Goal: Task Accomplishment & Management: Use online tool/utility

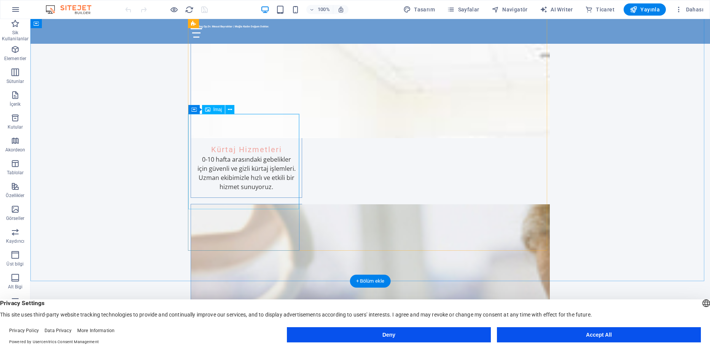
scroll to position [495, 0]
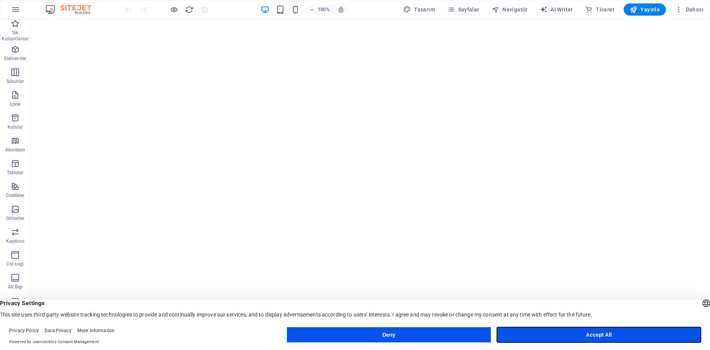
click at [542, 336] on button "Accept All" at bounding box center [599, 334] width 204 height 15
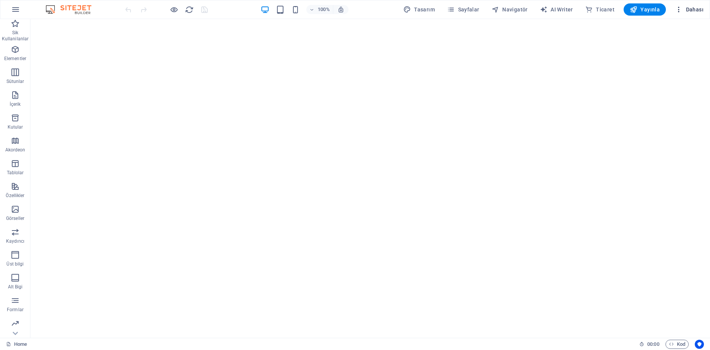
click at [680, 10] on icon "button" at bounding box center [679, 10] width 8 height 8
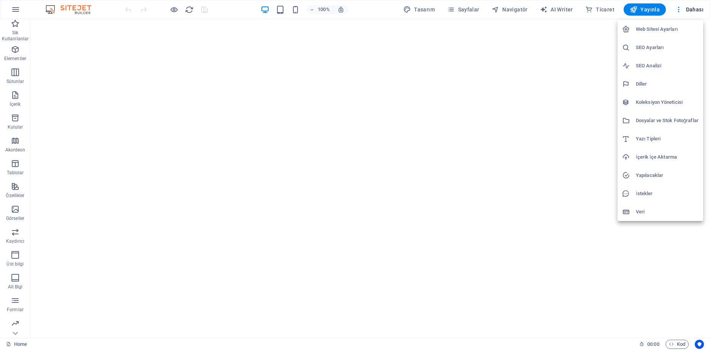
click at [397, 131] on div at bounding box center [355, 175] width 710 height 350
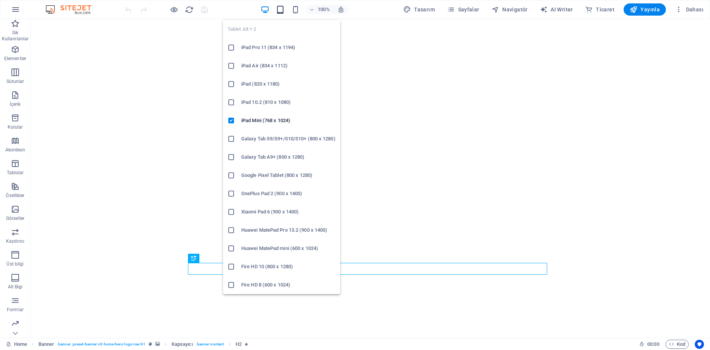
click at [281, 11] on icon "button" at bounding box center [280, 9] width 9 height 9
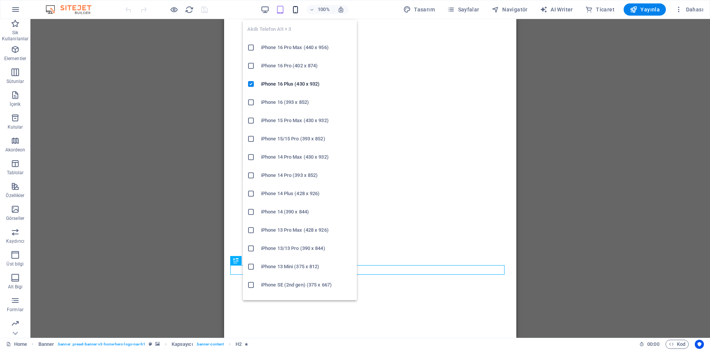
click at [297, 6] on icon "button" at bounding box center [295, 9] width 9 height 9
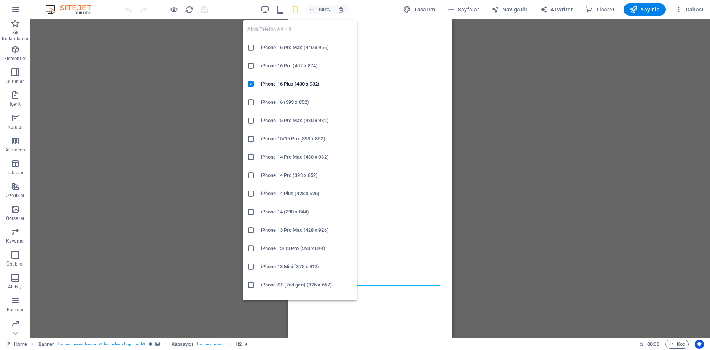
click at [280, 46] on h6 "iPhone 16 Pro Max (440 x 956)" at bounding box center [306, 47] width 91 height 9
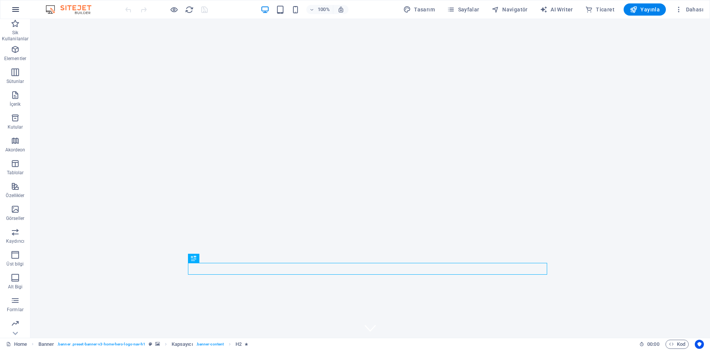
click at [15, 9] on icon "button" at bounding box center [15, 9] width 9 height 9
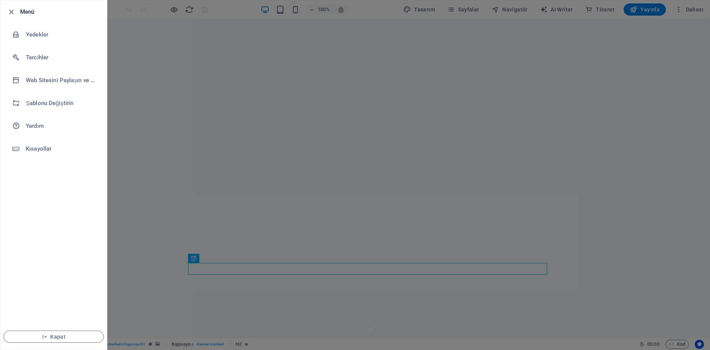
click at [194, 62] on div at bounding box center [355, 175] width 710 height 350
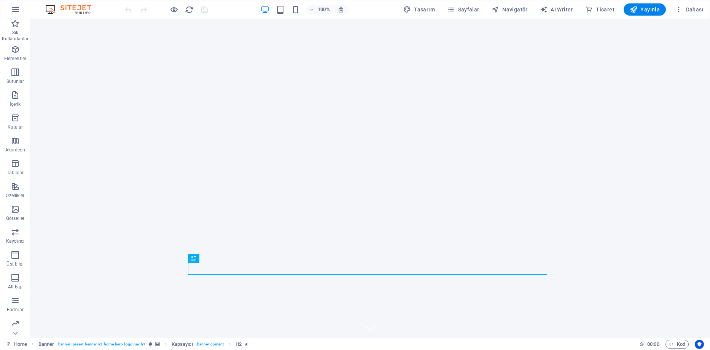
click at [81, 12] on img at bounding box center [72, 9] width 57 height 9
click at [13, 36] on p "Sik Kullanilanlar" at bounding box center [15, 36] width 30 height 12
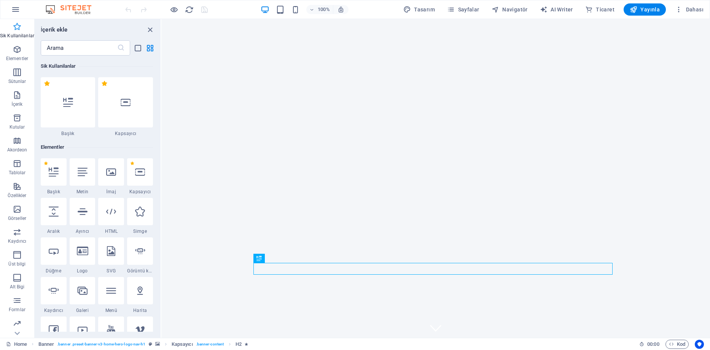
click at [13, 30] on icon "button" at bounding box center [17, 26] width 9 height 9
click at [13, 8] on icon "button" at bounding box center [15, 9] width 9 height 9
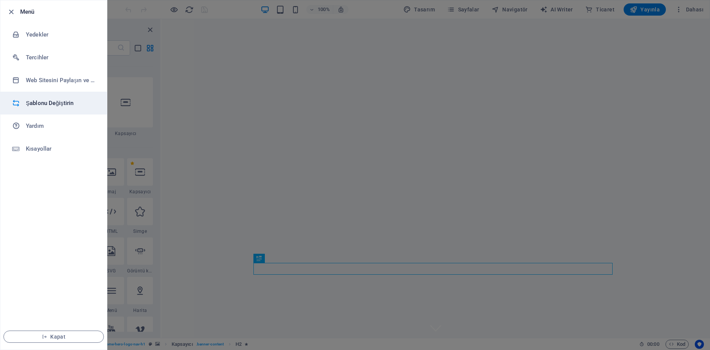
click at [61, 103] on h6 "Şablonu Değiştirin" at bounding box center [61, 103] width 70 height 9
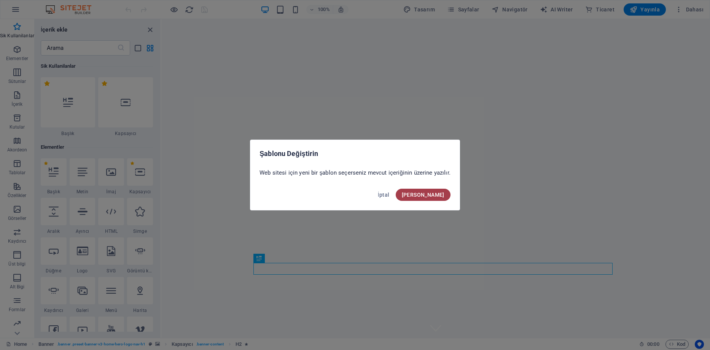
click at [434, 193] on span "Onayla" at bounding box center [423, 195] width 43 height 6
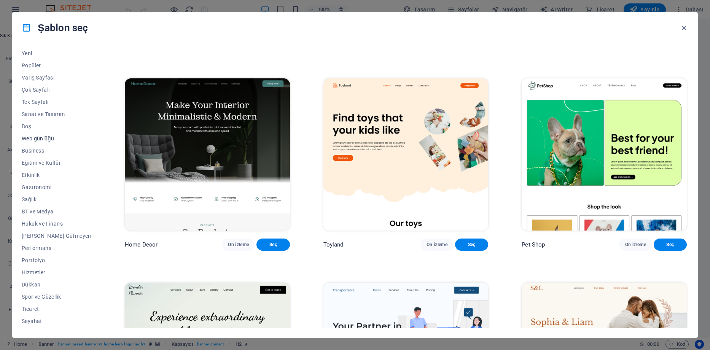
scroll to position [37, 0]
click at [52, 222] on span "Kâr Amacı Gütmeyen" at bounding box center [57, 225] width 70 height 6
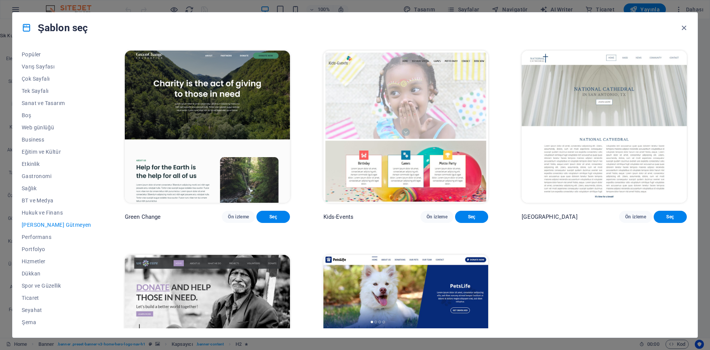
scroll to position [107, 0]
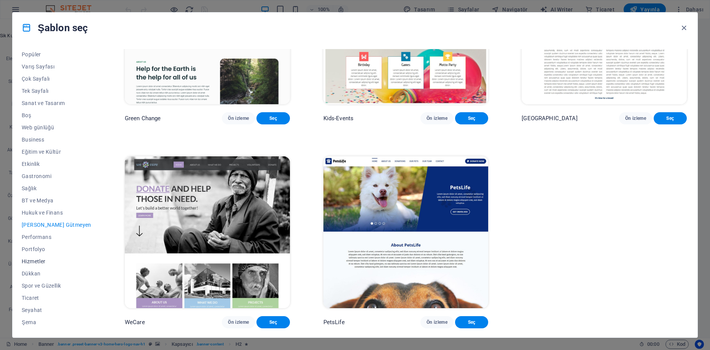
click at [35, 262] on span "Hizmetler" at bounding box center [57, 261] width 70 height 6
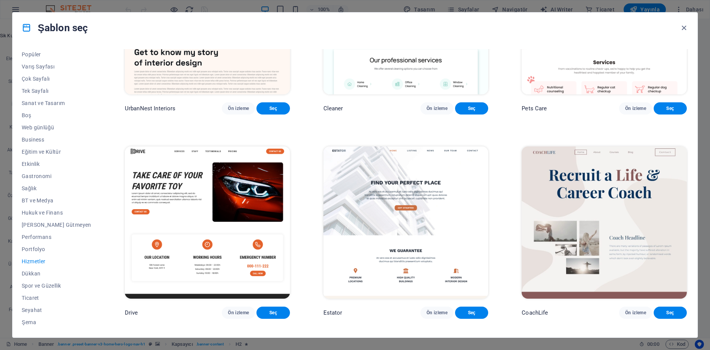
scroll to position [0, 0]
click at [40, 275] on span "Performans" at bounding box center [57, 274] width 70 height 6
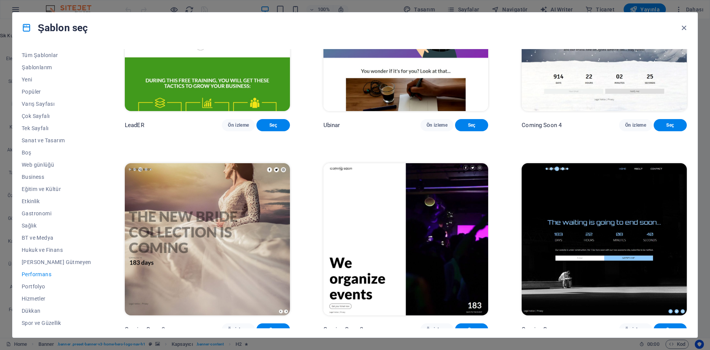
scroll to position [941, 0]
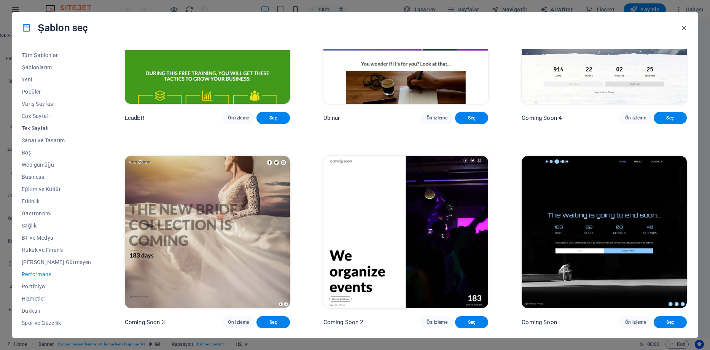
click at [47, 128] on span "Tek Sayfalı" at bounding box center [57, 128] width 70 height 6
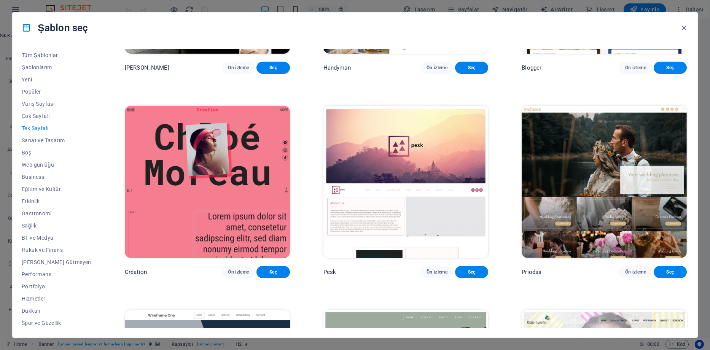
scroll to position [1473, 0]
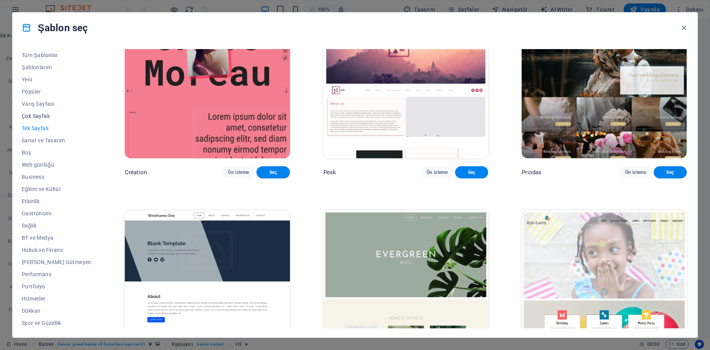
click at [38, 113] on span "Çok Sayfalı" at bounding box center [57, 116] width 70 height 6
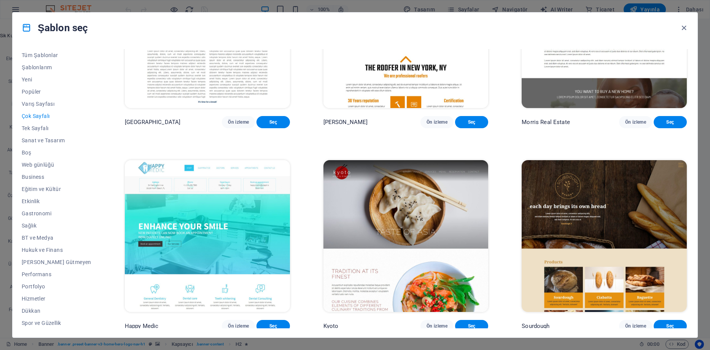
scroll to position [2843, 0]
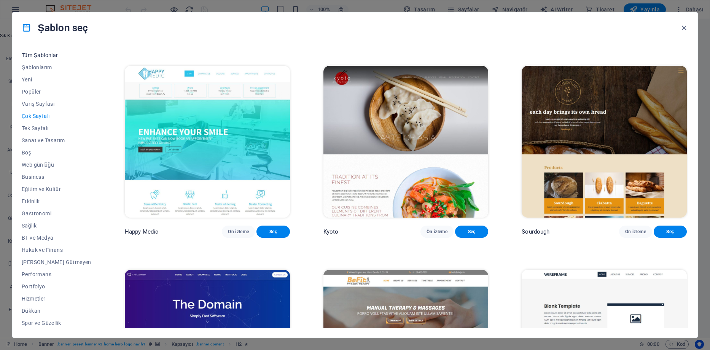
click at [42, 58] on button "Tüm Şablonlar" at bounding box center [57, 55] width 70 height 12
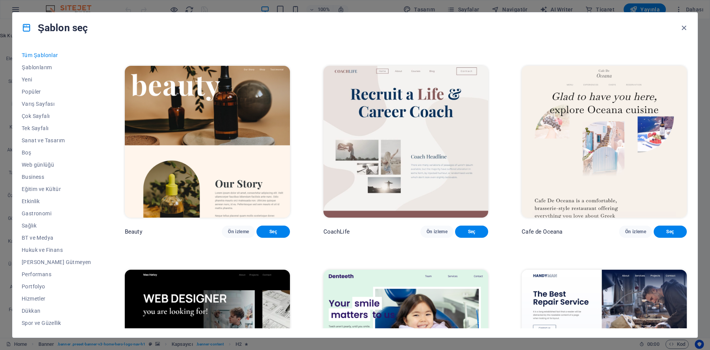
scroll to position [4718, 0]
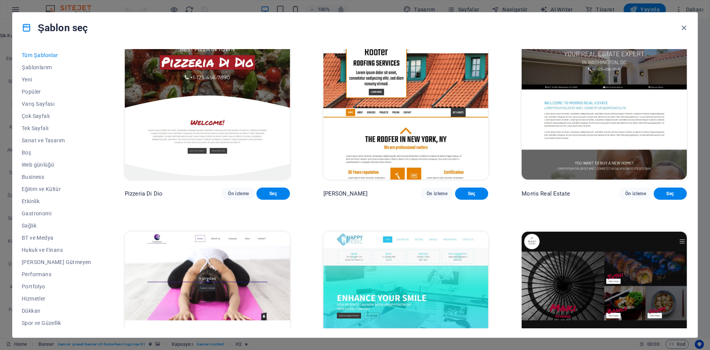
click at [43, 54] on span "Tüm Şablonlar" at bounding box center [57, 55] width 70 height 6
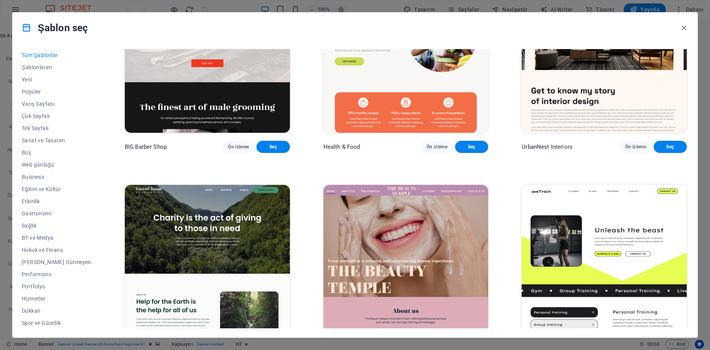
scroll to position [1104, 0]
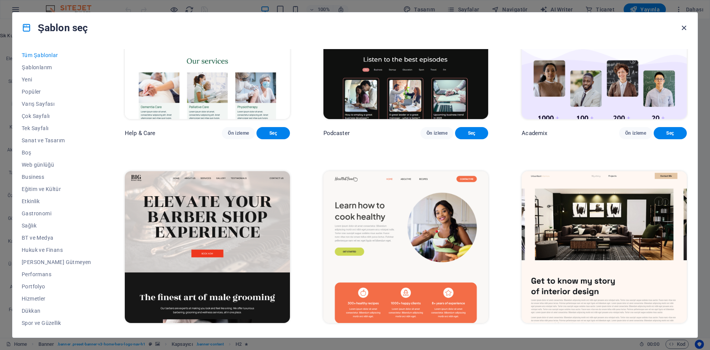
click at [685, 27] on icon "button" at bounding box center [683, 28] width 9 height 9
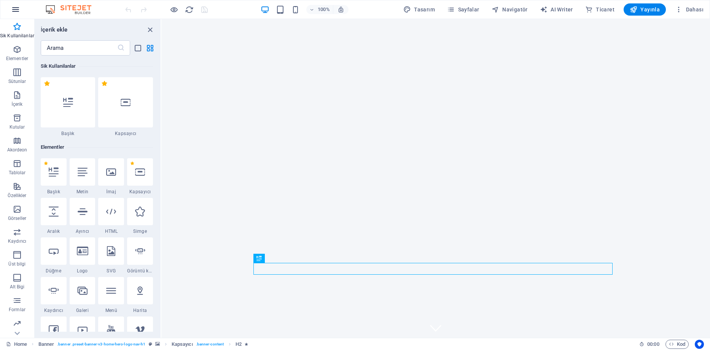
click at [13, 11] on icon "button" at bounding box center [15, 9] width 9 height 9
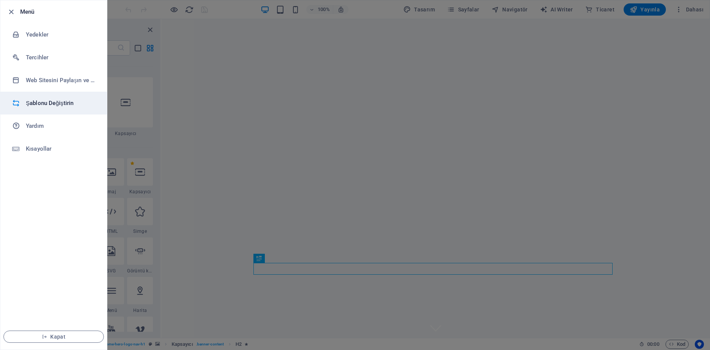
click at [43, 104] on h6 "Şablonu Değiştirin" at bounding box center [61, 103] width 70 height 9
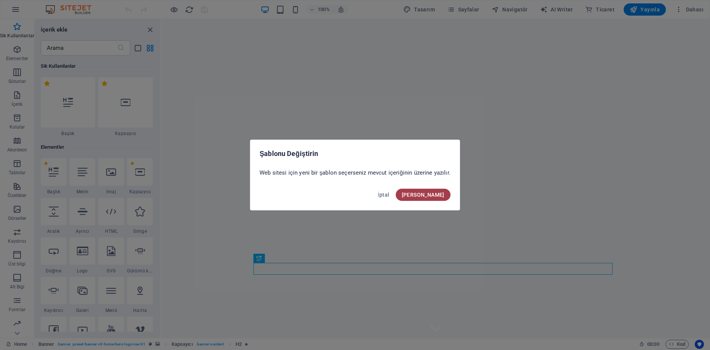
click at [434, 196] on span "Onayla" at bounding box center [423, 195] width 43 height 6
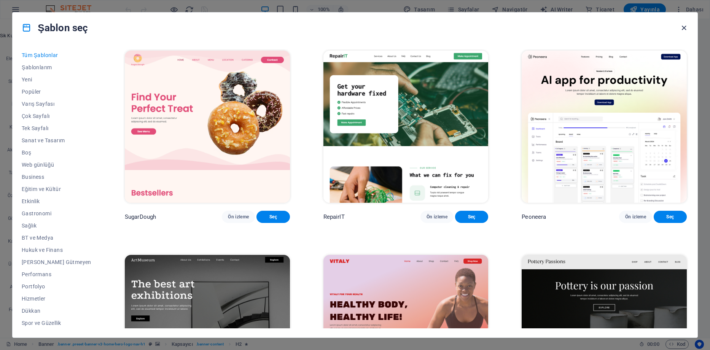
click at [685, 25] on icon "button" at bounding box center [683, 28] width 9 height 9
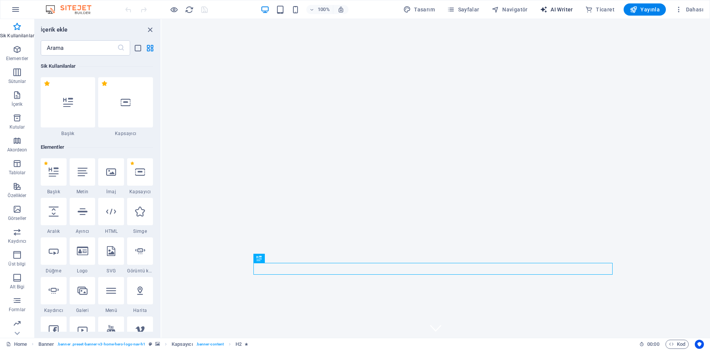
click at [564, 11] on span "AI Writer" at bounding box center [556, 10] width 33 height 8
select select "English"
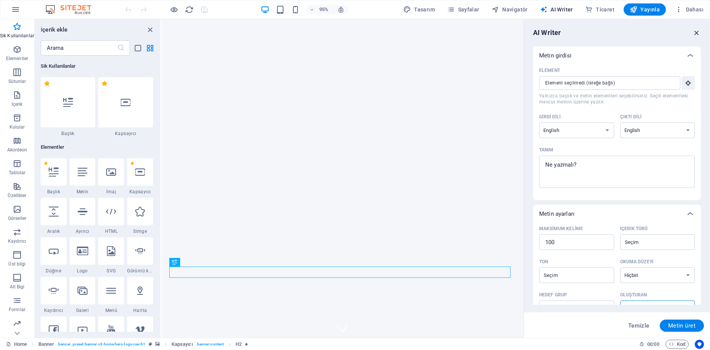
click at [697, 32] on icon "button" at bounding box center [696, 33] width 8 height 8
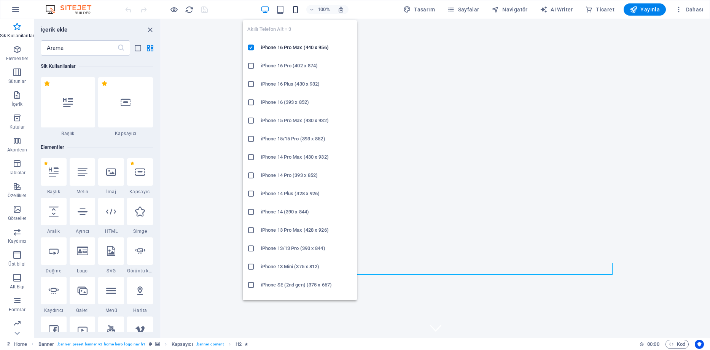
click at [300, 7] on icon "button" at bounding box center [295, 9] width 9 height 9
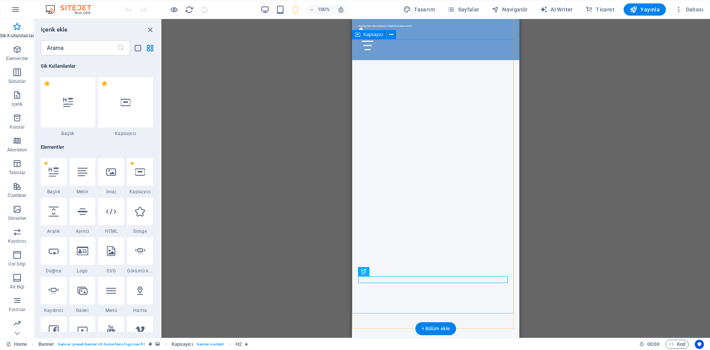
scroll to position [190, 0]
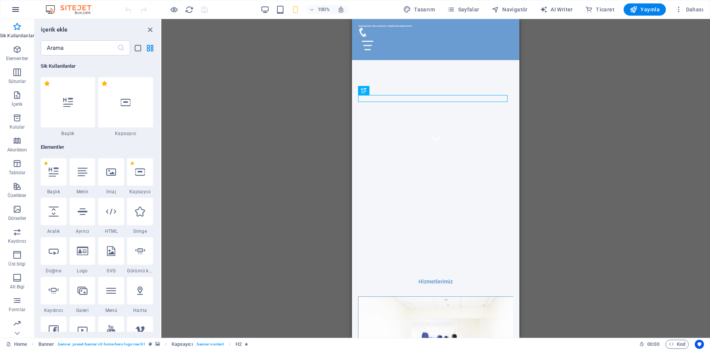
click at [14, 11] on icon "button" at bounding box center [15, 9] width 9 height 9
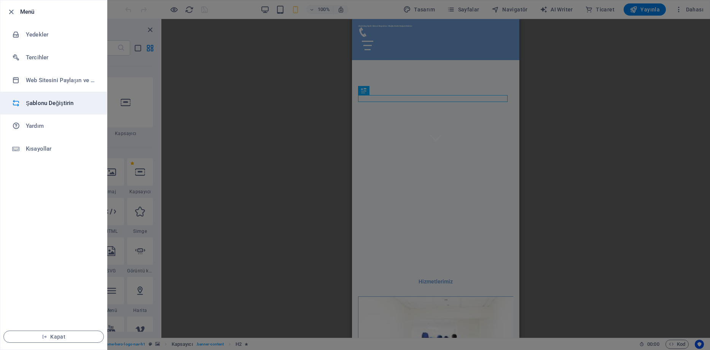
click at [55, 104] on h6 "Şablonu Değiştirin" at bounding box center [61, 103] width 70 height 9
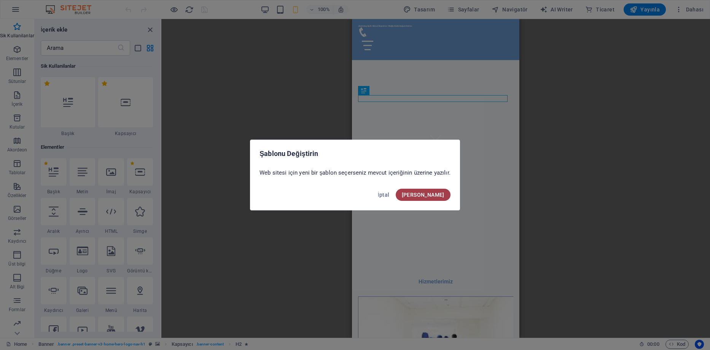
click at [437, 193] on span "Onayla" at bounding box center [423, 195] width 43 height 6
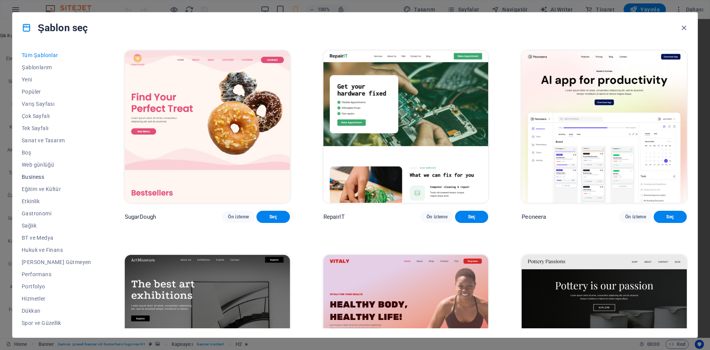
click at [39, 177] on span "Business" at bounding box center [57, 177] width 70 height 6
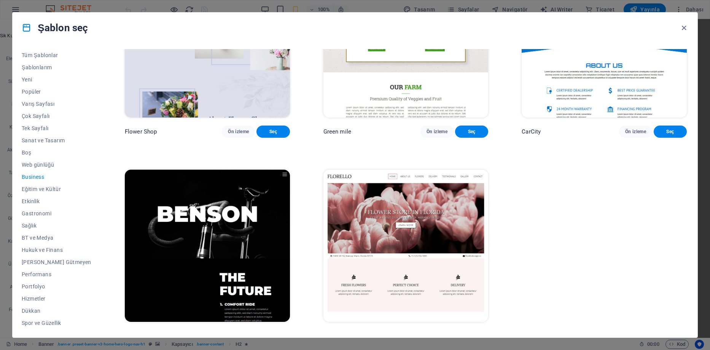
scroll to position [315, 0]
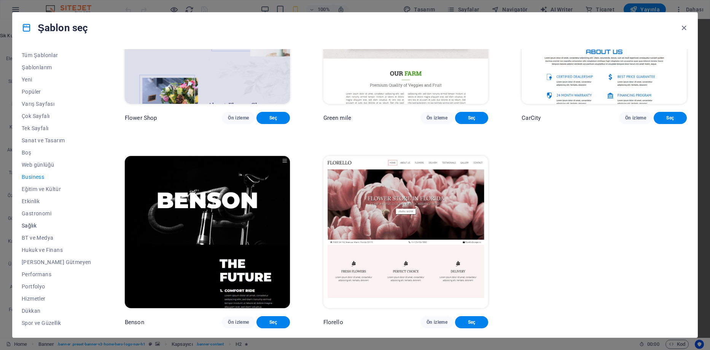
click at [33, 226] on span "Sağlık" at bounding box center [57, 226] width 70 height 6
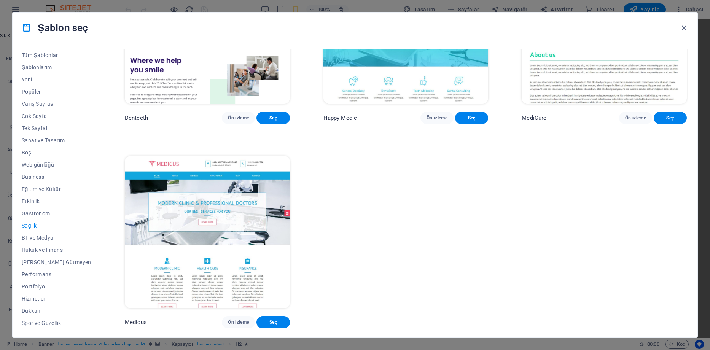
click at [234, 230] on img at bounding box center [207, 232] width 165 height 152
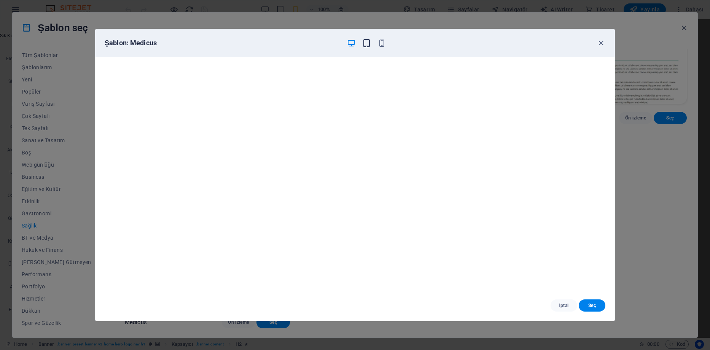
click at [367, 45] on icon "button" at bounding box center [366, 43] width 9 height 9
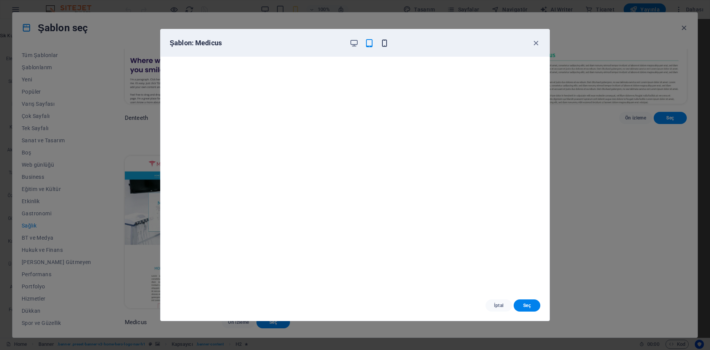
click at [382, 45] on icon "button" at bounding box center [384, 43] width 9 height 9
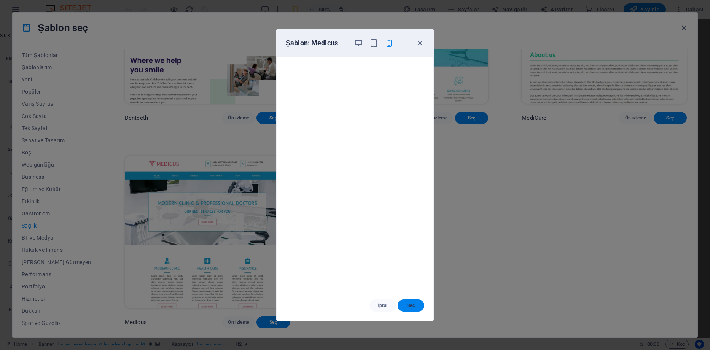
click at [413, 306] on span "Seç" at bounding box center [411, 305] width 14 height 6
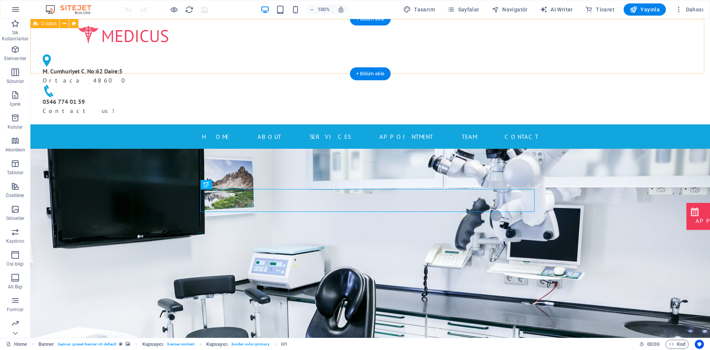
click at [152, 41] on div "M. Cumhuriyet C. No:62 Daire:5 Ortaca 48600 0546 774 01 59 Contact us!" at bounding box center [369, 71] width 679 height 105
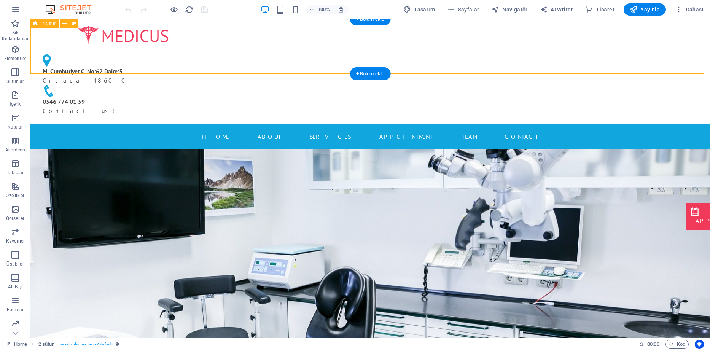
click at [635, 51] on div "M. Cumhuriyet C. No:62 Daire:5 Ortaca 48600 0546 774 01 59 Contact us!" at bounding box center [369, 71] width 679 height 105
click at [137, 53] on div "M. Cumhuriyet C. No:62 Daire:5 Ortaca 48600 0546 774 01 59 Contact us!" at bounding box center [369, 71] width 679 height 105
click at [210, 45] on div at bounding box center [123, 35] width 173 height 20
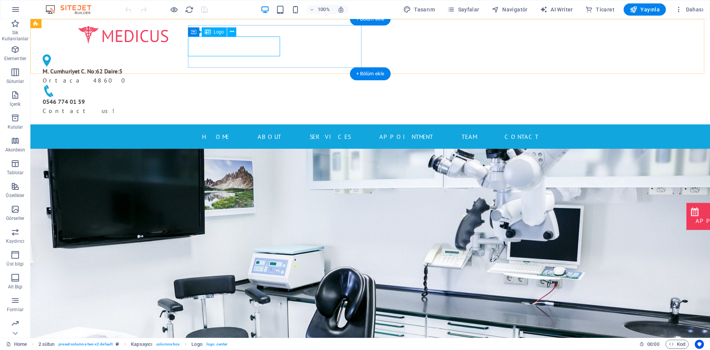
click at [199, 45] on div at bounding box center [123, 35] width 173 height 20
click at [214, 35] on div "Logo" at bounding box center [214, 31] width 25 height 9
click at [210, 43] on div at bounding box center [123, 35] width 173 height 20
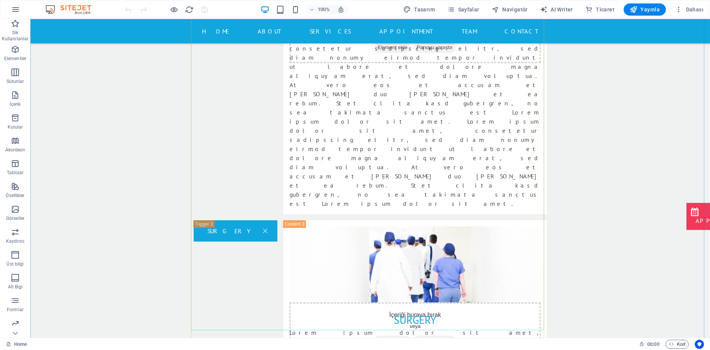
scroll to position [1788, 0]
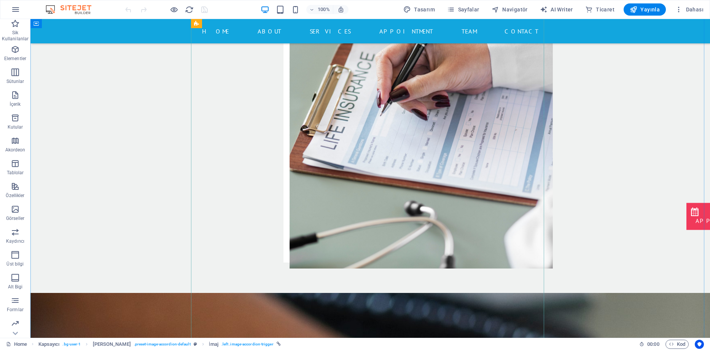
scroll to position [2282, 0]
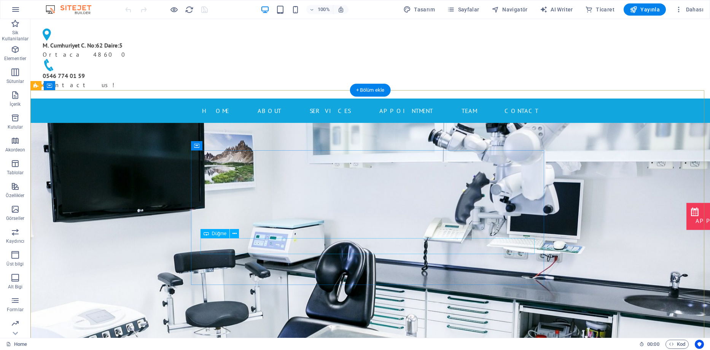
scroll to position [0, 0]
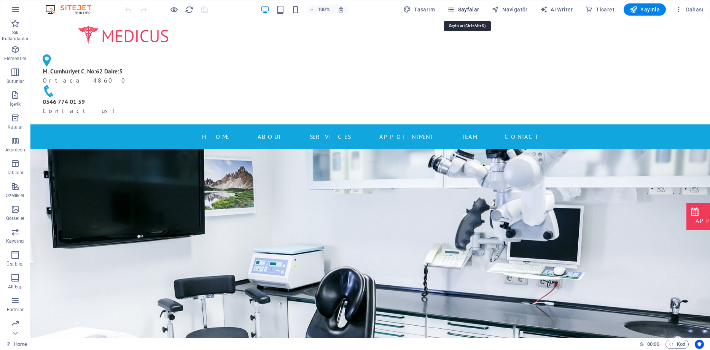
click at [464, 11] on span "Sayfalar" at bounding box center [463, 10] width 32 height 8
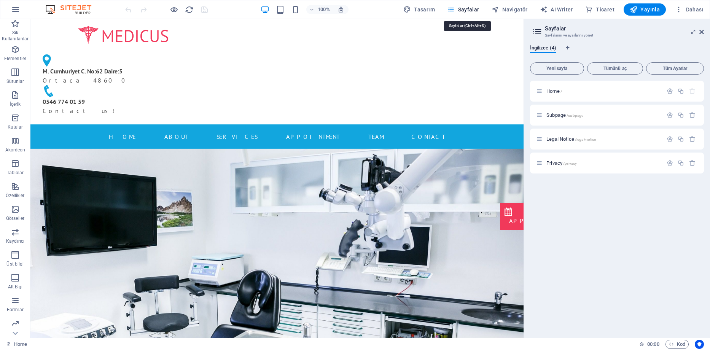
click at [464, 11] on span "Sayfalar" at bounding box center [463, 10] width 32 height 8
click at [464, 10] on span "Sayfalar" at bounding box center [463, 10] width 32 height 8
click at [504, 8] on span "Navigatör" at bounding box center [509, 10] width 36 height 8
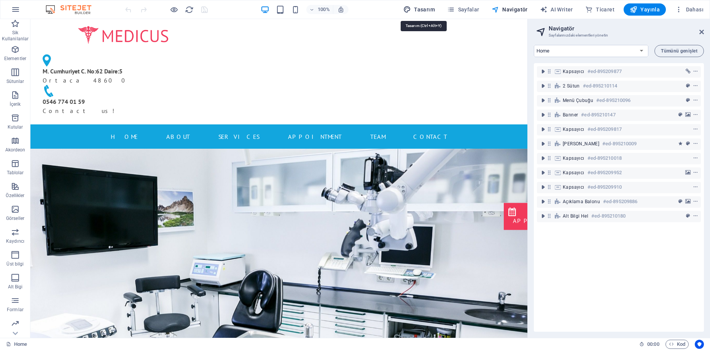
click at [426, 13] on span "Tasarım" at bounding box center [419, 10] width 32 height 8
select select "px"
select select "400"
select select "px"
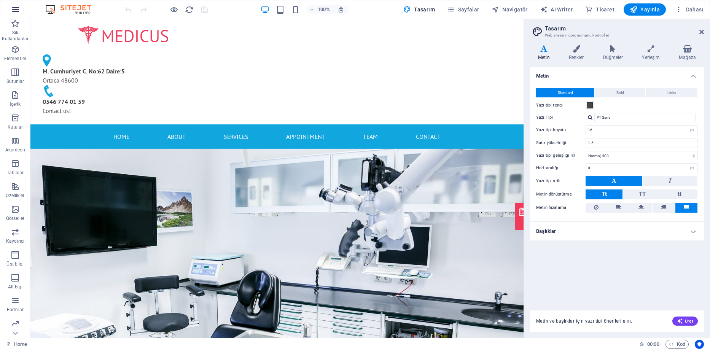
click at [14, 11] on icon "button" at bounding box center [15, 9] width 9 height 9
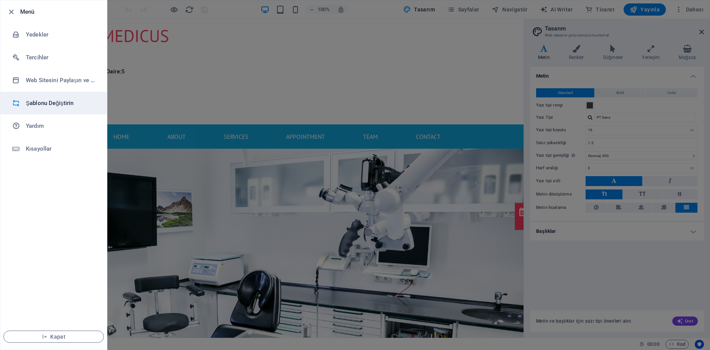
click at [44, 106] on h6 "Şablonu Değiştirin" at bounding box center [61, 103] width 70 height 9
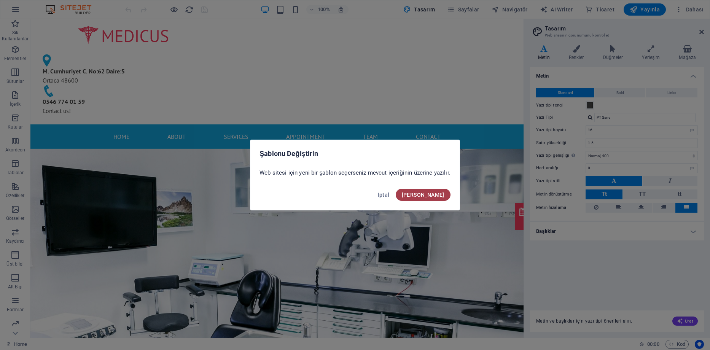
click at [438, 191] on button "Onayla" at bounding box center [423, 195] width 55 height 12
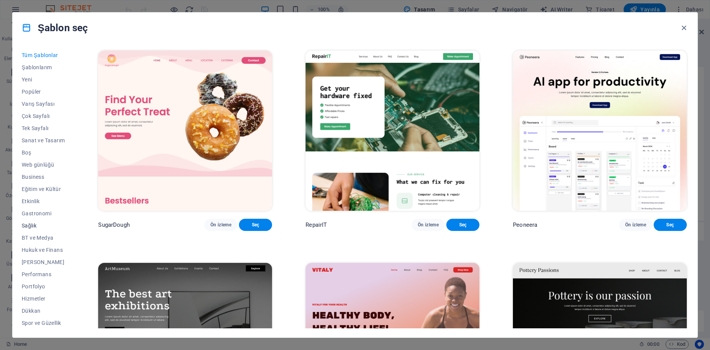
click at [36, 224] on span "Sağlık" at bounding box center [43, 226] width 43 height 6
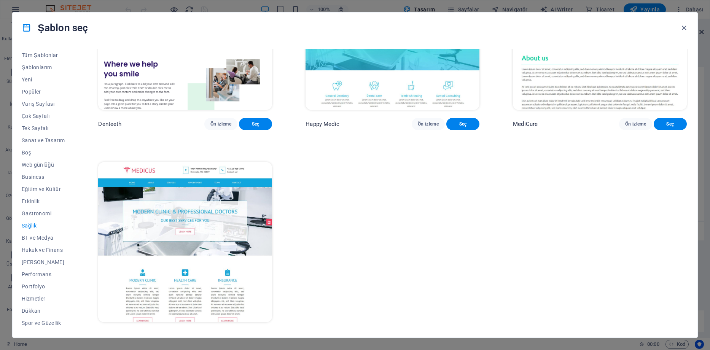
scroll to position [315, 0]
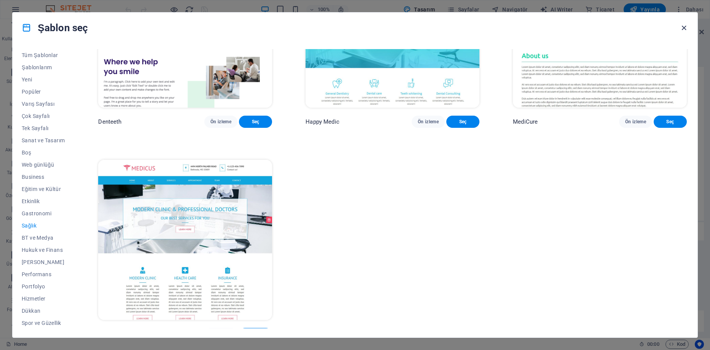
click at [684, 27] on icon "button" at bounding box center [683, 28] width 9 height 9
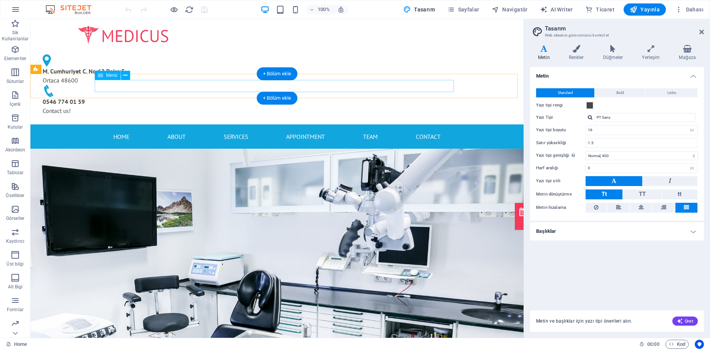
click at [120, 130] on nav "Home About Services Appointment Team Contact" at bounding box center [276, 136] width 359 height 12
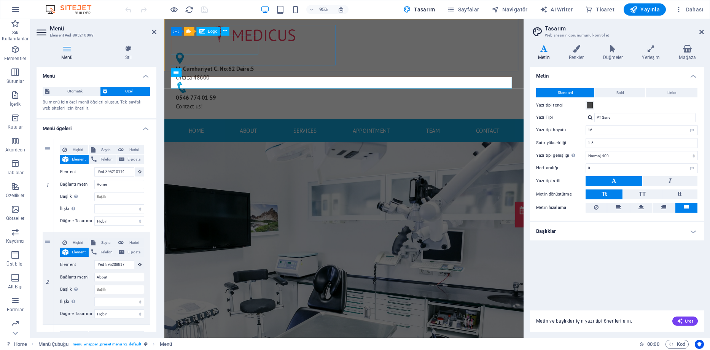
click at [204, 45] on div at bounding box center [256, 35] width 173 height 20
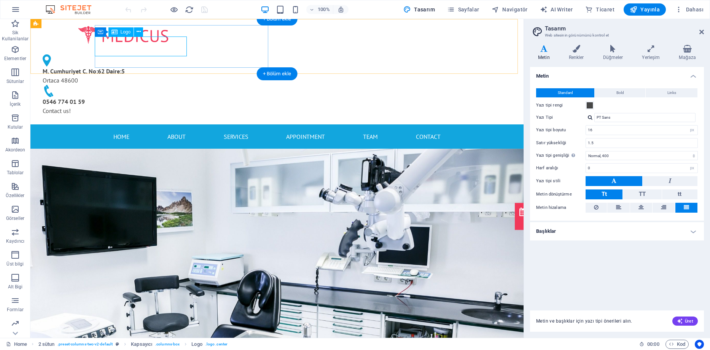
click at [156, 38] on div at bounding box center [123, 35] width 173 height 20
click at [147, 45] on div at bounding box center [123, 35] width 173 height 20
select select "px"
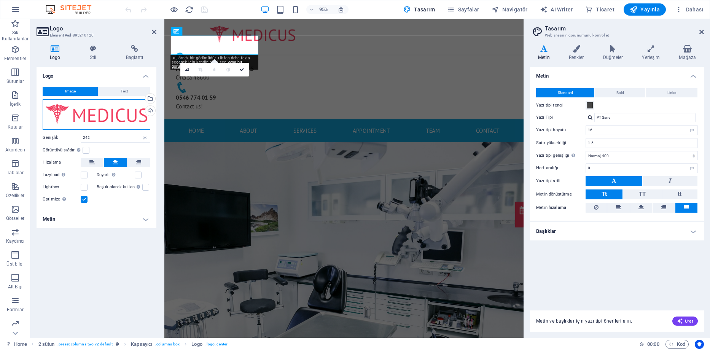
click at [103, 121] on div "Dosyaları buraya sürükleyin, dosyaları seçmek için tıklayın veya Dosyalardan ya…" at bounding box center [97, 114] width 108 height 30
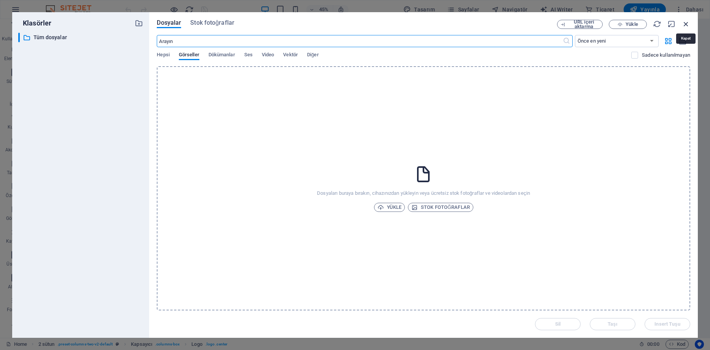
click at [686, 22] on icon "button" at bounding box center [686, 24] width 8 height 8
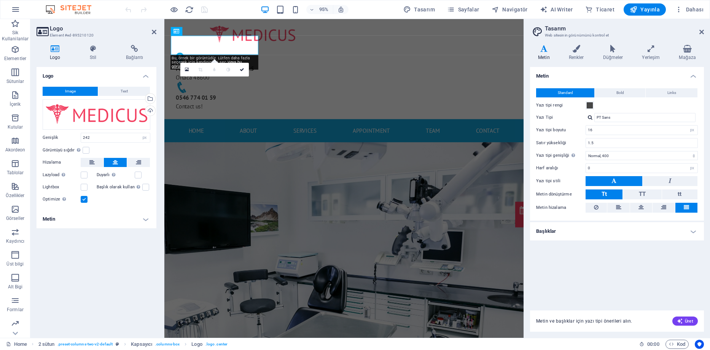
click at [101, 272] on div "Logo Image Text Dosyaları buraya sürükleyin, dosyaları seçmek için tıklayın vey…" at bounding box center [97, 199] width 120 height 265
click at [654, 12] on span "Yayınla" at bounding box center [645, 10] width 30 height 8
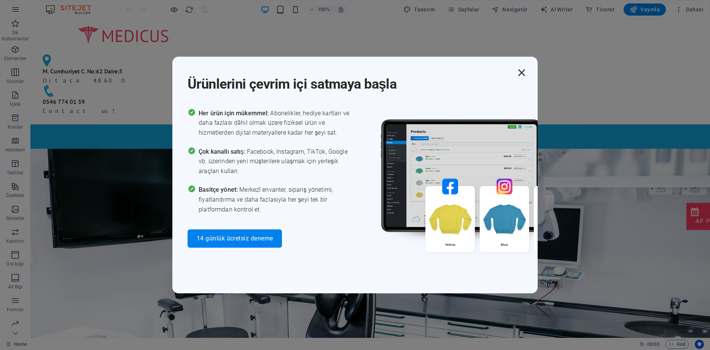
click at [521, 72] on icon "button" at bounding box center [522, 73] width 14 height 14
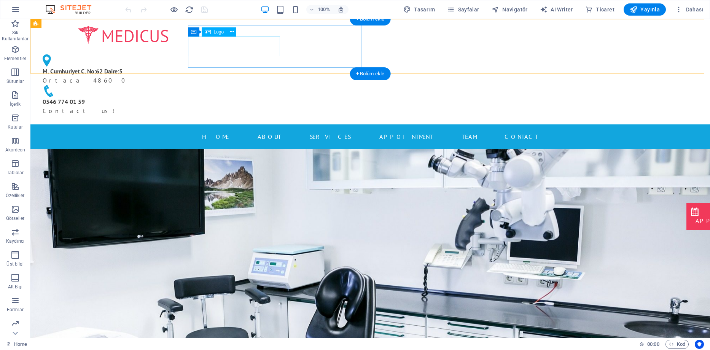
click at [202, 45] on div at bounding box center [123, 35] width 173 height 20
click at [214, 30] on span "Logo" at bounding box center [219, 32] width 10 height 5
click at [215, 34] on span "Logo" at bounding box center [219, 32] width 10 height 5
click at [210, 45] on div at bounding box center [123, 35] width 173 height 20
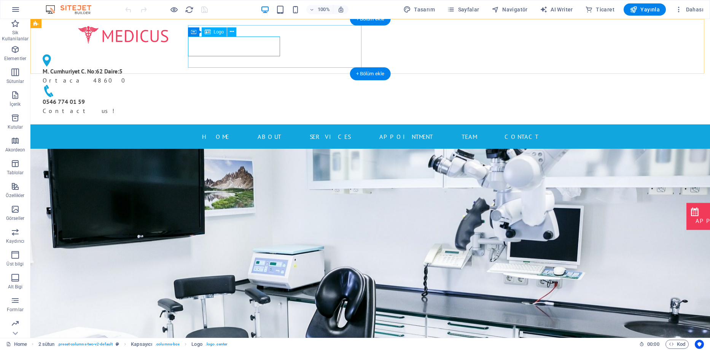
click at [102, 46] on div "M. Cumhuriyet C. No:62 Daire:5 Ortaca 48600 0546 774 01 59 Contact us!" at bounding box center [369, 71] width 679 height 105
click at [210, 43] on div at bounding box center [123, 35] width 173 height 20
click at [197, 45] on div at bounding box center [123, 35] width 173 height 20
click at [220, 32] on span "Logo" at bounding box center [219, 32] width 10 height 5
click at [232, 32] on icon at bounding box center [232, 32] width 4 height 8
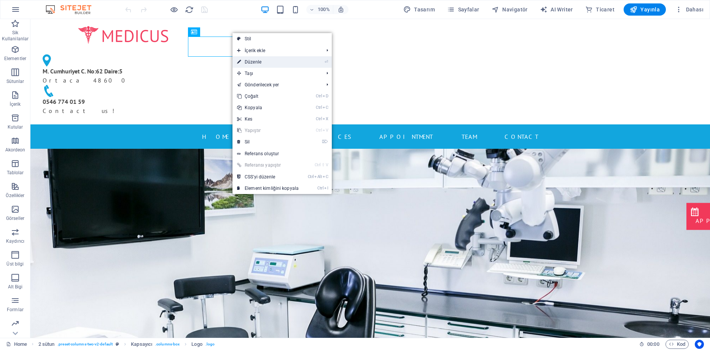
click at [258, 60] on link "⏎ Düzenle" at bounding box center [267, 61] width 71 height 11
select select "px"
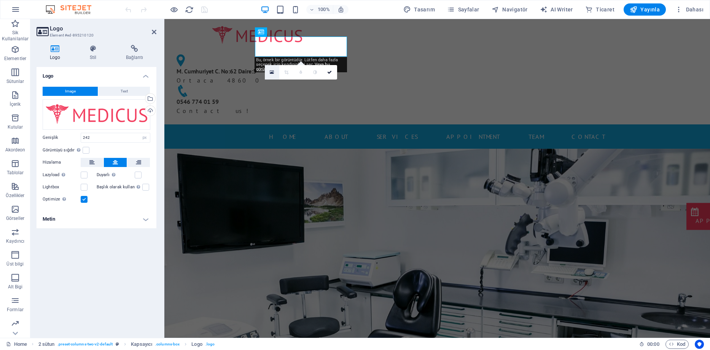
click at [274, 73] on link at bounding box center [272, 72] width 14 height 14
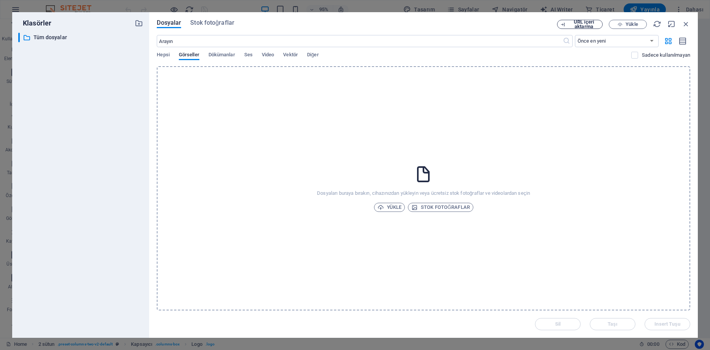
click at [585, 25] on span "URL içeri aktarma" at bounding box center [583, 24] width 31 height 9
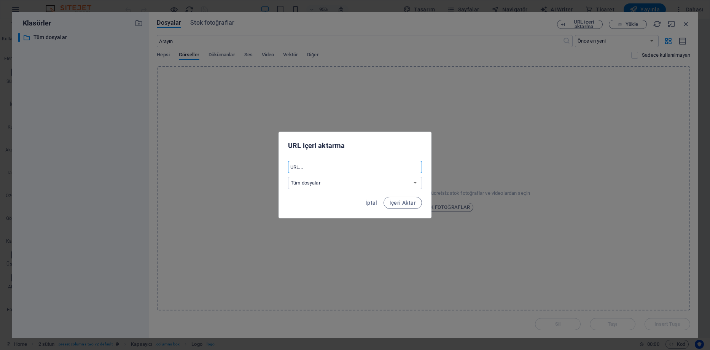
click at [320, 170] on input "text" at bounding box center [355, 167] width 134 height 12
paste input "https://muglakadindogum.net/wp-content/uploads/2025/03/MUGLA-KADIN-DOGUM-JINEKO…"
type input "https://muglakadindogum.net/wp-content/uploads/2025/03/MUGLA-KADIN-DOGUM-JINEKO…"
click at [409, 203] on span "İçeri Aktar" at bounding box center [403, 203] width 26 height 6
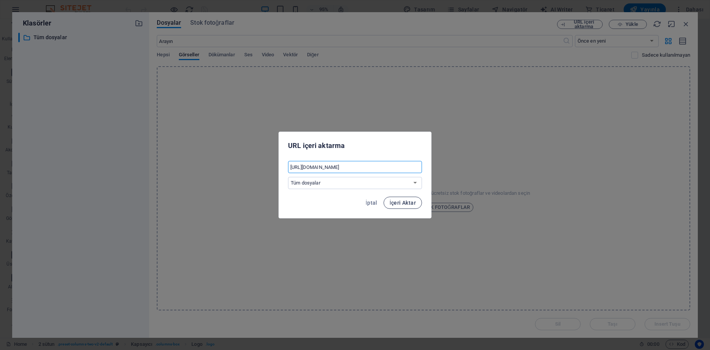
scroll to position [0, 0]
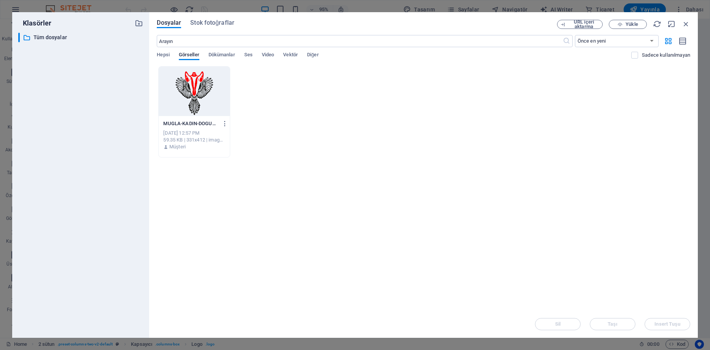
click at [208, 101] on div at bounding box center [194, 91] width 71 height 49
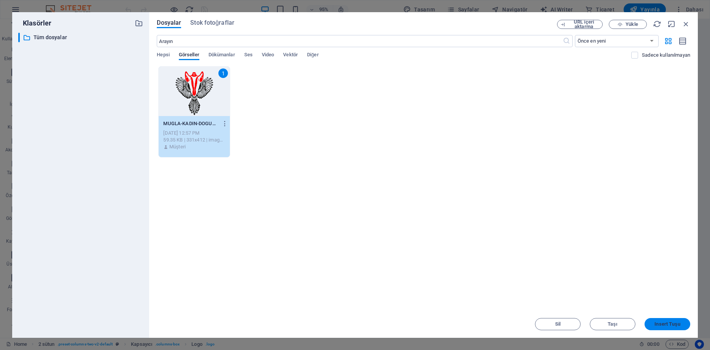
click at [678, 323] on span "Insert Tuşu" at bounding box center [666, 324] width 25 height 5
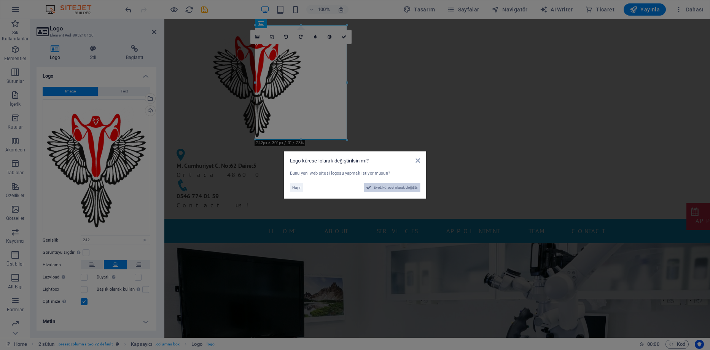
click at [389, 187] on span "Evet, küresel olarak değiştir" at bounding box center [396, 187] width 44 height 9
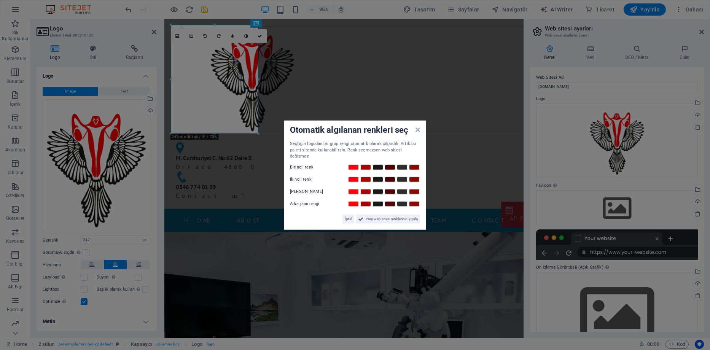
click at [247, 201] on aside "Otomatik algılanan renkleri seç Seçtiğin logodan bir grup rengi otomatik olarak…" at bounding box center [355, 175] width 710 height 350
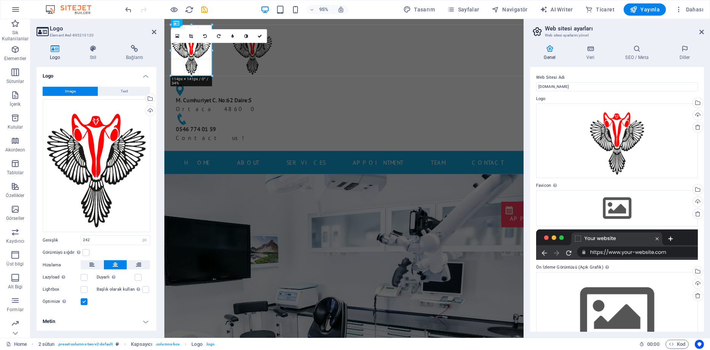
drag, startPoint x: 256, startPoint y: 131, endPoint x: 208, endPoint y: 61, distance: 84.1
type input "115"
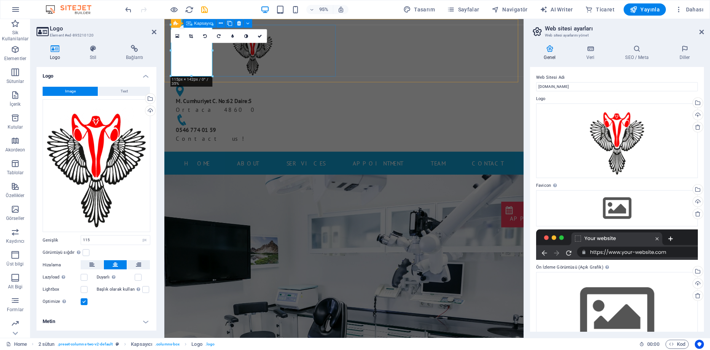
click at [239, 70] on div at bounding box center [256, 52] width 173 height 54
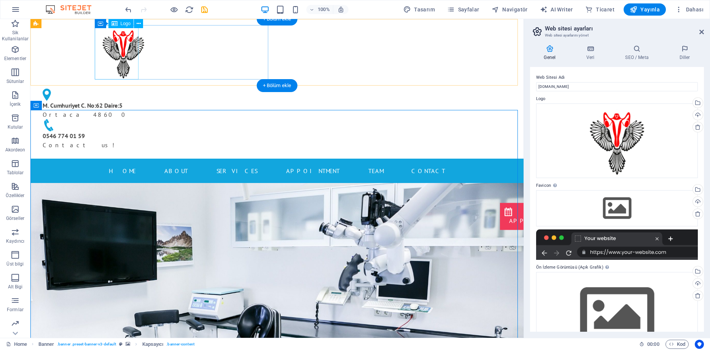
click at [116, 54] on div at bounding box center [123, 52] width 173 height 54
click at [175, 59] on div at bounding box center [123, 52] width 173 height 54
click at [169, 37] on div at bounding box center [123, 52] width 173 height 54
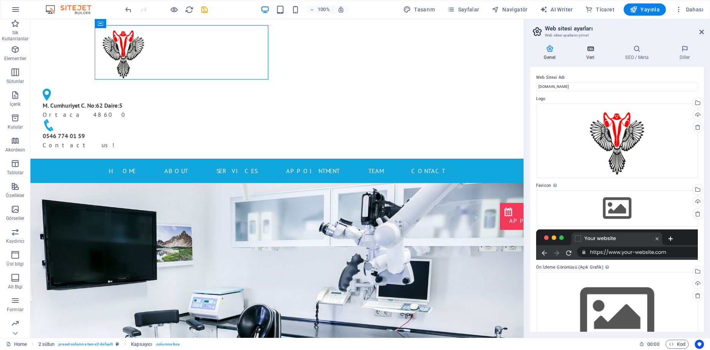
click at [595, 57] on h4 "Veri" at bounding box center [592, 53] width 39 height 16
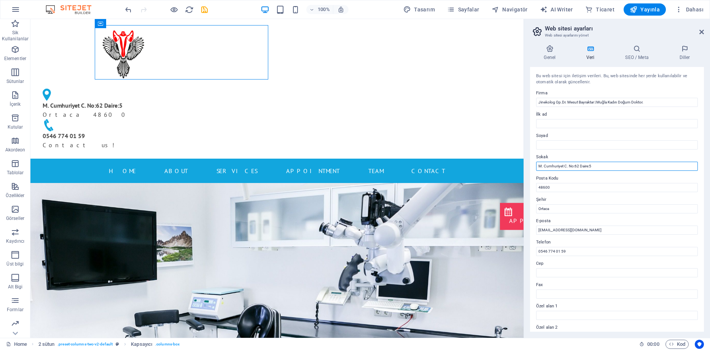
click at [558, 165] on input "M. Cumhuriyet C. No:62 Daire:5" at bounding box center [617, 166] width 162 height 9
drag, startPoint x: 601, startPoint y: 183, endPoint x: 554, endPoint y: 193, distance: 48.1
click at [571, 163] on input "M. Cumhuriyet C. No:62 Daire:5" at bounding box center [617, 166] width 162 height 9
type input "Beşköprü M. Cumhuriyet C. No:62 Daire:5"
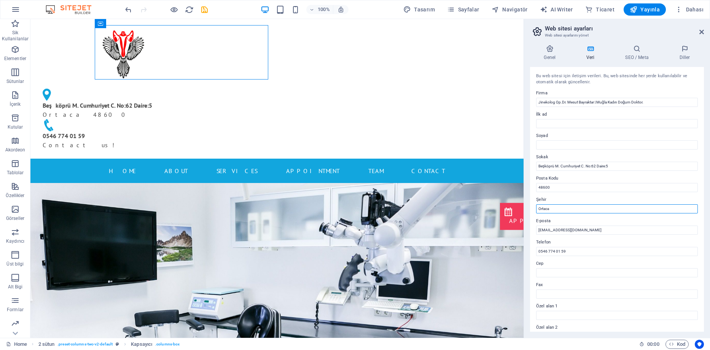
click at [553, 207] on input "Ortaca" at bounding box center [617, 208] width 162 height 9
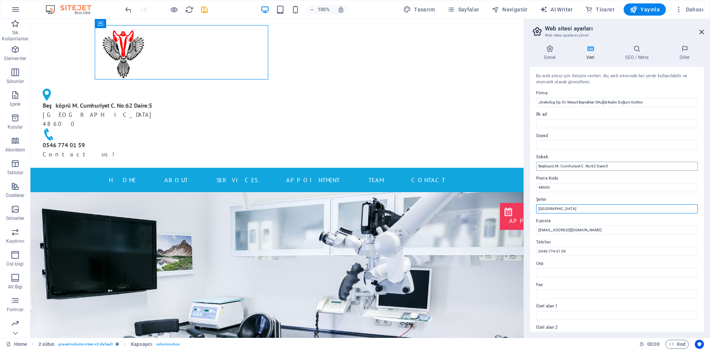
type input "Muğla"
click at [620, 166] on input "Beşköprü M. Cumhuriyet C. No:62 Daire:5" at bounding box center [617, 166] width 162 height 9
type input "Beşköprü M. Cumhuriyet C. No:62 Daire:5 Ortaca"
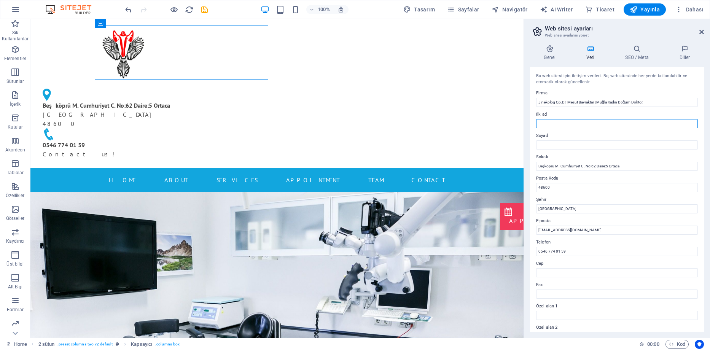
click at [560, 122] on input "İlk ad" at bounding box center [617, 123] width 162 height 9
type input "MESUT"
type input "BAYRAKTAR"
click at [529, 192] on div "Genel Veri SEO / Meta Diller Web Sitesi Adı kurtaj.muglakadindogum.net Logo Dos…" at bounding box center [617, 188] width 186 height 299
click at [544, 127] on input "MESUT" at bounding box center [617, 123] width 162 height 9
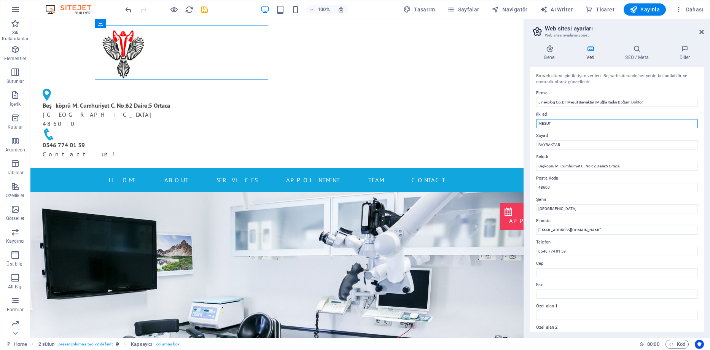
click at [544, 127] on input "MESUT" at bounding box center [617, 123] width 162 height 9
type input "Mesut"
click at [552, 143] on input "BAYRAKTAR" at bounding box center [617, 144] width 162 height 9
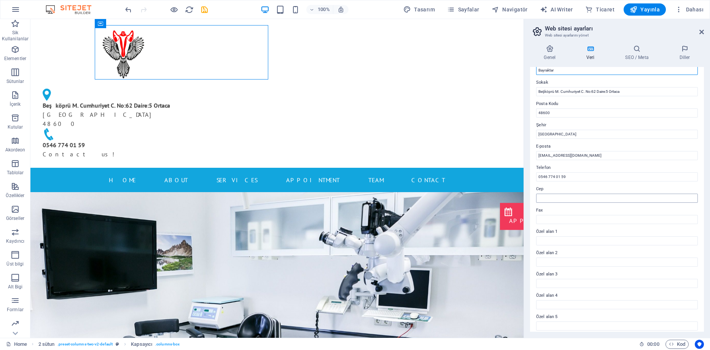
scroll to position [101, 0]
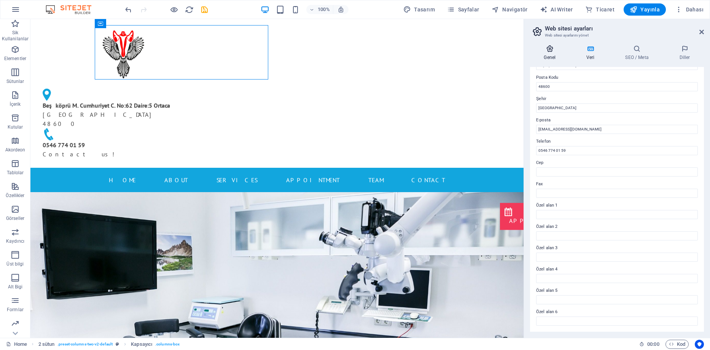
type input "Bayraktar"
click at [552, 53] on h4 "Genel" at bounding box center [551, 53] width 43 height 16
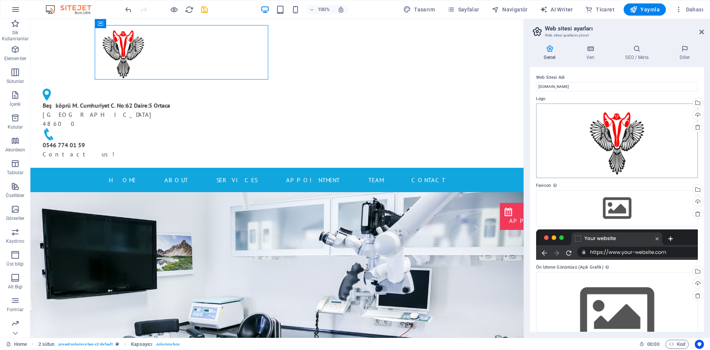
scroll to position [33, 0]
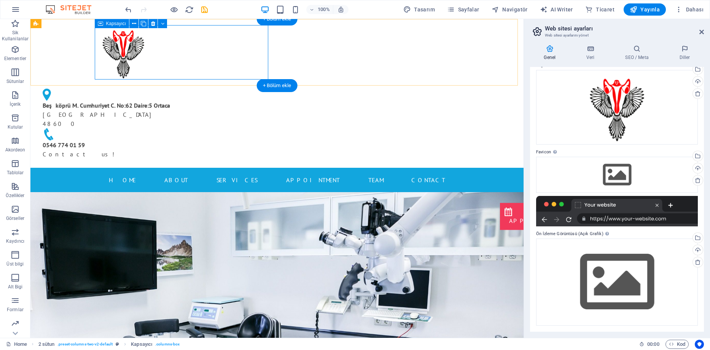
click at [210, 54] on div at bounding box center [123, 52] width 173 height 54
click at [593, 49] on icon at bounding box center [591, 49] width 36 height 8
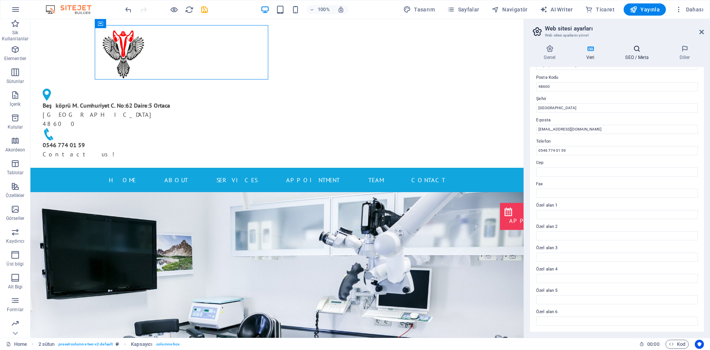
click at [642, 56] on h4 "SEO / Meta" at bounding box center [638, 53] width 54 height 16
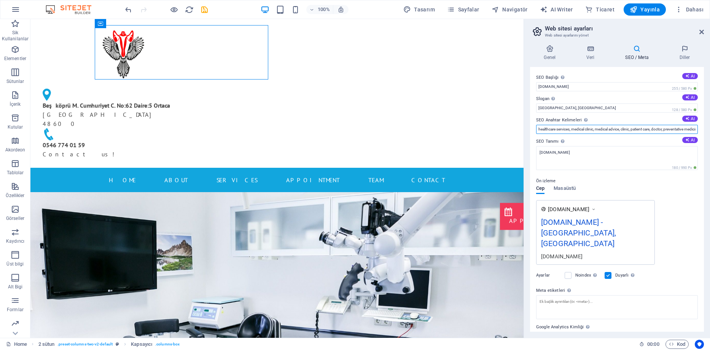
click at [567, 130] on input "healthcare services, medical clinic, medical advice, clinic, patient care, doct…" at bounding box center [617, 129] width 162 height 9
click at [579, 86] on input "kurtaj.muglakadindogum.net" at bounding box center [617, 86] width 162 height 9
click at [593, 86] on input "kurtaj.muglakadindogum.net" at bounding box center [617, 86] width 162 height 9
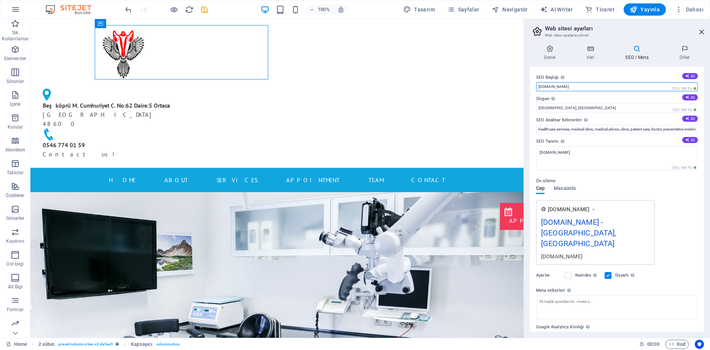
drag, startPoint x: 600, startPoint y: 105, endPoint x: 522, endPoint y: 85, distance: 80.0
type input "Muğla Kürtaj"
click at [549, 109] on input "Bethesda, MD" at bounding box center [617, 107] width 162 height 9
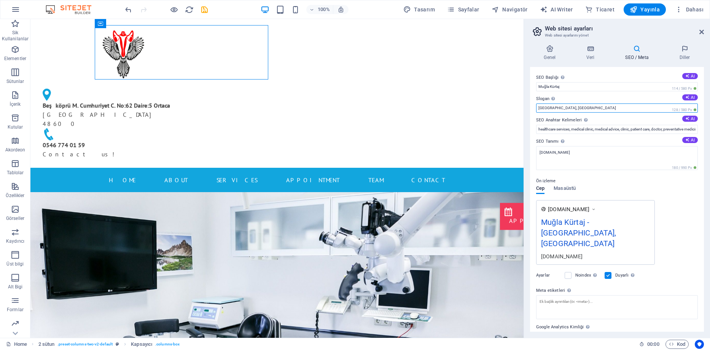
type input "-"
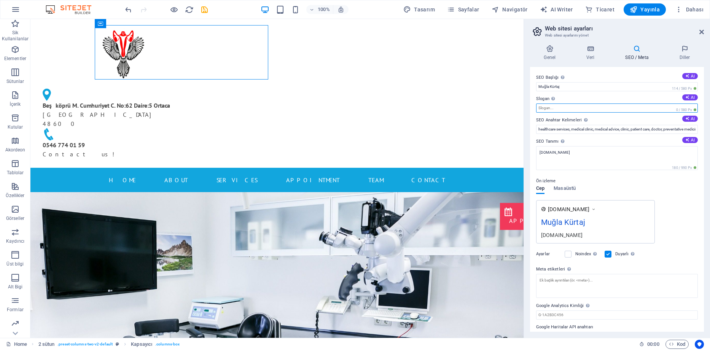
click at [556, 109] on input "Slogan Web sitenin sloganı. AI" at bounding box center [617, 107] width 162 height 9
click at [571, 128] on input "healthcare services, medical clinic, medical advice, clinic, patient care, doct…" at bounding box center [617, 129] width 162 height 9
paste input "4 Hafta Gebelik Kürtaj, 5 Hafta Gebelik Kürtaj, 6 Hafta Gebelik Kürtaj, 7 Hafta…"
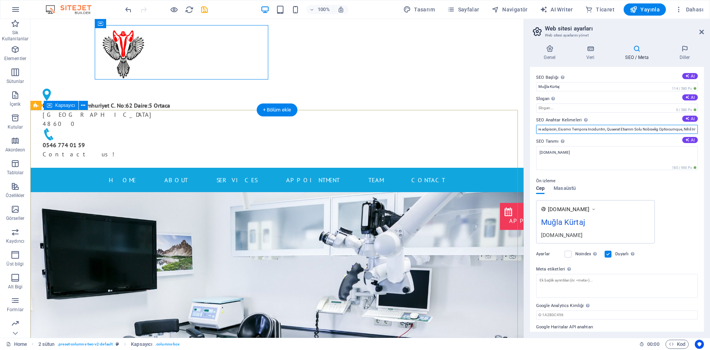
scroll to position [0, 2605]
type input "4 Hafta Gebelik Kürtaj, 5 Hafta Gebelik Kürtaj, 6 Hafta Gebelik Kürtaj, 7 Hafta…"
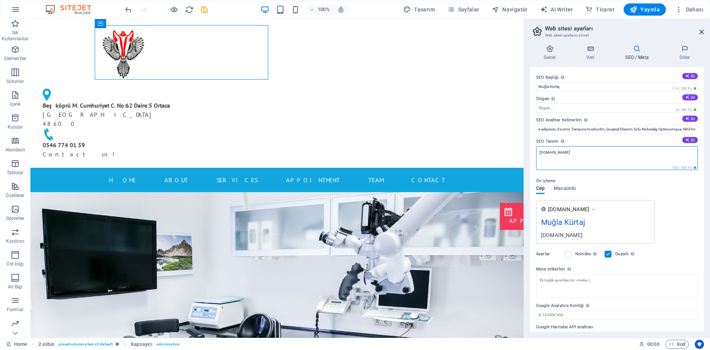
click at [560, 153] on textarea "kurtaj.muglakadindogum.net" at bounding box center [617, 158] width 162 height 24
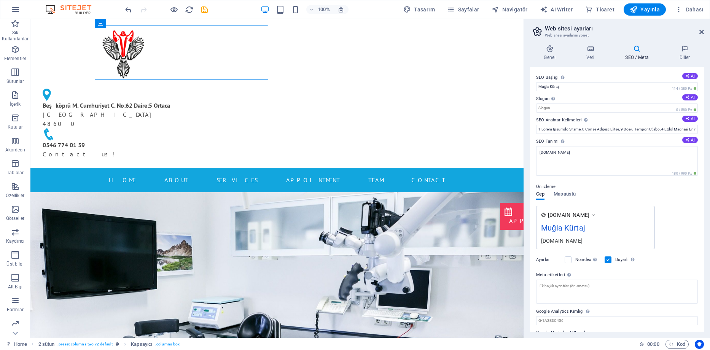
click at [590, 190] on div "Ön izleme Cep Masaüstü www.example.com Muğla Kürtaj kurtaj.muglakadindogum.net" at bounding box center [617, 212] width 162 height 73
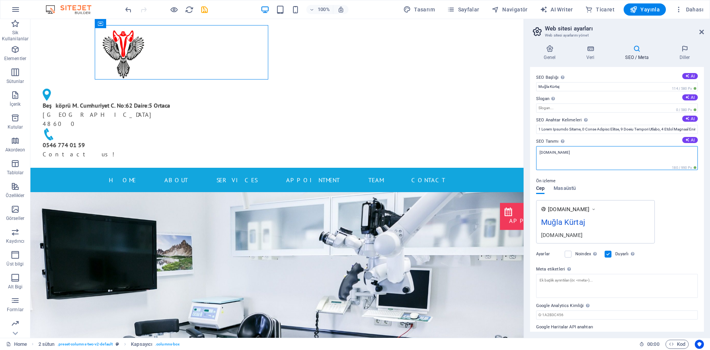
click at [560, 153] on textarea "kurtaj.muglakadindogum.net" at bounding box center [617, 158] width 162 height 24
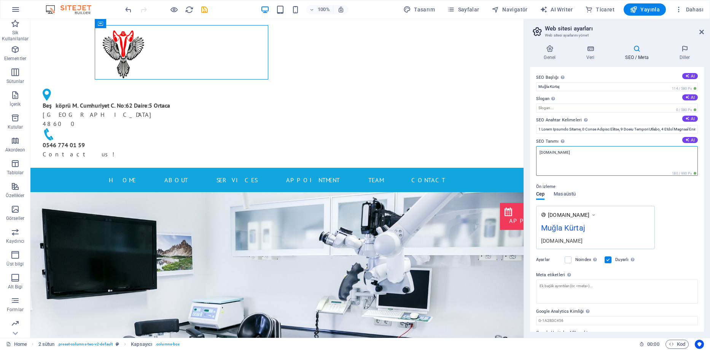
click at [560, 153] on textarea "kurtaj.muglakadindogum.net" at bounding box center [617, 161] width 162 height 30
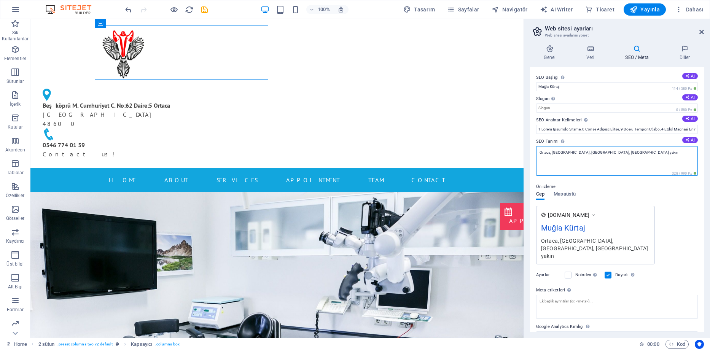
click at [617, 155] on textarea "Ortaca, Dalaman, Köyceğiz, fethiye İlçelerine yakın" at bounding box center [617, 161] width 162 height 30
click at [588, 151] on textarea "Ortaca, Dalaman, Köyceğiz, fethiye İlçelerine Yakın" at bounding box center [617, 161] width 162 height 30
click at [630, 152] on textarea "Ortaca, Dalaman, Köyceğiz, Fethiye İlçelerine Yakın" at bounding box center [617, 161] width 162 height 30
type textarea "Ortaca, Dalaman, Köyceğiz, Fethiye İlçelerine Yakın Kürtaj Kliniği - Özel Jinek…"
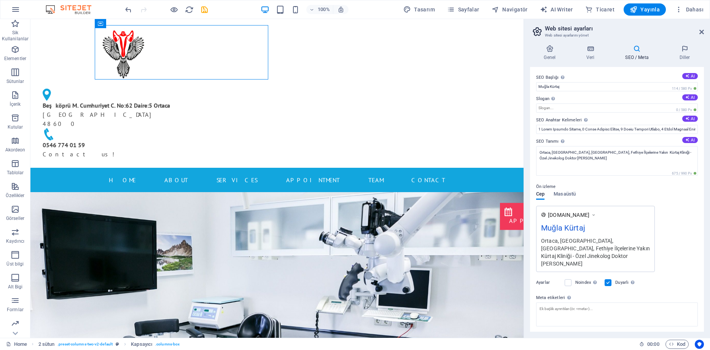
click at [594, 187] on div "Ön izleme Cep Masaüstü www.example.com Muğla Kürtaj Ortaca, Dalaman, Köyceğiz, …" at bounding box center [617, 224] width 162 height 96
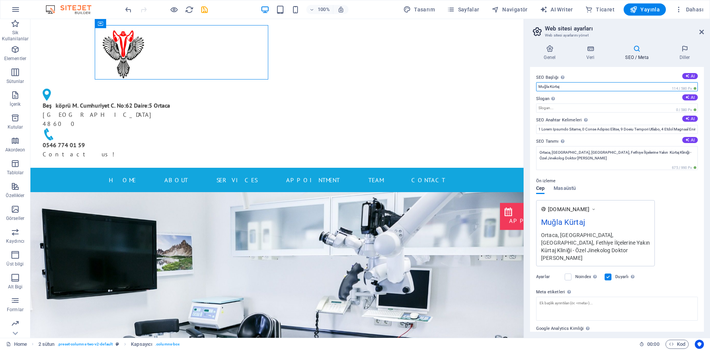
click at [565, 84] on input "Muğla Kürtaj" at bounding box center [617, 86] width 162 height 9
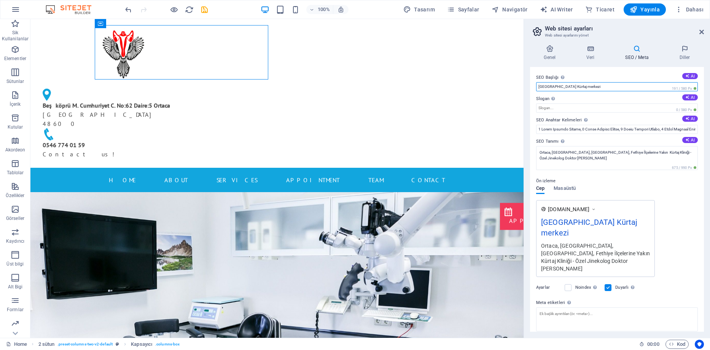
click at [562, 87] on input "Muğla Kürtaj merkezi" at bounding box center [617, 86] width 162 height 9
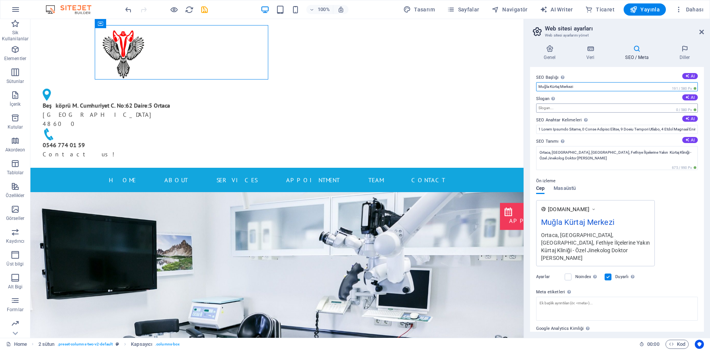
type input "Muğla Kürtaj Merkezi"
click at [559, 108] on input "Slogan Web sitenin sloganı. AI" at bounding box center [617, 107] width 162 height 9
type input "-"
paste input "Güven, gizlilik ve profesyonel yaklaşım."
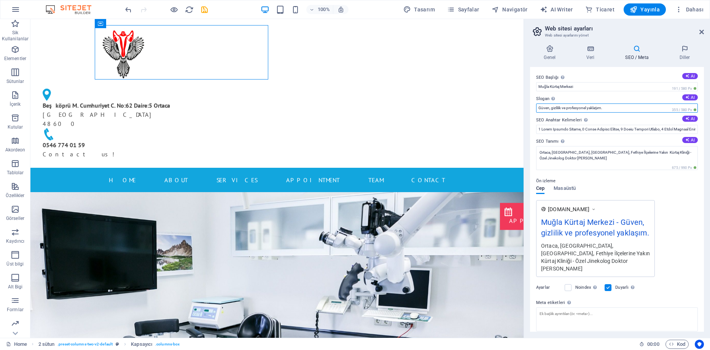
click at [554, 107] on input "Güven, gizlilik ve profesyonel yaklaşım." at bounding box center [617, 107] width 162 height 9
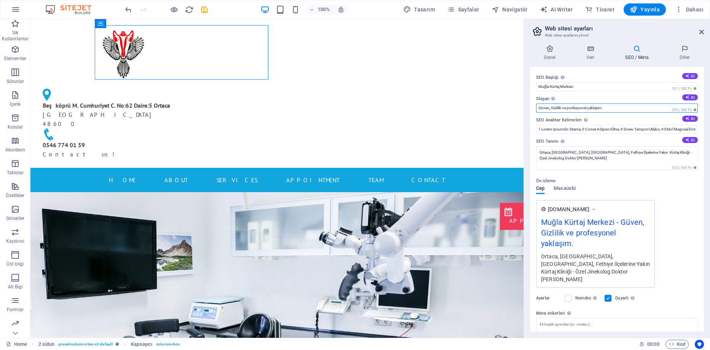
click at [538, 106] on input "Güven, Gizlilik ve profesyonel yaklaşım." at bounding box center [617, 107] width 162 height 9
click at [563, 109] on input "Güven, Gizlilik ve profesyonel yaklaşım." at bounding box center [617, 107] width 162 height 9
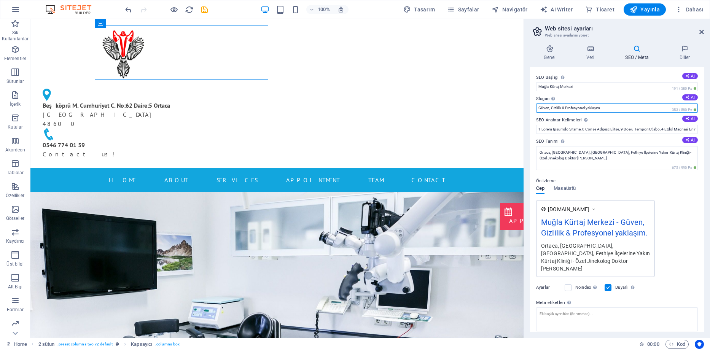
click at [589, 108] on input "Güven, Gizlilik & Profesyonel yaklaşım." at bounding box center [617, 107] width 162 height 9
click at [555, 107] on input "Güven, Gizlilik & Profesyonel Yaklaşım" at bounding box center [617, 107] width 162 height 9
click at [606, 106] on input "Güven, Gizlilik & Profesyonel Yaklaşım" at bounding box center [617, 107] width 162 height 9
type input "Güven, Gizlilik & Profesyonel Yaklaşım"
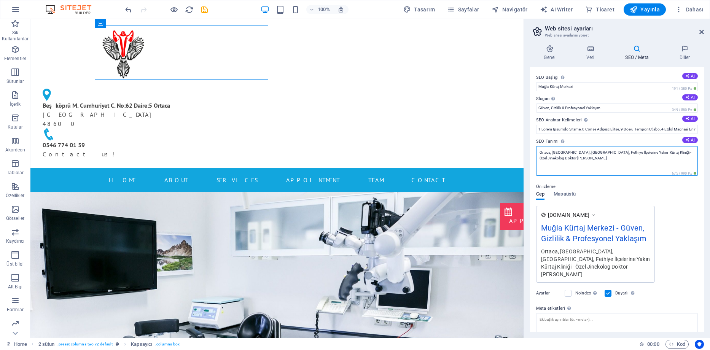
click at [557, 157] on textarea "Ortaca, Dalaman, Köyceğiz, Fethiye İlçelerine Yakın Kürtaj Kliniği - Özel Jinek…" at bounding box center [617, 161] width 162 height 30
paste textarea "[PERSON_NAME] hakkında merak ettikleriniz: Muğla kürtaj merkezi, fiyat listesi,…"
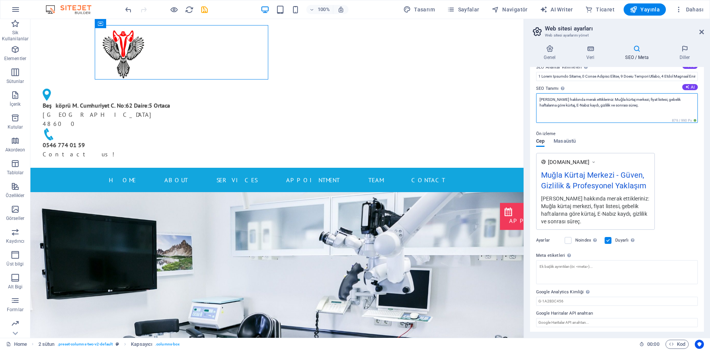
scroll to position [54, 0]
type textarea "[PERSON_NAME] hakkında merak ettikleriniz: Muğla kürtaj merkezi, fiyat listesi,…"
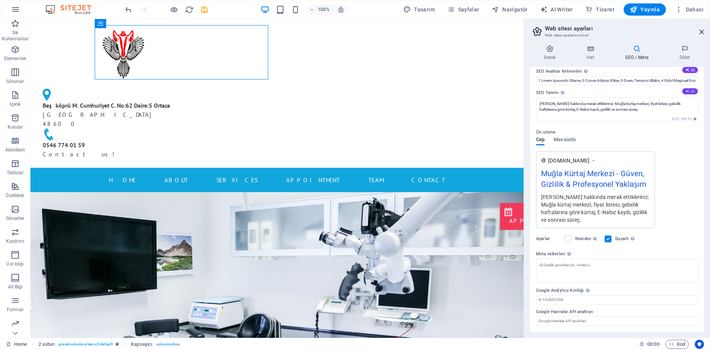
click at [689, 86] on div "SEO Başlığı Web sitenin başlığı - onu arama motoru sonuçlarında öne çıkan bir ş…" at bounding box center [617, 199] width 174 height 265
click at [687, 69] on icon at bounding box center [687, 70] width 4 height 4
drag, startPoint x: 664, startPoint y: 79, endPoint x: 708, endPoint y: 84, distance: 43.6
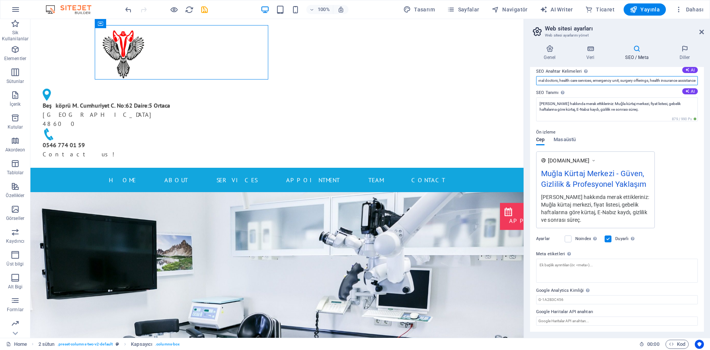
click at [708, 84] on div "Genel Veri SEO / Meta Diller Web Sitesi Adı kurtaj.muglakadindogum.net Logo Dos…" at bounding box center [617, 188] width 186 height 299
click at [668, 82] on input "Bethesda clinic, professional doctors, health care services, emergency unit, su…" at bounding box center [617, 80] width 162 height 9
type input "4 Hafta Gebelik Kürtaj, 5 Hafta Gebelik Kürtaj, 6 Hafta Gebelik Kürtaj, 7 Hafta…"
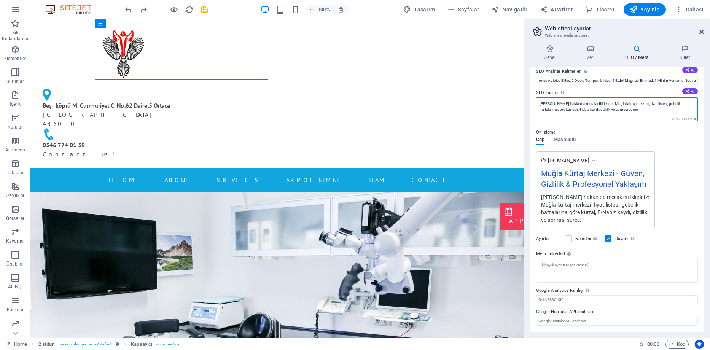
scroll to position [0, 0]
click at [659, 108] on textarea "Kürtaj hakkında merak ettikleriniz: Muğla kürtaj merkezi, fiyat listesi, gebeli…" at bounding box center [617, 109] width 162 height 24
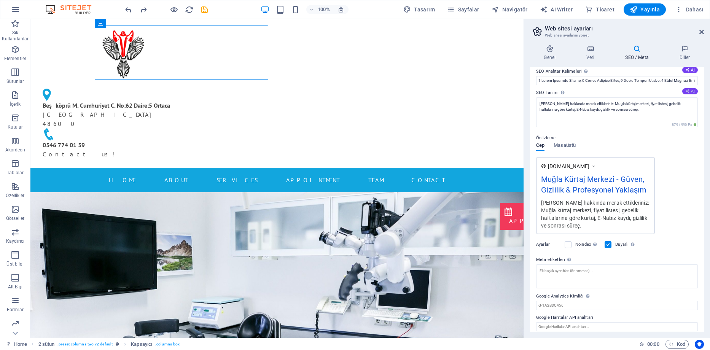
click at [691, 92] on button "AI" at bounding box center [690, 91] width 16 height 6
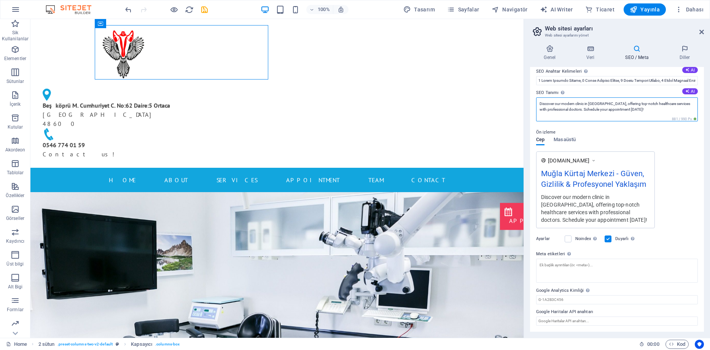
click at [656, 103] on textarea "Discover our modern clinic in Bethesda, offering top-notch healthcare services …" at bounding box center [617, 109] width 162 height 24
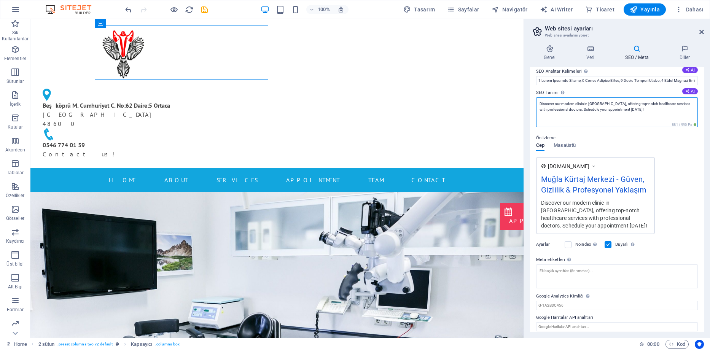
type textarea "Kürtaj hakkında merak ettikleriniz: Muğla kürtaj merkezi, fiyat listesi, gebeli…"
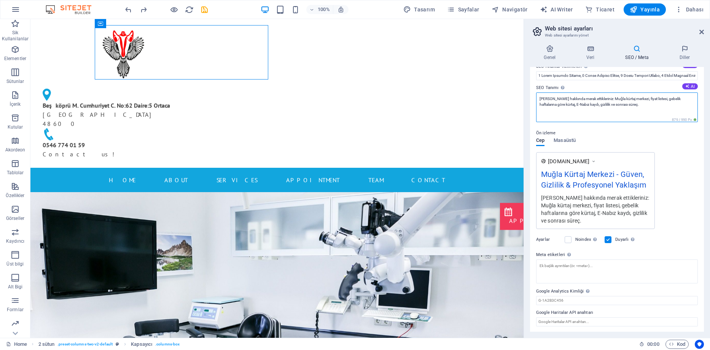
scroll to position [54, 0]
click at [564, 266] on textarea "Meta etiketleri Web sitenin etiketlerinin içine yerleştirilecek HTML kodunu bur…" at bounding box center [617, 271] width 162 height 24
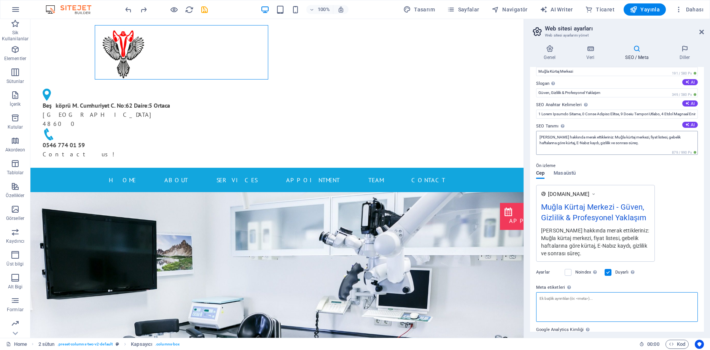
scroll to position [0, 0]
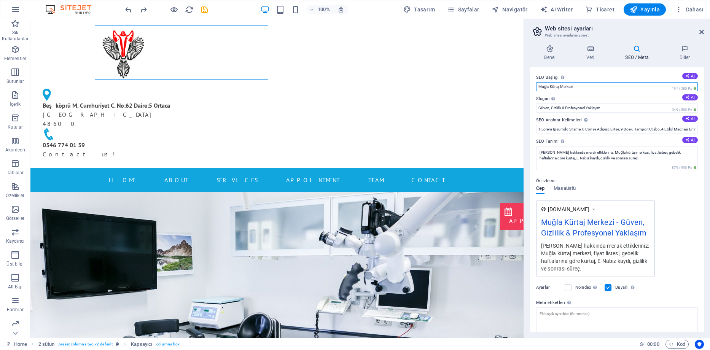
click at [547, 83] on input "Muğla Kürtaj Merkezi" at bounding box center [617, 86] width 162 height 9
paste input "| 4-10 Hafta Gebelik Kürtajı, Fiyatları ve Bilgilendirme<"
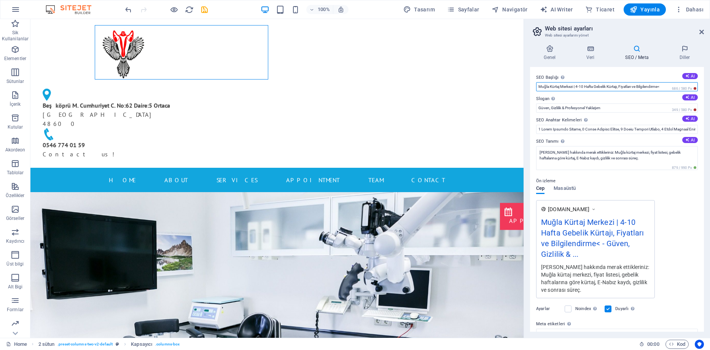
click at [638, 87] on input "Muğla Kürtaj Merkezi | 4-10 Hafta Gebelik Kürtajı, Fiyatları ve Bilgilendirme<" at bounding box center [617, 86] width 162 height 9
drag, startPoint x: 648, startPoint y: 86, endPoint x: 687, endPoint y: 83, distance: 39.7
click at [687, 83] on input "Muğla Kürtaj Merkezi | 4-10 Hafta Gebelik Kürtajı, Fiyatları & Bilgilendirme<" at bounding box center [617, 86] width 162 height 9
click at [620, 86] on input "Muğla Kürtaj Merkezi | 4-10 Hafta Gebelik Kürtajı, Fiyatları & Bilgi" at bounding box center [617, 86] width 162 height 9
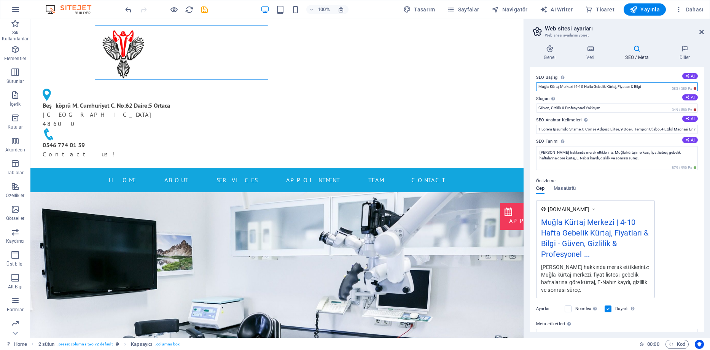
click at [626, 85] on input "Muğla Kürtaj Merkezi | 4-10 Hafta Gebelik Kürtaj, Fiyatları & Bilgi" at bounding box center [617, 86] width 162 height 9
click at [634, 89] on input "Muğla Kürtaj Merkezi | 4-10 Hafta Gebelik Kürtaj, Fiyatları & Bilgi" at bounding box center [617, 86] width 162 height 9
type input "Muğla Kürtaj Merkezi | 4-10 Hafta Gebelik Kürtaj, Fiyat & Bilgi"
click at [531, 60] on h4 "Genel" at bounding box center [551, 53] width 43 height 16
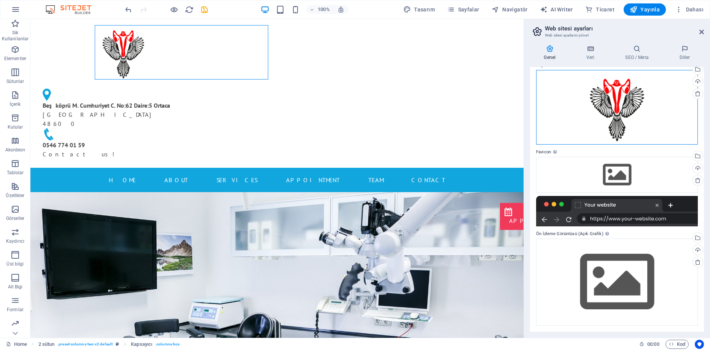
click at [606, 105] on div "Dosyaları buraya sürükleyin, dosyaları seçmek için tıklayın veya Dosyalardan ya…" at bounding box center [617, 107] width 162 height 75
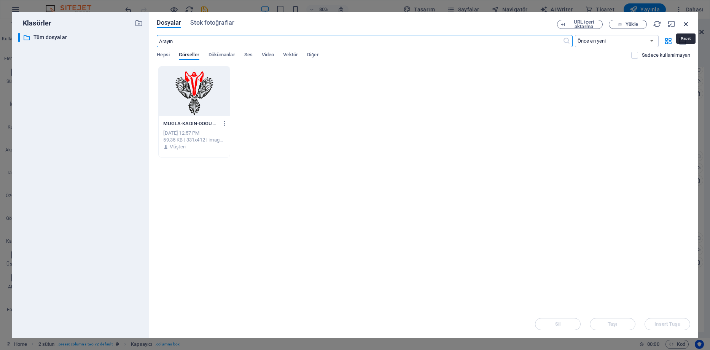
click at [684, 23] on icon "button" at bounding box center [686, 24] width 8 height 8
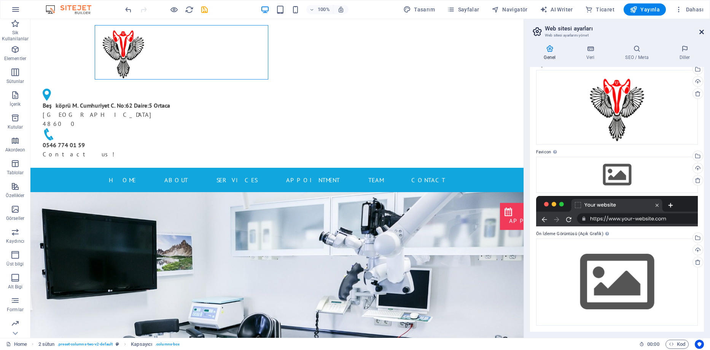
click at [700, 30] on icon at bounding box center [701, 32] width 5 height 6
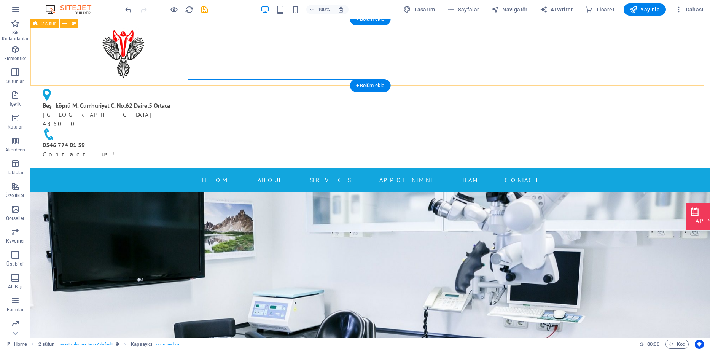
click at [613, 68] on div "Beşköprü M. Cumhuriyet C. No:62 Daire:5 Ortaca Muğla 48600 0546 774 01 59 Conta…" at bounding box center [369, 93] width 679 height 149
click at [668, 46] on div "Beşköprü M. Cumhuriyet C. No:62 Daire:5 Ortaca Muğla 48600 0546 774 01 59 Conta…" at bounding box center [369, 93] width 679 height 149
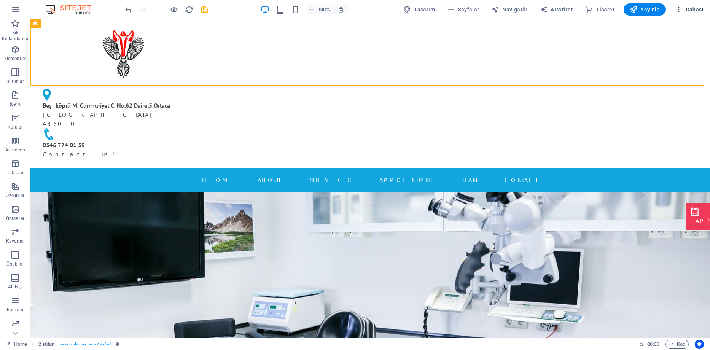
click at [697, 6] on span "Dahası" at bounding box center [689, 10] width 29 height 8
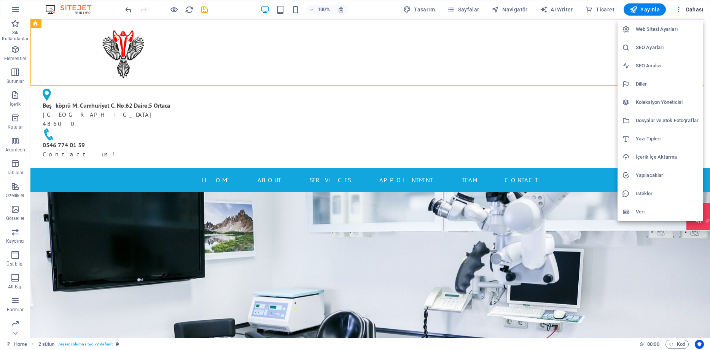
click at [661, 49] on h6 "SEO Ayarları" at bounding box center [667, 47] width 63 height 9
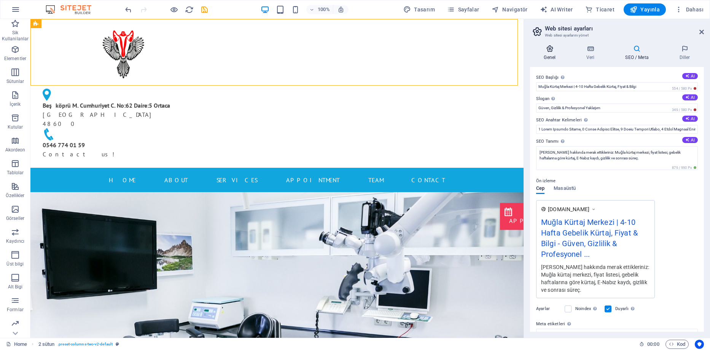
click at [548, 51] on icon at bounding box center [550, 49] width 40 height 8
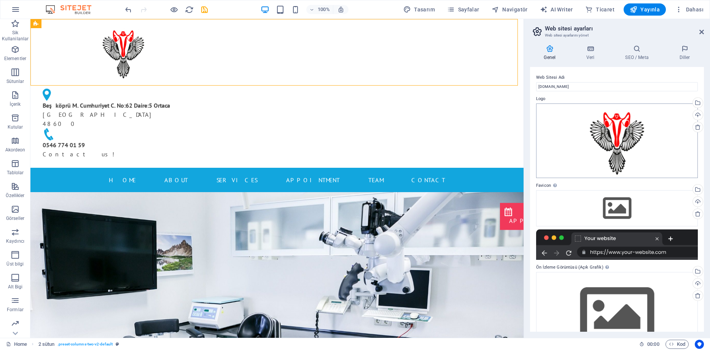
scroll to position [33, 0]
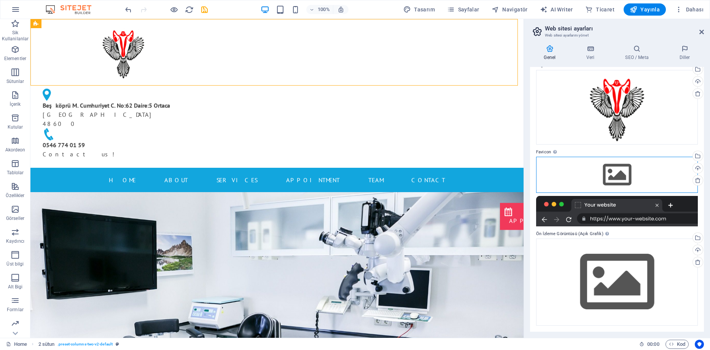
click at [623, 175] on div "Dosyaları buraya sürükleyin, dosyaları seçmek için tıklayın veya Dosyalardan ya…" at bounding box center [617, 175] width 162 height 36
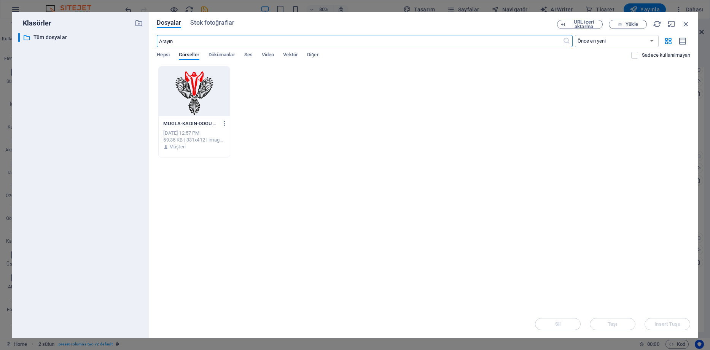
click at [198, 88] on div at bounding box center [194, 91] width 71 height 49
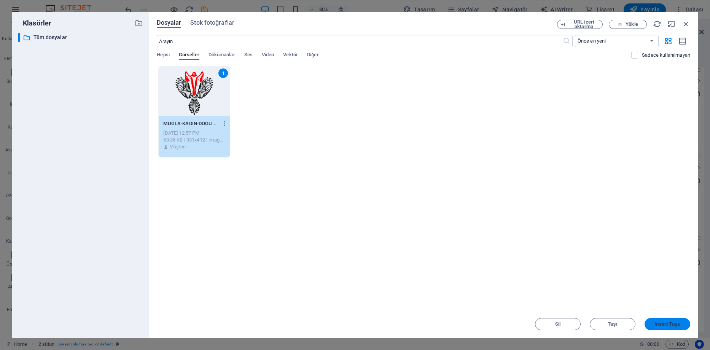
click at [670, 325] on span "Insert Tuşu" at bounding box center [666, 324] width 25 height 5
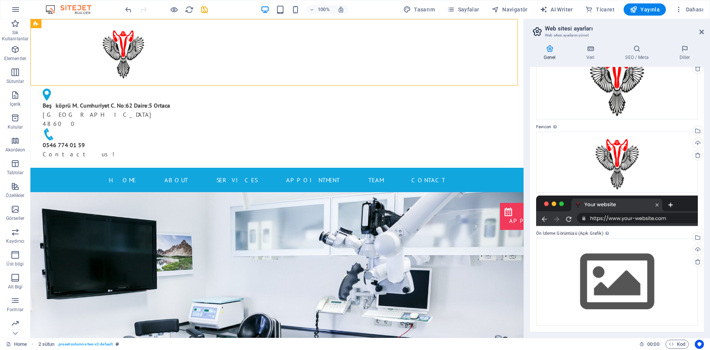
scroll to position [59, 0]
click at [643, 269] on div "Dosyaları buraya sürükleyin, dosyaları seçmek için tıklayın veya Dosyalardan ya…" at bounding box center [617, 281] width 162 height 87
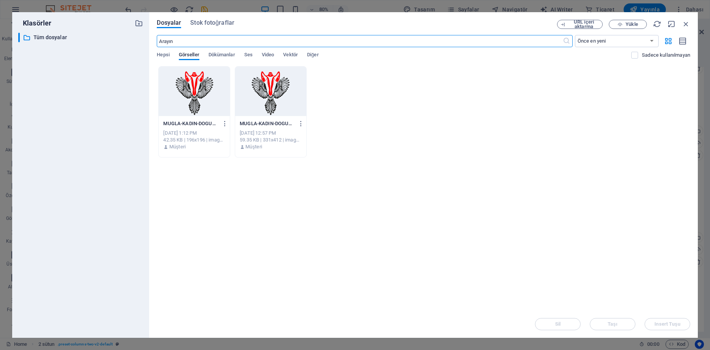
click at [207, 97] on div at bounding box center [194, 91] width 71 height 49
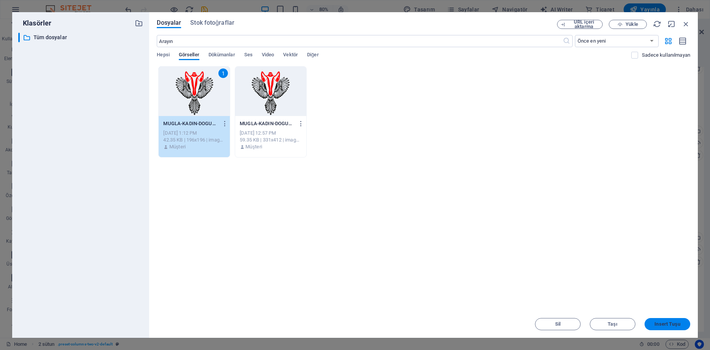
click at [659, 324] on span "Insert Tuşu" at bounding box center [666, 324] width 25 height 5
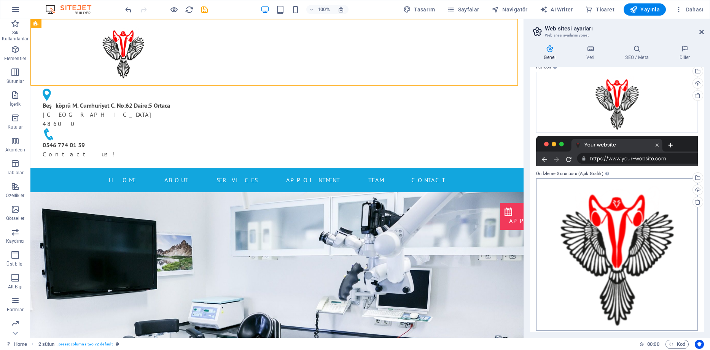
scroll to position [123, 0]
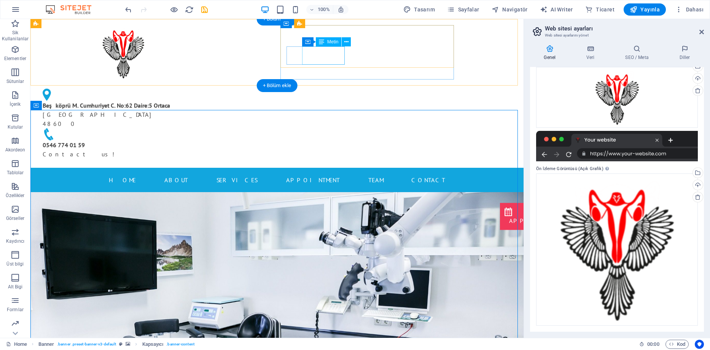
click at [204, 140] on div "0546 774 01 59 Contact us!" at bounding box center [123, 149] width 161 height 18
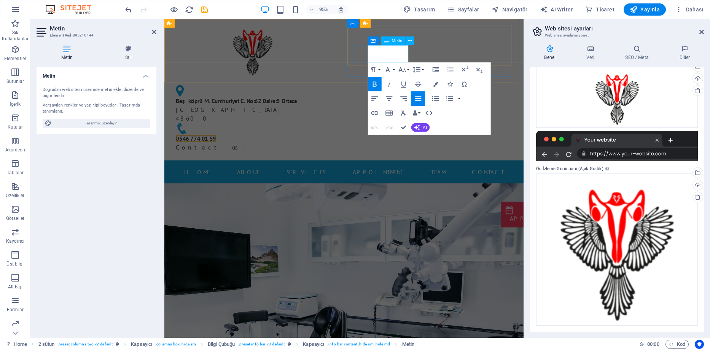
click at [338, 140] on p "0546 774 01 59 Contact us!" at bounding box center [257, 149] width 161 height 18
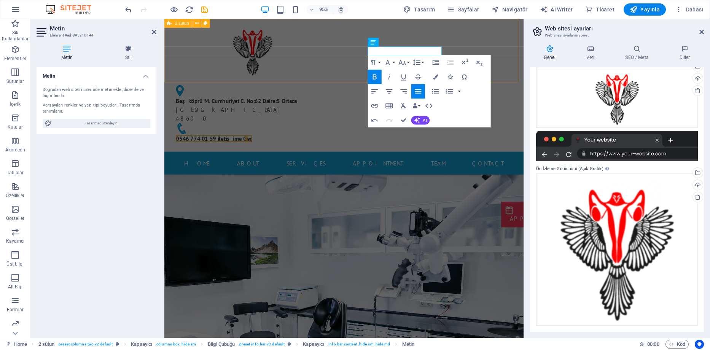
click at [351, 63] on div "Beşköprü M. Cumhuriyet C. No:62 Daire:5 Ortaca Muğla 48600 0546 774 01 59 ileti…" at bounding box center [353, 89] width 378 height 140
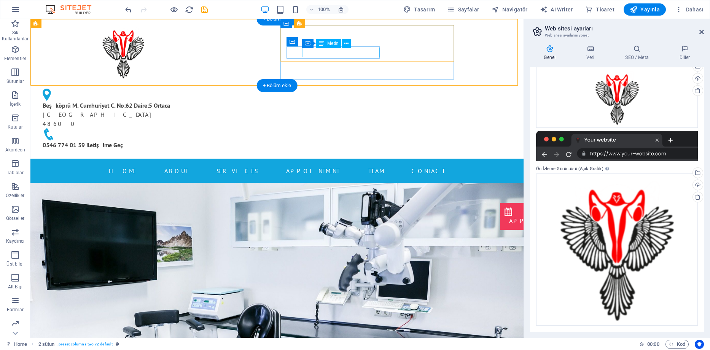
click at [204, 140] on div "0546 774 01 59 iletişime G eç" at bounding box center [123, 144] width 161 height 9
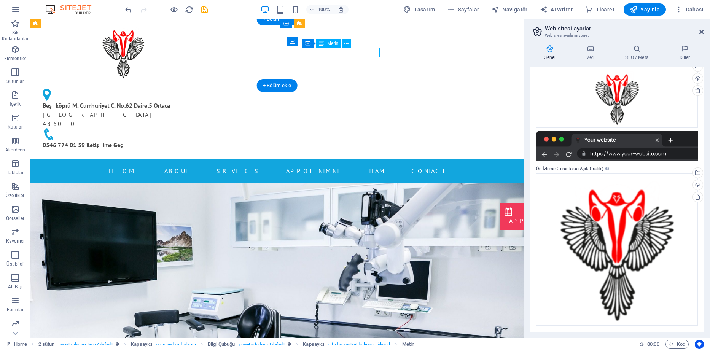
click at [204, 140] on div "0546 774 01 59 iletişime G eç" at bounding box center [123, 144] width 161 height 9
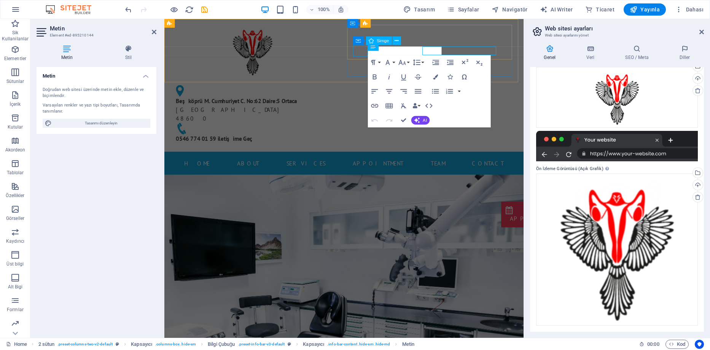
click at [338, 128] on figure at bounding box center [257, 134] width 161 height 12
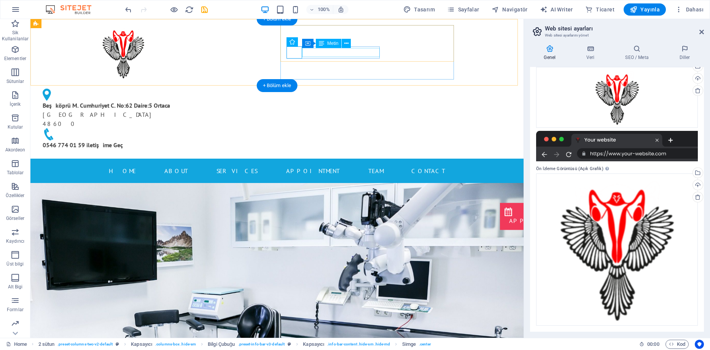
click at [204, 140] on div "0546 774 01 59 iletişime G eç" at bounding box center [123, 144] width 161 height 9
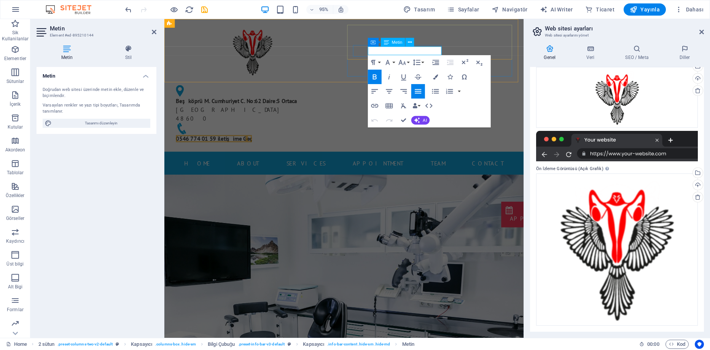
drag, startPoint x: 425, startPoint y: 50, endPoint x: 577, endPoint y: 65, distance: 153.0
click at [251, 141] on span "0546 774 01 59 iletişime G" at bounding box center [214, 145] width 75 height 8
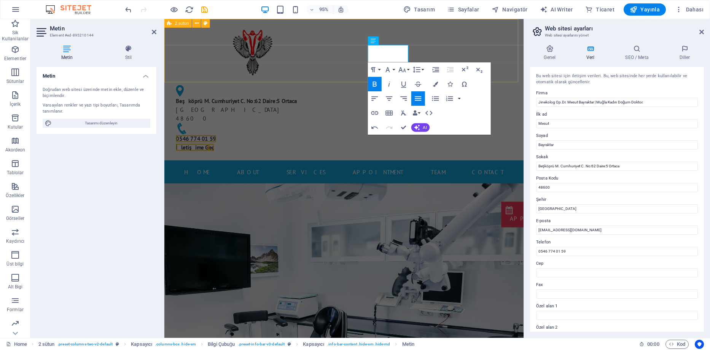
click at [346, 69] on div "Beşköprü M. Cumhuriyet C. No:62 Daire:5 Ortaca Muğla 48600 0546 774 01 59 İleti…" at bounding box center [353, 93] width 378 height 149
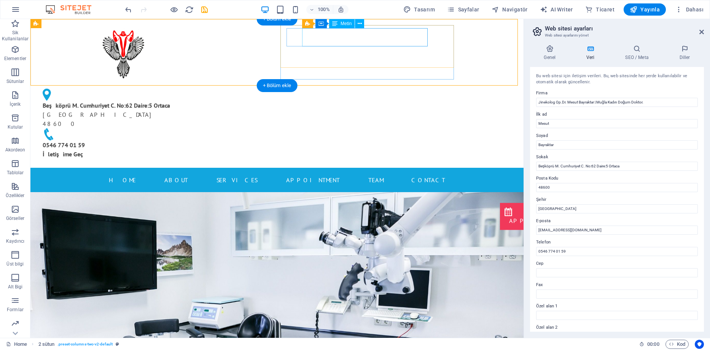
click at [198, 101] on div "Beşköprü M. Cumhuriyet C. No:62 Daire:5 Ortaca Muğla 48600" at bounding box center [120, 114] width 155 height 27
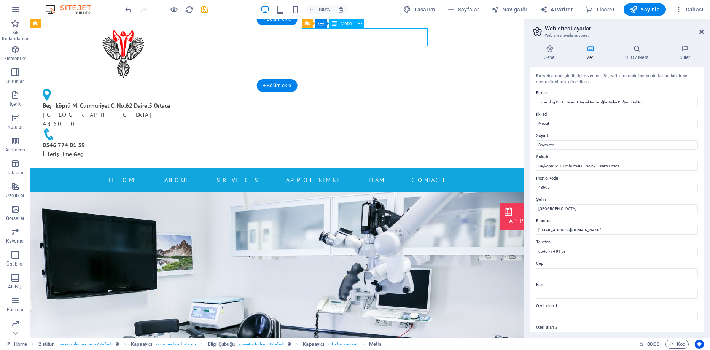
click at [198, 101] on div "Beşköprü M. Cumhuriyet C. No:62 Daire:5 Ortaca Muğla 48600" at bounding box center [120, 114] width 155 height 27
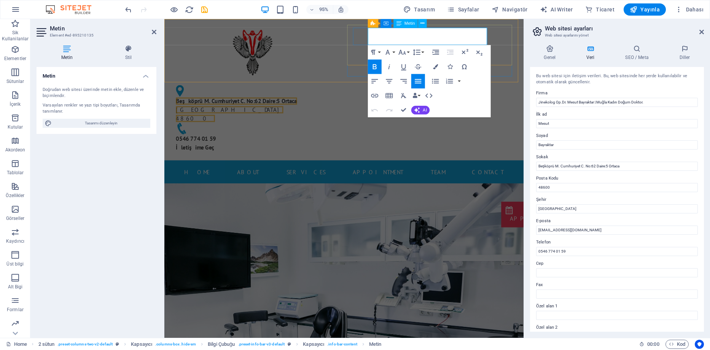
click at [304, 102] on span "Beşköprü M. Cumhuriyet C. No:62 Daire:5 Ortaca" at bounding box center [240, 106] width 127 height 8
click at [374, 69] on icon "button" at bounding box center [375, 66] width 4 height 5
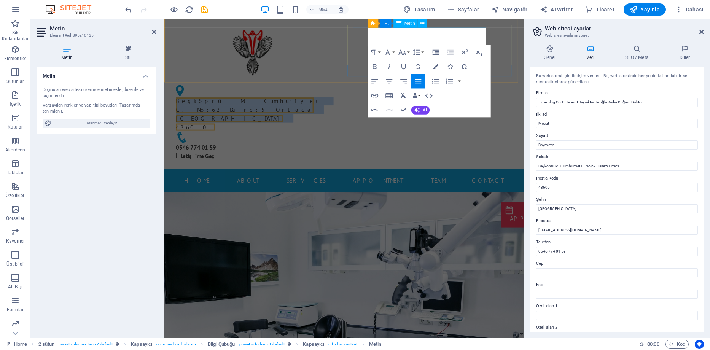
click at [289, 120] on span "[GEOGRAPHIC_DATA]" at bounding box center [233, 124] width 113 height 8
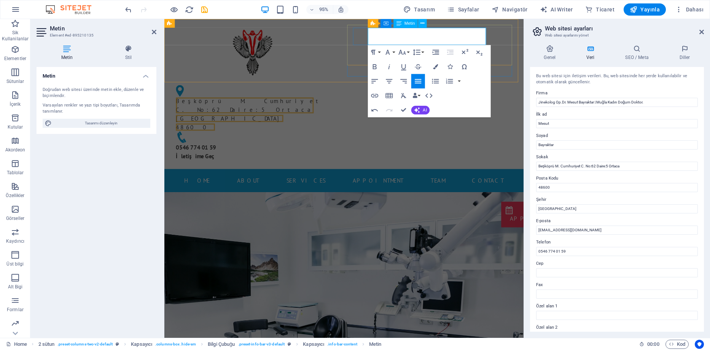
click at [332, 102] on span "Beşköprü M. Cumhuriyet C. No:62 Daire:5 Ortaca" at bounding box center [254, 110] width 155 height 17
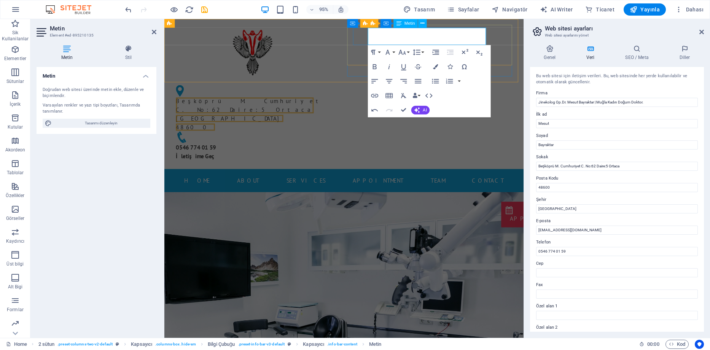
scroll to position [15, 0]
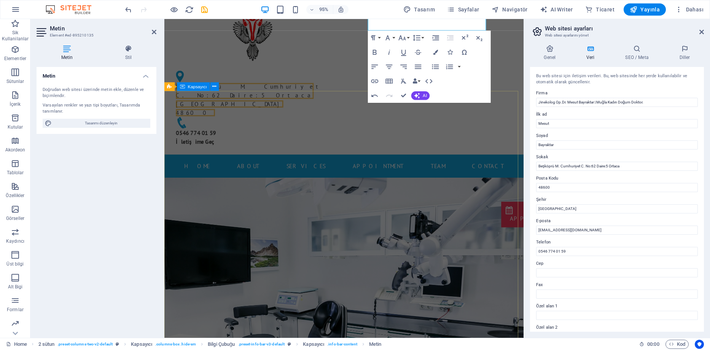
click at [344, 168] on nav "Home About Services Appointment Team Contact" at bounding box center [353, 174] width 359 height 12
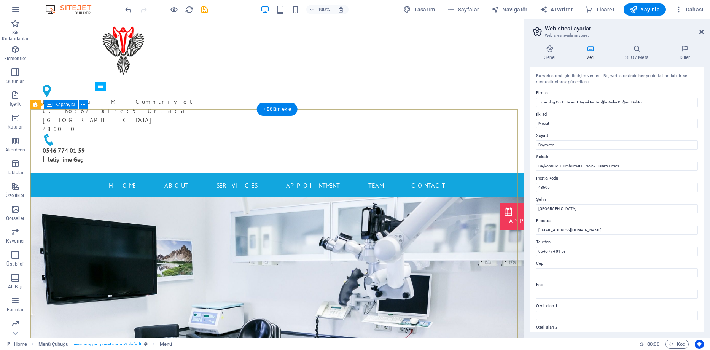
scroll to position [0, 0]
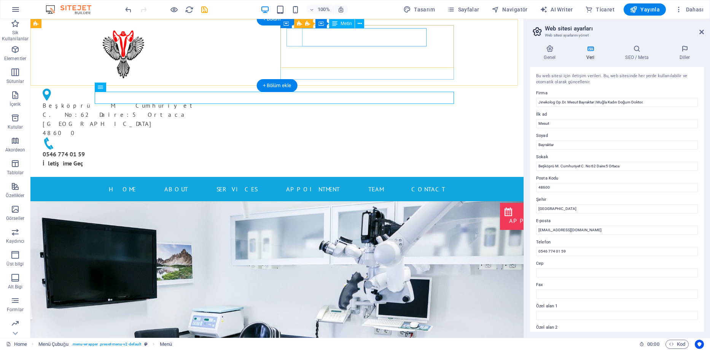
click at [198, 102] on span "Beşköprü M. Cumhuriyet C. No:62 Daire:5 Ortaca" at bounding box center [120, 110] width 155 height 17
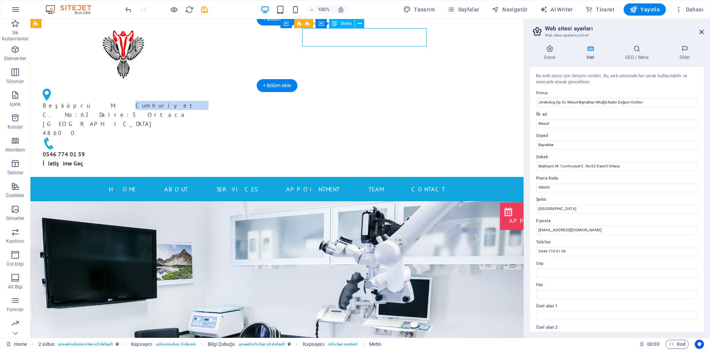
click at [198, 102] on span "Beşköprü M. Cumhuriyet C. No:62 Daire:5 Ortaca" at bounding box center [120, 110] width 155 height 17
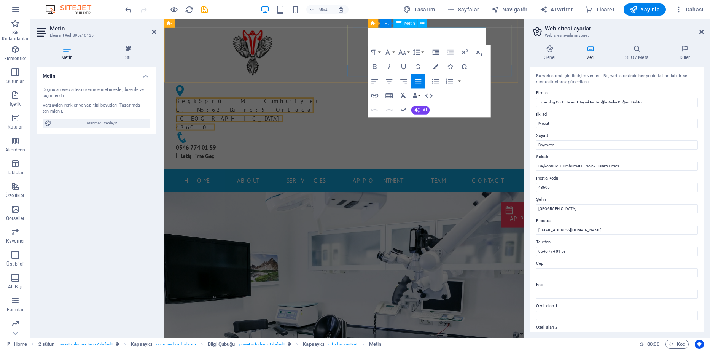
click at [218, 129] on span "48600" at bounding box center [197, 133] width 41 height 8
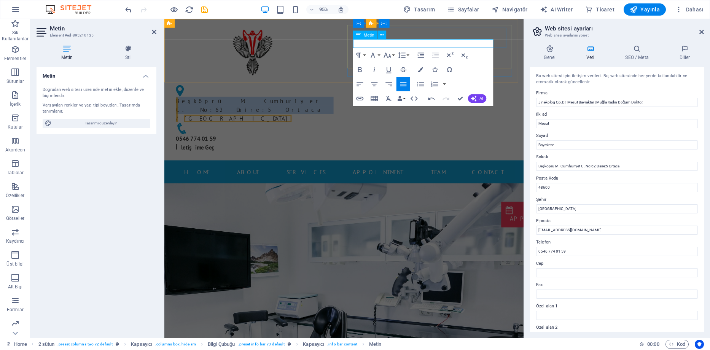
click at [332, 102] on span "Beşköprü M. Cumhuriyet C. No:62 Daire:5 Ortaca" at bounding box center [254, 110] width 155 height 17
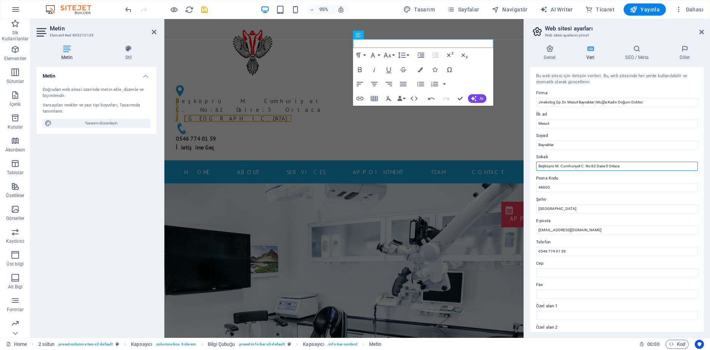
click at [609, 165] on input "Beşköprü M. Cumhuriyet C. No:62 Daire:5 Ortaca" at bounding box center [617, 166] width 162 height 9
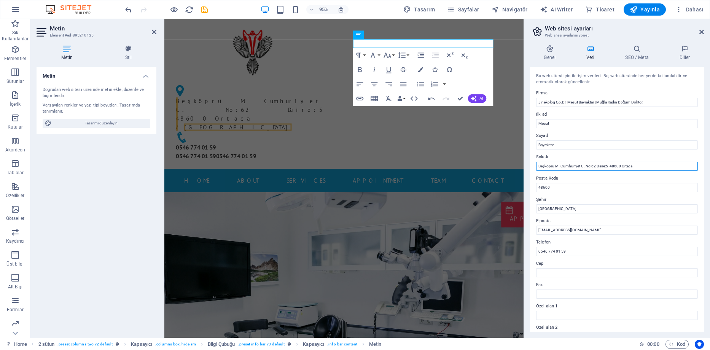
click at [623, 167] on input "Beşköprü M. Cumhuriyet C. No:62 Daire:5 48600 Ortaca" at bounding box center [617, 166] width 162 height 9
type input "Beşköprü M. Cumhuriyet C. No:62 Daire:5 48600 Ortaca"
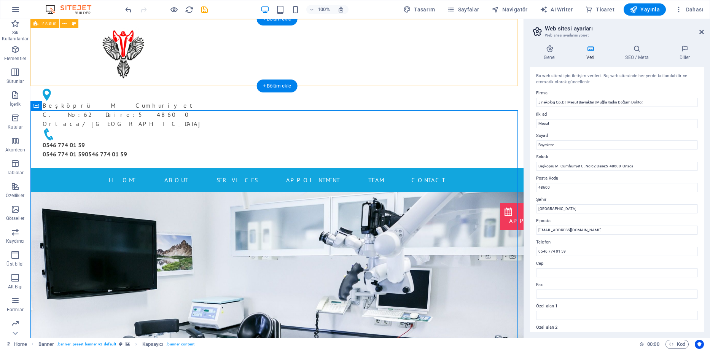
click at [477, 55] on div "Beşköprü M. Cumhuriyet C. No:62 Daire:5 48600 Ortaca / Muğla 0546 774 01 59 054…" at bounding box center [276, 93] width 493 height 149
click at [210, 54] on div at bounding box center [123, 52] width 173 height 54
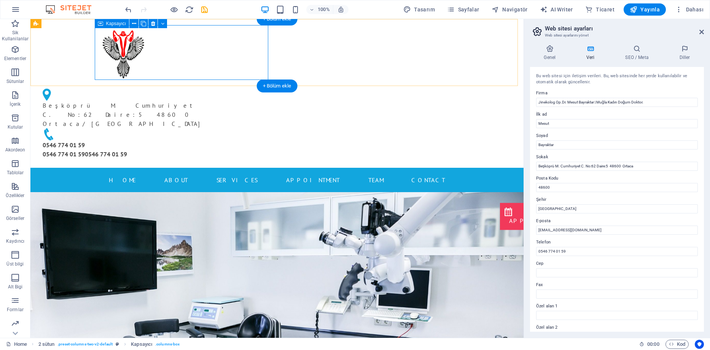
click at [164, 63] on div at bounding box center [123, 52] width 173 height 54
click at [170, 61] on div at bounding box center [123, 52] width 173 height 54
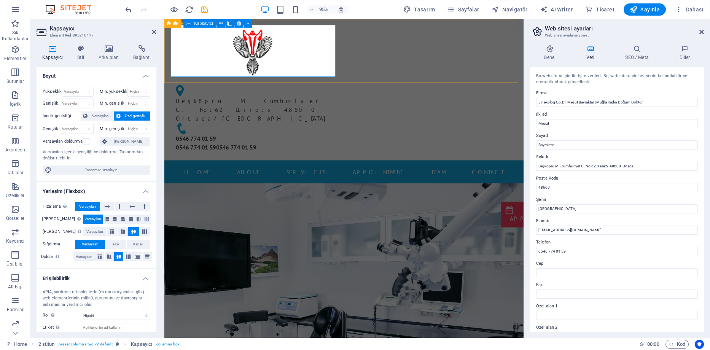
click at [221, 46] on div at bounding box center [256, 52] width 173 height 54
click at [204, 46] on div at bounding box center [256, 52] width 173 height 54
select select "px"
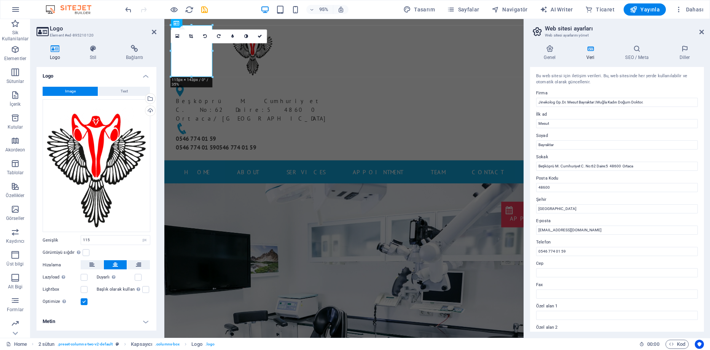
click at [202, 43] on div "16:10 16:9 4:3 1:1 1:2 0" at bounding box center [219, 36] width 96 height 14
click at [196, 43] on div "16:10 16:9 4:3 1:1 1:2 0" at bounding box center [219, 36] width 96 height 14
click at [85, 277] on label at bounding box center [84, 277] width 7 height 7
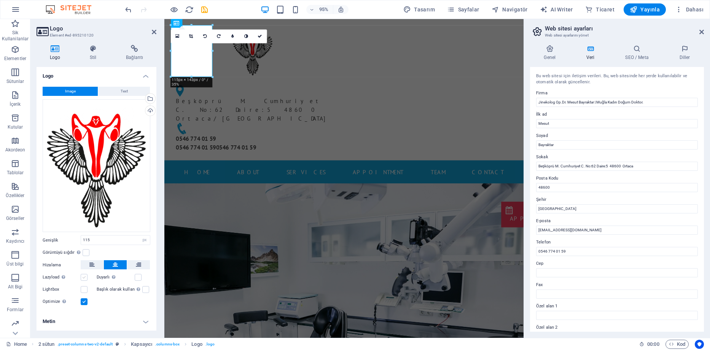
click at [0, 0] on input "Lazyload Sayfa yüklendikten sonra görüntülerin yüklenmesi, sayfa hızını artırır." at bounding box center [0, 0] width 0 height 0
click at [85, 276] on label at bounding box center [84, 277] width 7 height 7
click at [0, 0] on input "Lazyload Sayfa yüklendikten sonra görüntülerin yüklenmesi, sayfa hızını artırır." at bounding box center [0, 0] width 0 height 0
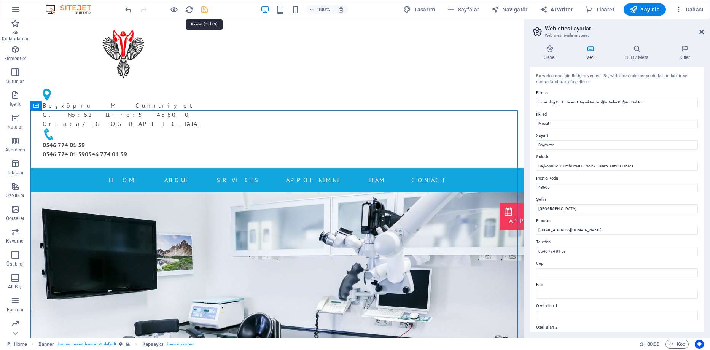
click at [205, 12] on icon "save" at bounding box center [204, 9] width 9 height 9
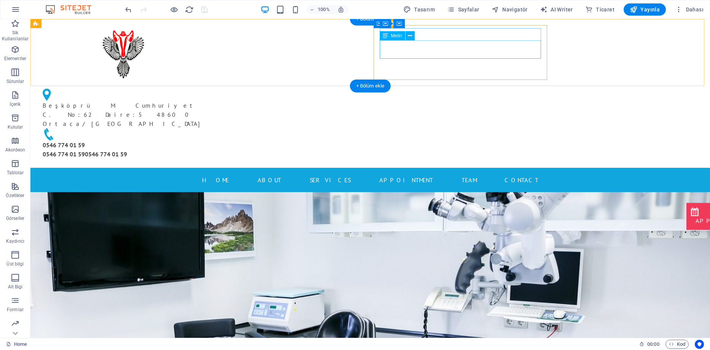
click at [198, 102] on span "Beşköprü M. Cumhuriyet C. No:62 Daire:5 48600 Ortaca" at bounding box center [120, 115] width 155 height 26
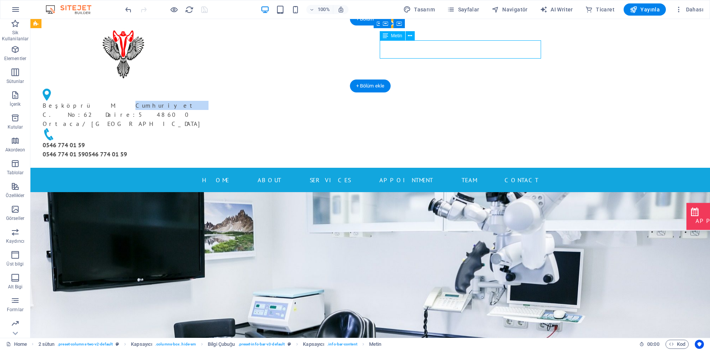
click at [198, 102] on span "Beşköprü M. Cumhuriyet C. No:62 Daire:5 48600 Ortaca" at bounding box center [120, 115] width 155 height 26
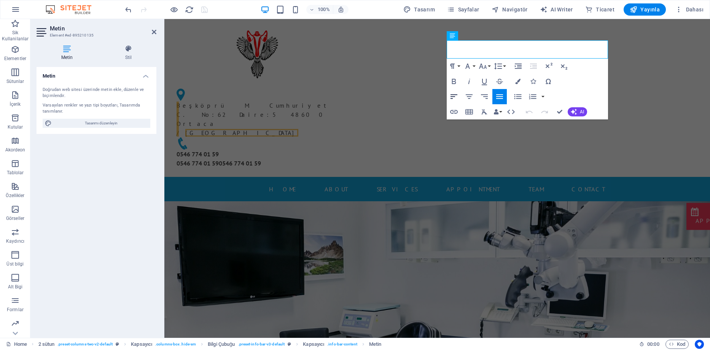
click at [455, 99] on icon "button" at bounding box center [453, 96] width 9 height 9
click at [344, 64] on div at bounding box center [256, 52] width 173 height 54
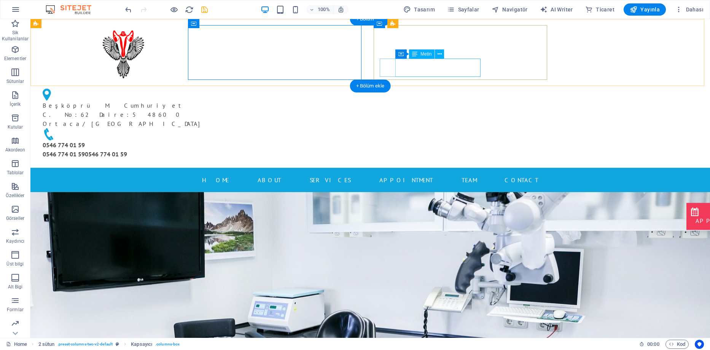
click at [204, 140] on div "0546 774 01 59 0546 774 01 59 0546 774 01 59" at bounding box center [123, 149] width 161 height 18
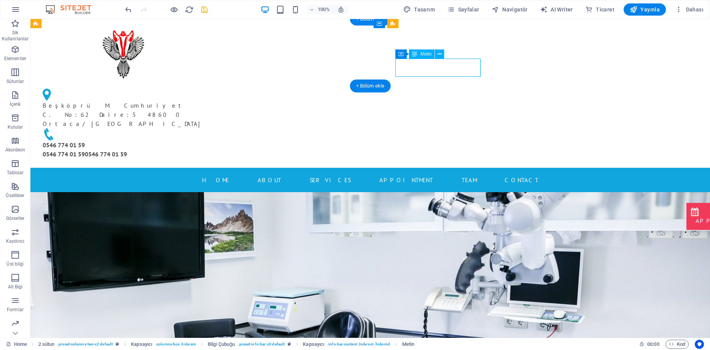
click at [204, 140] on div "0546 774 01 59 0546 774 01 59 0546 774 01 59" at bounding box center [123, 149] width 161 height 18
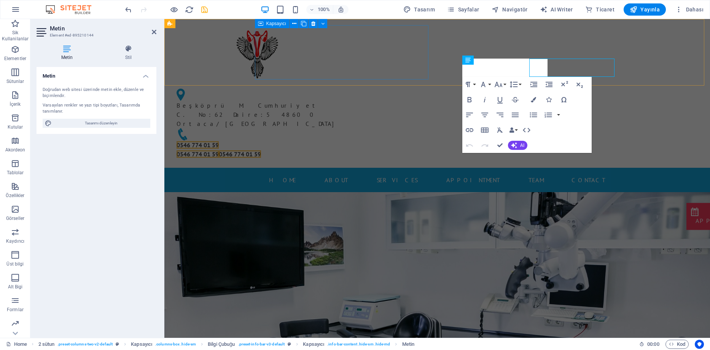
click at [344, 64] on div at bounding box center [256, 52] width 173 height 54
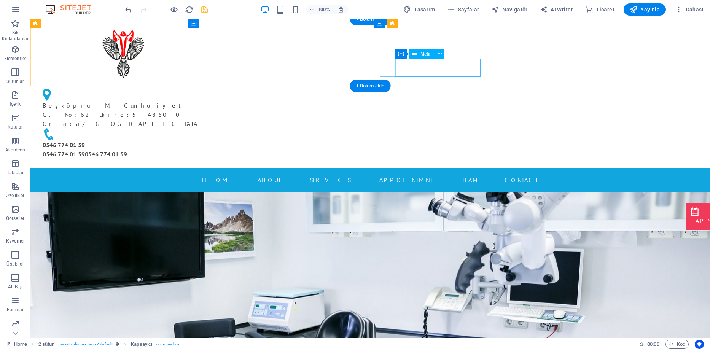
click at [204, 140] on div "0546 774 01 59 0546 774 01 59 0546 774 01 59" at bounding box center [123, 149] width 161 height 18
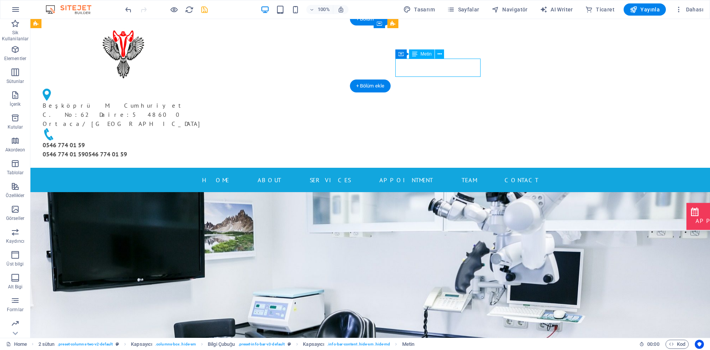
click at [204, 140] on div "0546 774 01 59 0546 774 01 59 0546 774 01 59" at bounding box center [123, 149] width 161 height 18
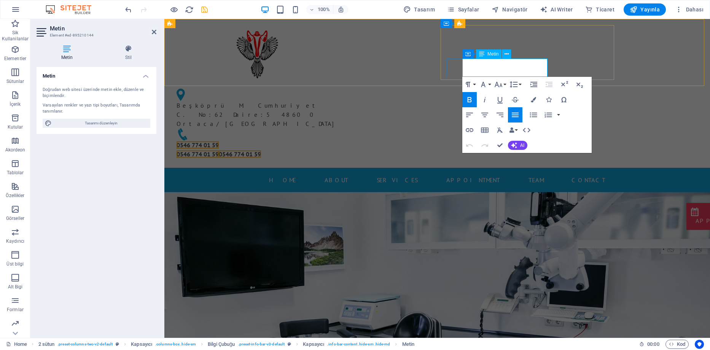
click at [219, 141] on span "0546 774 01 59" at bounding box center [198, 145] width 42 height 8
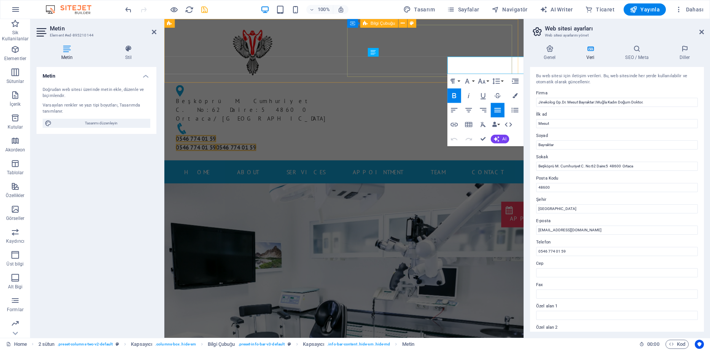
click at [344, 86] on div "Beşköprü M. Cumhuriyet C. No:62 Daire:5 48600 Ortaca / Muğla 0546 774 01 59 054…" at bounding box center [256, 124] width 173 height 76
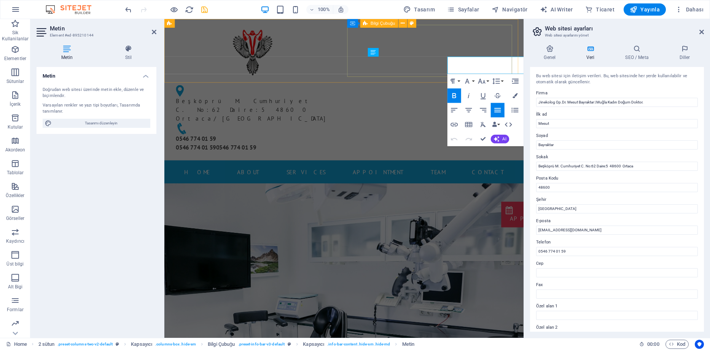
click at [344, 86] on div "Beşköprü M. Cumhuriyet C. No:62 Daire:5 48600 Ortaca / Muğla 0546 774 01 59 054…" at bounding box center [256, 124] width 173 height 76
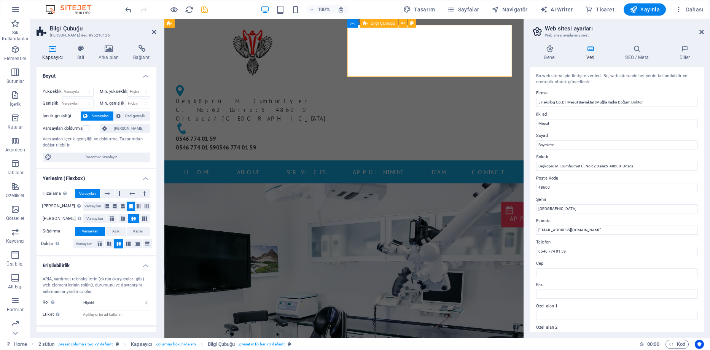
click at [338, 140] on div "0546 774 01 59 0546 774 01 59 0546 774 01 59" at bounding box center [257, 149] width 161 height 18
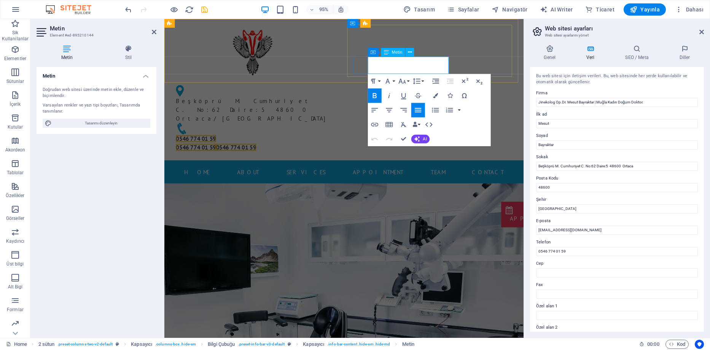
click at [219, 141] on span "0546 774 01 59" at bounding box center [198, 145] width 42 height 8
drag, startPoint x: 379, startPoint y: 62, endPoint x: 420, endPoint y: 62, distance: 41.1
click at [219, 141] on span "0546 774 01 59" at bounding box center [198, 145] width 42 height 8
click at [377, 126] on icon "button" at bounding box center [374, 125] width 7 height 4
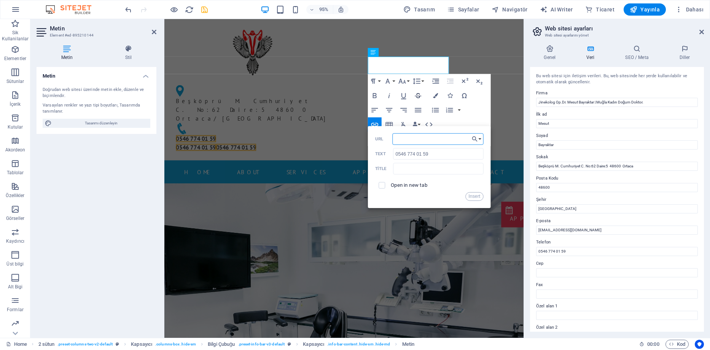
paste input "https://wa.me/905467740159"
type input "https://wa.me/905467740159"
click at [410, 172] on input "text" at bounding box center [438, 168] width 91 height 11
type input "WhatsApp randevu"
click at [383, 186] on input "checkbox" at bounding box center [381, 184] width 6 height 6
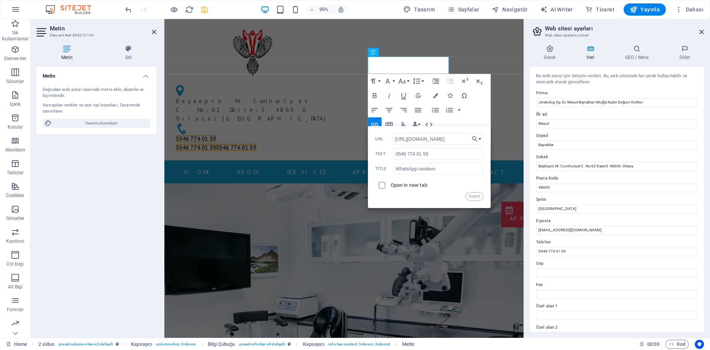
checkbox input "true"
click at [477, 196] on button "Insert" at bounding box center [474, 196] width 18 height 9
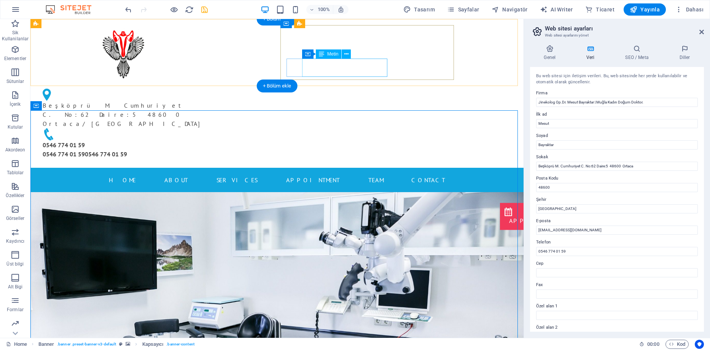
click at [204, 140] on div "0546 774 01 59 0546 774 01 59 0546 774 01 59" at bounding box center [123, 149] width 161 height 18
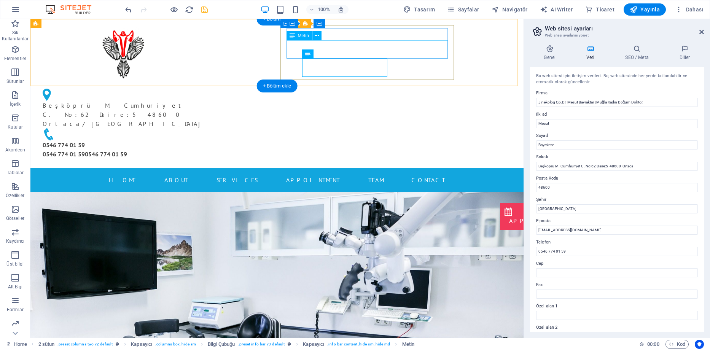
click at [198, 101] on div "Beşköprü M. Cumhuriyet C. No:62 Daire:5 48600 Ortaca / Muğla" at bounding box center [120, 114] width 155 height 27
click at [204, 140] on div "0546 774 01 59 0546 774 01 59 0546 774 01 59" at bounding box center [123, 149] width 161 height 18
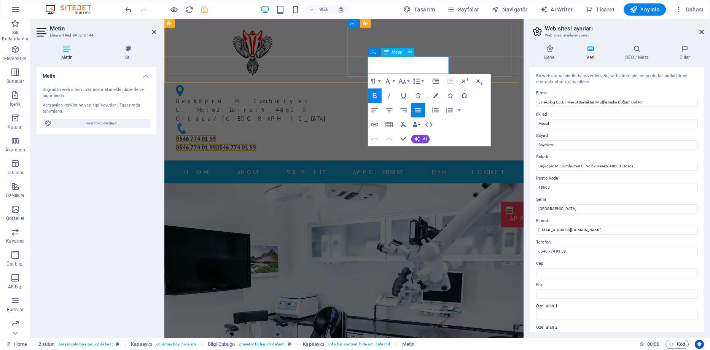
click at [219, 141] on span "0546 774 01 59" at bounding box center [198, 145] width 42 height 8
click at [219, 150] on span "0546 774 01 59" at bounding box center [198, 154] width 42 height 8
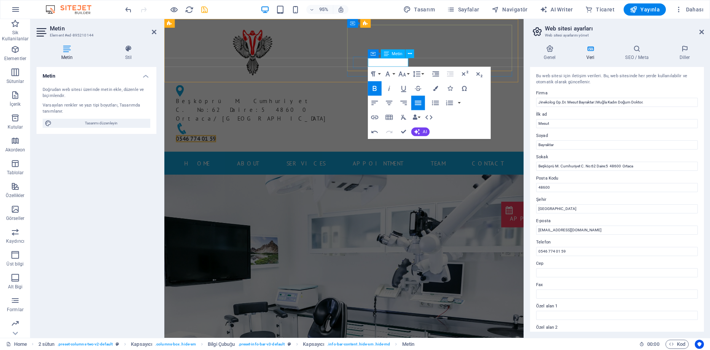
click at [219, 141] on span "0546 774 01 59" at bounding box center [198, 145] width 42 height 8
click at [338, 128] on figure at bounding box center [257, 134] width 161 height 12
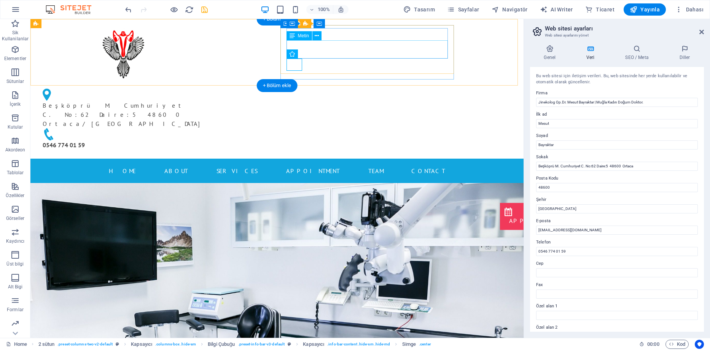
click at [198, 101] on div "Beşköprü M. Cumhuriyet C. No:62 Daire:5 48600 Ortaca / Muğla" at bounding box center [120, 114] width 155 height 27
click at [204, 140] on div "0546 774 01 59" at bounding box center [123, 144] width 161 height 9
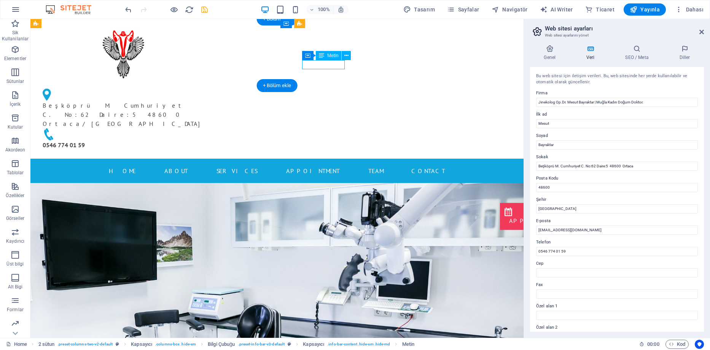
click at [204, 140] on div "0546 774 01 59" at bounding box center [123, 144] width 161 height 9
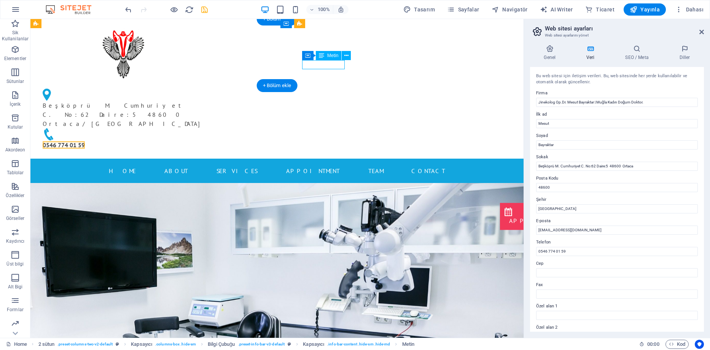
click at [205, 68] on div at bounding box center [123, 52] width 173 height 54
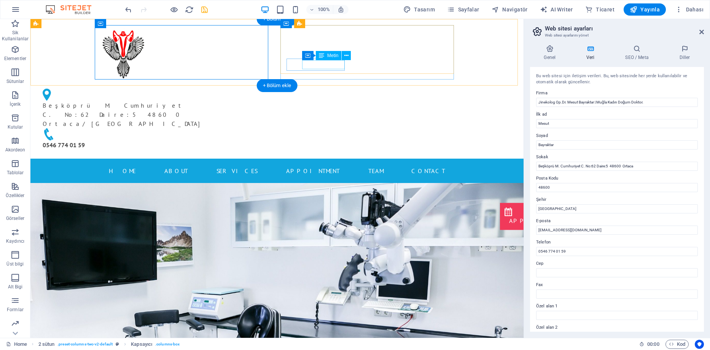
click at [204, 140] on div "0546 774 01 59" at bounding box center [123, 144] width 161 height 9
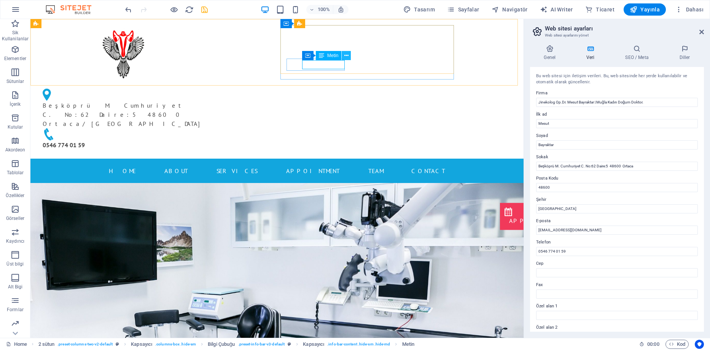
click at [347, 56] on icon at bounding box center [346, 56] width 4 height 8
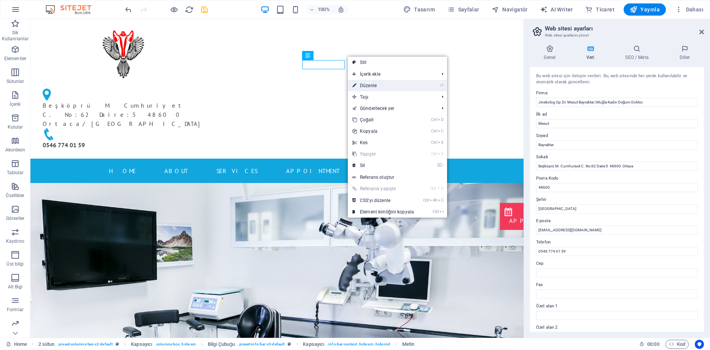
click at [370, 85] on link "⏎ Düzenle" at bounding box center [383, 85] width 71 height 11
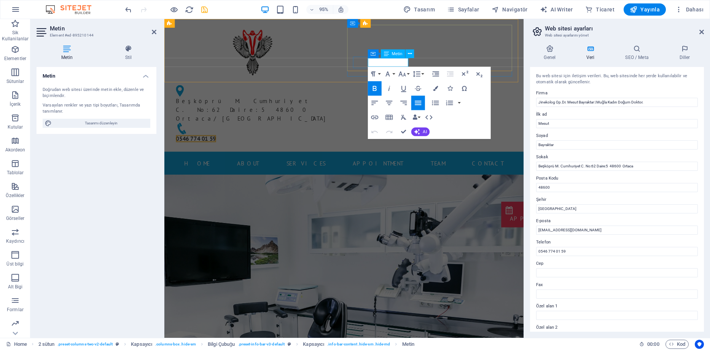
click at [219, 141] on span "0546 774 01 59" at bounding box center [198, 145] width 42 height 8
click at [373, 119] on icon "button" at bounding box center [374, 118] width 7 height 4
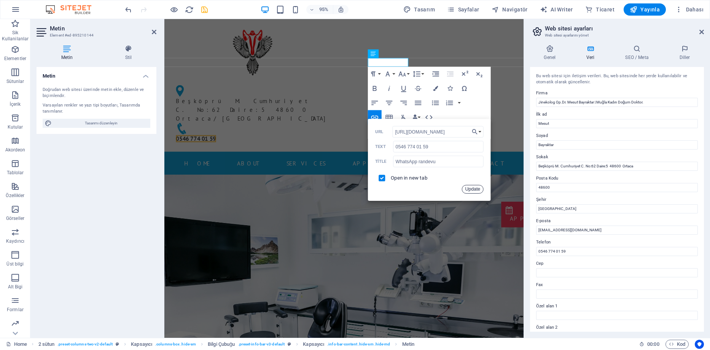
click at [477, 188] on button "Update" at bounding box center [473, 189] width 22 height 9
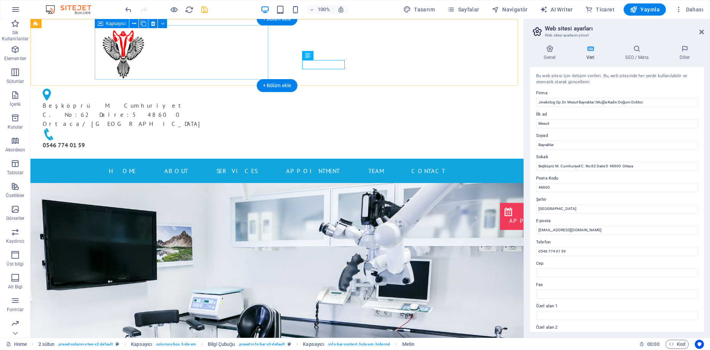
click at [210, 58] on div at bounding box center [123, 52] width 173 height 54
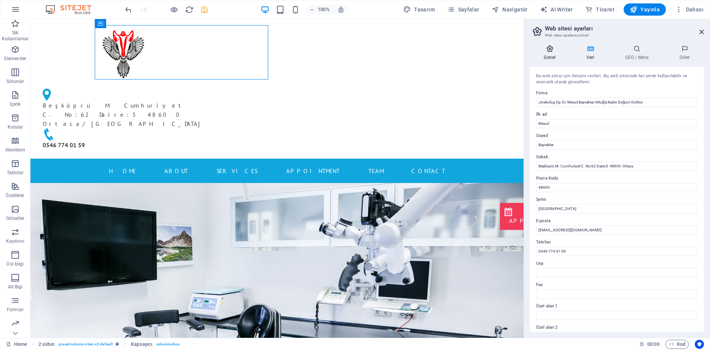
click at [559, 48] on icon at bounding box center [550, 49] width 40 height 8
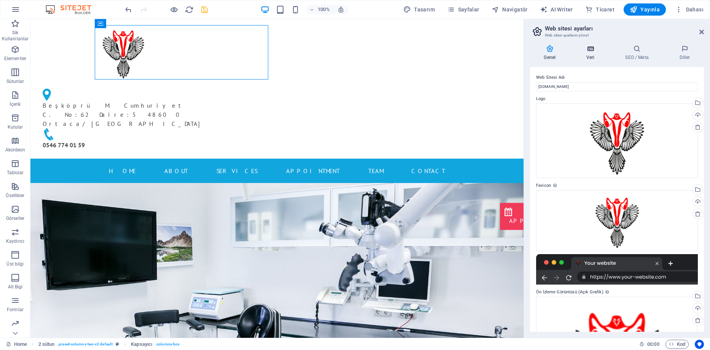
click at [598, 50] on icon at bounding box center [591, 49] width 36 height 8
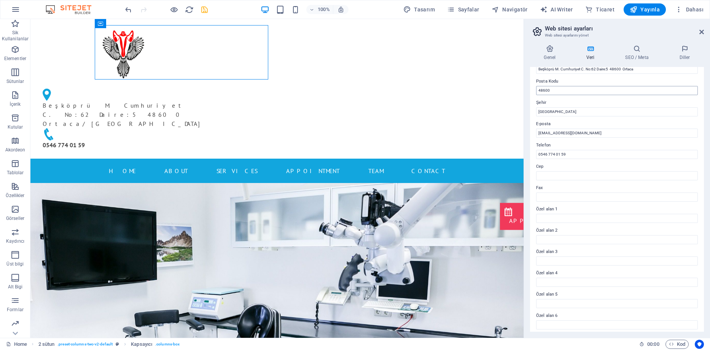
scroll to position [101, 0]
click at [638, 54] on h4 "SEO / Meta" at bounding box center [638, 53] width 54 height 16
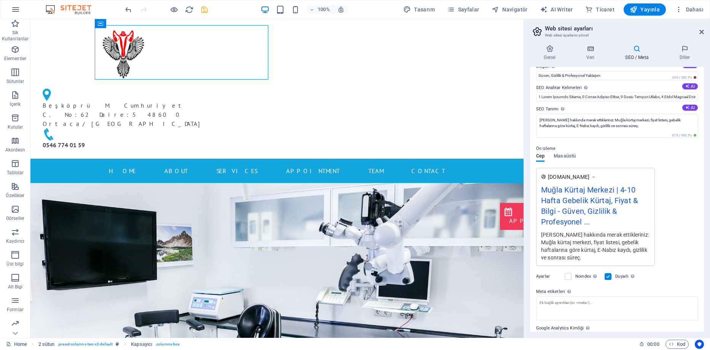
scroll to position [70, 0]
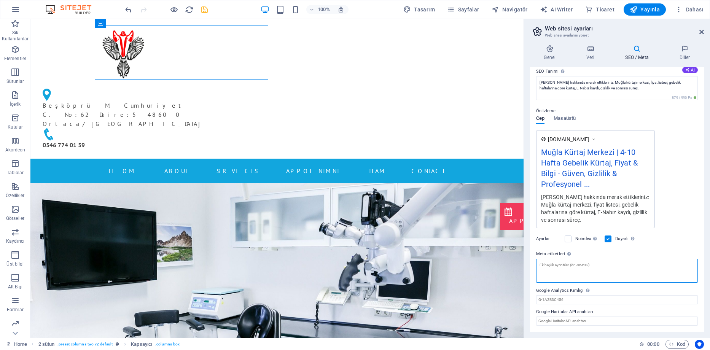
click at [568, 271] on textarea "Meta etiketleri Web sitenin etiketlerinin içine yerleştirilecek HTML kodunu bur…" at bounding box center [617, 271] width 162 height 24
click at [555, 274] on textarea "Meta etiketleri Web sitenin etiketlerinin içine yerleştirilecek HTML kodunu bur…" at bounding box center [617, 274] width 162 height 30
paste textarea "<meta name="keywords" content="Muğla kürtaj, 4 hafta gebelik kürtaj, 5 hafta ge…"
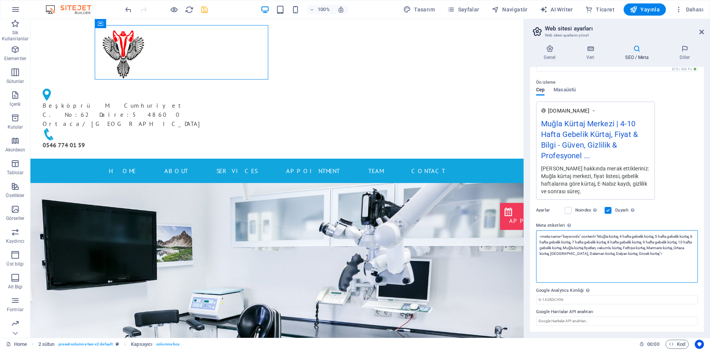
scroll to position [60, 0]
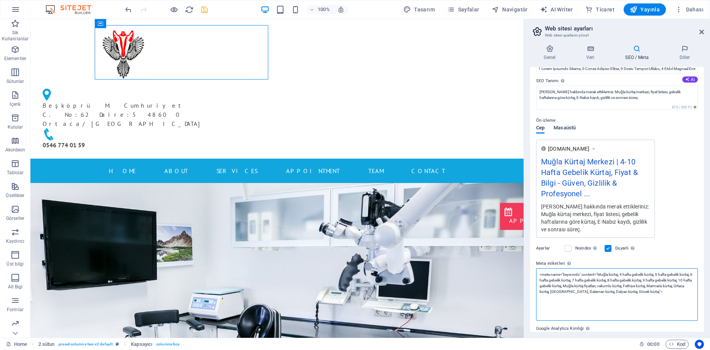
type textarea "<meta name="keywords" content="Muğla kürtaj, 4 hafta gebelik kürtaj, 5 hafta ge…"
click at [567, 131] on span "Masaüstü" at bounding box center [564, 128] width 22 height 11
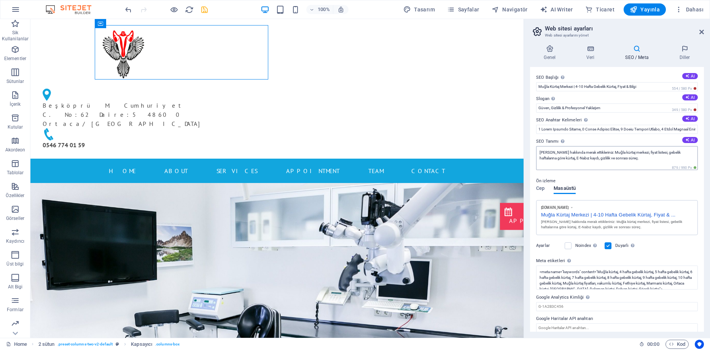
scroll to position [7, 0]
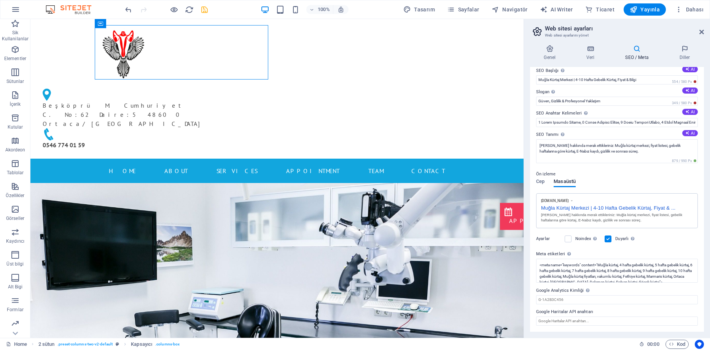
click at [637, 59] on h4 "SEO / Meta" at bounding box center [638, 53] width 54 height 16
click at [627, 52] on icon at bounding box center [636, 49] width 51 height 8
click at [684, 57] on h4 "Diller" at bounding box center [684, 53] width 38 height 16
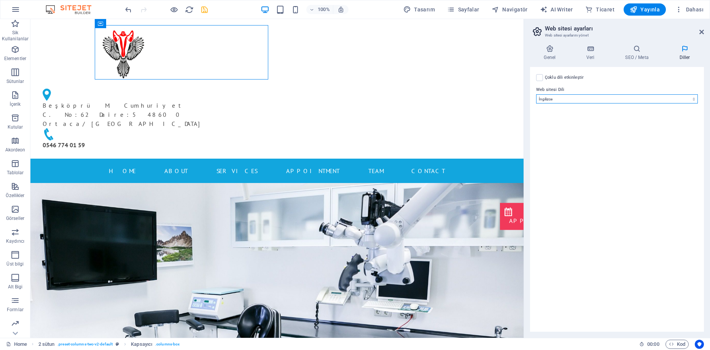
click at [559, 99] on select "Abkhazian Afar Afrikaans Akan Albanian Almanca Amharic Aragonese Arapça Armenia…" at bounding box center [617, 98] width 162 height 9
select select "165"
click at [536, 94] on select "Abkhazian Afar Afrikaans Akan Albanian Almanca Amharic Aragonese Arapça Armenia…" at bounding box center [617, 98] width 162 height 9
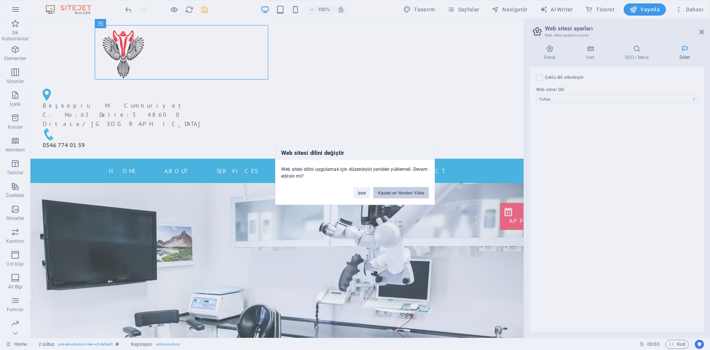
click at [420, 192] on button "Kaydet ve Yeniden Yükle" at bounding box center [401, 192] width 56 height 11
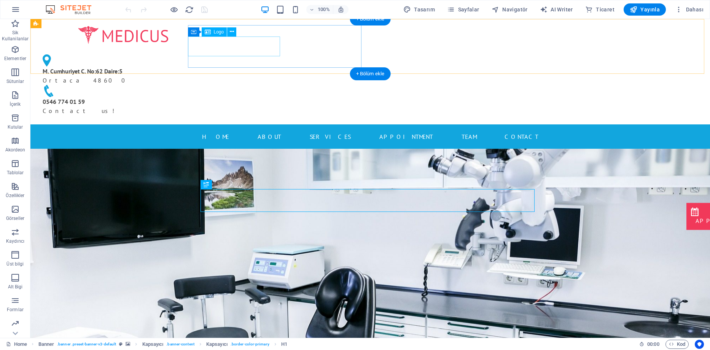
click at [210, 45] on div at bounding box center [123, 35] width 173 height 20
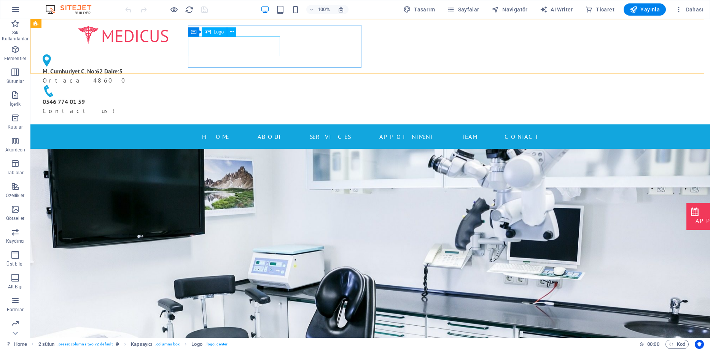
click at [217, 32] on span "Logo" at bounding box center [219, 32] width 10 height 5
click at [233, 33] on icon at bounding box center [232, 32] width 4 height 8
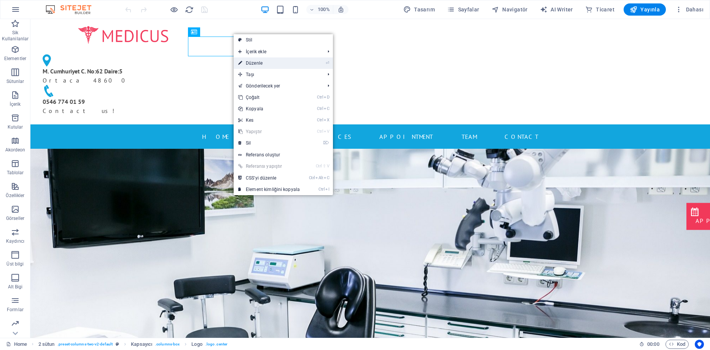
click at [251, 66] on link "⏎ Düzenle" at bounding box center [269, 62] width 71 height 11
select select "px"
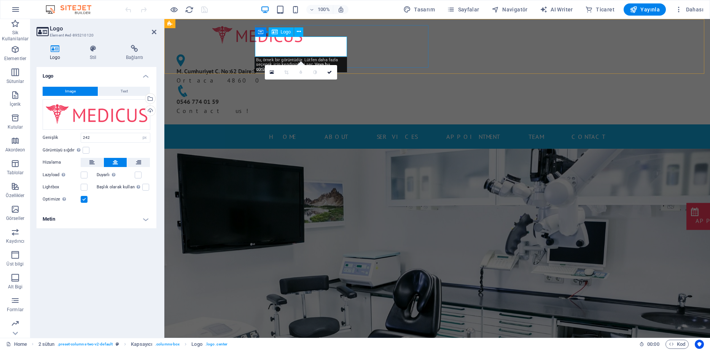
click at [313, 45] on div at bounding box center [256, 35] width 173 height 20
click at [289, 33] on span "Logo" at bounding box center [286, 32] width 10 height 5
click at [271, 73] on icon at bounding box center [272, 72] width 4 height 5
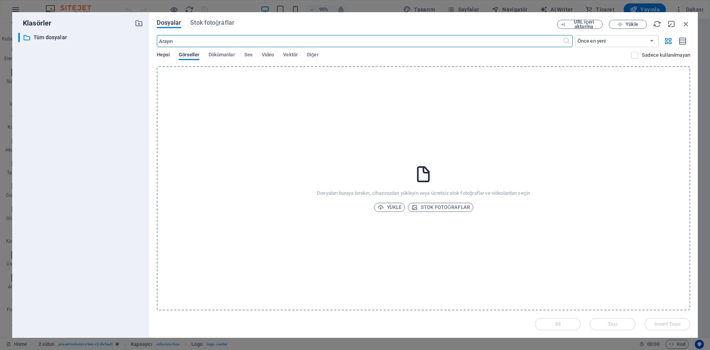
click at [162, 56] on span "Hepsi" at bounding box center [163, 55] width 13 height 11
click at [188, 54] on span "Görseller" at bounding box center [189, 55] width 21 height 11
click at [215, 56] on span "Dökümanlar" at bounding box center [221, 55] width 27 height 11
click at [253, 57] on div "Hepsi Görseller Dökümanlar Ses Video Vektör Diğer" at bounding box center [394, 59] width 474 height 14
click at [386, 205] on span "Yükle" at bounding box center [389, 207] width 24 height 9
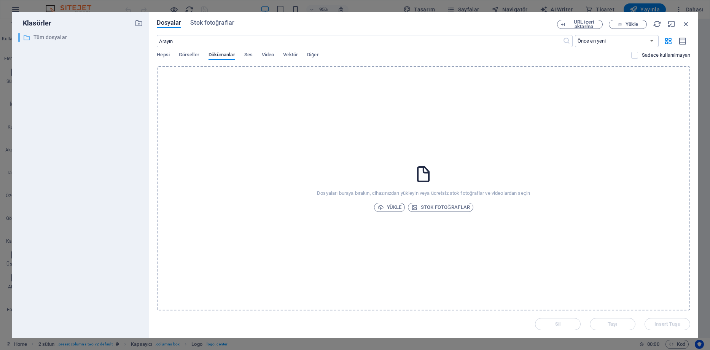
click at [44, 39] on p "Tüm dosyalar" at bounding box center [81, 37] width 96 height 9
click at [209, 25] on span "Stok fotoğraflar" at bounding box center [212, 22] width 44 height 9
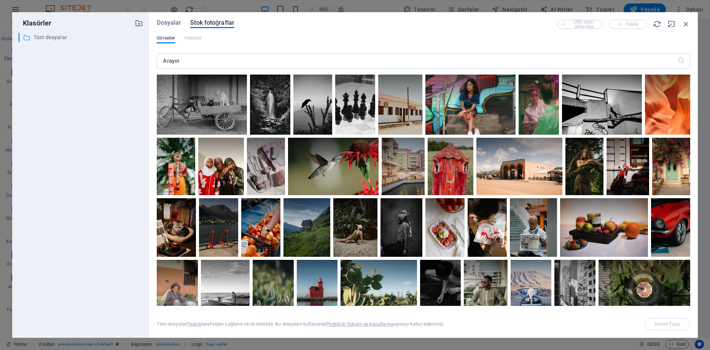
click at [36, 39] on p "Tüm dosyalar" at bounding box center [81, 37] width 96 height 9
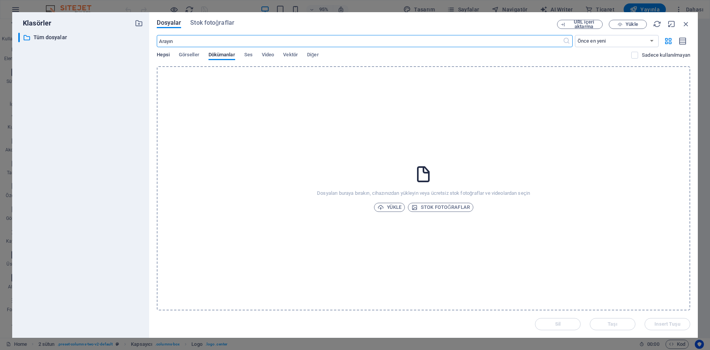
click at [166, 55] on span "Hepsi" at bounding box center [163, 55] width 13 height 11
click at [587, 25] on span "URL içeri aktarma" at bounding box center [583, 24] width 31 height 9
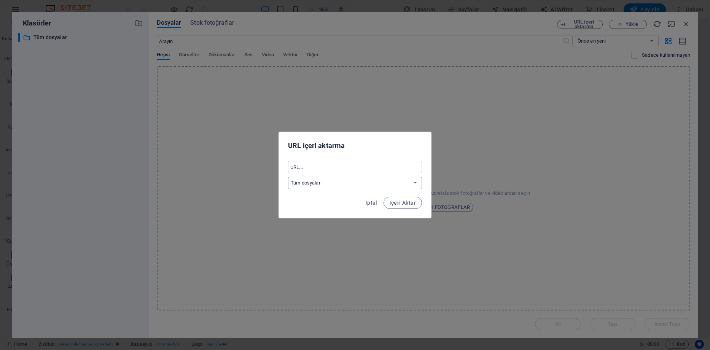
click at [367, 184] on select "Tüm dosyalar" at bounding box center [355, 183] width 134 height 12
click at [366, 184] on select "Tüm dosyalar" at bounding box center [355, 183] width 134 height 12
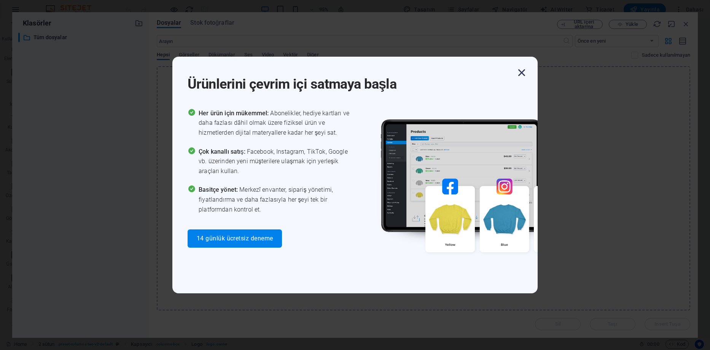
click at [520, 71] on icon "button" at bounding box center [522, 73] width 14 height 14
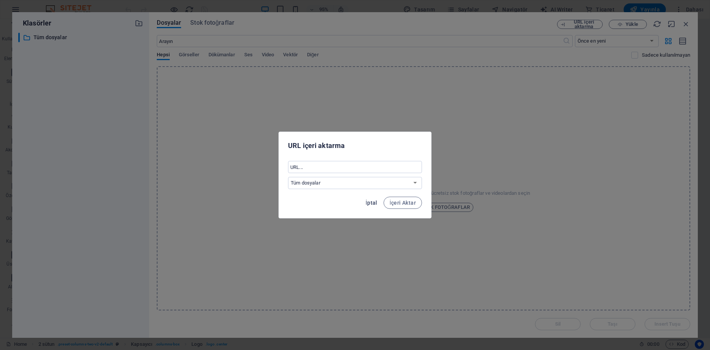
click at [369, 201] on span "İptal" at bounding box center [372, 203] width 12 height 6
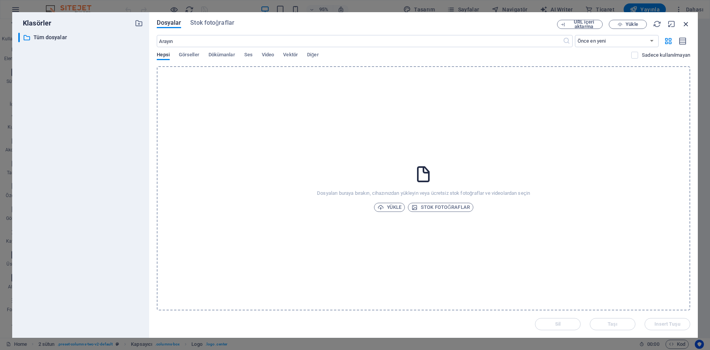
click at [684, 19] on div "Dosyalar Stok fotoğraflar URL içeri aktarma Yükle ​ Önce en yeni Önce en eski A…" at bounding box center [423, 175] width 549 height 326
click at [684, 25] on icon "button" at bounding box center [686, 24] width 8 height 8
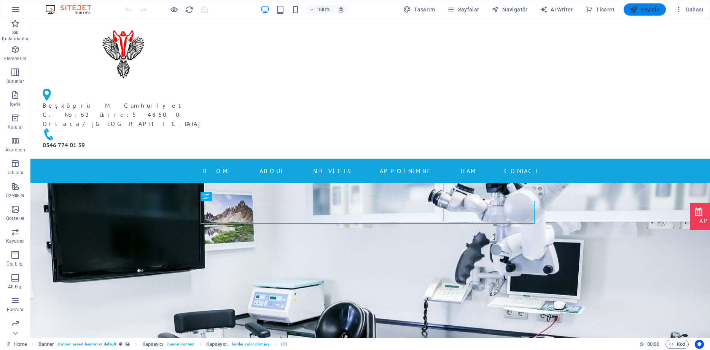
click at [651, 10] on span "Yayınla" at bounding box center [645, 10] width 30 height 8
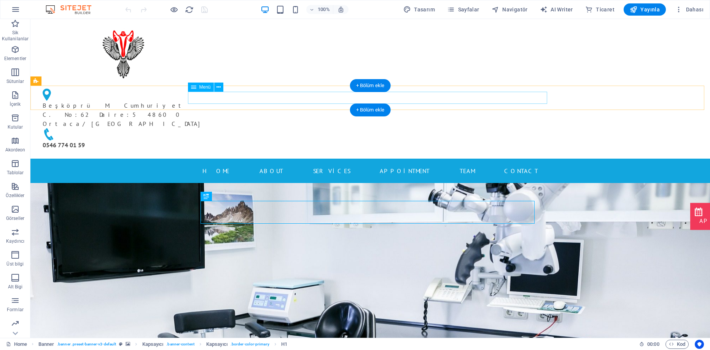
click at [268, 165] on nav "Home About Services Appointment Team Contact" at bounding box center [370, 171] width 359 height 12
click at [270, 165] on nav "Home About Services Appointment Team Contact" at bounding box center [370, 171] width 359 height 12
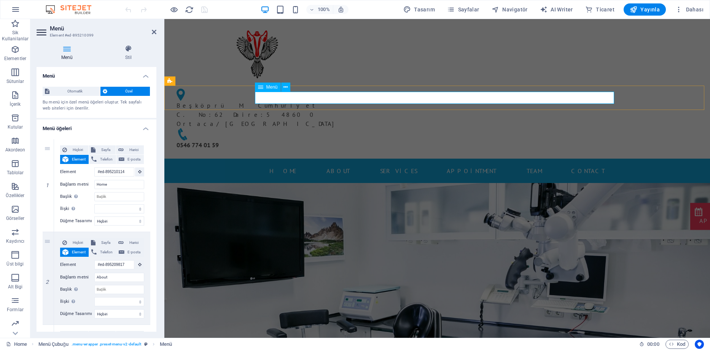
click at [330, 165] on nav "Home About Services Appointment Team Contact" at bounding box center [437, 171] width 359 height 12
click at [101, 187] on input "Home" at bounding box center [119, 184] width 50 height 9
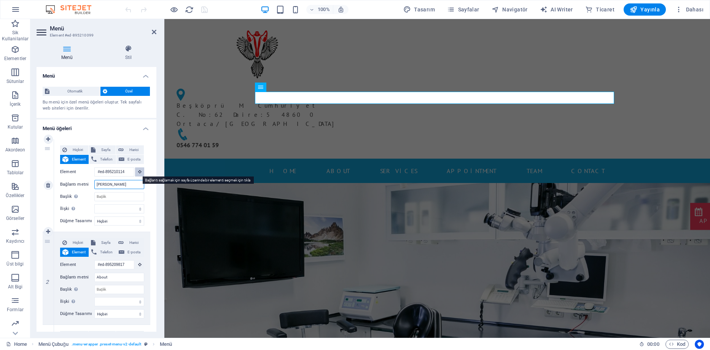
type input "[PERSON_NAME]"
select select
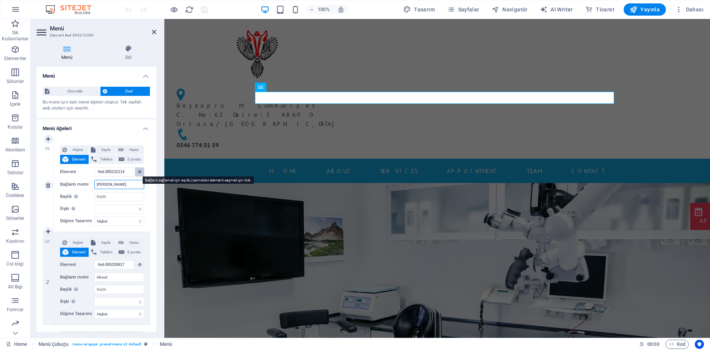
select select
click at [104, 183] on input "[PERSON_NAME]" at bounding box center [119, 184] width 50 height 9
type input "[PERSON_NAME]"
select select
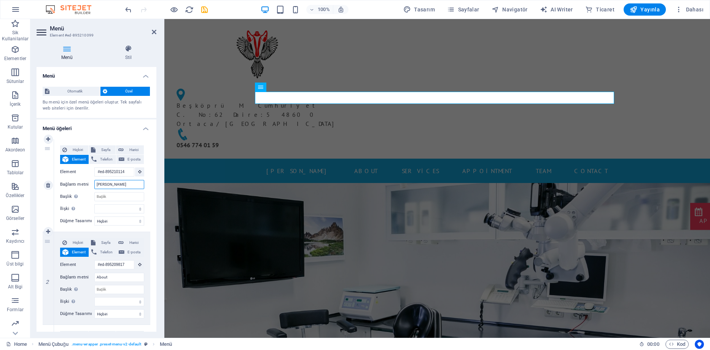
select select
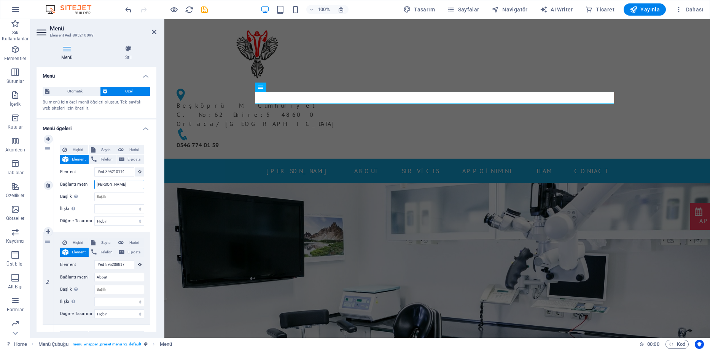
type input "[PERSON_NAME]"
select select
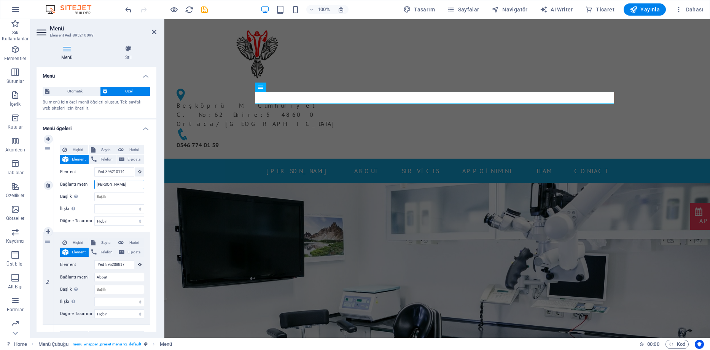
select select
type input "[PERSON_NAME]"
click at [101, 277] on input "About" at bounding box center [119, 277] width 50 height 9
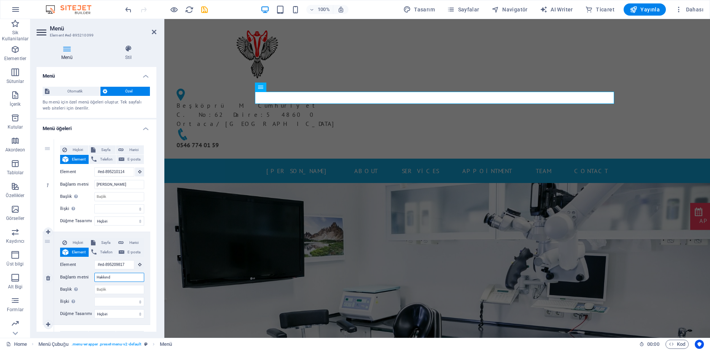
type input "Hakkında"
select select
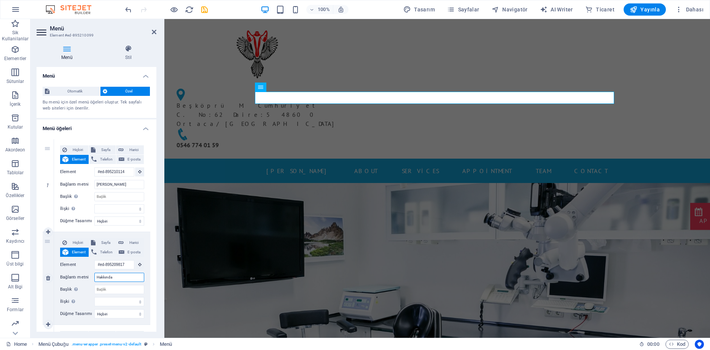
select select
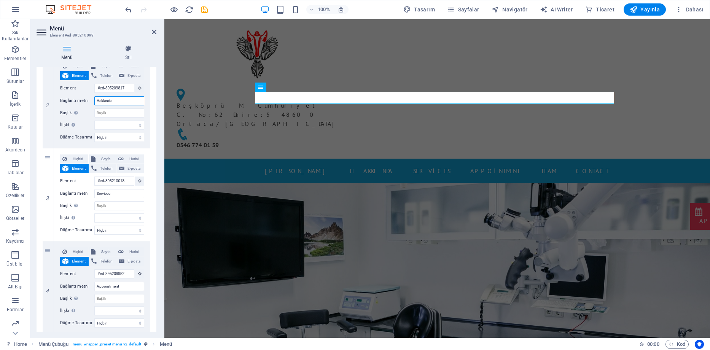
scroll to position [190, 0]
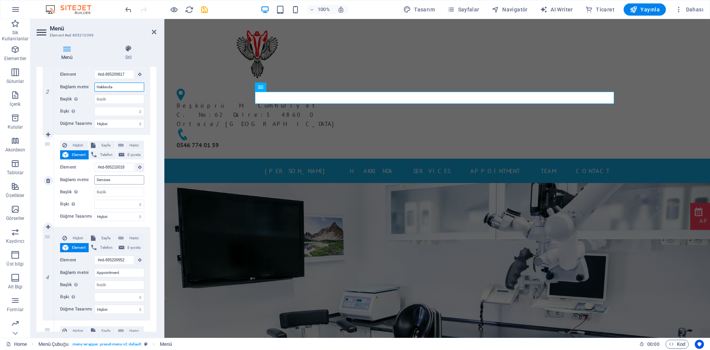
type input "Hakkında"
click at [105, 180] on input "Services" at bounding box center [119, 179] width 50 height 9
type input "Kürtaj"
select select
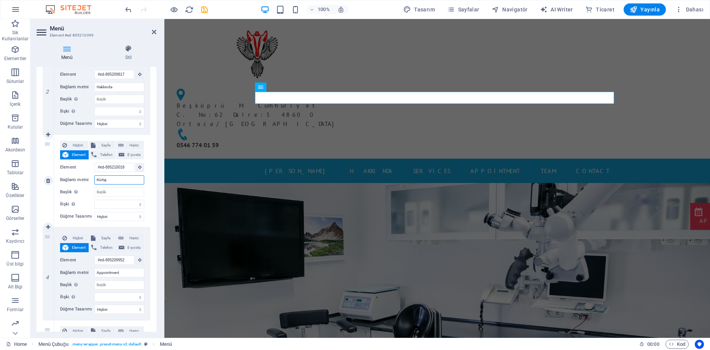
select select
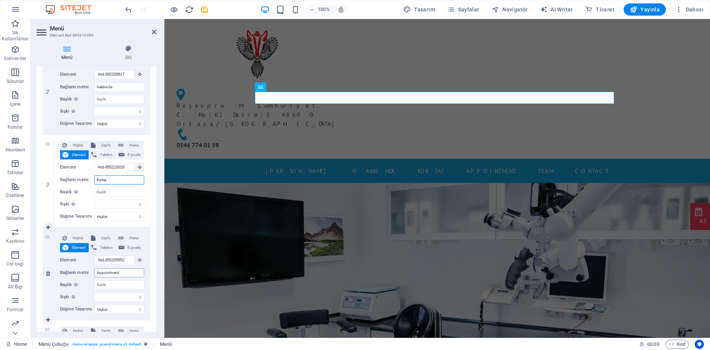
type input "Kürtaj"
click at [113, 273] on input "Appointment" at bounding box center [119, 272] width 50 height 9
type input "Randevu"
select select
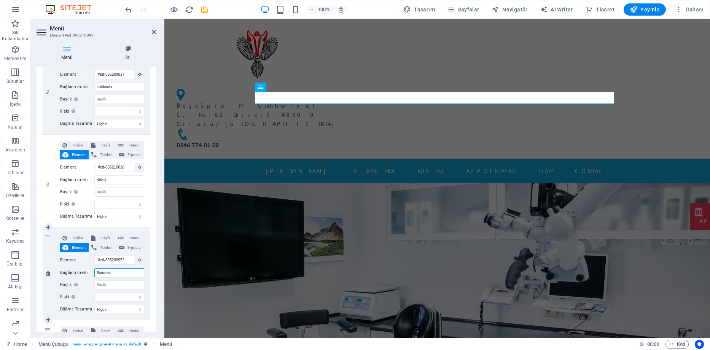
select select
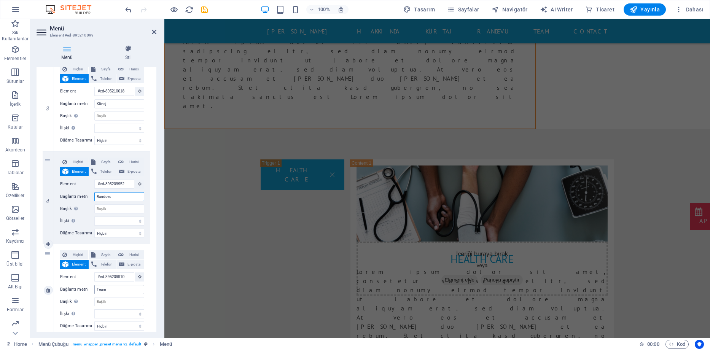
scroll to position [0, 0]
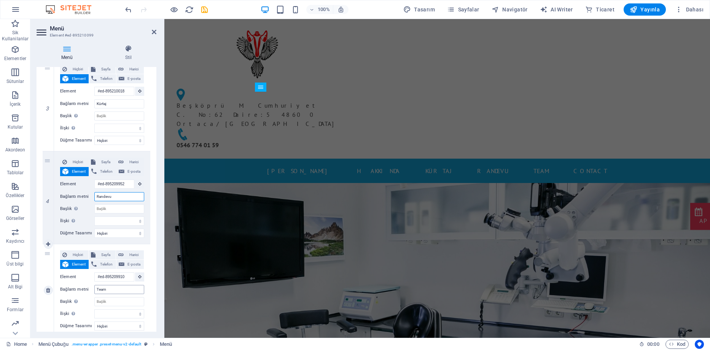
type input "Randevu"
click at [99, 288] on input "Team" at bounding box center [119, 289] width 50 height 9
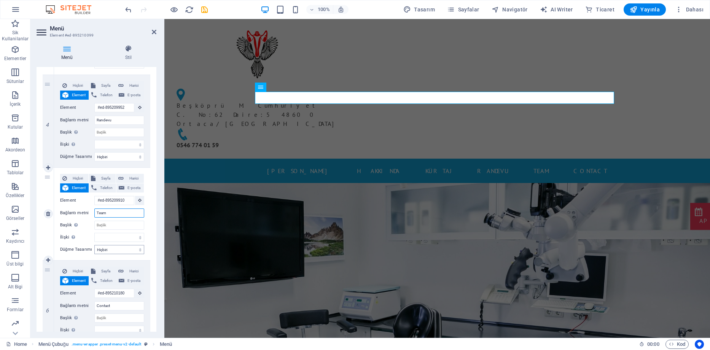
scroll to position [380, 0]
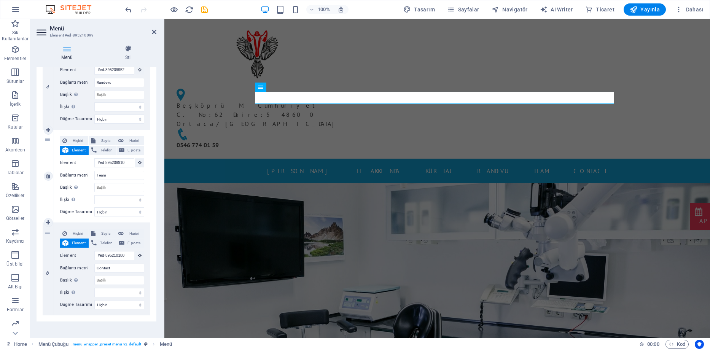
click at [51, 140] on div "5" at bounding box center [48, 176] width 11 height 92
drag, startPoint x: 51, startPoint y: 140, endPoint x: 45, endPoint y: 166, distance: 26.9
click at [45, 166] on div "5" at bounding box center [48, 176] width 11 height 92
select select
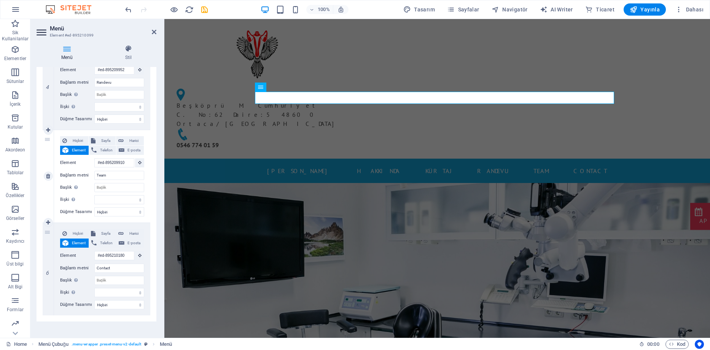
select select
click at [51, 178] on link at bounding box center [48, 176] width 9 height 9
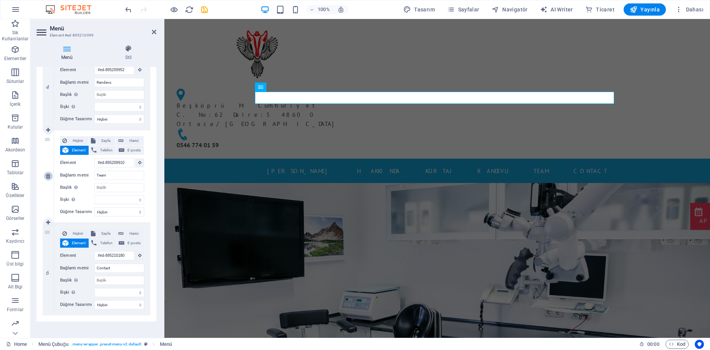
select select
type input "#ed-895210180"
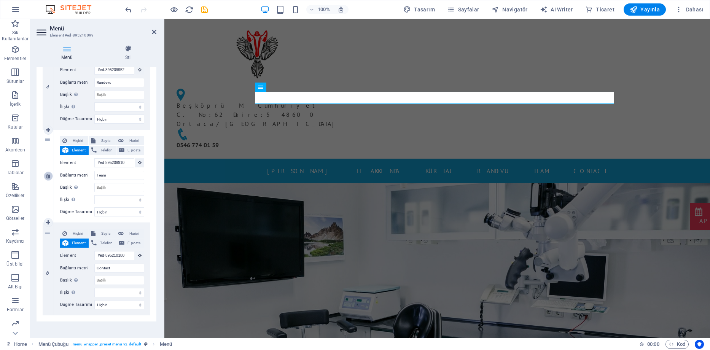
type input "Contact"
select select
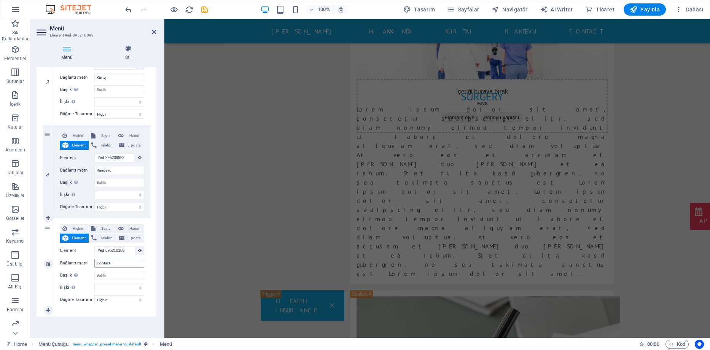
scroll to position [0, 0]
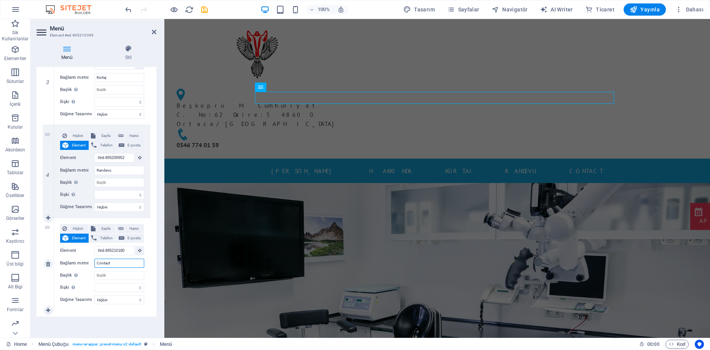
click at [106, 264] on input "Contact" at bounding box center [119, 263] width 50 height 9
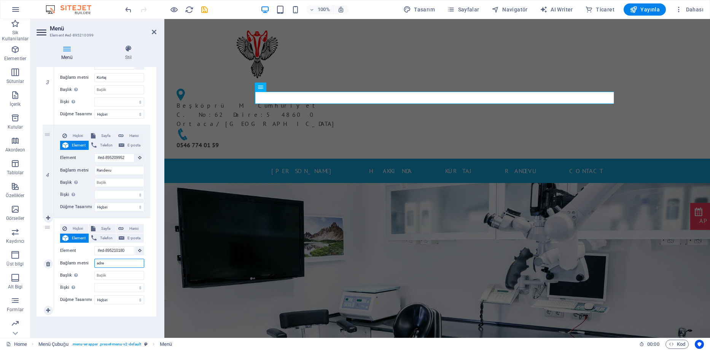
type input "adres"
select select
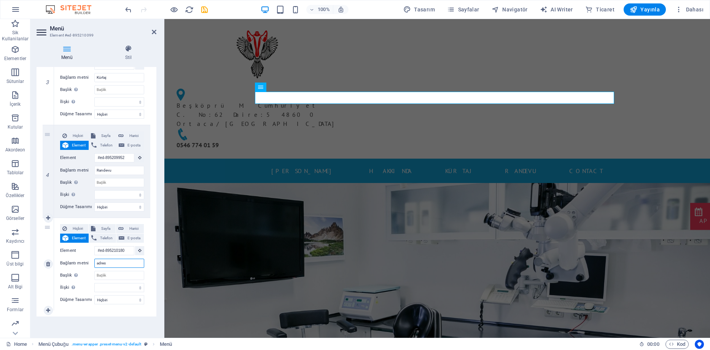
select select
type input "dres"
select select
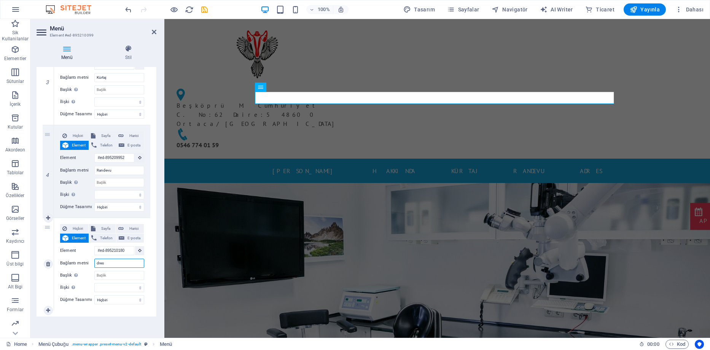
select select
type input "Adres"
select select
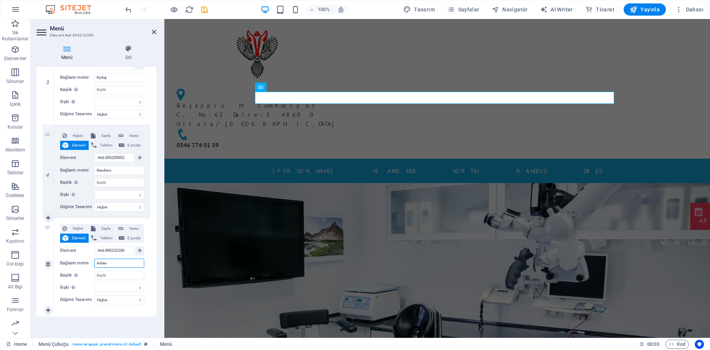
select select
type input "Adres"
click at [113, 290] on select "alternate oluşturan bookmark harici yardım lisans ileri nofollow noreferrer noo…" at bounding box center [119, 287] width 50 height 9
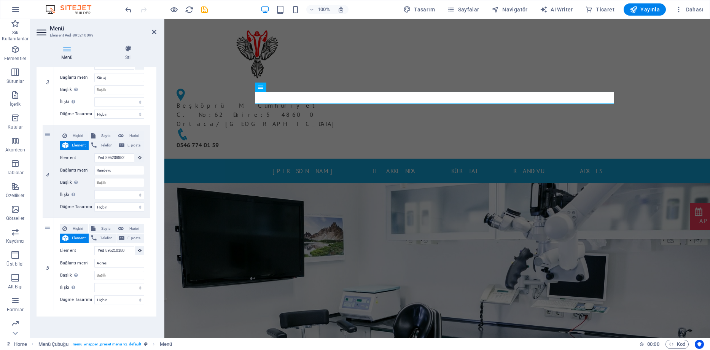
click at [92, 313] on div "1 Hiçbiri Sayfa Harici Element Telefon E-posta Sayfa Home Subpage Legal Notice …" at bounding box center [97, 79] width 120 height 476
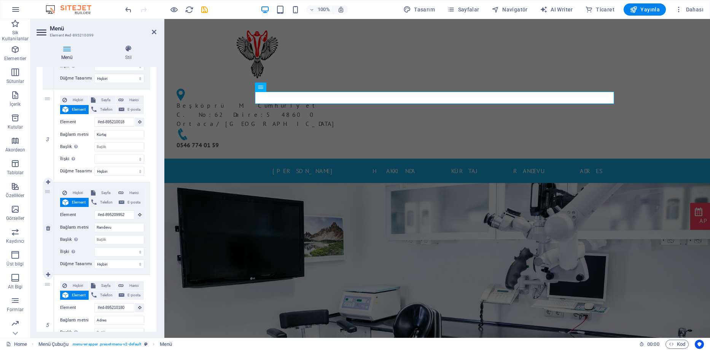
scroll to position [216, 0]
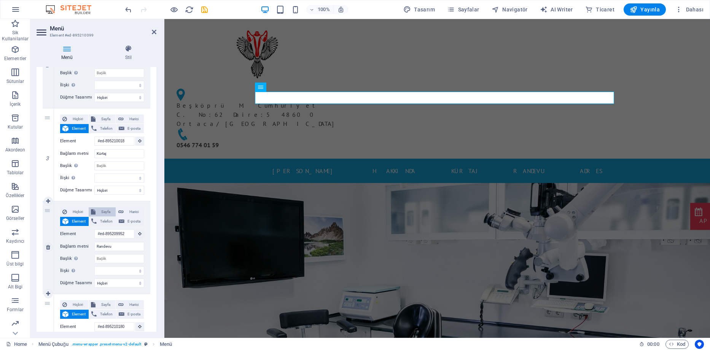
click at [101, 215] on span "Sayfa" at bounding box center [106, 211] width 16 height 9
select select
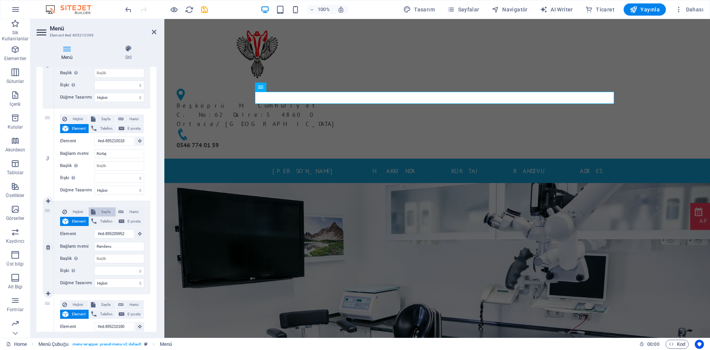
select select
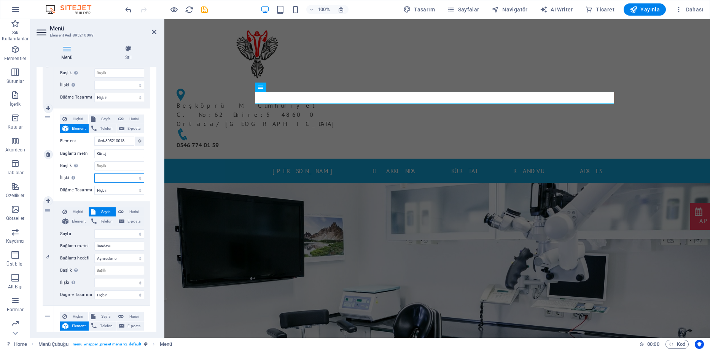
click at [126, 182] on select "alternate oluşturan bookmark harici yardım lisans ileri nofollow noreferrer noo…" at bounding box center [119, 177] width 50 height 9
click at [191, 60] on div "Beşköprü M. Cumhuriyet C. No:62 Daire:5 48600 Ortaca / Muğla 0546 774 01 59" at bounding box center [436, 89] width 545 height 140
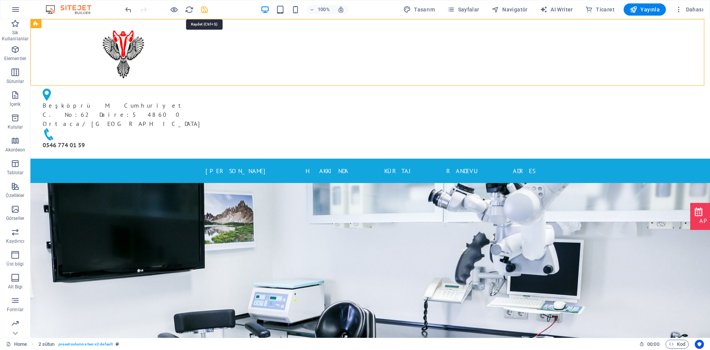
click at [204, 11] on icon "save" at bounding box center [204, 9] width 9 height 9
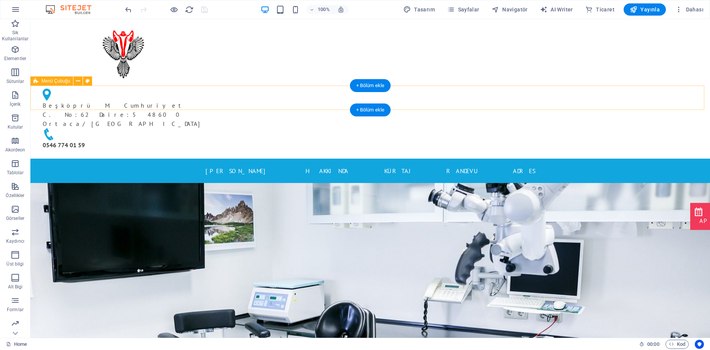
click at [564, 159] on div "Ana Sayfa Hakkında Kürtaj Randevu Adres" at bounding box center [369, 171] width 679 height 24
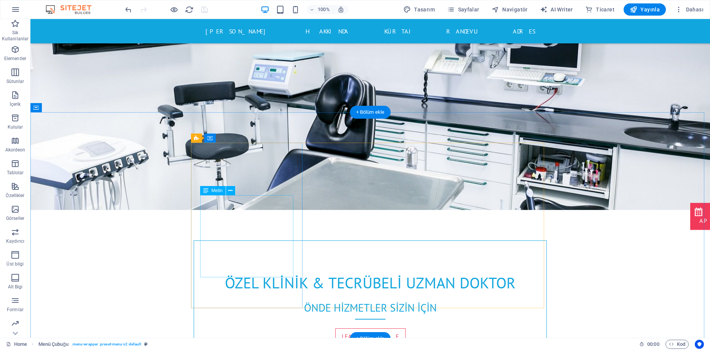
scroll to position [228, 0]
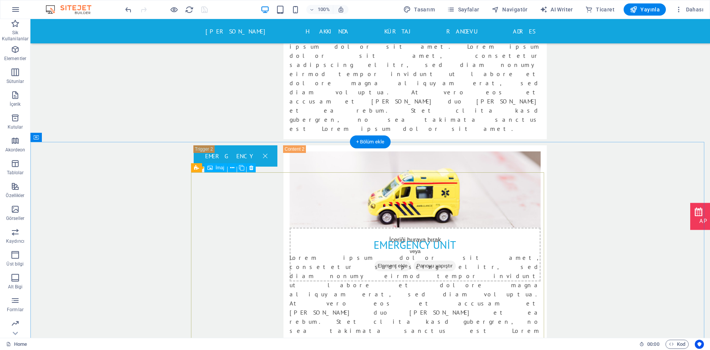
scroll to position [1560, 0]
drag, startPoint x: 192, startPoint y: 258, endPoint x: 185, endPoint y: 258, distance: 6.9
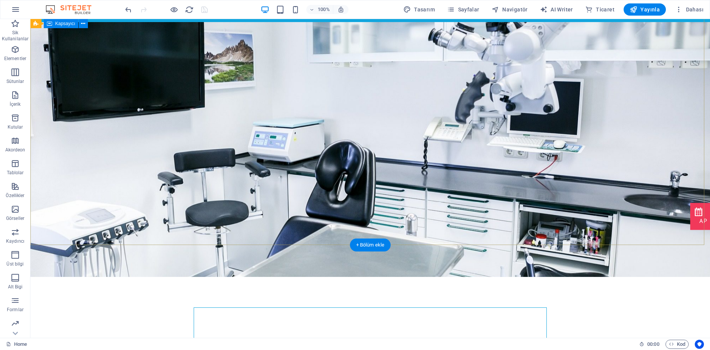
scroll to position [0, 0]
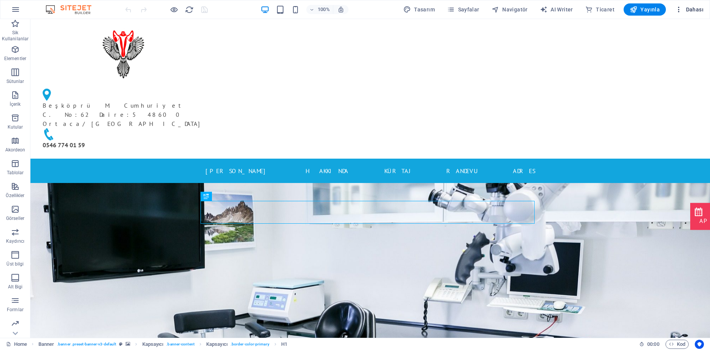
click at [678, 11] on icon "button" at bounding box center [679, 10] width 8 height 8
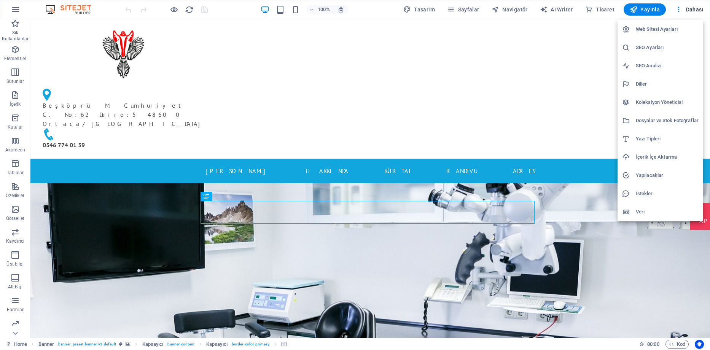
click at [82, 12] on div at bounding box center [355, 175] width 710 height 350
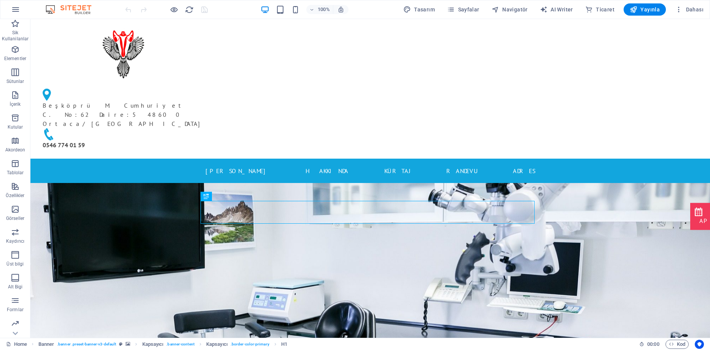
click at [67, 3] on div "100% Tasarım [PERSON_NAME] AI Writer Ticaret Yayınla Dahası" at bounding box center [354, 9] width 709 height 18
click at [51, 7] on img at bounding box center [72, 9] width 57 height 9
click at [8, 11] on button "button" at bounding box center [15, 9] width 18 height 18
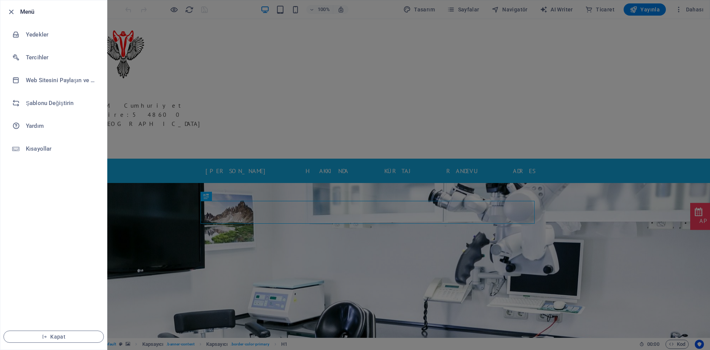
click at [142, 50] on div at bounding box center [355, 175] width 710 height 350
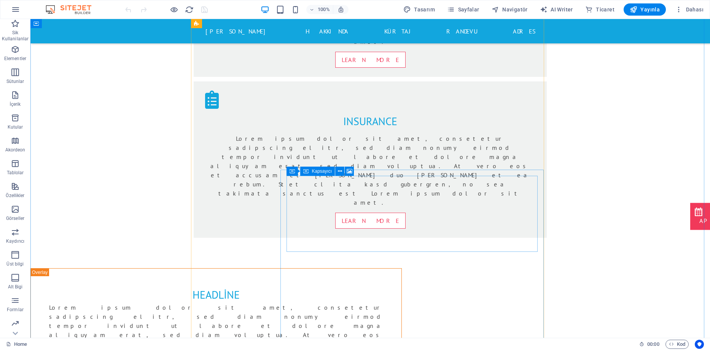
scroll to position [913, 0]
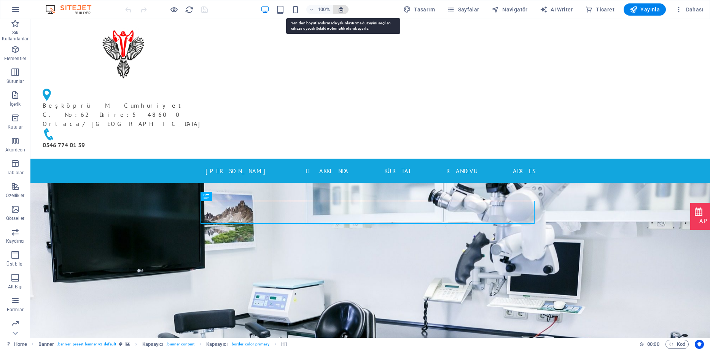
click at [342, 12] on icon "button" at bounding box center [340, 9] width 7 height 7
click at [318, 8] on span "100%" at bounding box center [319, 9] width 21 height 9
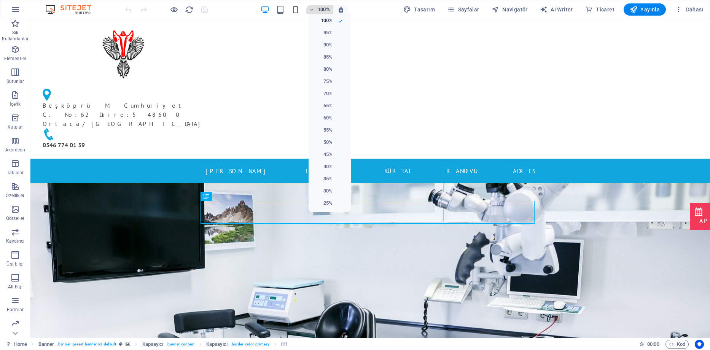
click at [318, 8] on div at bounding box center [355, 175] width 710 height 350
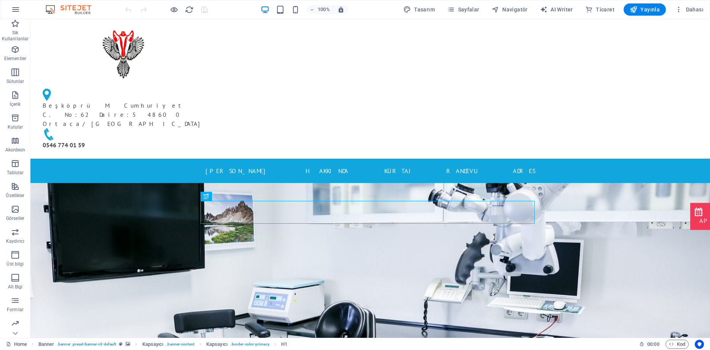
click at [353, 11] on div "100% Tasarım [PERSON_NAME] AI Writer Ticaret Yayınla Dahası" at bounding box center [415, 9] width 583 height 12
click at [340, 11] on icon "button" at bounding box center [340, 9] width 7 height 7
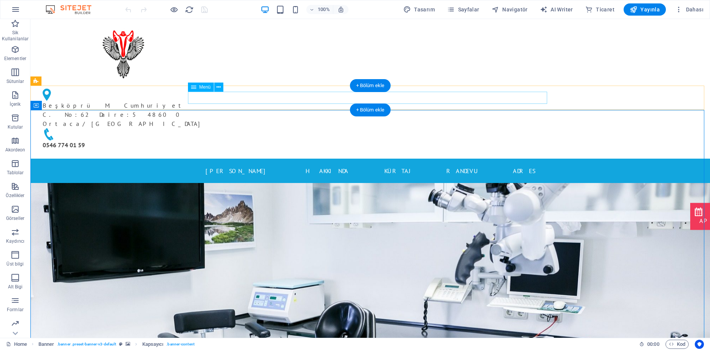
click at [229, 165] on nav "[PERSON_NAME] Hakkında Kürtaj Randevu Adres" at bounding box center [370, 171] width 359 height 12
click at [305, 165] on nav "[PERSON_NAME] Hakkında Kürtaj Randevu Adres" at bounding box center [370, 171] width 359 height 12
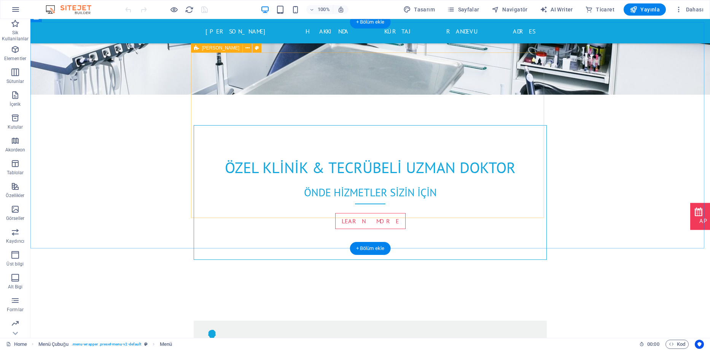
scroll to position [380, 0]
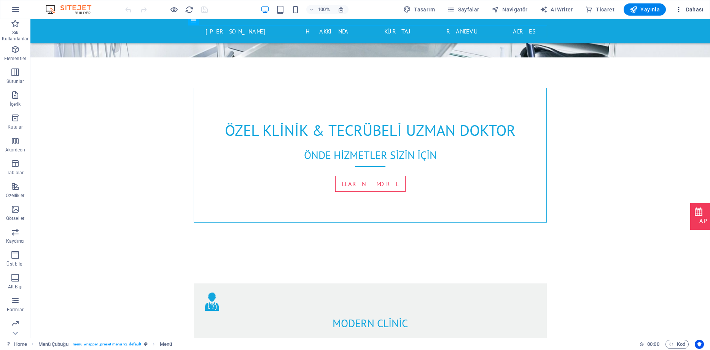
click at [697, 9] on span "Dahası" at bounding box center [689, 10] width 29 height 8
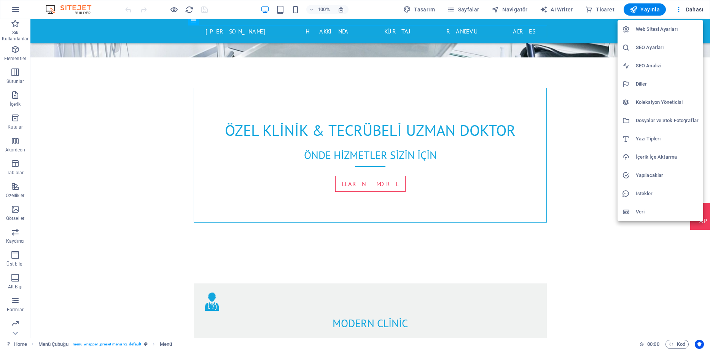
click at [654, 29] on h6 "Web Sitesi Ayarları" at bounding box center [667, 29] width 63 height 9
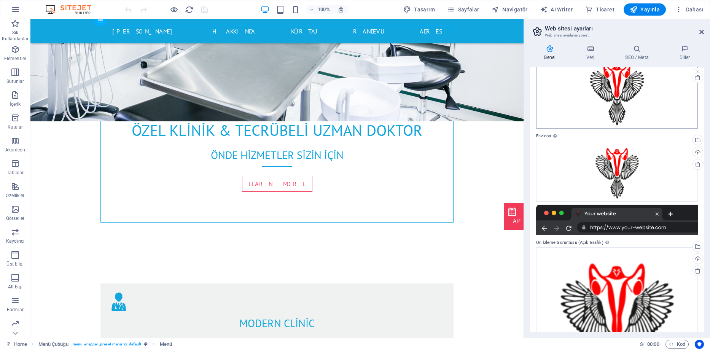
scroll to position [0, 0]
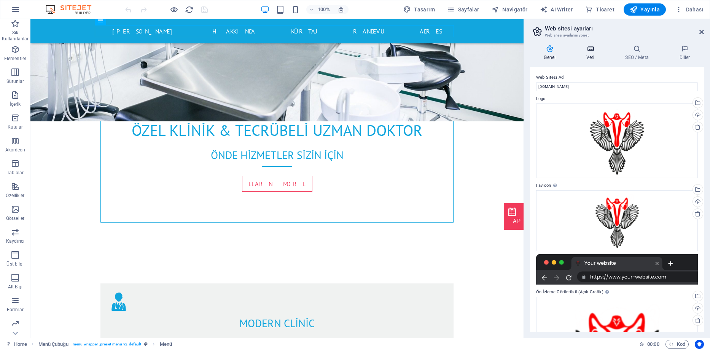
click at [593, 54] on h4 "Veri" at bounding box center [592, 53] width 39 height 16
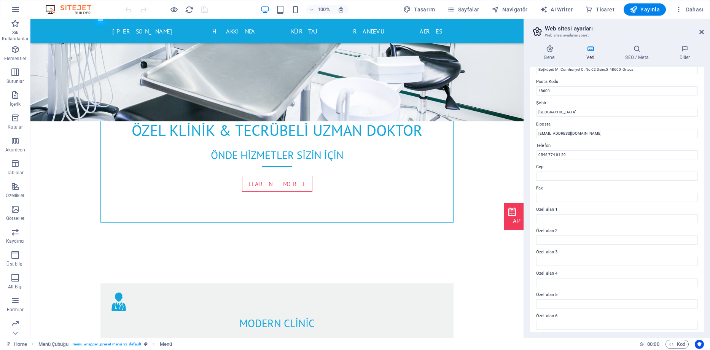
scroll to position [101, 0]
click at [593, 52] on icon at bounding box center [591, 49] width 36 height 8
click at [632, 51] on icon at bounding box center [636, 49] width 51 height 8
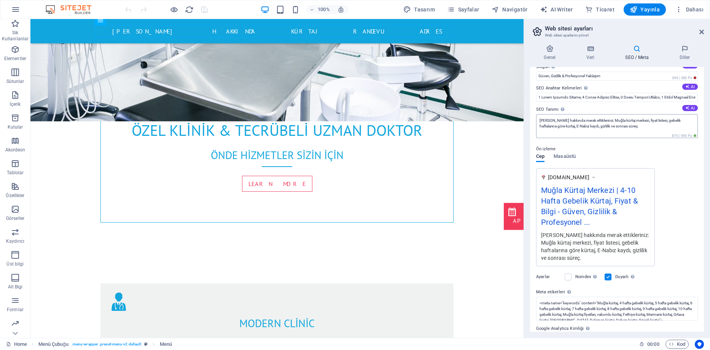
scroll to position [70, 0]
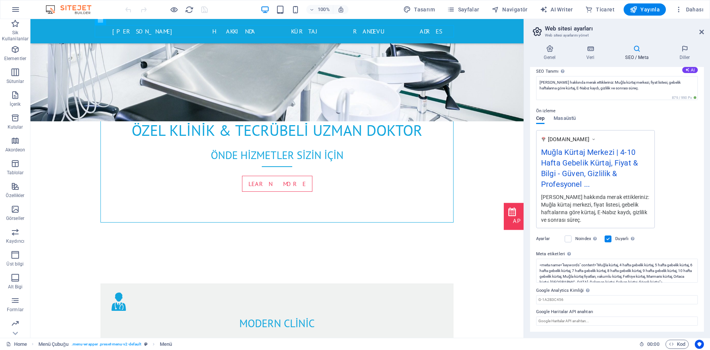
click at [644, 53] on h4 "SEO / Meta" at bounding box center [638, 53] width 54 height 16
click at [683, 52] on h4 "Diller" at bounding box center [684, 53] width 38 height 16
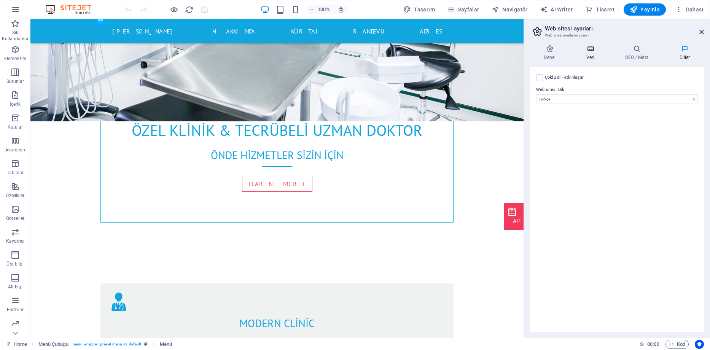
click at [590, 60] on h4 "Veri" at bounding box center [592, 53] width 39 height 16
click at [630, 54] on h4 "SEO / Meta" at bounding box center [638, 53] width 54 height 16
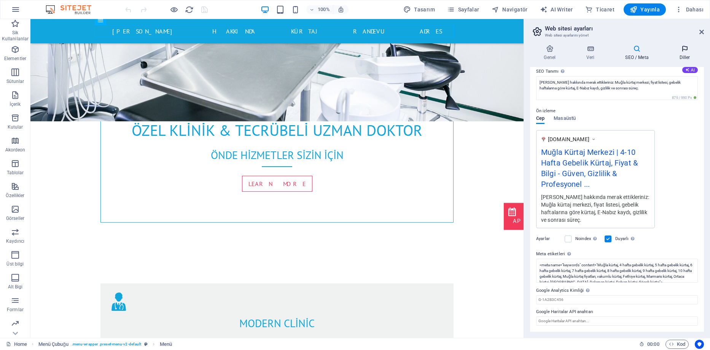
click at [683, 49] on icon at bounding box center [684, 49] width 38 height 8
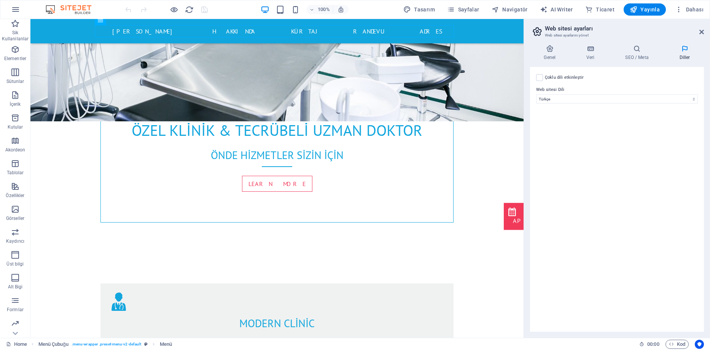
click at [698, 30] on h2 "Web sitesi ayarları" at bounding box center [624, 28] width 159 height 7
click at [701, 31] on icon at bounding box center [701, 32] width 5 height 6
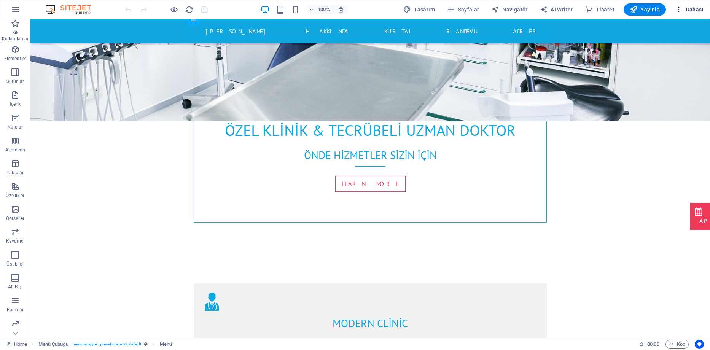
click at [692, 5] on button "Dahası" at bounding box center [689, 9] width 35 height 12
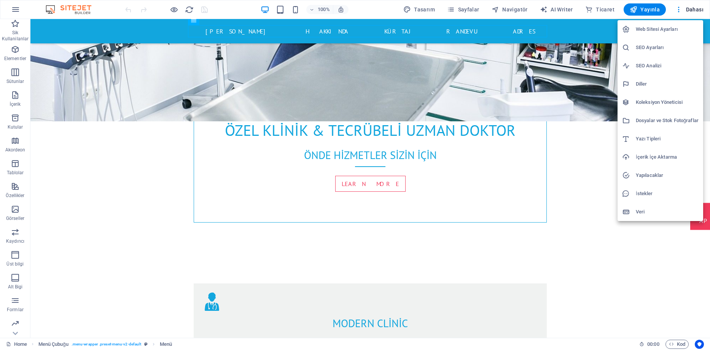
click at [660, 65] on h6 "SEO Analizi" at bounding box center [667, 65] width 63 height 9
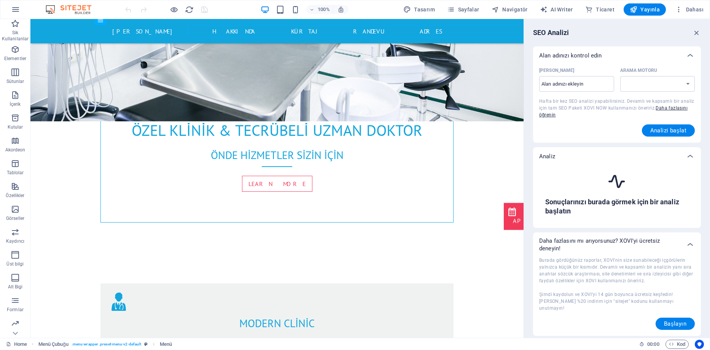
select select "google.com"
click at [571, 83] on input "Alan Adı ​" at bounding box center [576, 84] width 75 height 12
click at [556, 83] on input "muglakadindogum.net" at bounding box center [576, 84] width 75 height 12
type input "kurtaj.muglakadindogum.net"
click at [674, 133] on span "Analizi başlat" at bounding box center [668, 130] width 37 height 6
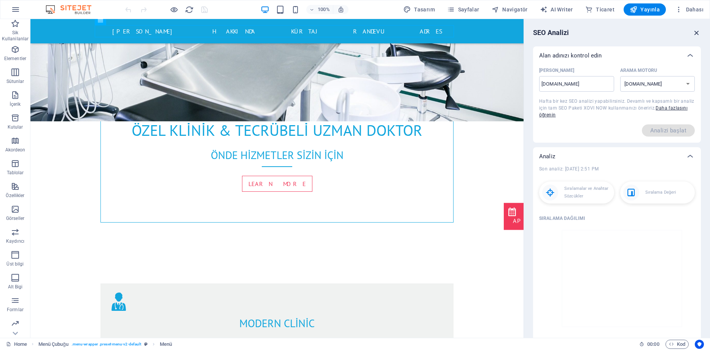
click at [696, 31] on icon "button" at bounding box center [696, 33] width 8 height 8
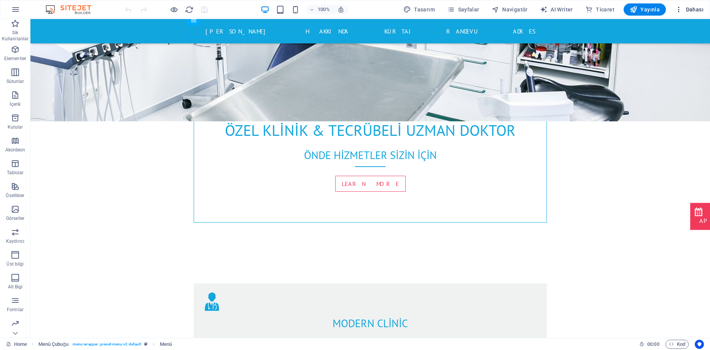
click at [689, 7] on span "Dahası" at bounding box center [689, 10] width 29 height 8
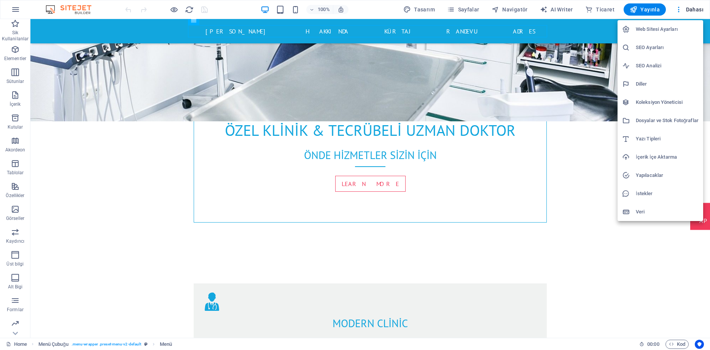
click at [653, 155] on h6 "İçerik İçe Aktarma" at bounding box center [667, 157] width 63 height 9
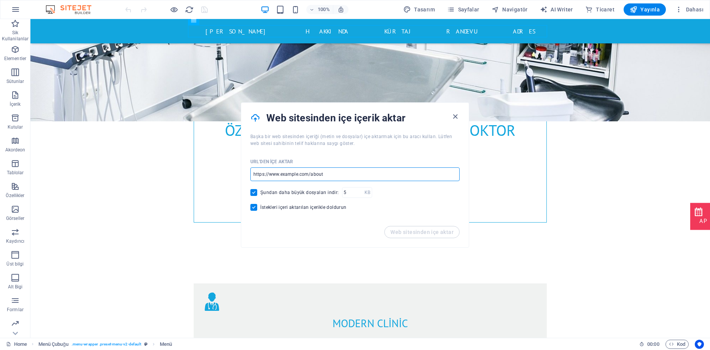
click at [301, 176] on input "url" at bounding box center [354, 174] width 209 height 14
paste input "https://muglakadindogum.net/hakkinda/"
type input "https://muglakadindogum.net/hakkinda/"
click at [431, 234] on span "Web sitesinden içe aktar" at bounding box center [421, 232] width 63 height 6
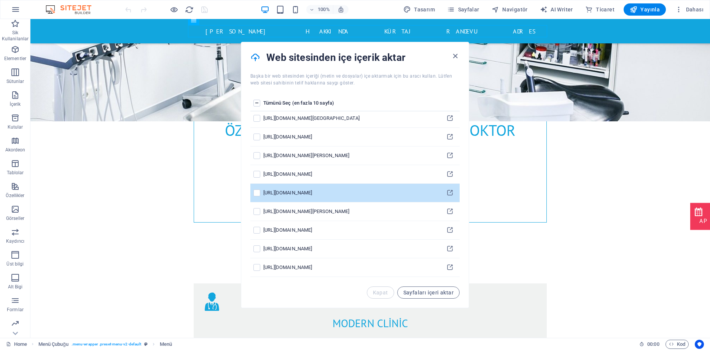
scroll to position [0, 0]
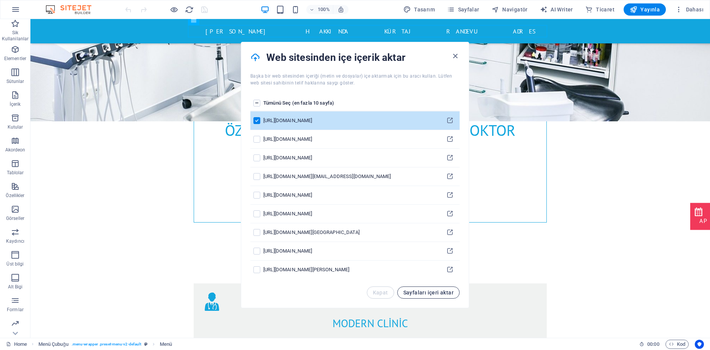
click at [439, 293] on span "Sayfaları içeri aktar" at bounding box center [428, 292] width 50 height 6
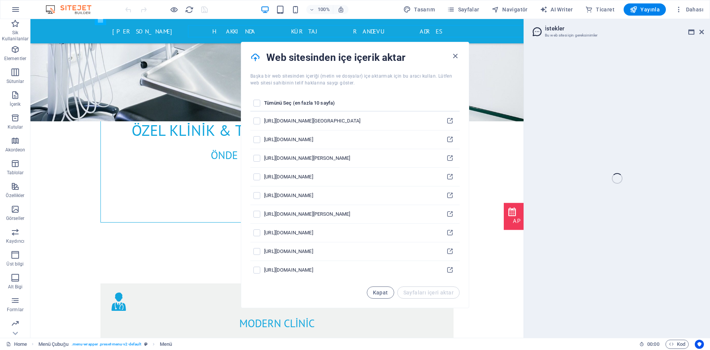
scroll to position [114, 0]
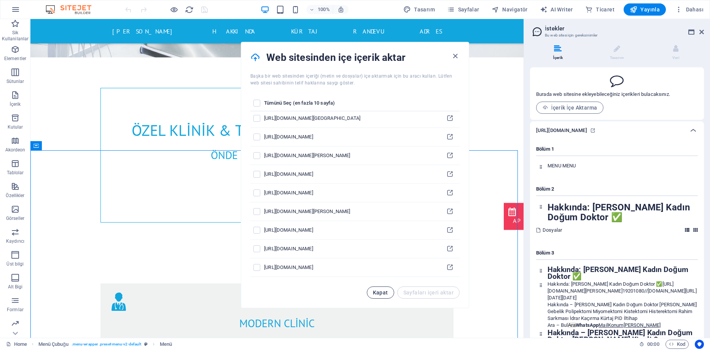
click at [383, 292] on span "Kapat" at bounding box center [380, 292] width 15 height 6
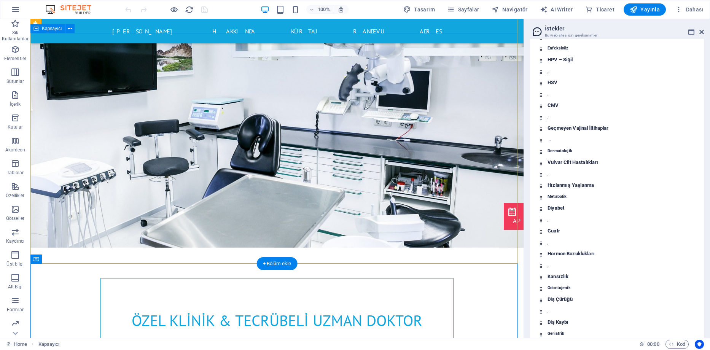
scroll to position [0, 0]
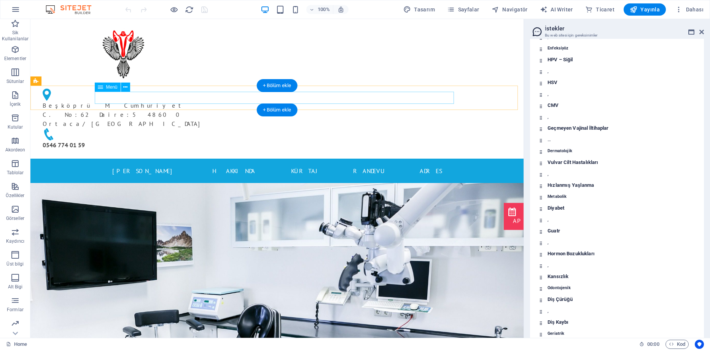
click at [216, 165] on nav "Ana Sayfa Hakkında Kürtaj Randevu Adres" at bounding box center [276, 171] width 359 height 12
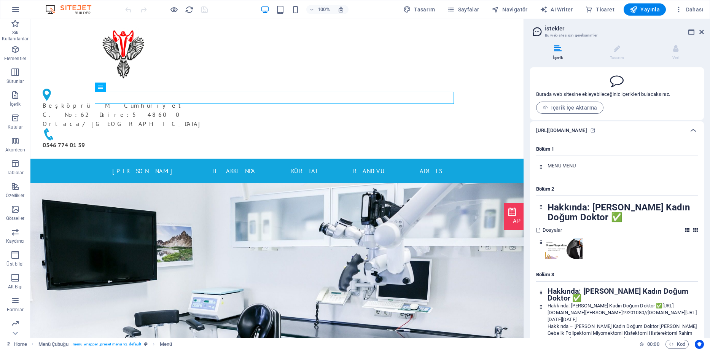
click at [704, 30] on aside "İstekler Bu web sitesi için gereksinimler İçerik Tasarım Veri Burada web sitesi…" at bounding box center [616, 178] width 186 height 319
click at [703, 32] on icon at bounding box center [701, 32] width 5 height 6
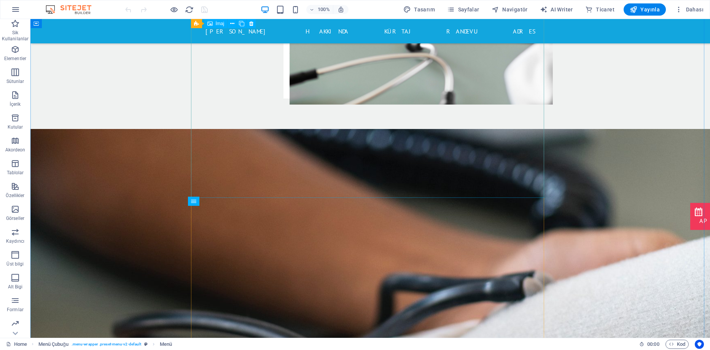
scroll to position [2358, 0]
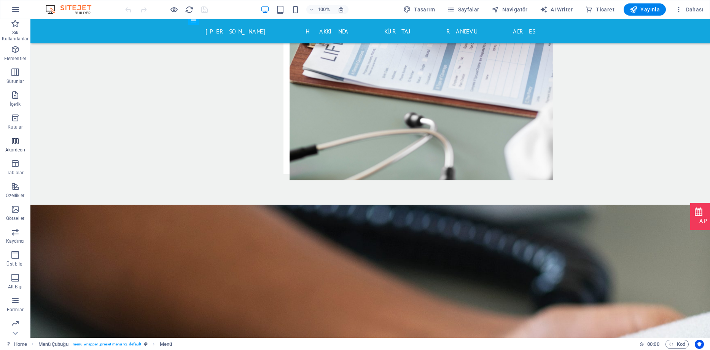
click at [16, 146] on span "Akordeon" at bounding box center [15, 145] width 30 height 18
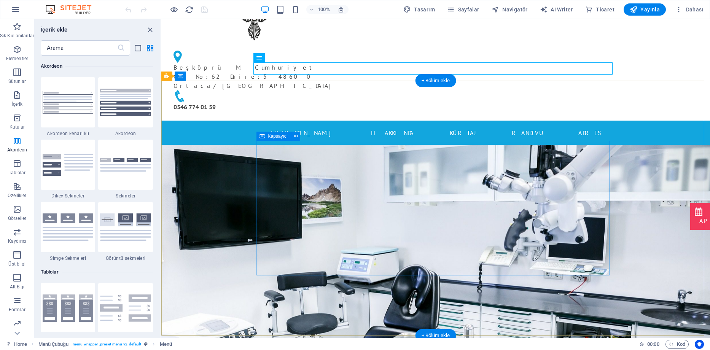
scroll to position [0, 0]
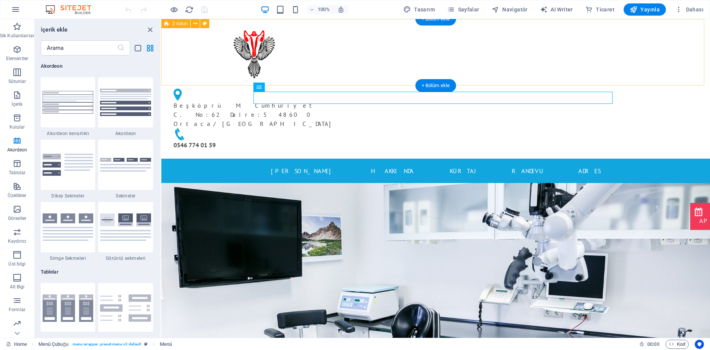
click at [210, 55] on div "Beşköprü M. Cumhuriyet C. No:62 Daire:5 48600 Ortaca / Muğla 0546 774 01 59" at bounding box center [435, 89] width 549 height 140
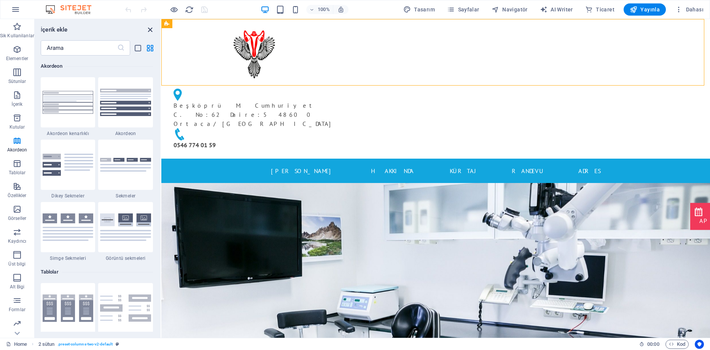
click at [150, 26] on icon "close panel" at bounding box center [150, 29] width 9 height 9
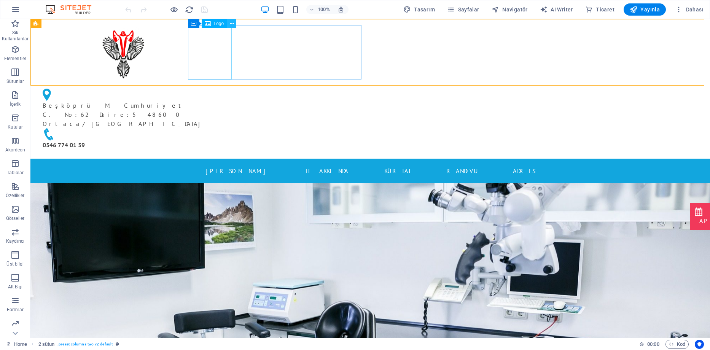
click at [232, 24] on icon at bounding box center [232, 24] width 4 height 8
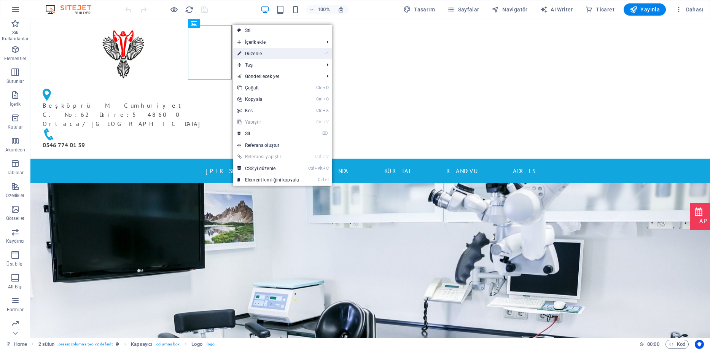
click at [256, 52] on link "⏎ Düzenle" at bounding box center [268, 53] width 71 height 11
select select "px"
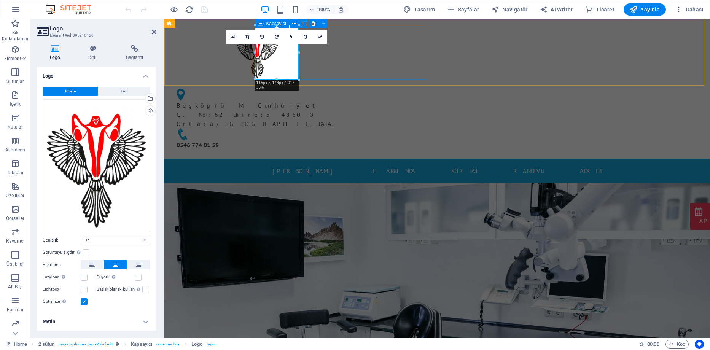
click at [342, 58] on div at bounding box center [256, 52] width 173 height 54
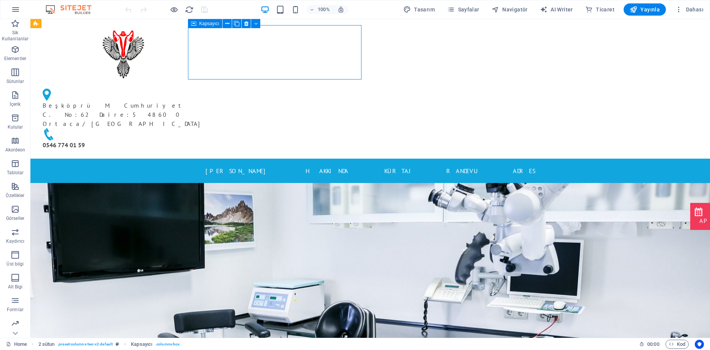
click at [210, 55] on div at bounding box center [123, 52] width 173 height 54
click at [210, 41] on div at bounding box center [123, 52] width 173 height 54
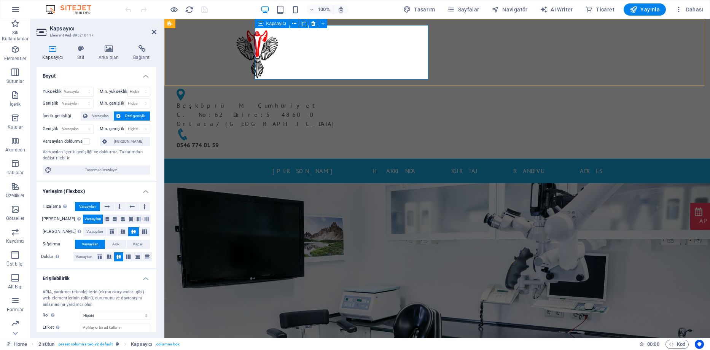
click at [344, 50] on div at bounding box center [256, 52] width 173 height 54
click at [294, 21] on icon at bounding box center [294, 24] width 4 height 8
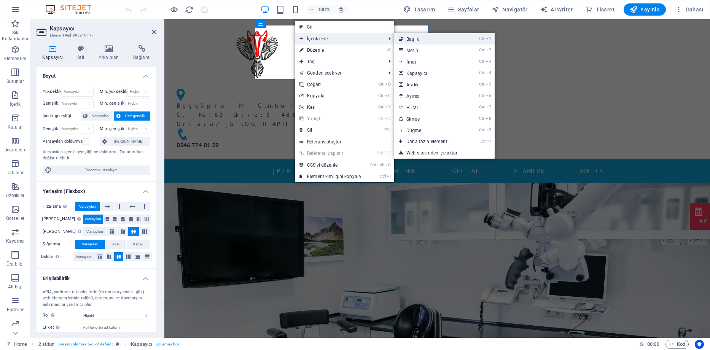
click at [414, 38] on link "Ctrl 1 Başlık" at bounding box center [430, 38] width 72 height 11
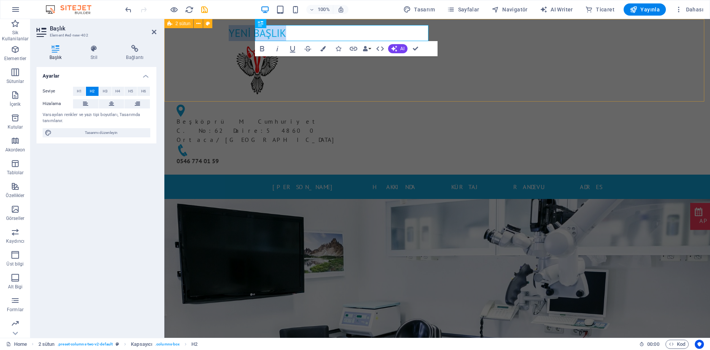
click at [205, 51] on div "Yeni başlık Beşköprü M. Cumhuriyet C. No:62 Daire:5 48600 Ortaca / Muğla 0546 7…" at bounding box center [436, 97] width 545 height 156
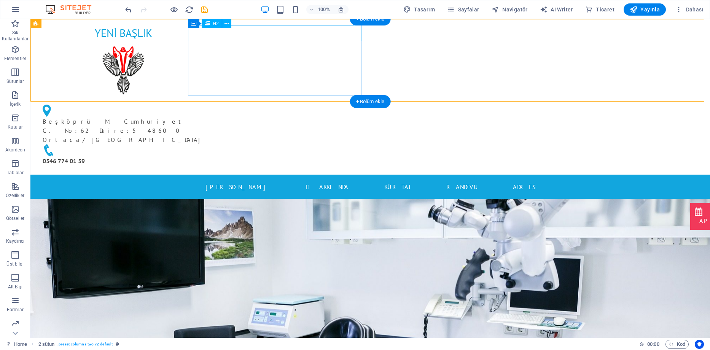
click at [210, 33] on div "Yeni başlık" at bounding box center [123, 33] width 173 height 16
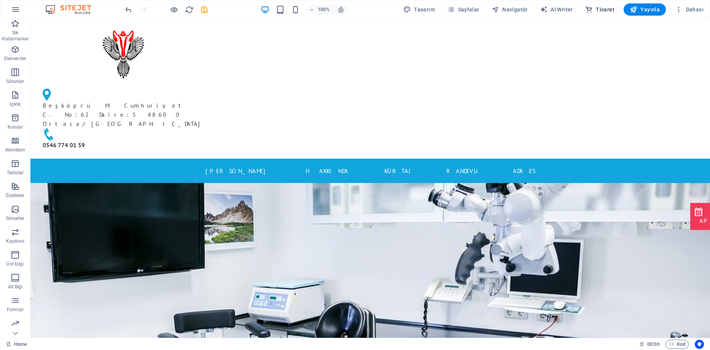
click at [600, 10] on span "Ticaret" at bounding box center [599, 10] width 29 height 8
click at [602, 11] on span "Ticaret" at bounding box center [599, 10] width 29 height 8
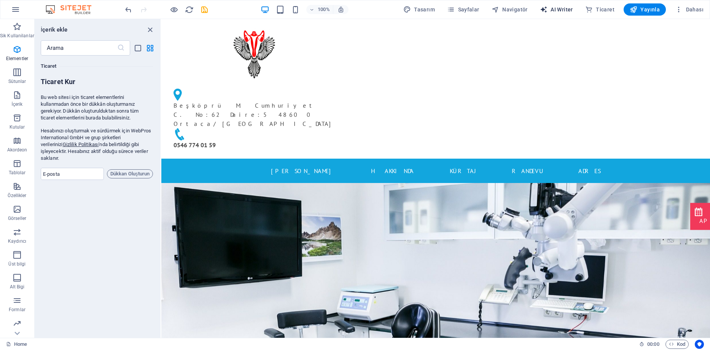
scroll to position [7331, 0]
click at [149, 29] on icon "close panel" at bounding box center [150, 29] width 9 height 9
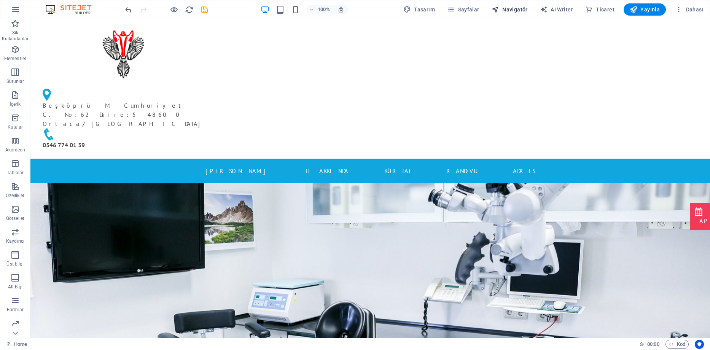
click at [518, 11] on span "Navigatör" at bounding box center [509, 10] width 36 height 8
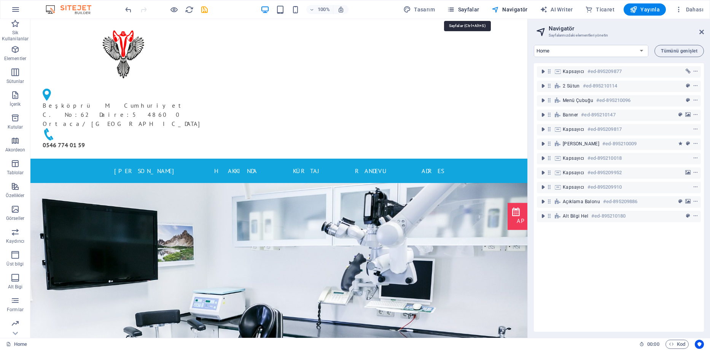
click at [471, 11] on span "Sayfalar" at bounding box center [463, 10] width 32 height 8
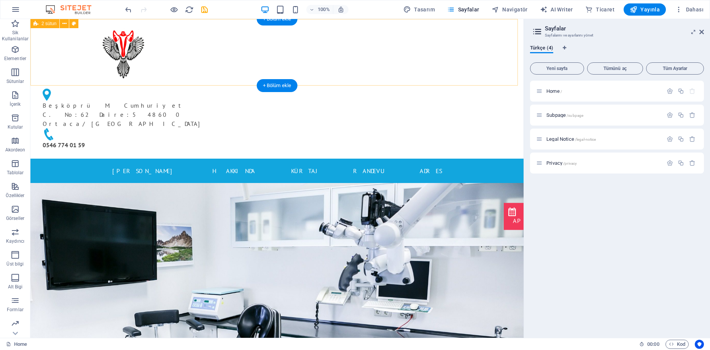
click at [465, 73] on div "Beşköprü M. Cumhuriyet C. No:62 Daire:5 48600 Ortaca / Muğla 0546 774 01 59" at bounding box center [276, 89] width 493 height 140
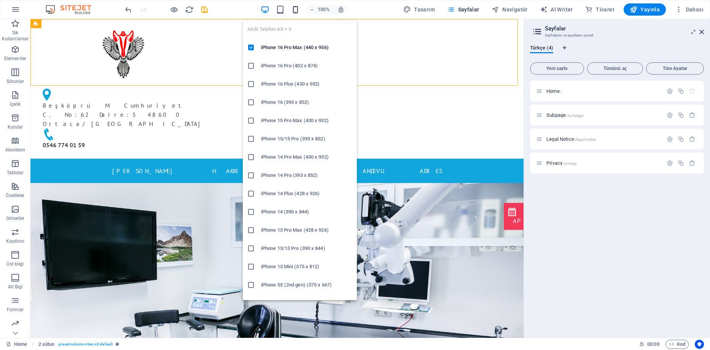
click at [296, 8] on icon "button" at bounding box center [295, 9] width 9 height 9
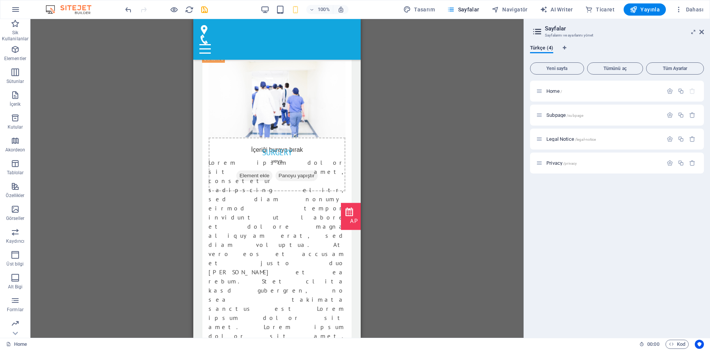
scroll to position [3884, 0]
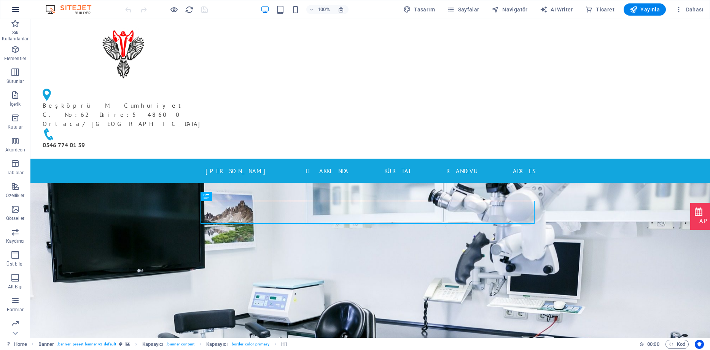
click at [15, 7] on icon "button" at bounding box center [15, 9] width 9 height 9
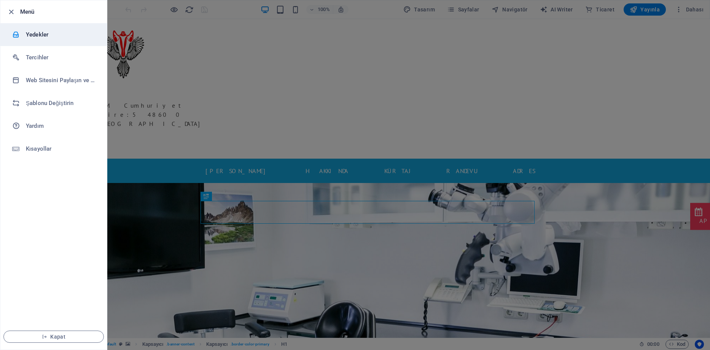
click at [39, 35] on h6 "Yedekler" at bounding box center [61, 34] width 70 height 9
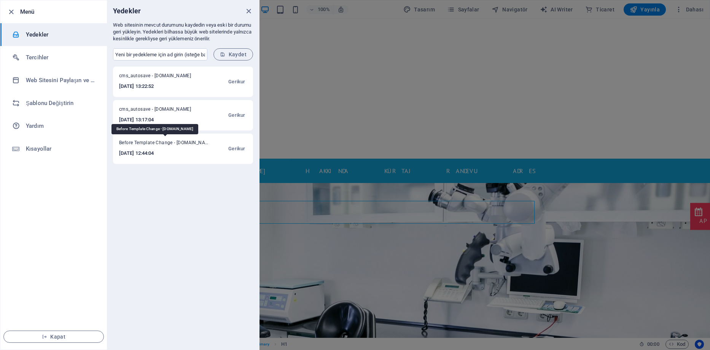
click at [187, 143] on span "Before Template Change - [DOMAIN_NAME]" at bounding box center [165, 144] width 92 height 9
click at [235, 149] on span "Gerikur" at bounding box center [236, 148] width 17 height 9
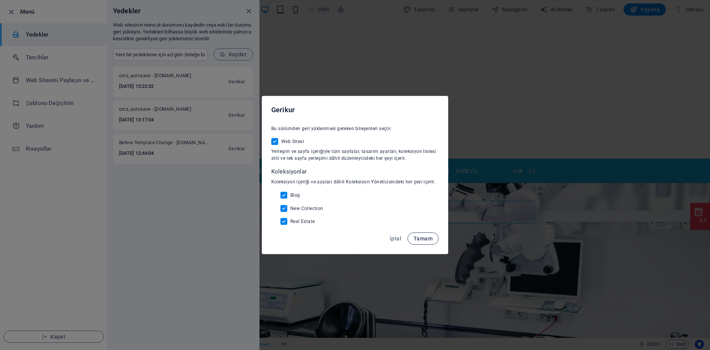
click at [421, 239] on span "Tamam" at bounding box center [422, 238] width 19 height 6
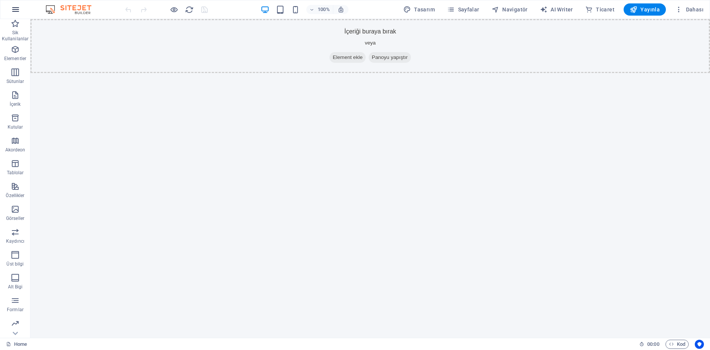
click at [13, 10] on icon "button" at bounding box center [15, 9] width 9 height 9
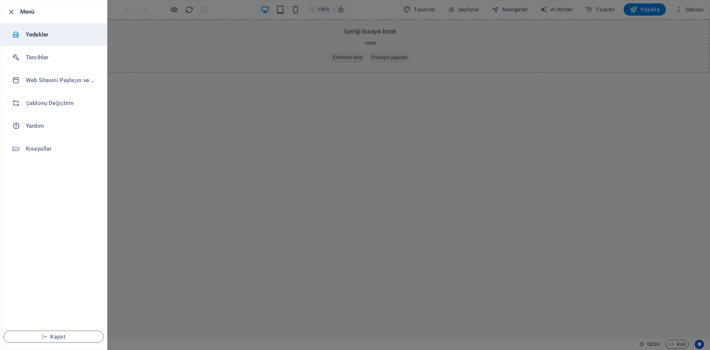
click at [52, 36] on h6 "Yedekler" at bounding box center [61, 34] width 70 height 9
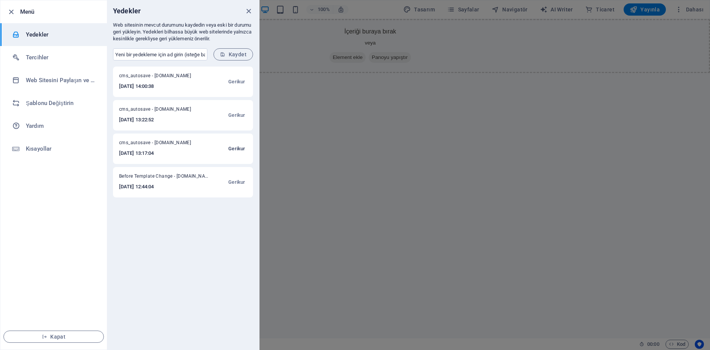
click at [236, 150] on span "Gerikur" at bounding box center [236, 148] width 17 height 9
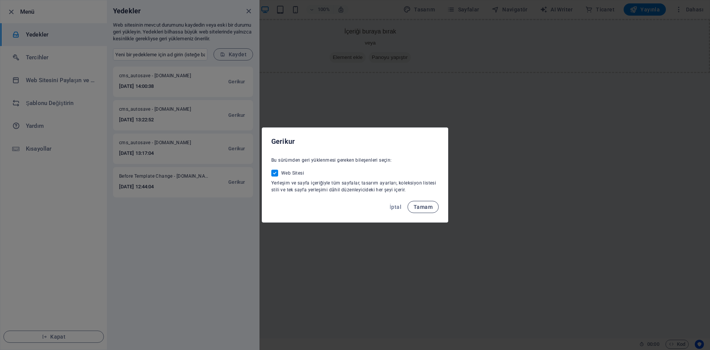
click at [421, 210] on span "Tamam" at bounding box center [422, 207] width 19 height 6
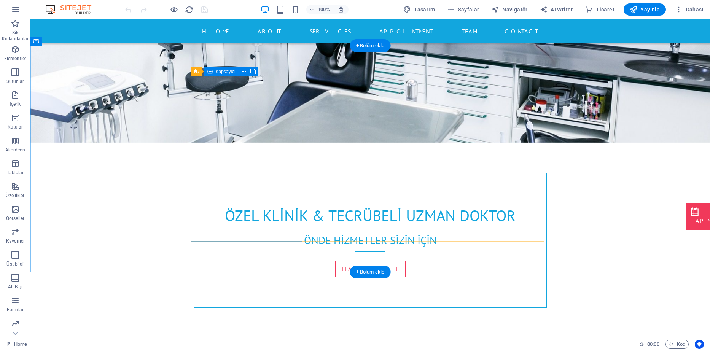
scroll to position [76, 0]
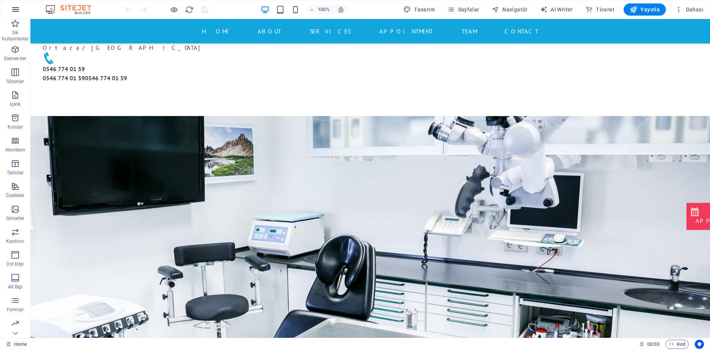
click at [9, 12] on button "button" at bounding box center [15, 9] width 18 height 18
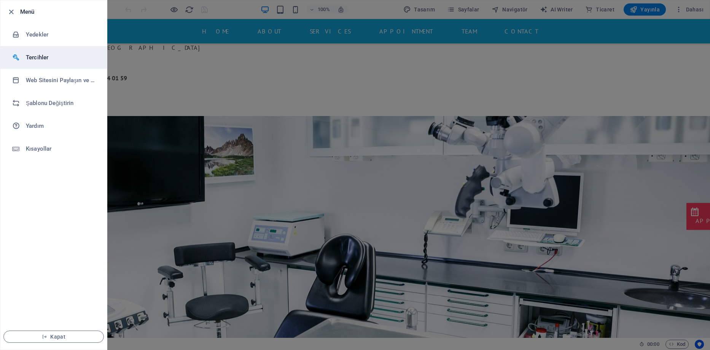
click at [33, 55] on h6 "Tercihler" at bounding box center [61, 57] width 70 height 9
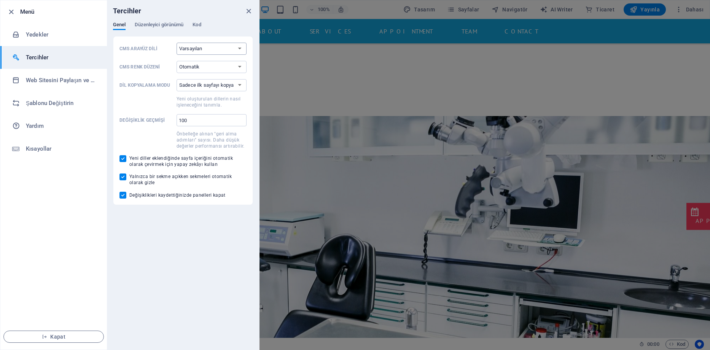
click at [208, 49] on select "Varsayılan Deutsch English Español Français Magyar Italiano Nederlands Polski P…" at bounding box center [212, 49] width 70 height 12
select select "tr"
click at [177, 43] on select "Varsayılan Deutsch English Español Français Magyar Italiano Nederlands Polski P…" at bounding box center [212, 49] width 70 height 12
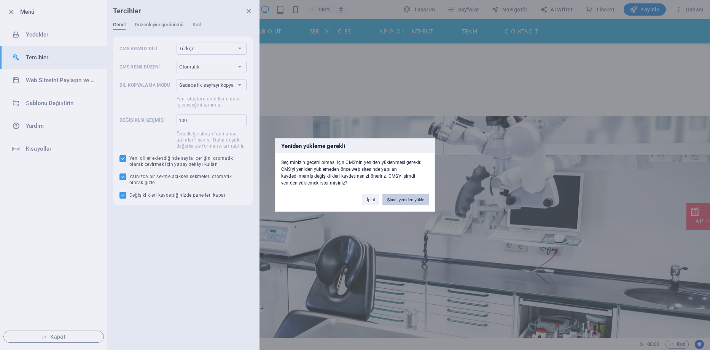
click at [394, 198] on button "Şimdi yeniden yükle" at bounding box center [405, 199] width 46 height 11
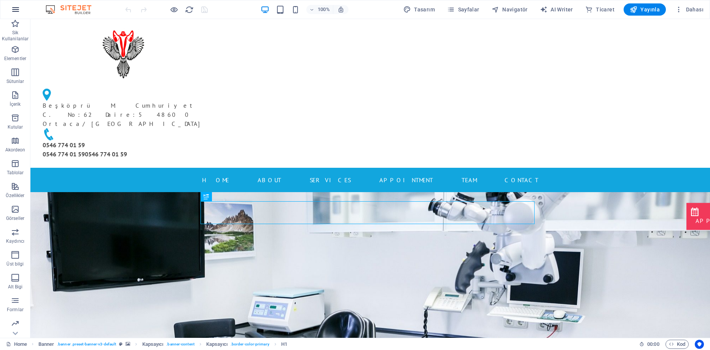
click at [16, 9] on icon "button" at bounding box center [15, 9] width 9 height 9
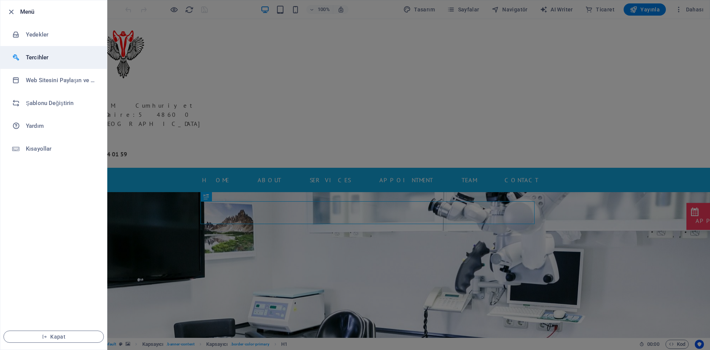
click at [48, 61] on h6 "Tercihler" at bounding box center [61, 57] width 70 height 9
select select "tr"
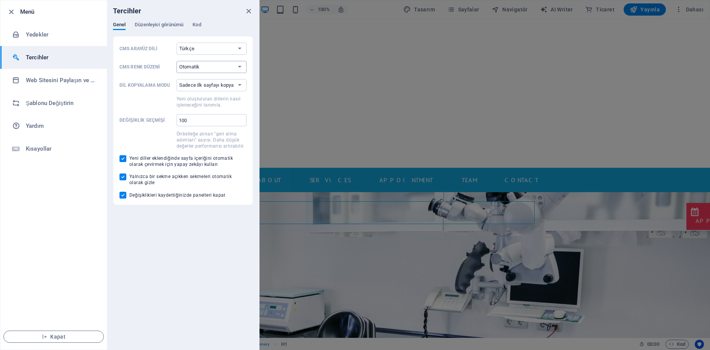
click at [202, 68] on select "Otomatik Koyu Açık" at bounding box center [212, 67] width 70 height 12
select select "light"
click at [177, 61] on select "Otomatik Koyu Açık" at bounding box center [212, 67] width 70 height 12
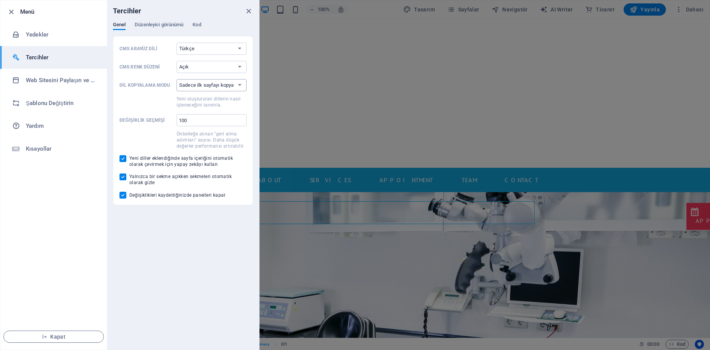
click at [207, 84] on select "Sadece ilk sayfayı kopyala Tüm sayfaları kopyala" at bounding box center [212, 85] width 70 height 12
click at [63, 336] on span "Kapat" at bounding box center [53, 337] width 87 height 6
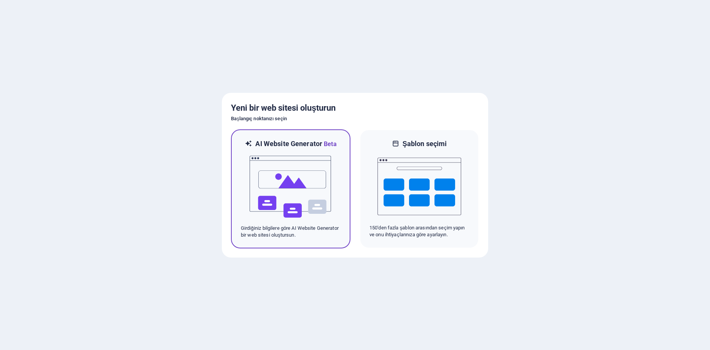
click at [306, 178] on img at bounding box center [291, 187] width 84 height 76
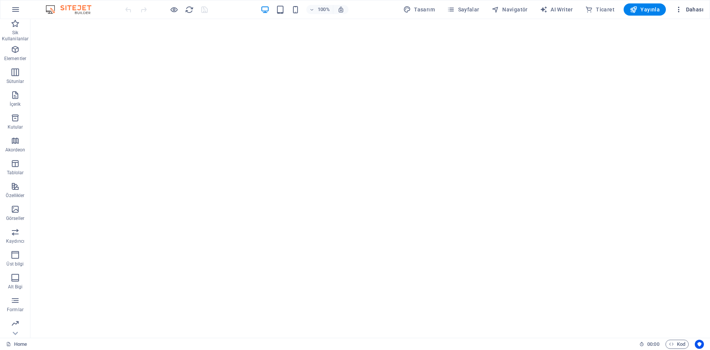
click at [678, 7] on icon "button" at bounding box center [679, 10] width 8 height 8
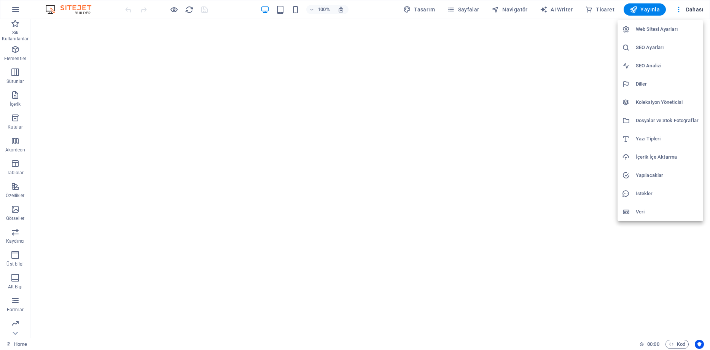
click at [656, 64] on h6 "SEO Analizi" at bounding box center [667, 65] width 63 height 9
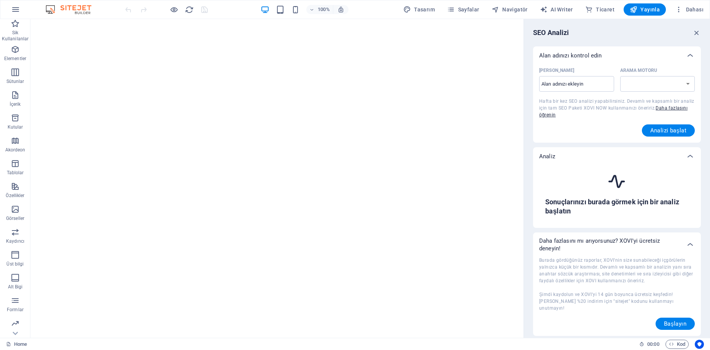
select select "[DOMAIN_NAME]"
click at [696, 8] on span "Dahası" at bounding box center [689, 10] width 29 height 8
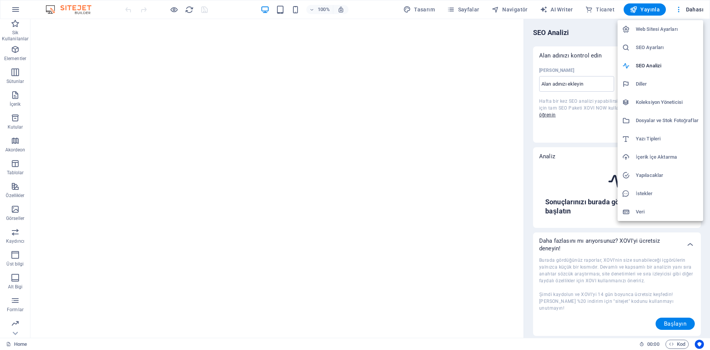
click at [660, 47] on h6 "SEO Ayarları" at bounding box center [667, 47] width 63 height 9
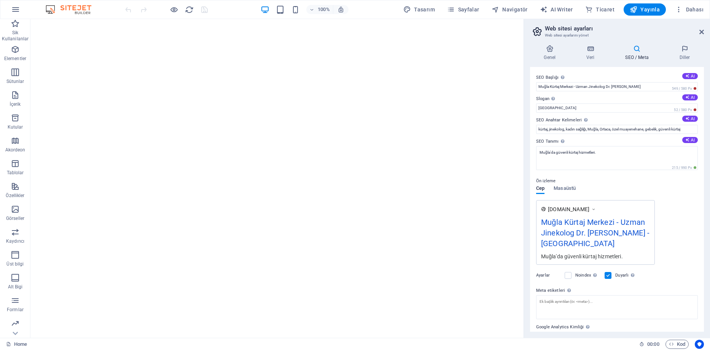
click at [642, 46] on icon at bounding box center [636, 49] width 51 height 8
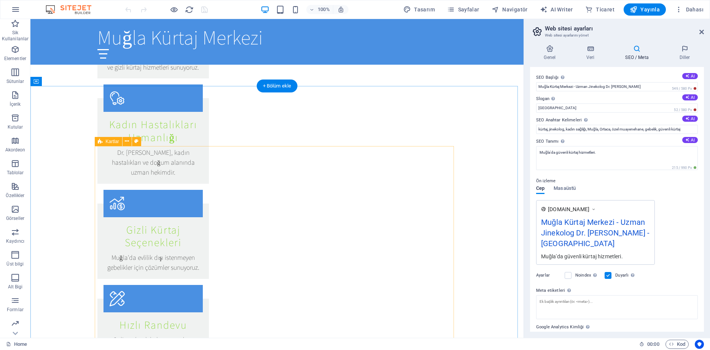
scroll to position [533, 0]
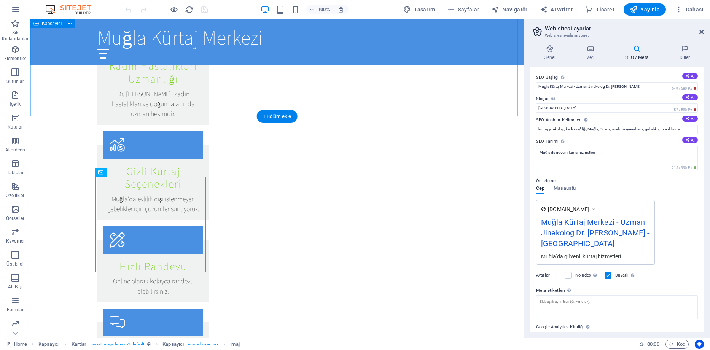
scroll to position [495, 0]
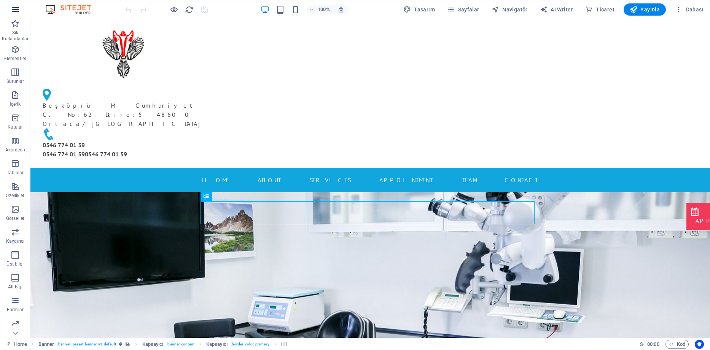
click at [18, 11] on icon "button" at bounding box center [15, 9] width 9 height 9
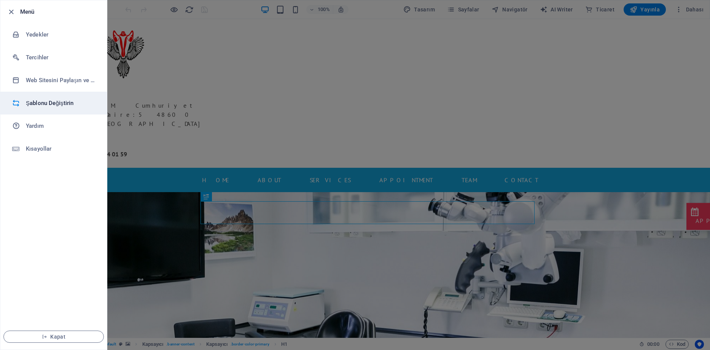
click at [59, 103] on h6 "Şablonu Değiştirin" at bounding box center [61, 103] width 70 height 9
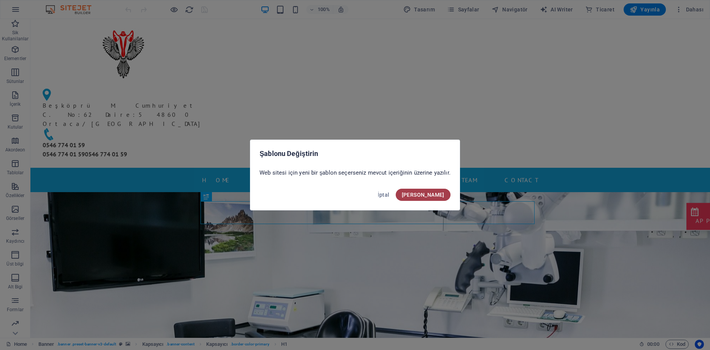
click at [440, 193] on span "[PERSON_NAME]" at bounding box center [423, 195] width 43 height 6
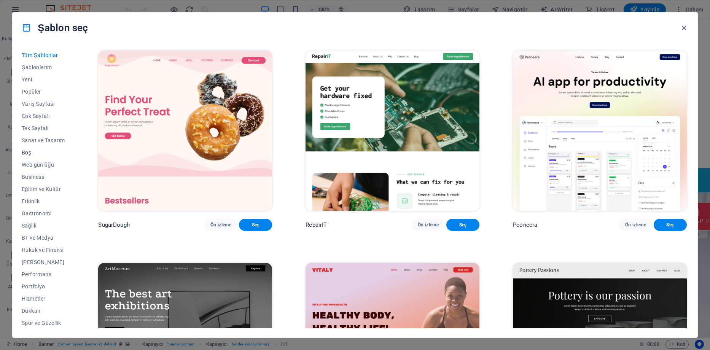
click at [33, 152] on span "Boş" at bounding box center [43, 152] width 43 height 6
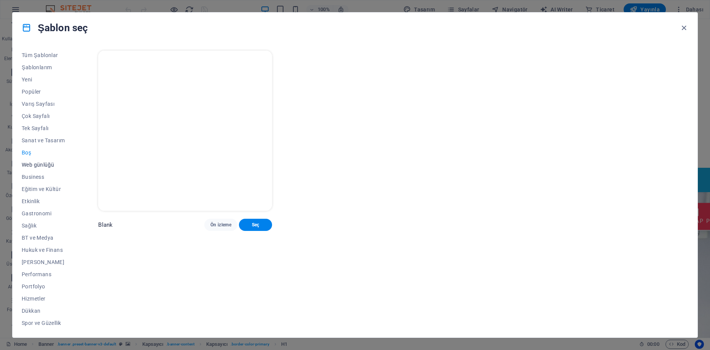
click at [42, 162] on span "Web günlüğü" at bounding box center [43, 165] width 43 height 6
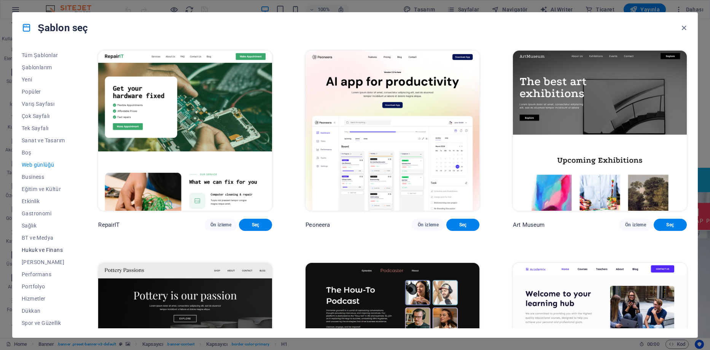
scroll to position [37, 0]
click at [30, 324] on span "Şema" at bounding box center [43, 322] width 43 height 6
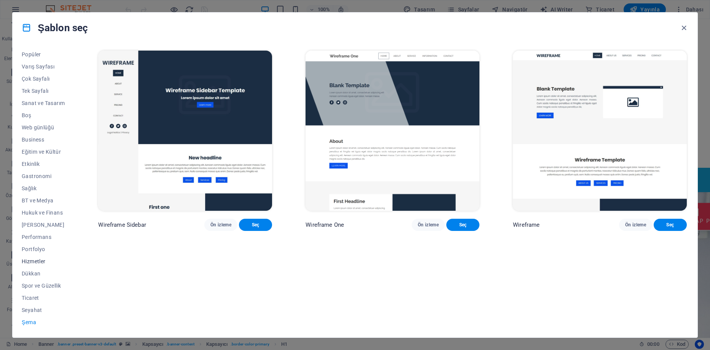
click at [38, 261] on span "Hizmetler" at bounding box center [43, 261] width 43 height 6
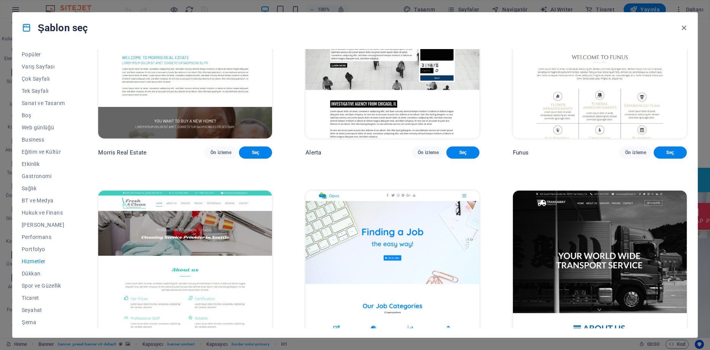
scroll to position [921, 0]
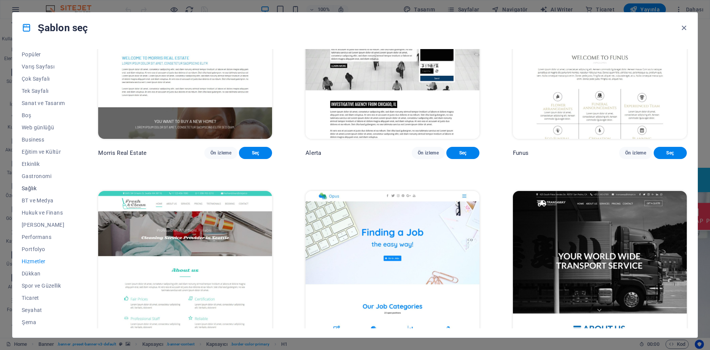
click at [29, 186] on span "Sağlık" at bounding box center [43, 188] width 43 height 6
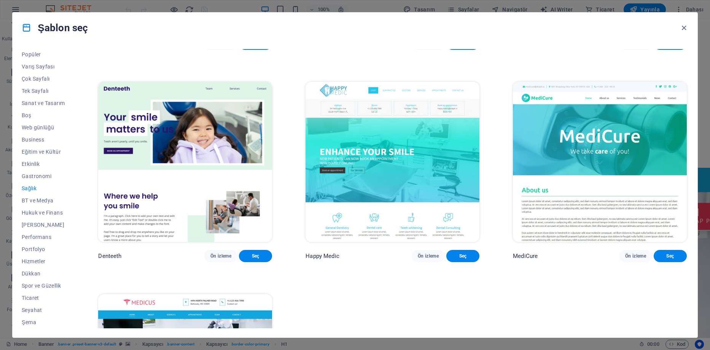
scroll to position [163, 0]
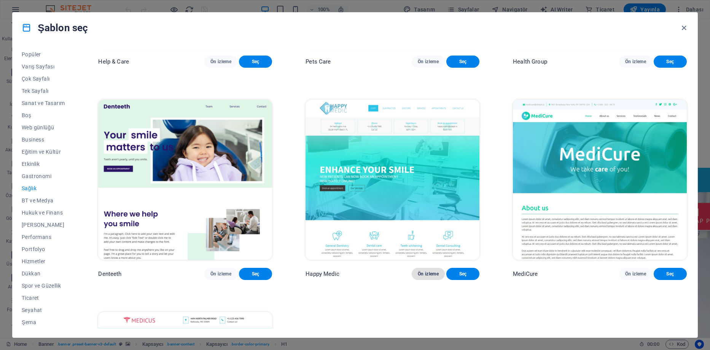
click at [435, 271] on span "Ön izleme" at bounding box center [428, 274] width 21 height 6
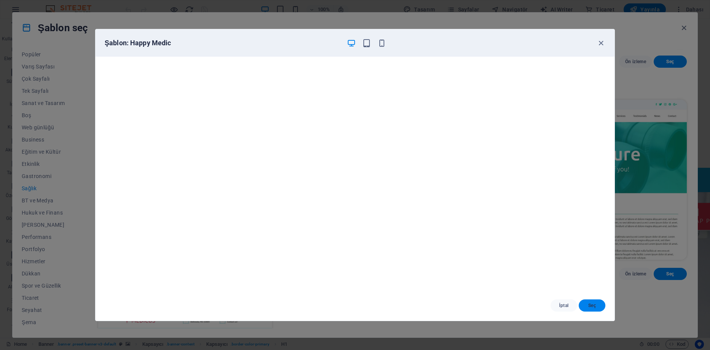
click at [594, 304] on span "Seç" at bounding box center [592, 305] width 14 height 6
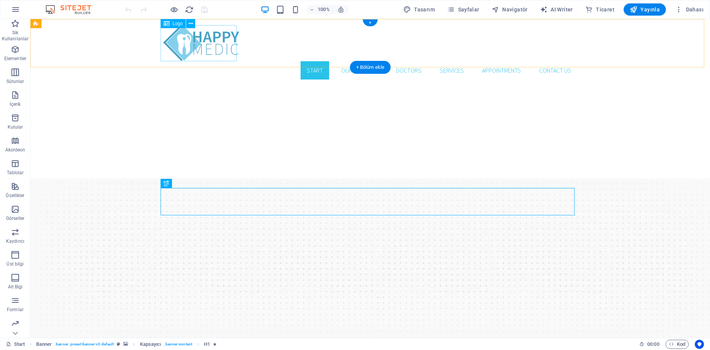
click at [178, 43] on div at bounding box center [370, 43] width 414 height 36
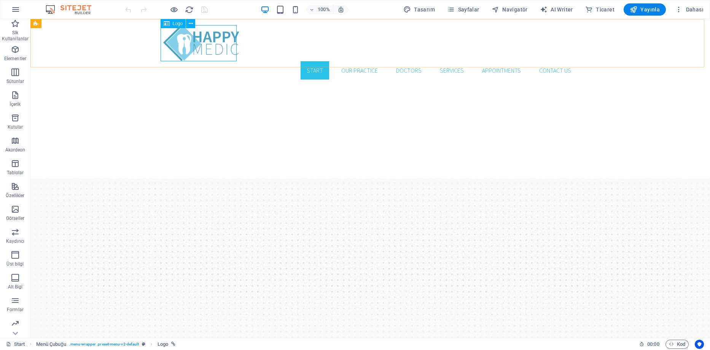
click at [175, 24] on span "Logo" at bounding box center [178, 23] width 10 height 5
click at [194, 21] on button at bounding box center [190, 23] width 9 height 9
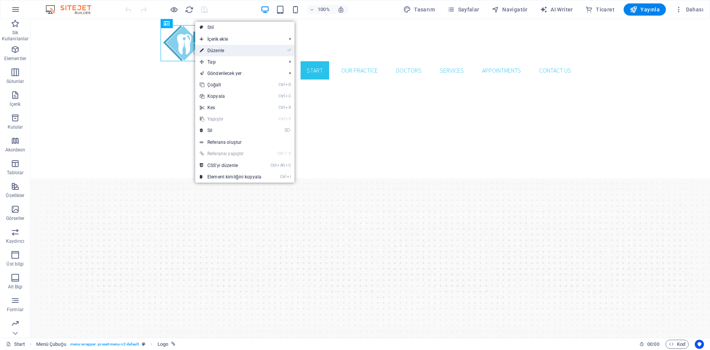
click at [216, 48] on link "⏎ Düzenle" at bounding box center [230, 50] width 71 height 11
select select "px"
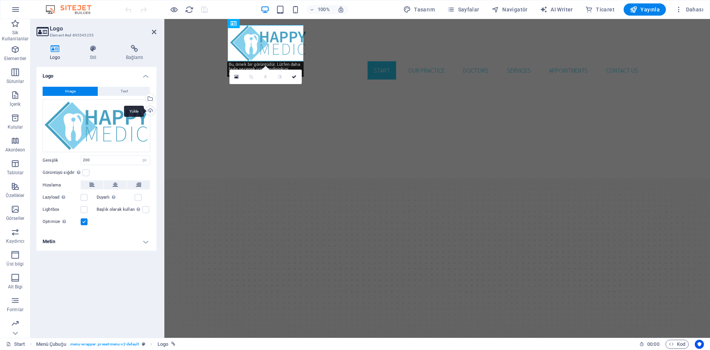
click at [149, 112] on div "Yükle" at bounding box center [149, 111] width 11 height 11
click at [109, 121] on div "Dosyaları buraya sürükleyin, dosyaları seçmek için tıklayın veya Dosyalardan ya…" at bounding box center [97, 125] width 108 height 53
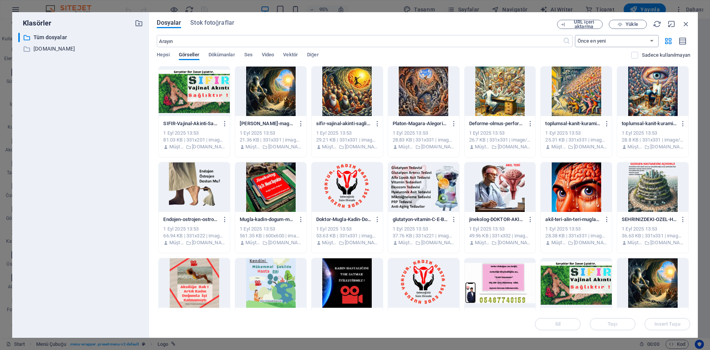
click at [610, 41] on select "Önce en yeni Önce en eski Ad (A-Z) Ad (Z-A) Boyut (0-9) Boyut (9-0) Çözünürlük …" at bounding box center [617, 41] width 84 height 12
click at [483, 40] on input "text" at bounding box center [360, 41] width 406 height 12
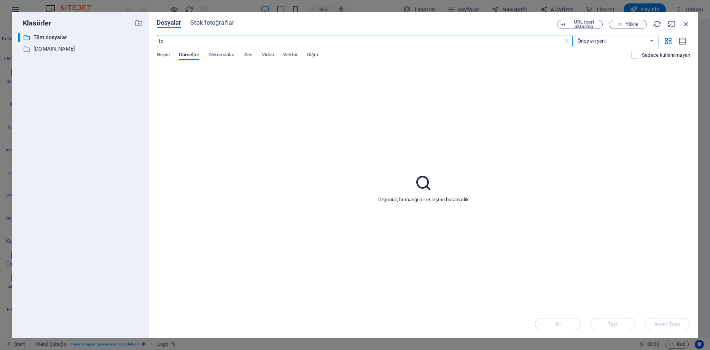
type input "l"
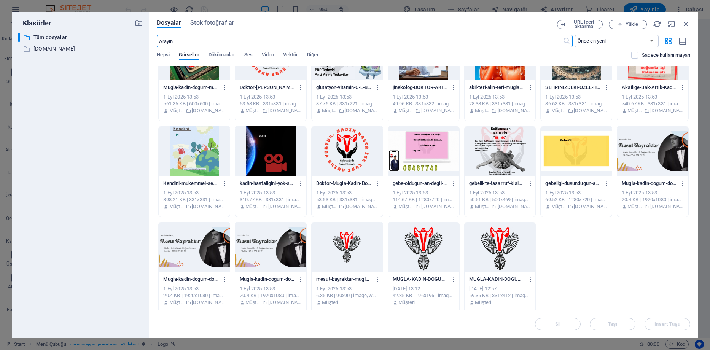
scroll to position [710, 0]
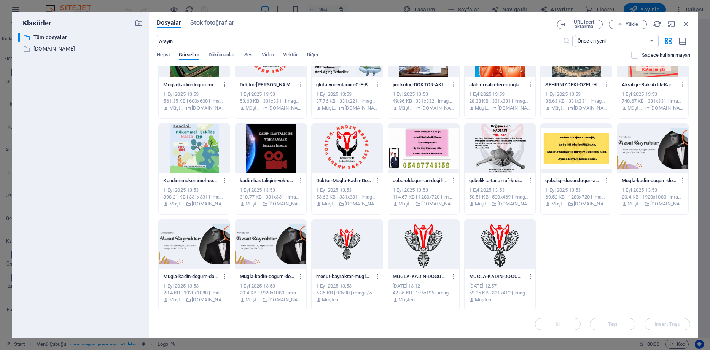
click at [421, 243] on div at bounding box center [423, 243] width 71 height 49
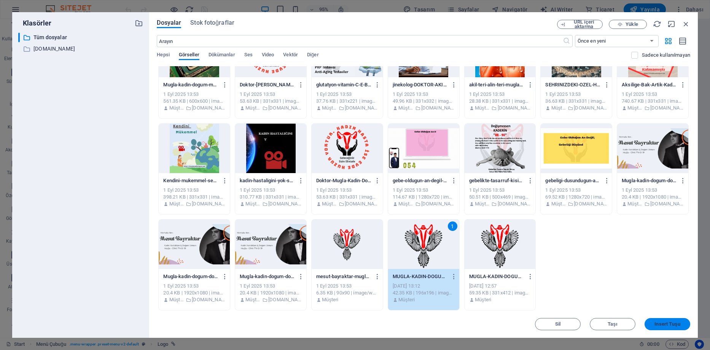
click at [663, 323] on span "Insert Tuşu" at bounding box center [666, 324] width 25 height 5
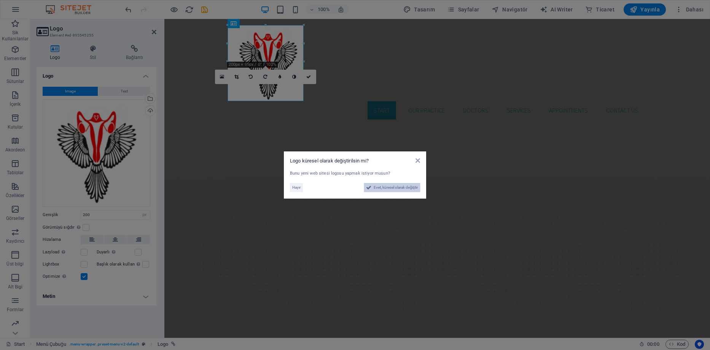
click at [378, 188] on span "Evet, küresel olarak değiştir" at bounding box center [396, 187] width 44 height 9
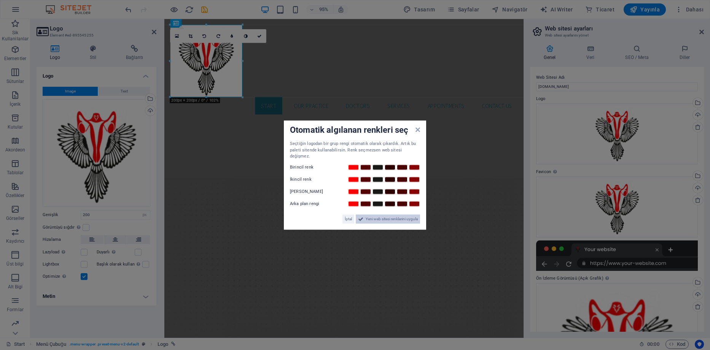
click at [383, 216] on span "Yeni web sitesi renklerini uygula" at bounding box center [392, 218] width 52 height 9
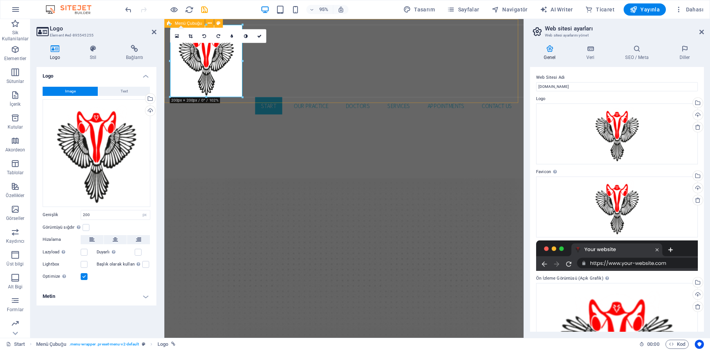
click at [332, 74] on div "Start Our Practice Doctors Services Appointments Contact us" at bounding box center [353, 72] width 378 height 107
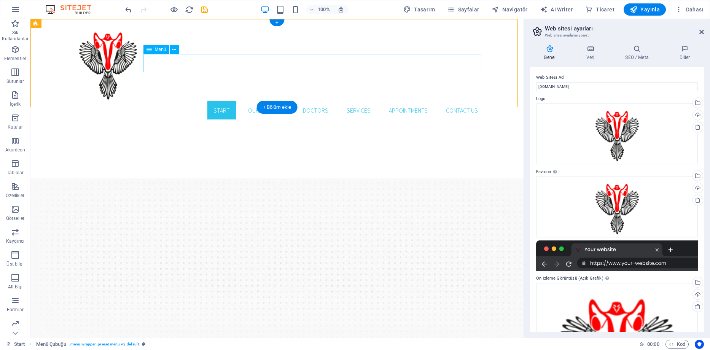
click at [181, 101] on nav "Start Our Practice Doctors Services Appointments Contact us" at bounding box center [277, 110] width 414 height 18
click at [176, 46] on icon at bounding box center [174, 50] width 4 height 8
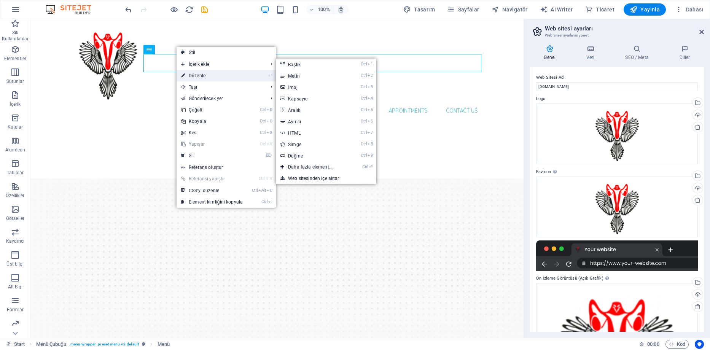
click at [193, 74] on link "⏎ Düzenle" at bounding box center [212, 75] width 71 height 11
select select
select select "1"
select select
select select "2"
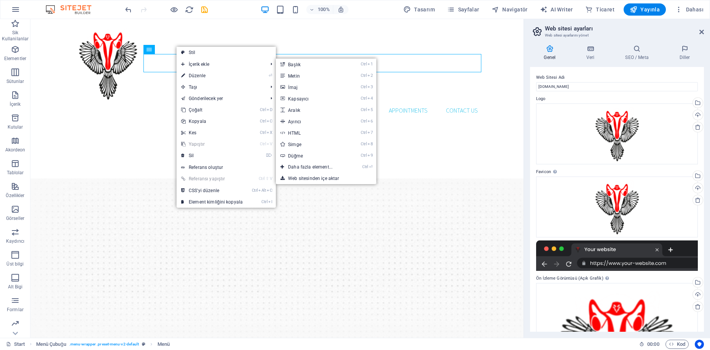
select select
select select "3"
select select
select select "4"
select select
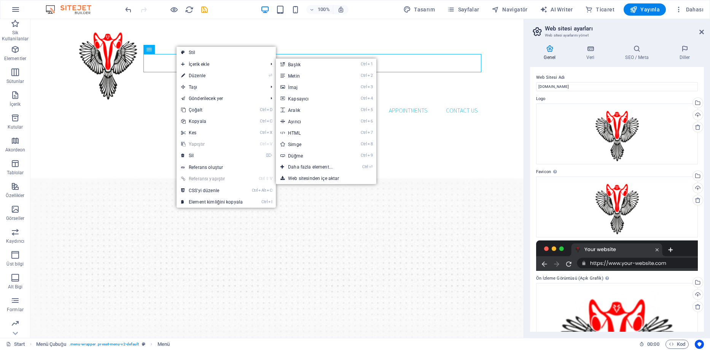
select select
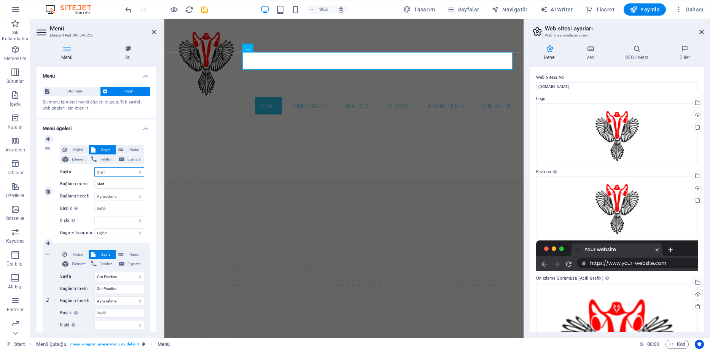
click at [102, 172] on select "Start Our Practice Doctors Services Appointments Legal Notice Privacy" at bounding box center [119, 171] width 50 height 9
click at [100, 171] on select "Start Our Practice Doctors Services Appointments Legal Notice Privacy" at bounding box center [119, 171] width 50 height 9
click at [102, 173] on select "Start Our Practice Doctors Services Appointments Legal Notice Privacy" at bounding box center [119, 171] width 50 height 9
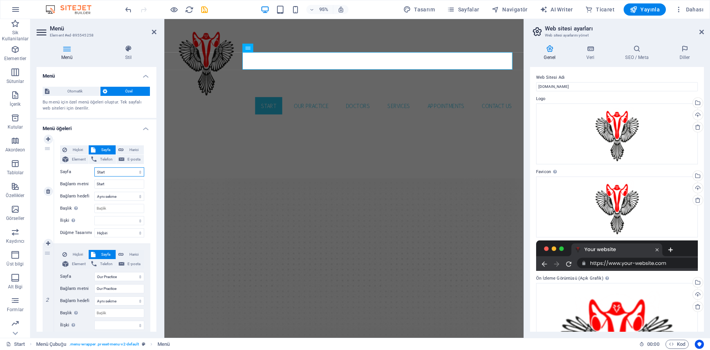
select select "2"
click at [94, 167] on select "Start Our Practice Doctors Services Appointments Legal Notice Privacy" at bounding box center [119, 171] width 50 height 9
type input "Doctors"
select select
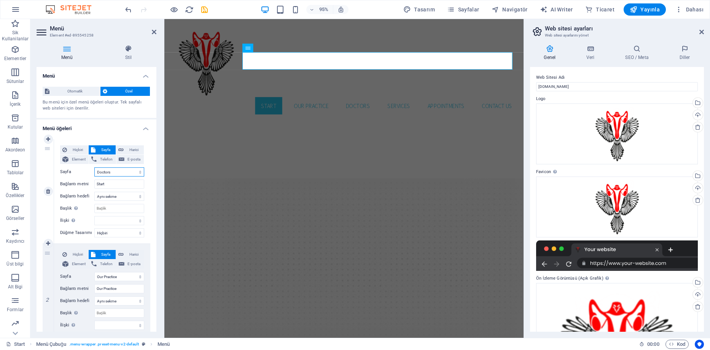
select select
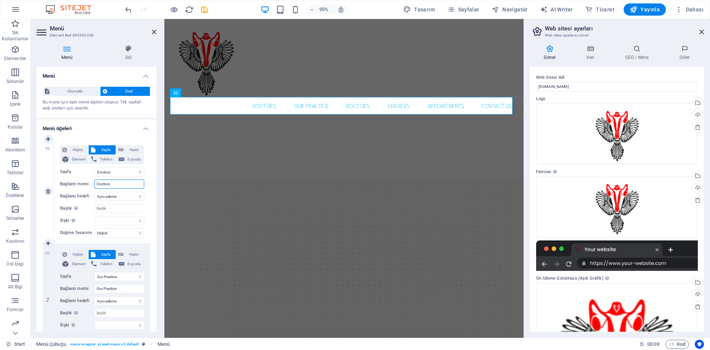
click at [103, 181] on input "Doctors" at bounding box center [119, 184] width 50 height 9
type input "D"
select select
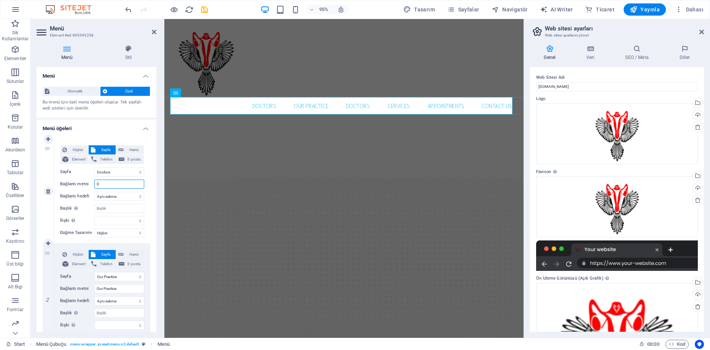
select select
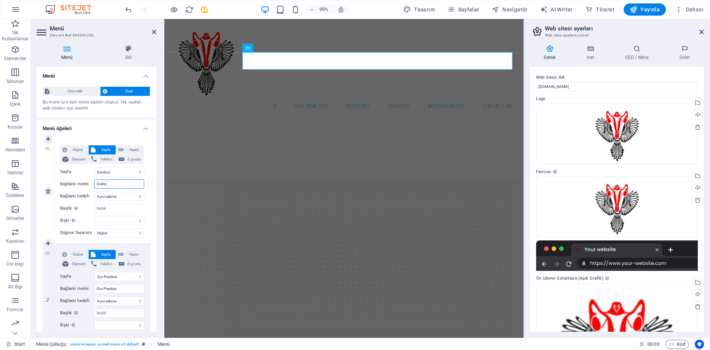
type input "Doktor"
select select
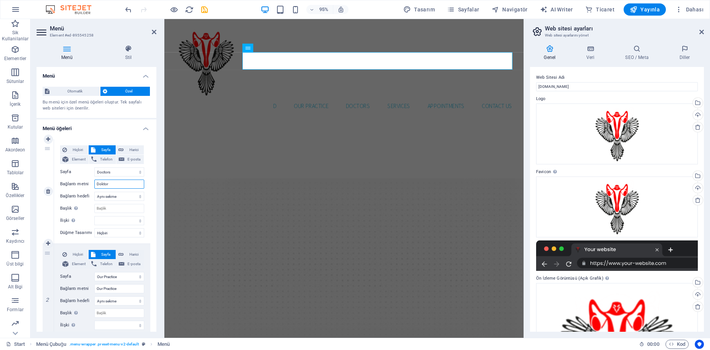
select select
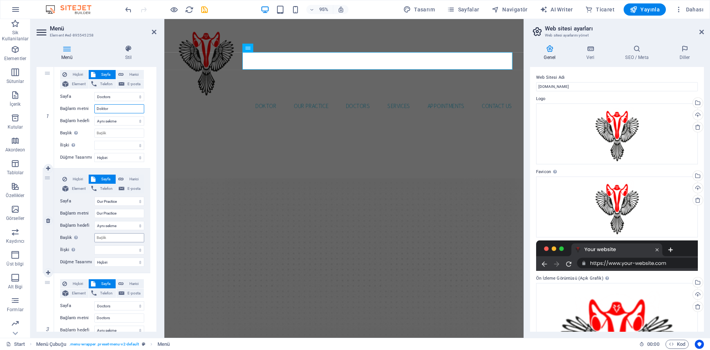
scroll to position [76, 0]
type input "Doktor"
click at [114, 200] on select "Start Our Practice Doctors Services Appointments Legal Notice Privacy" at bounding box center [119, 200] width 50 height 9
select select "3"
click at [94, 196] on select "Start Our Practice Doctors Services Appointments Legal Notice Privacy" at bounding box center [119, 200] width 50 height 9
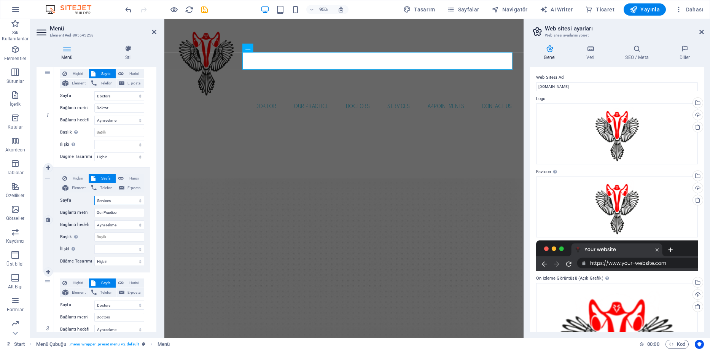
select select
type input "Services"
select select
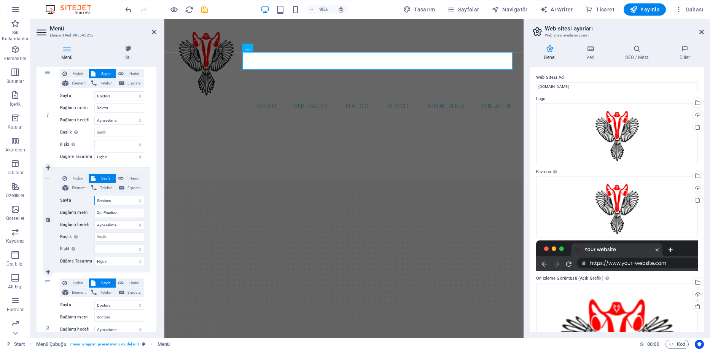
select select
click at [104, 212] on input "Services" at bounding box center [119, 212] width 50 height 9
type input "Hi"
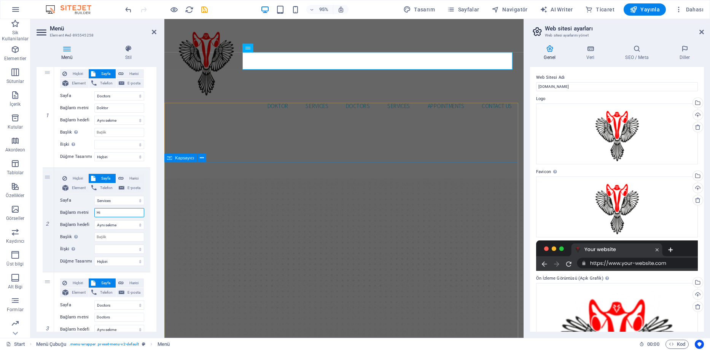
select select
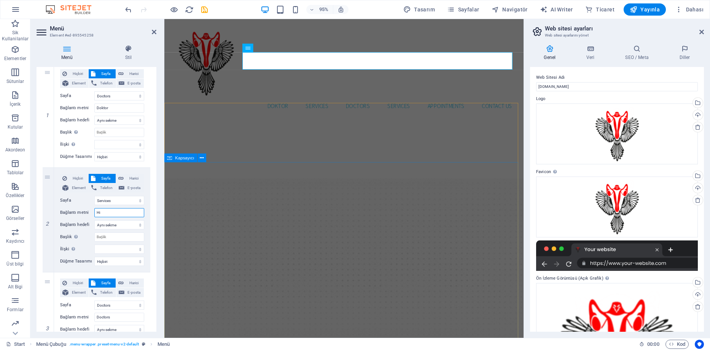
select select
type input "Hizmetler"
select select
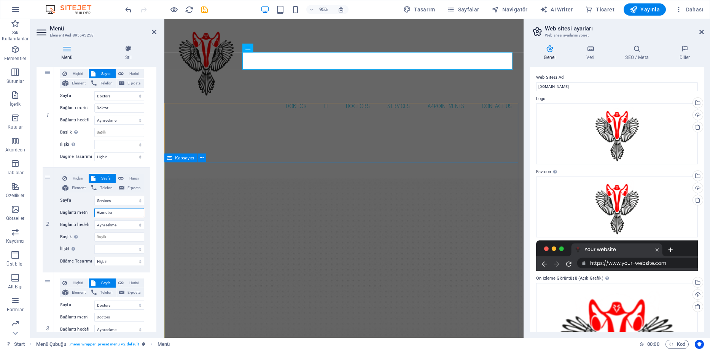
select select
type input "Hizmetler"
click at [62, 229] on label "Bağlantı hedefi" at bounding box center [77, 224] width 34 height 9
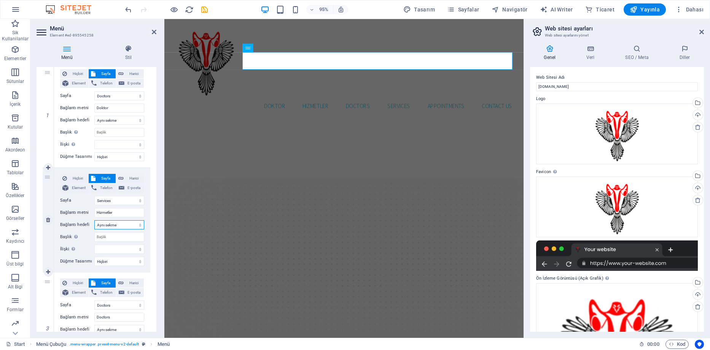
click at [94, 229] on select "Yeni sekme Aynı sekme Kaplama" at bounding box center [119, 224] width 50 height 9
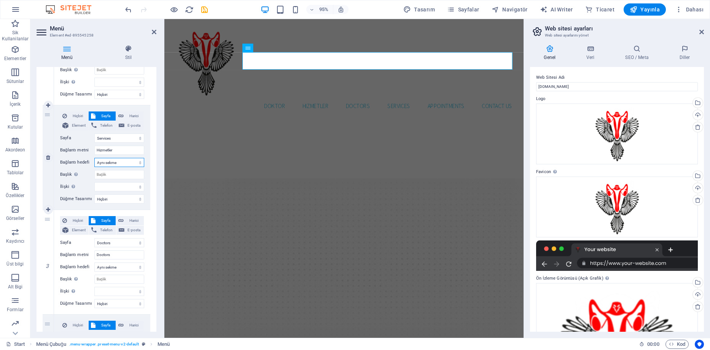
scroll to position [152, 0]
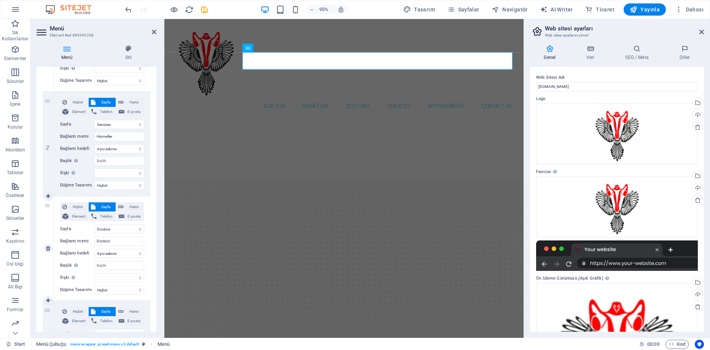
click at [42, 253] on div "1 Hiçbiri Sayfa Harici Element Telefon E-posta Sayfa Start Our Practice Doctors…" at bounding box center [97, 300] width 120 height 639
click at [47, 249] on icon at bounding box center [48, 248] width 4 height 5
select select
select select "3"
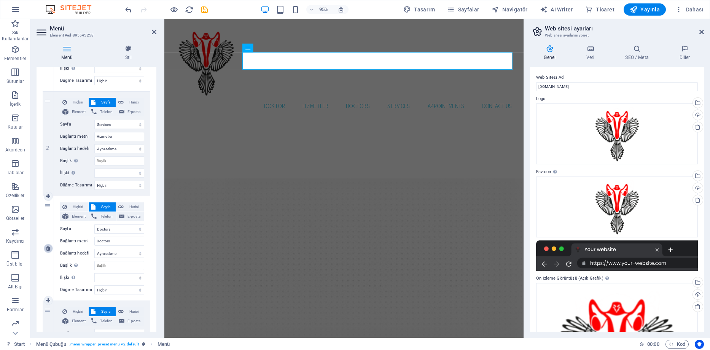
type input "Services"
select select
select select "4"
type input "Appointments"
select select
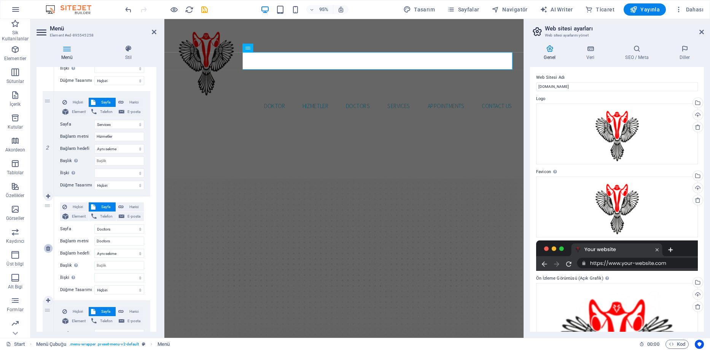
type input "/#contact"
type input "Contact us"
select select
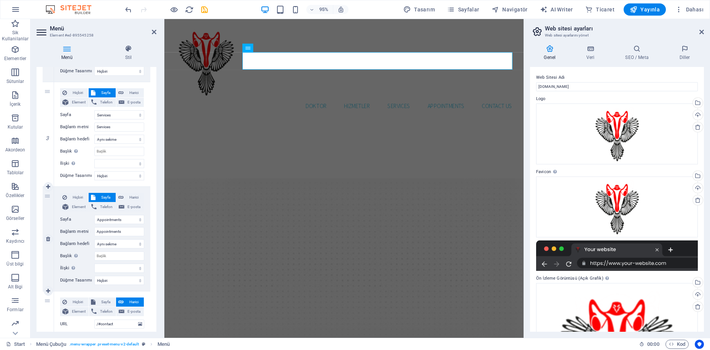
scroll to position [190, 0]
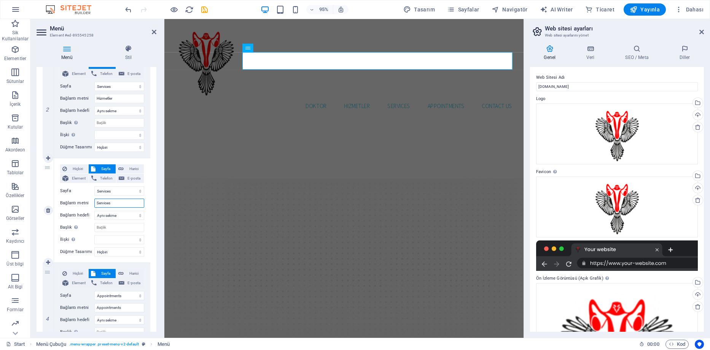
click at [101, 205] on input "Services" at bounding box center [119, 203] width 50 height 9
type input "Kürtaj"
select select
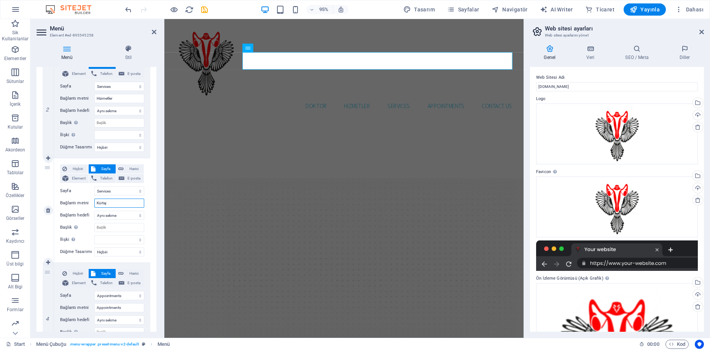
select select
type input "Kürtaj"
click at [46, 254] on div "3" at bounding box center [48, 210] width 11 height 104
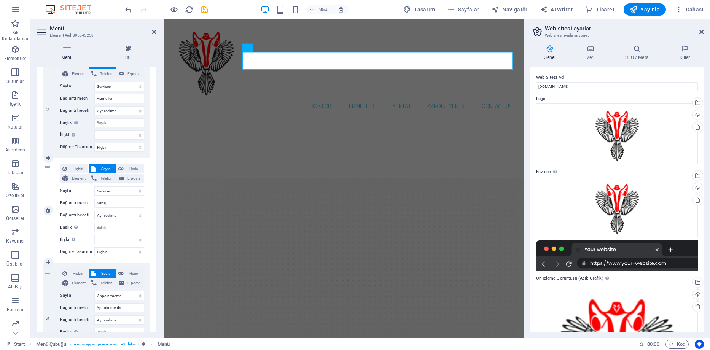
click at [54, 219] on div "Hiçbiri Sayfa Harici Element Telefon E-posta Sayfa Start Our Practice Doctors S…" at bounding box center [102, 210] width 96 height 104
click at [48, 225] on div "3" at bounding box center [48, 210] width 11 height 104
click at [47, 105] on icon at bounding box center [48, 105] width 4 height 5
select select
type input "Kürtaj"
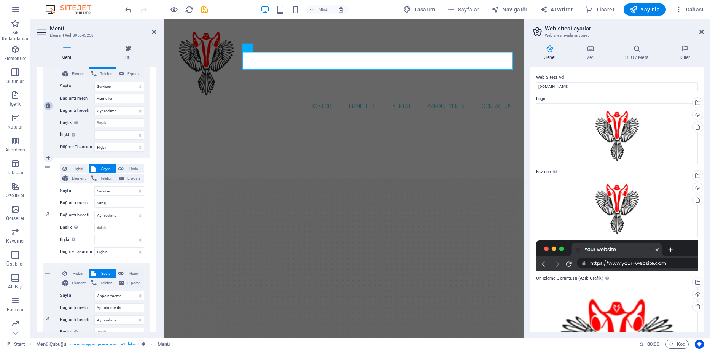
select select
select select "4"
type input "Appointments"
select select
type input "/#contact"
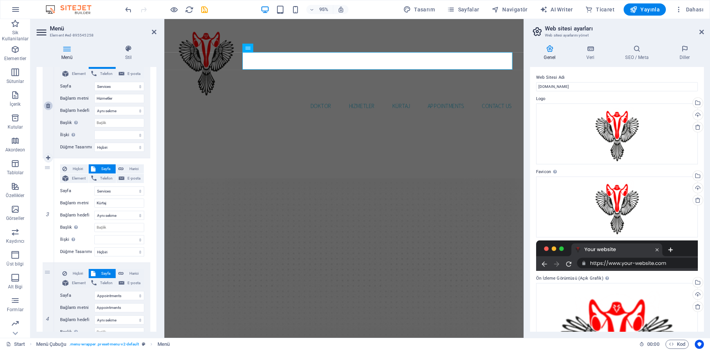
type input "Contact us"
select select
click at [102, 296] on input "/#contact" at bounding box center [119, 295] width 50 height 9
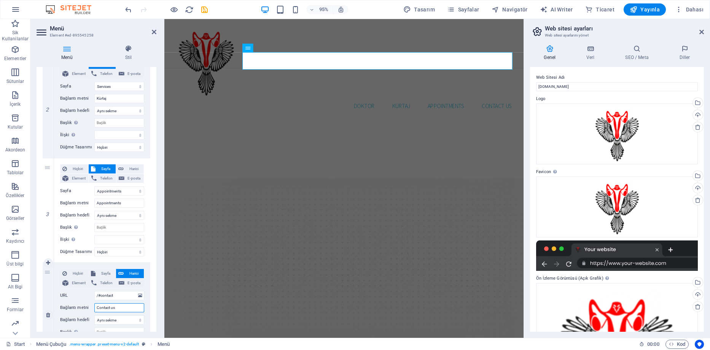
click at [107, 307] on input "Contact us" at bounding box center [119, 307] width 50 height 9
type input "Adres"
select select
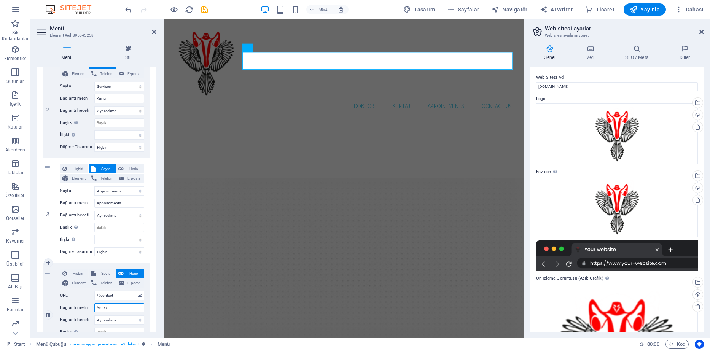
select select
type input "Adres"
click at [48, 304] on div "4" at bounding box center [48, 315] width 11 height 104
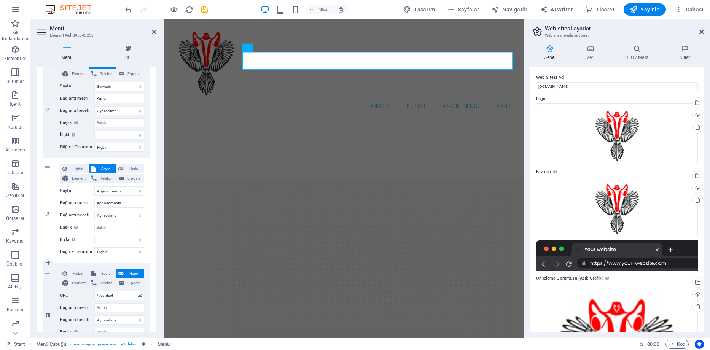
click at [57, 323] on div "Hiçbiri Sayfa Harici Element Telefon E-posta Sayfa Start Our Practice Doctors S…" at bounding box center [102, 315] width 96 height 104
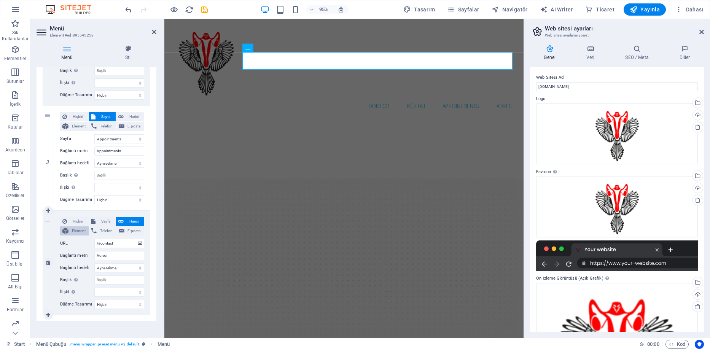
scroll to position [247, 0]
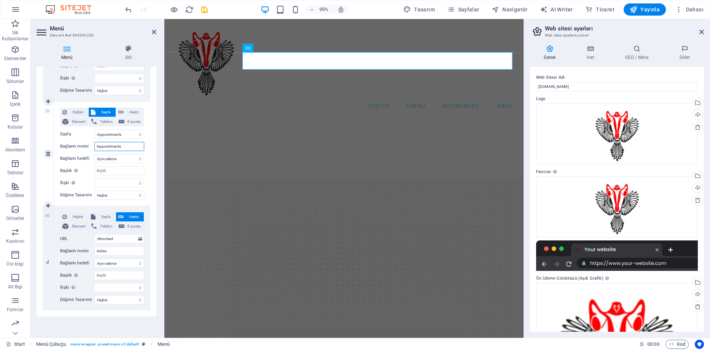
click at [105, 149] on input "Appointments" at bounding box center [119, 146] width 50 height 9
click at [106, 149] on input "Appointments" at bounding box center [119, 146] width 50 height 9
type input "Randevu"
select select
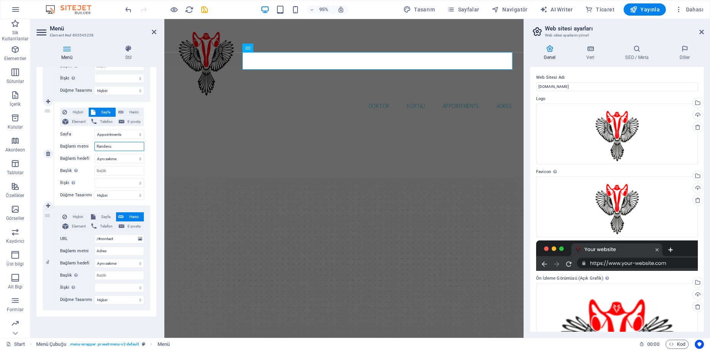
select select
click at [107, 146] on input "Randevu" at bounding box center [119, 146] width 50 height 9
type input "Randevu"
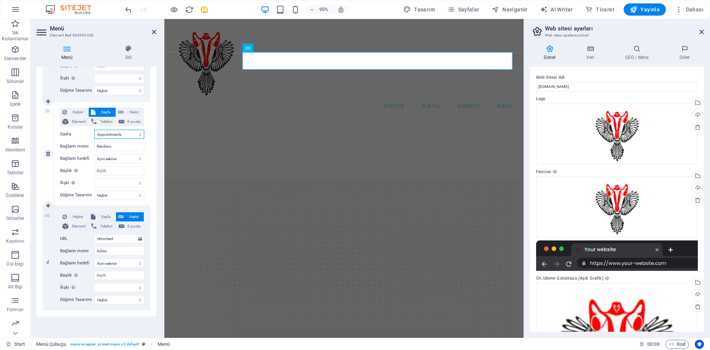
click at [112, 133] on select "Start Our Practice Doctors Services Appointments Legal Notice Privacy" at bounding box center [119, 134] width 50 height 9
click at [52, 230] on div "4" at bounding box center [48, 258] width 11 height 104
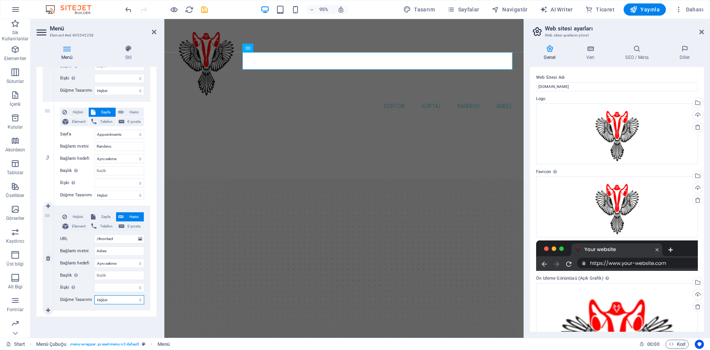
click at [121, 302] on select "Hiçbiri Varsayılan Birincil İkincil" at bounding box center [119, 299] width 50 height 9
click at [129, 51] on icon at bounding box center [128, 49] width 56 height 8
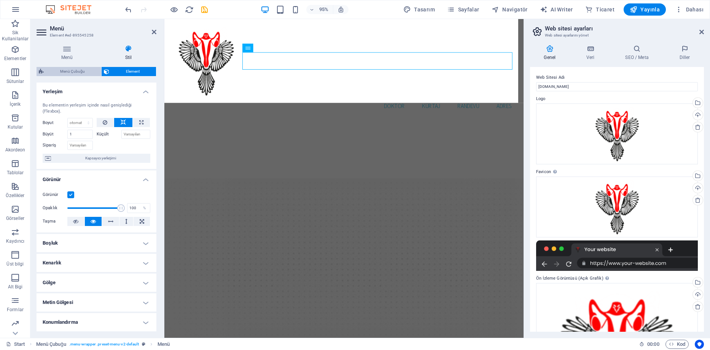
click at [76, 71] on span "Menü Çubuğu" at bounding box center [72, 71] width 53 height 9
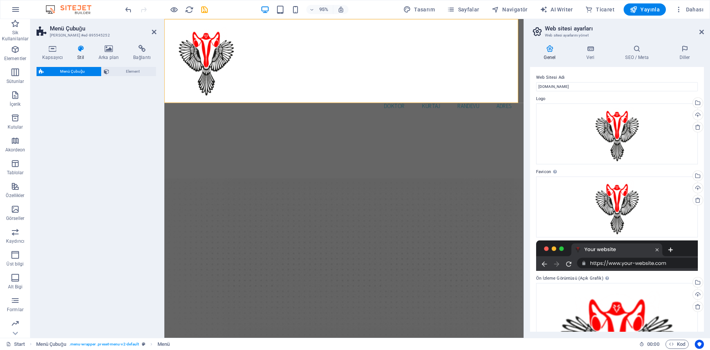
click at [135, 71] on span "Element" at bounding box center [132, 71] width 42 height 9
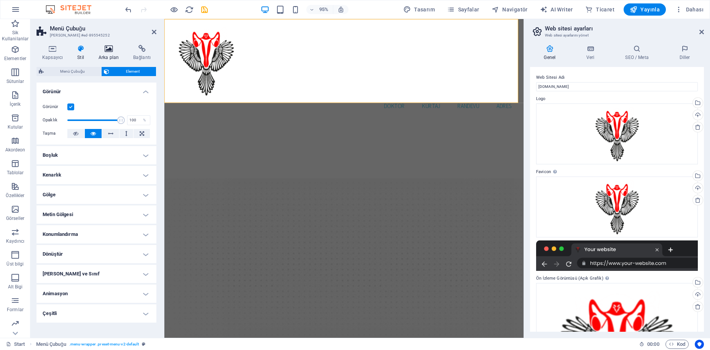
click at [109, 52] on icon at bounding box center [109, 49] width 32 height 8
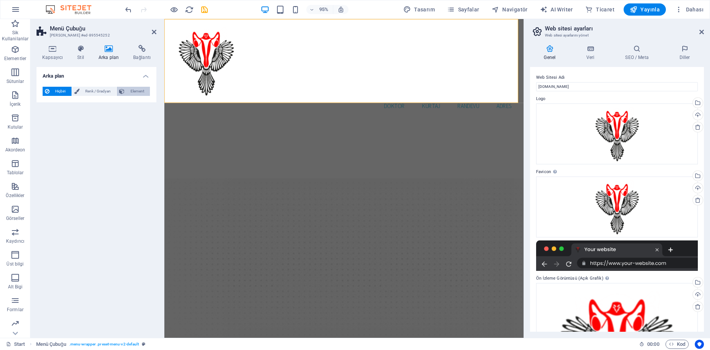
click at [135, 92] on span "Element" at bounding box center [137, 91] width 21 height 9
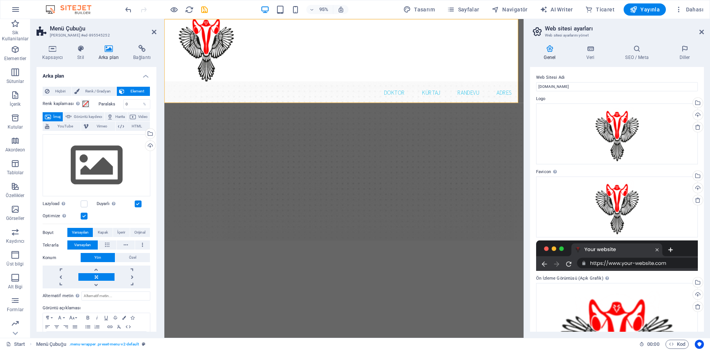
scroll to position [0, 0]
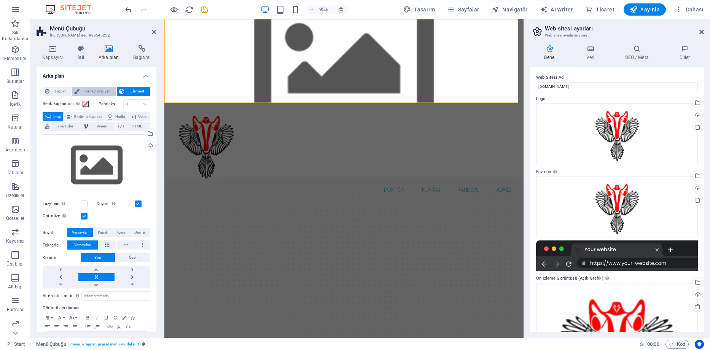
click at [103, 89] on span "Renk / Gradyan" at bounding box center [98, 91] width 33 height 9
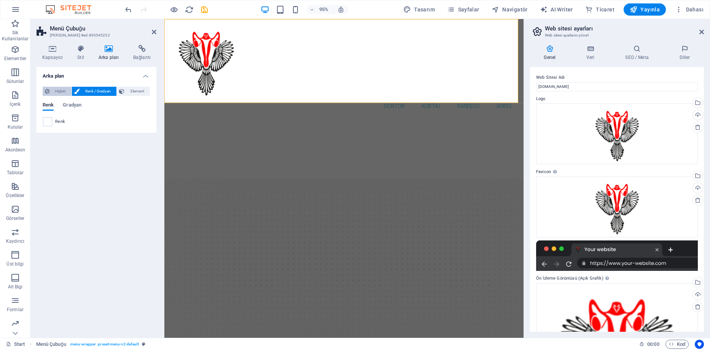
click at [52, 87] on span "Hiçbiri" at bounding box center [60, 91] width 17 height 9
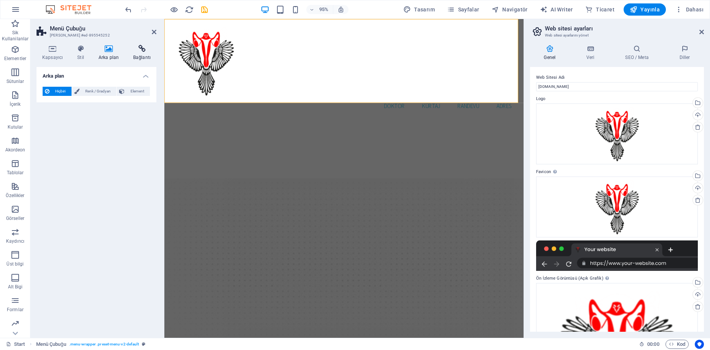
click at [142, 51] on icon at bounding box center [141, 49] width 29 height 8
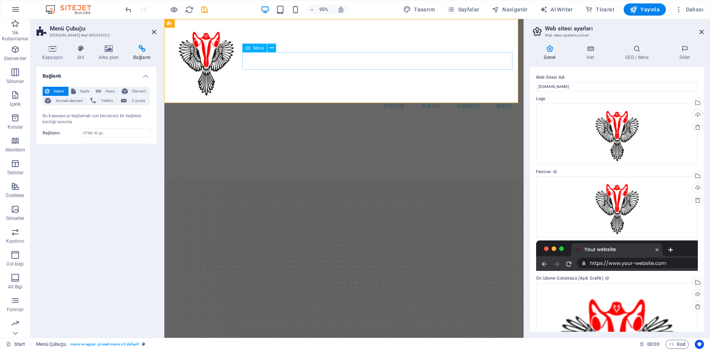
click at [390, 101] on nav "Doktor Kürtaj Randevu Adres" at bounding box center [353, 110] width 366 height 18
click at [270, 50] on icon at bounding box center [272, 48] width 4 height 8
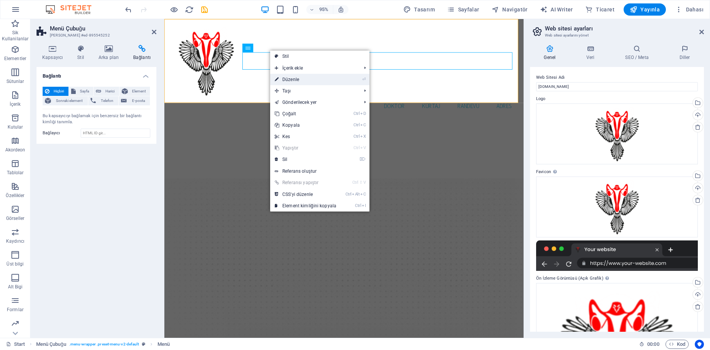
click at [293, 79] on link "⏎ Düzenle" at bounding box center [305, 79] width 71 height 11
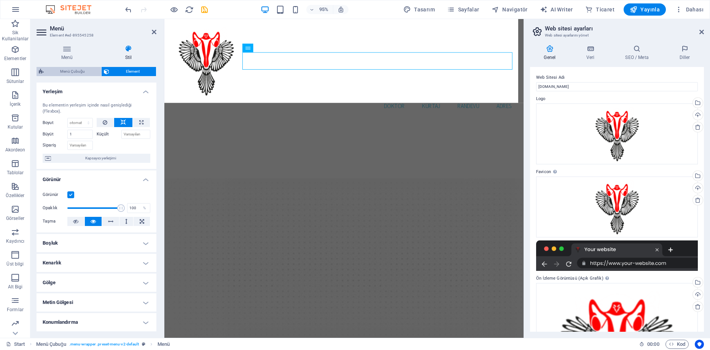
click at [79, 72] on span "Menü Çubuğu" at bounding box center [72, 71] width 53 height 9
select select "rem"
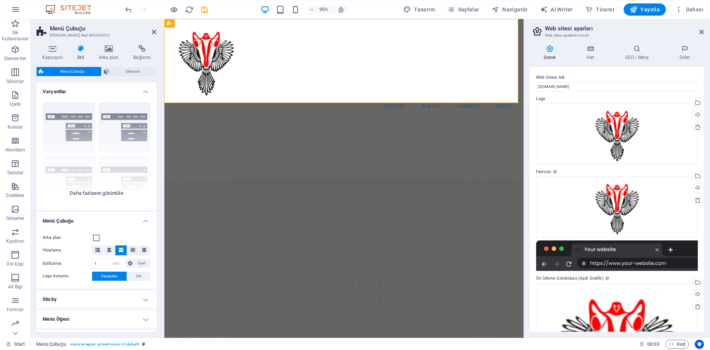
click at [80, 129] on div "Kenarlık Ortalandı Varsayılan Sabit Loki Tetikleyici Geniş XXL" at bounding box center [97, 153] width 120 height 114
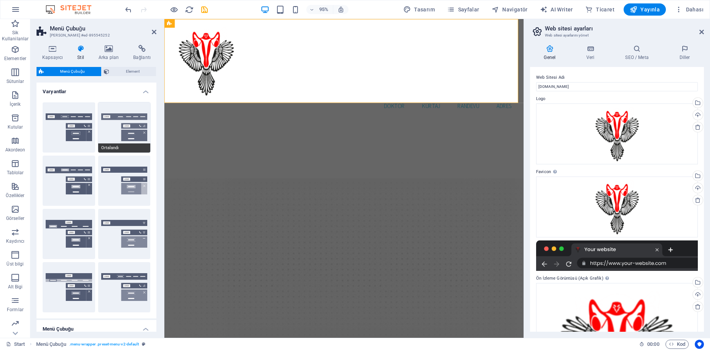
click at [131, 127] on button "Ortalandı" at bounding box center [124, 127] width 52 height 50
click at [83, 133] on button "Kenarlık" at bounding box center [69, 127] width 52 height 50
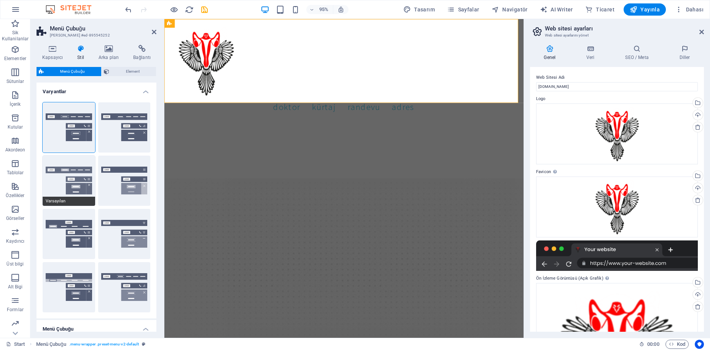
click at [80, 182] on button "Varsayılan" at bounding box center [69, 181] width 52 height 50
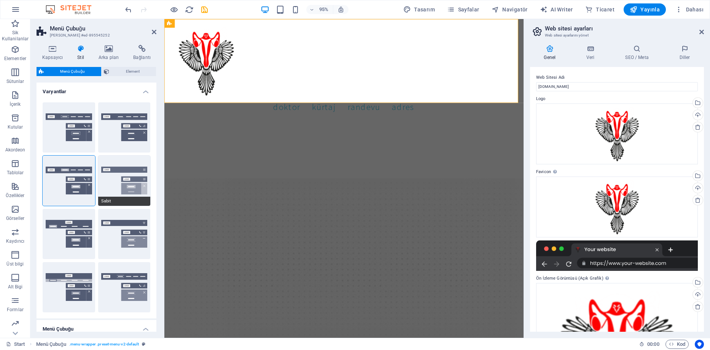
click at [134, 178] on button "Sabit" at bounding box center [124, 181] width 52 height 50
click at [133, 236] on button "Tetikleyici" at bounding box center [124, 234] width 52 height 50
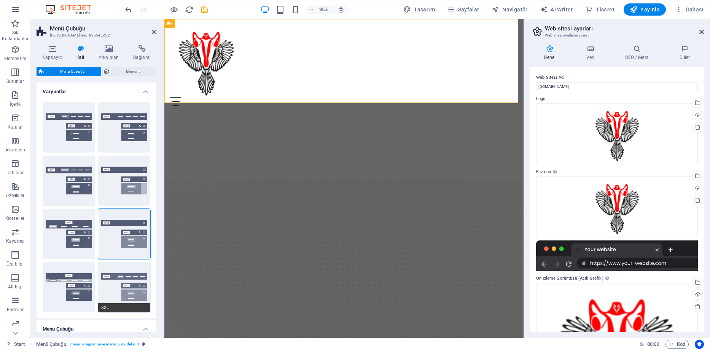
click at [124, 294] on button "XXL" at bounding box center [124, 287] width 52 height 50
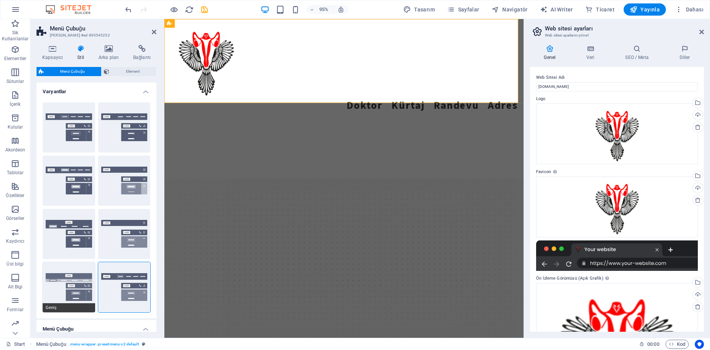
click at [81, 295] on button "Geniş" at bounding box center [69, 287] width 52 height 50
type input "0"
type input "2"
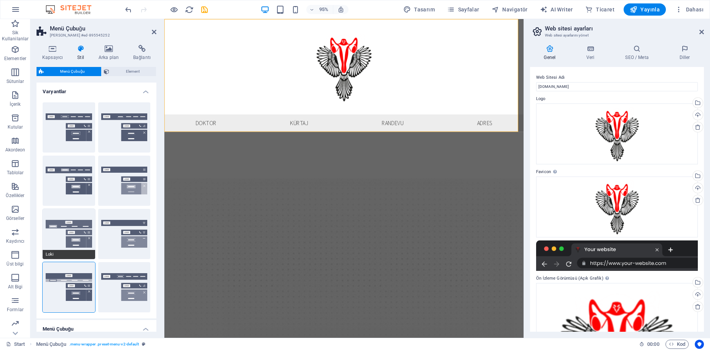
click at [74, 235] on button "Loki" at bounding box center [69, 234] width 52 height 50
type input "0"
select select "DISABLED_OPTION_VALUE"
type input "1"
type input "2"
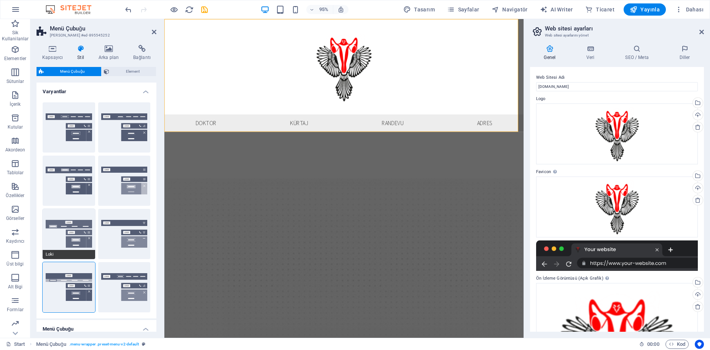
type input "1"
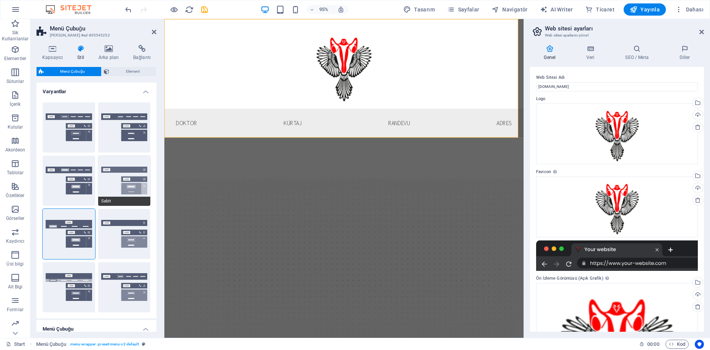
click at [135, 170] on button "Sabit" at bounding box center [124, 181] width 52 height 50
type input "1"
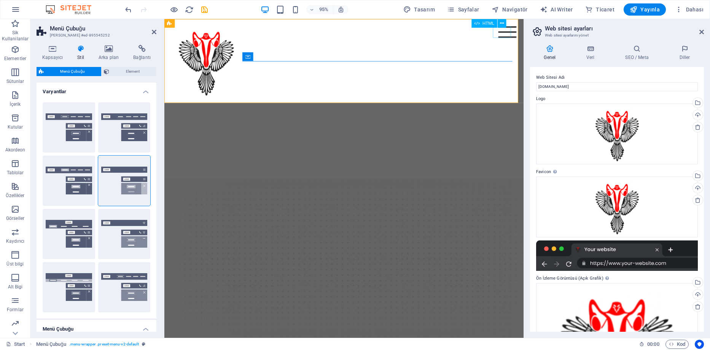
click at [517, 37] on div at bounding box center [525, 33] width 19 height 12
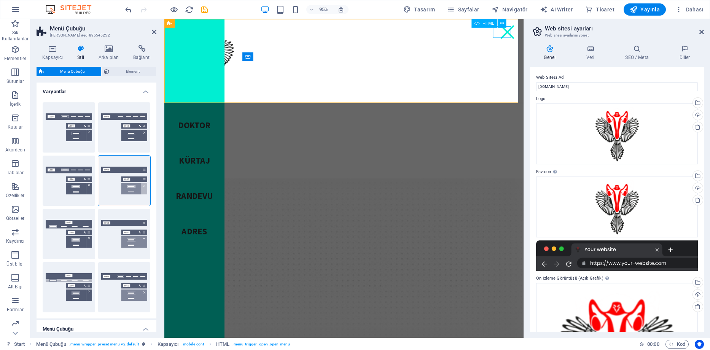
click at [517, 37] on div at bounding box center [525, 33] width 19 height 12
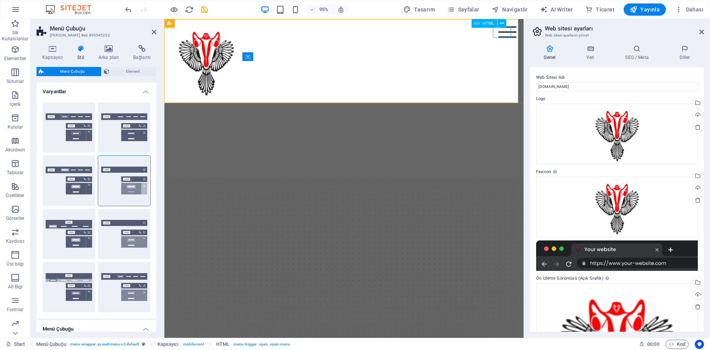
click at [517, 37] on div at bounding box center [525, 33] width 19 height 12
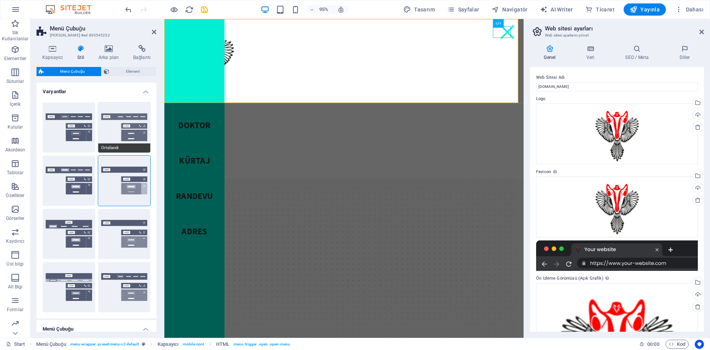
click at [129, 134] on button "Ortalandı" at bounding box center [124, 127] width 52 height 50
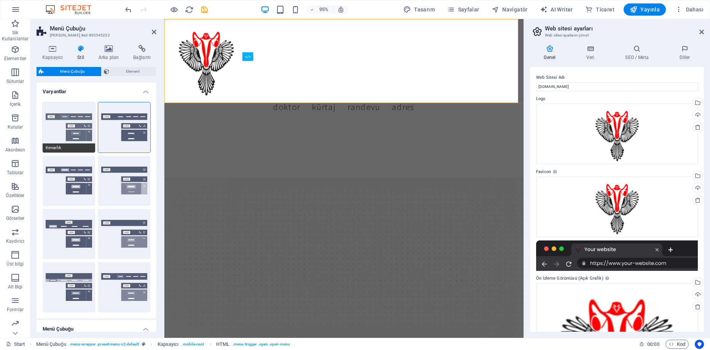
click at [44, 133] on button "Kenarlık" at bounding box center [69, 127] width 52 height 50
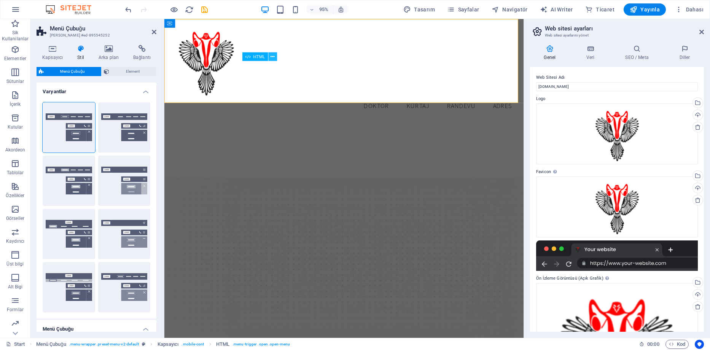
click at [270, 57] on button at bounding box center [272, 56] width 9 height 9
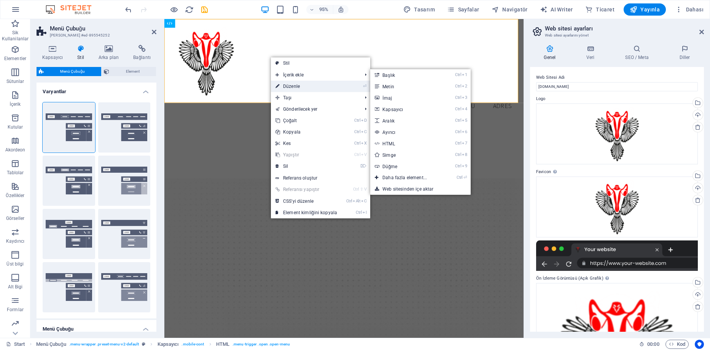
click at [296, 89] on link "⏎ Düzenle" at bounding box center [306, 86] width 71 height 11
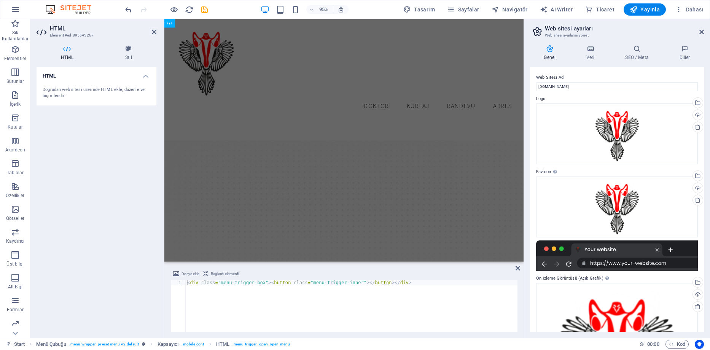
click at [105, 90] on div "Doğrudan web sitesi üzerinde HTML ekle, düzenle ve biçimlendir." at bounding box center [97, 93] width 108 height 13
click at [65, 49] on icon at bounding box center [67, 49] width 61 height 8
click at [83, 80] on h4 "HTML" at bounding box center [97, 74] width 120 height 14
click at [151, 76] on h4 "HTML" at bounding box center [97, 76] width 120 height 18
click at [132, 94] on div "Doğrudan web sitesi üzerinde HTML ekle, düzenle ve biçimlendir." at bounding box center [97, 93] width 108 height 13
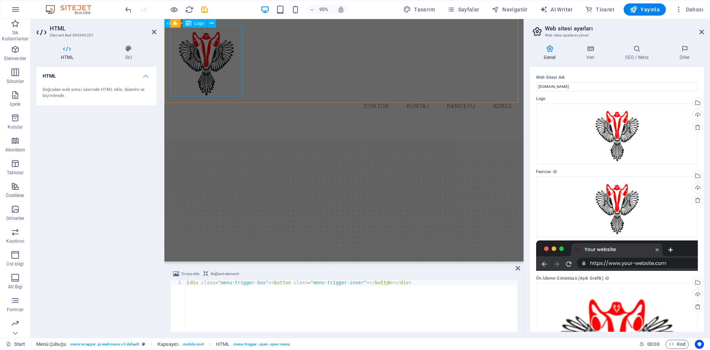
click at [193, 60] on div at bounding box center [353, 63] width 366 height 76
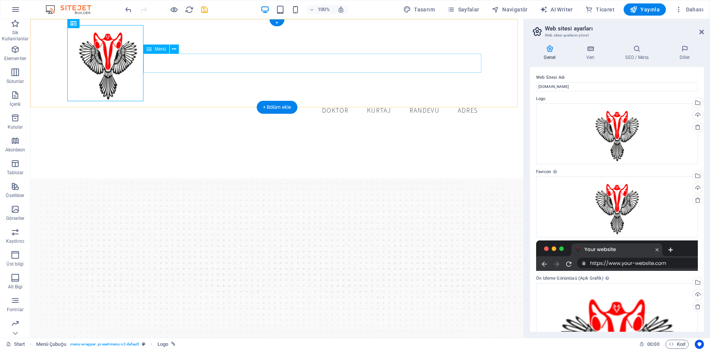
click at [208, 101] on nav "Doktor Kürtaj Randevu Adres" at bounding box center [277, 110] width 414 height 19
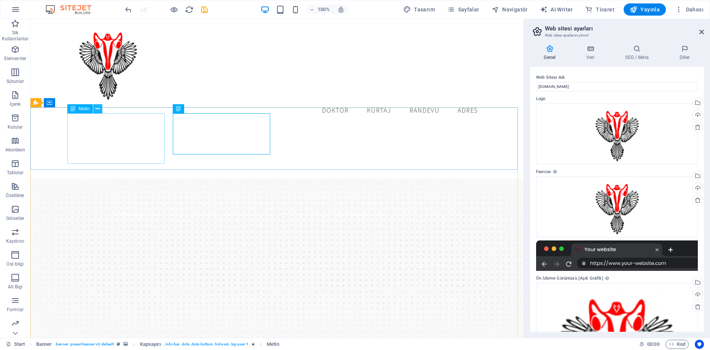
click at [96, 111] on icon at bounding box center [97, 109] width 4 height 8
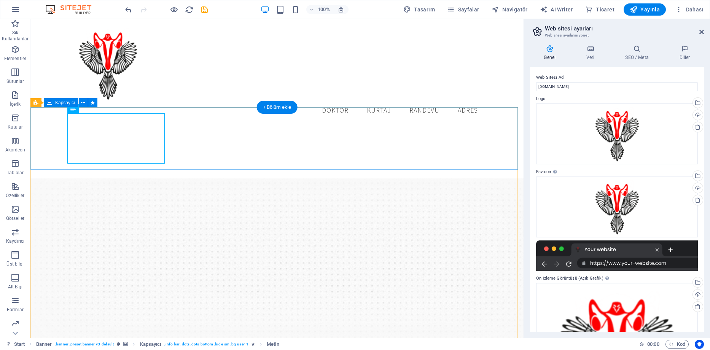
click at [83, 104] on icon at bounding box center [83, 103] width 4 height 8
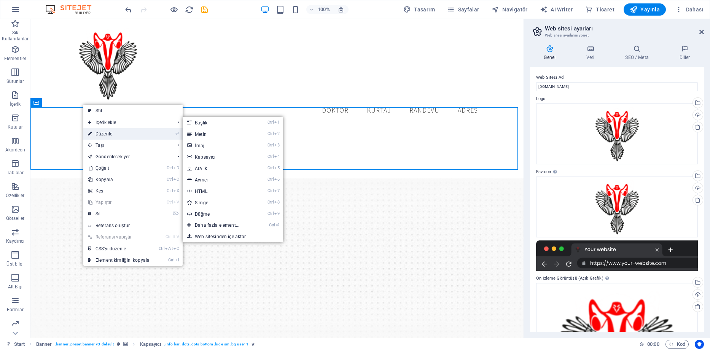
click at [106, 132] on link "⏎ Düzenle" at bounding box center [118, 133] width 71 height 11
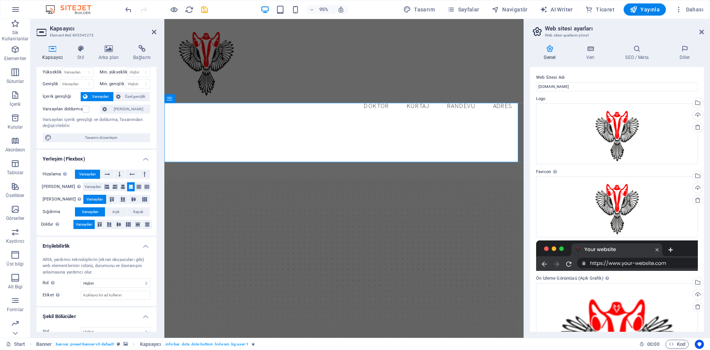
scroll to position [30, 0]
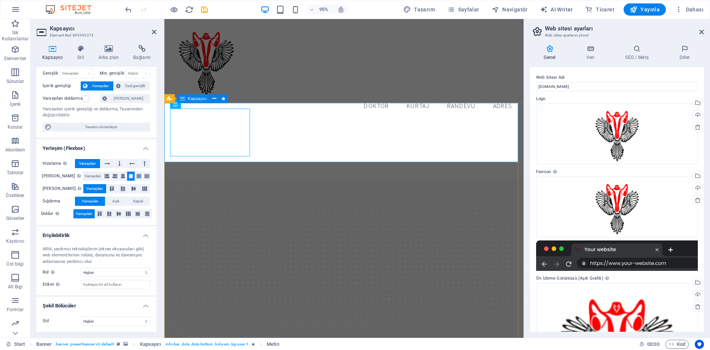
drag, startPoint x: 260, startPoint y: 148, endPoint x: 270, endPoint y: 148, distance: 10.7
click at [211, 107] on span "Metin" at bounding box center [212, 104] width 11 height 4
click at [213, 104] on span "Metin" at bounding box center [212, 104] width 11 height 4
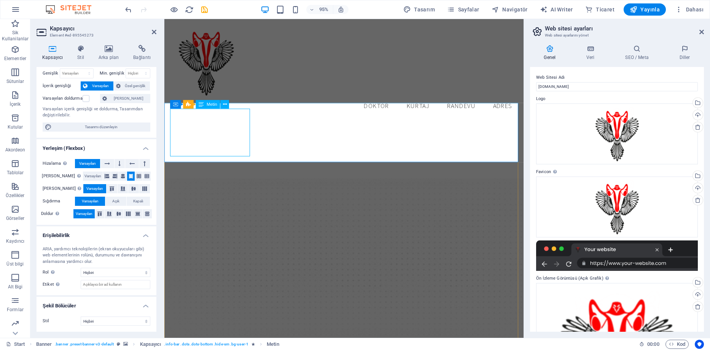
click at [229, 104] on button at bounding box center [225, 104] width 9 height 9
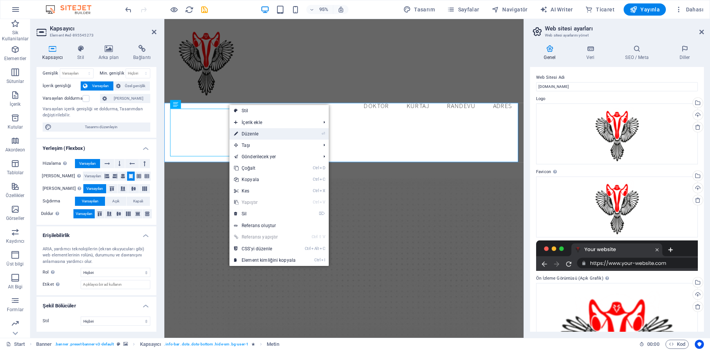
click at [251, 135] on link "⏎ Düzenle" at bounding box center [264, 133] width 71 height 11
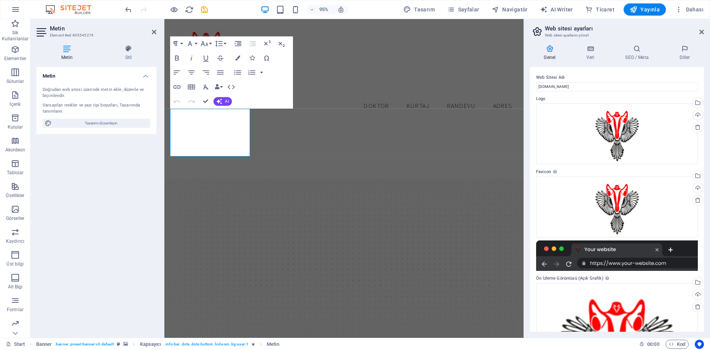
click at [112, 99] on div "Doğrudan web sitesi üzerinde metin ekle, düzenle ve biçimlendir. Varsayılan ren…" at bounding box center [97, 107] width 120 height 53
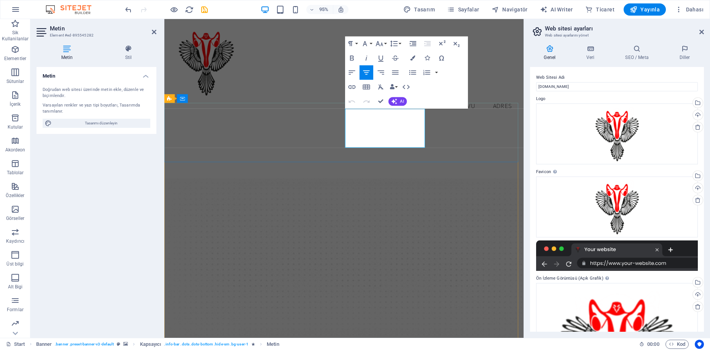
drag, startPoint x: 412, startPoint y: 126, endPoint x: 386, endPoint y: 122, distance: 25.4
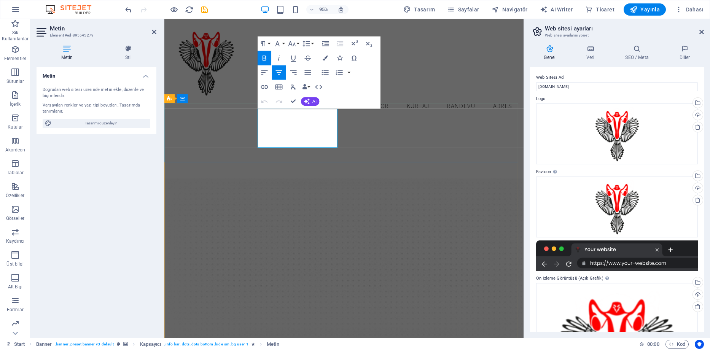
copy strong "Telefone"
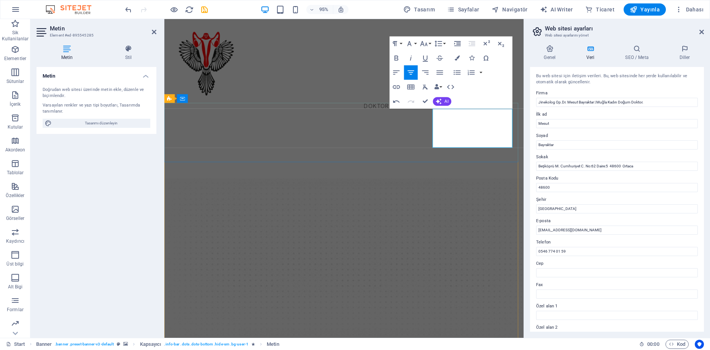
drag, startPoint x: 503, startPoint y: 134, endPoint x: 487, endPoint y: 132, distance: 16.0
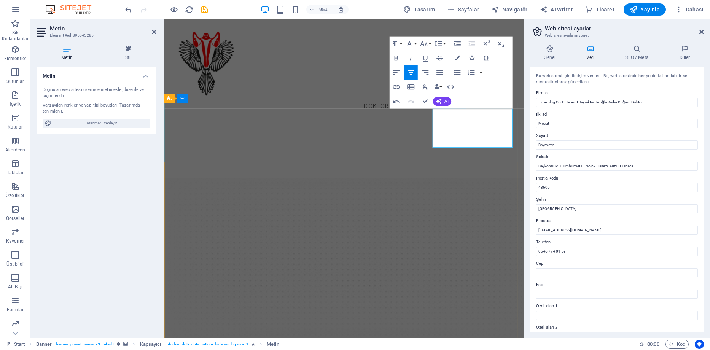
drag, startPoint x: 476, startPoint y: 134, endPoint x: 497, endPoint y: 132, distance: 21.0
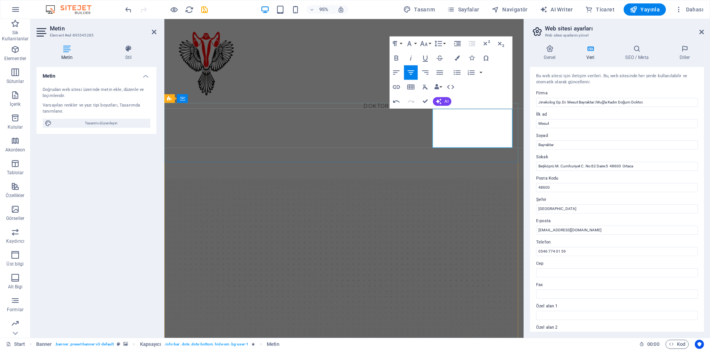
drag, startPoint x: 512, startPoint y: 124, endPoint x: 517, endPoint y: 131, distance: 9.3
click at [399, 87] on icon "button" at bounding box center [396, 87] width 9 height 9
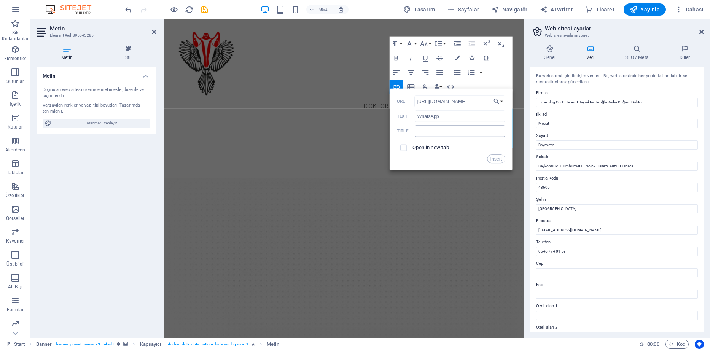
type input "https://wa.me/905467740159"
click at [428, 132] on input "text" at bounding box center [460, 130] width 91 height 11
type input "WhatsApp Randevu"
click at [403, 150] on span at bounding box center [404, 148] width 6 height 6
click at [402, 148] on input "checkbox" at bounding box center [402, 146] width 6 height 6
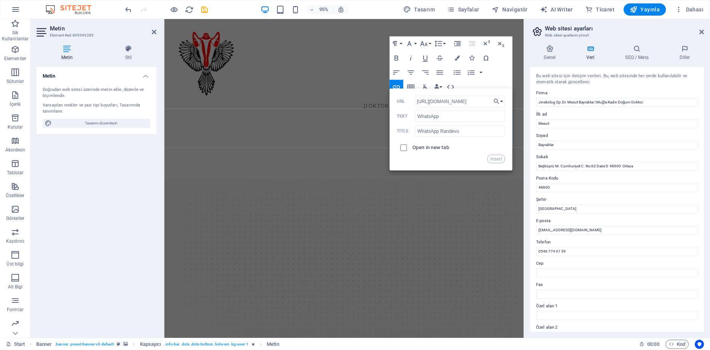
checkbox input "true"
click at [498, 158] on button "Insert" at bounding box center [496, 158] width 18 height 9
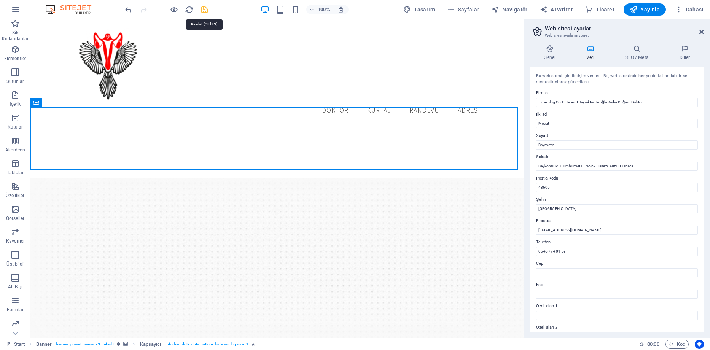
click at [204, 6] on icon "save" at bounding box center [204, 9] width 9 height 9
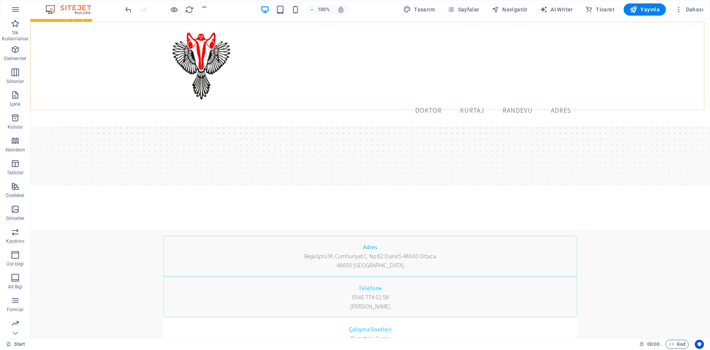
scroll to position [0, 0]
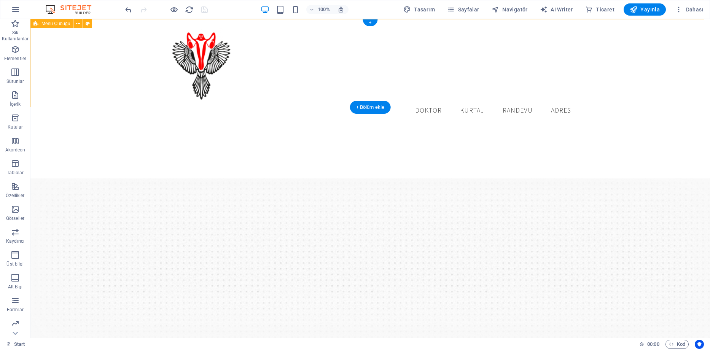
click at [79, 46] on div "Doktor Kürtaj Randevu Adres" at bounding box center [369, 72] width 679 height 107
click at [76, 23] on icon at bounding box center [78, 24] width 4 height 8
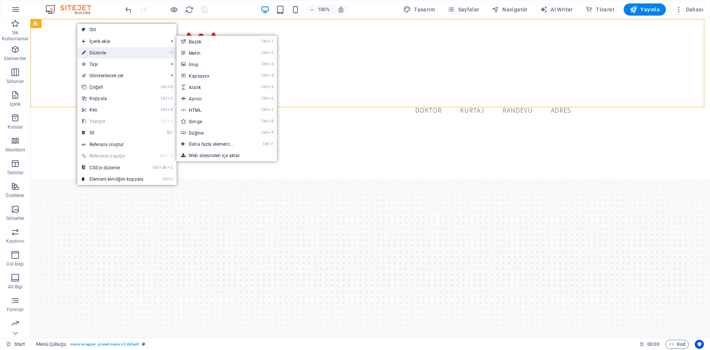
click at [93, 51] on link "⏎ Düzenle" at bounding box center [112, 52] width 71 height 11
select select "rem"
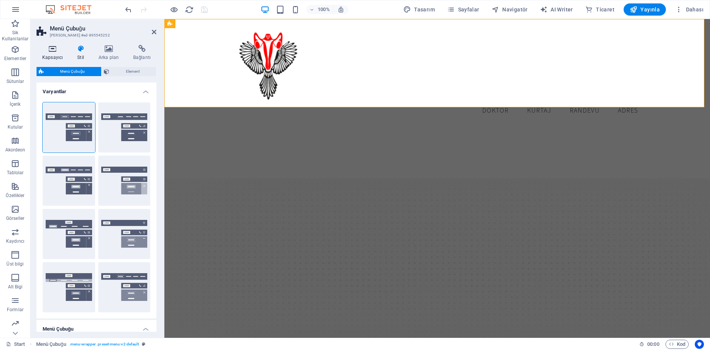
click at [49, 51] on icon at bounding box center [53, 49] width 32 height 8
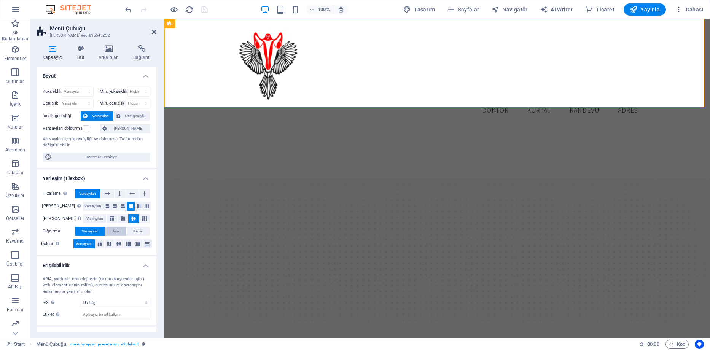
scroll to position [30, 0]
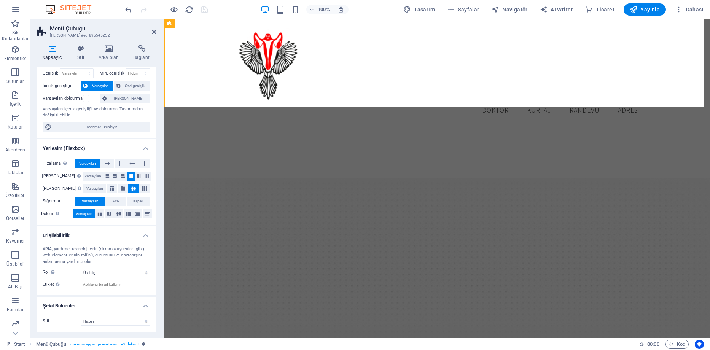
click at [707, 6] on div "100% Tasarım Sayfalar Navigatör AI Writer Ticaret Yayınla Dahası" at bounding box center [354, 9] width 709 height 18
click at [701, 9] on span "Dahası" at bounding box center [689, 10] width 29 height 8
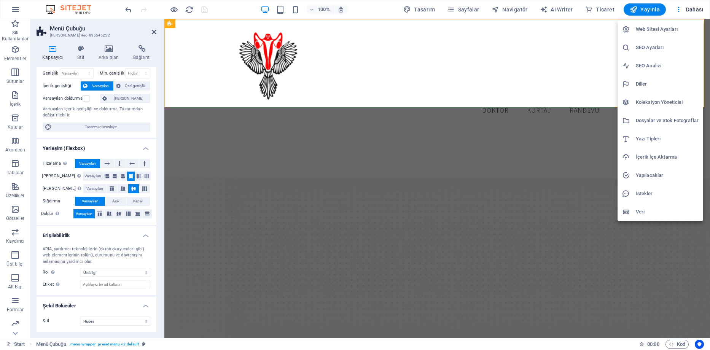
click at [655, 48] on h6 "SEO Ayarları" at bounding box center [667, 47] width 63 height 9
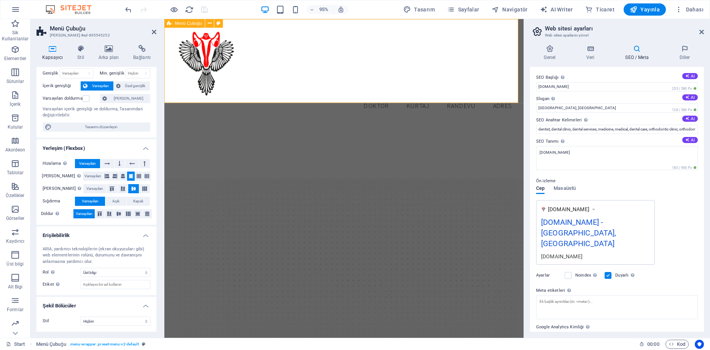
click at [398, 85] on div "Doktor Kürtaj Randevu Adres" at bounding box center [353, 72] width 378 height 107
click at [305, 79] on div "Doktor Kürtaj Randevu Adres" at bounding box center [353, 72] width 378 height 107
click at [385, 101] on nav "Doktor Kürtaj Randevu Adres" at bounding box center [353, 110] width 366 height 19
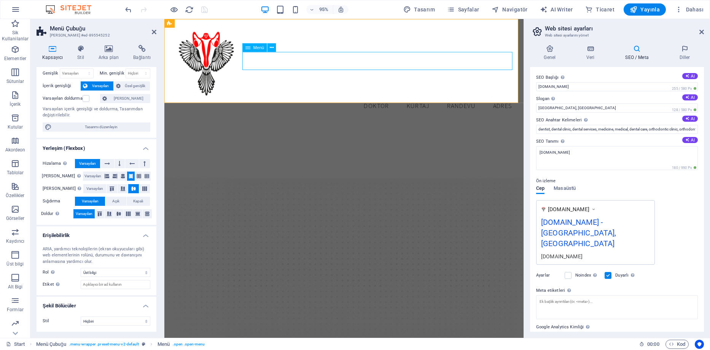
click at [383, 101] on nav "Doktor Kürtaj Randevu Adres" at bounding box center [353, 110] width 366 height 19
click at [705, 28] on aside "Web sitesi ayarları Web sitesi ayarlarını yönet Genel Veri SEO / Meta Diller We…" at bounding box center [616, 178] width 186 height 319
click at [703, 32] on icon at bounding box center [701, 32] width 5 height 6
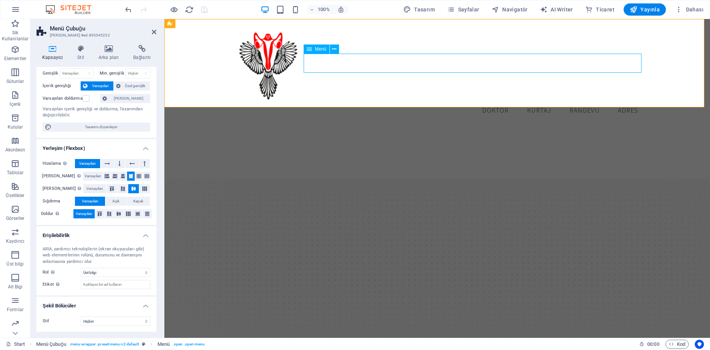
click at [458, 101] on nav "Doktor Kürtaj Randevu Adres" at bounding box center [437, 110] width 414 height 19
click at [489, 101] on nav "Doktor Kürtaj Randevu Adres" at bounding box center [437, 110] width 414 height 19
click at [490, 101] on nav "Doktor Kürtaj Randevu Adres" at bounding box center [437, 110] width 414 height 19
click at [528, 101] on nav "Doktor Kürtaj Randevu Adres" at bounding box center [437, 110] width 414 height 19
click at [324, 49] on span "Menü" at bounding box center [320, 49] width 11 height 5
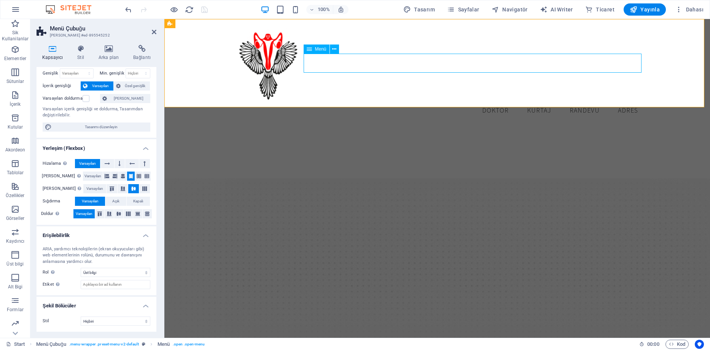
click at [308, 51] on icon at bounding box center [309, 49] width 5 height 9
click at [326, 50] on span "Menü" at bounding box center [320, 49] width 11 height 5
click at [337, 48] on button at bounding box center [334, 49] width 9 height 9
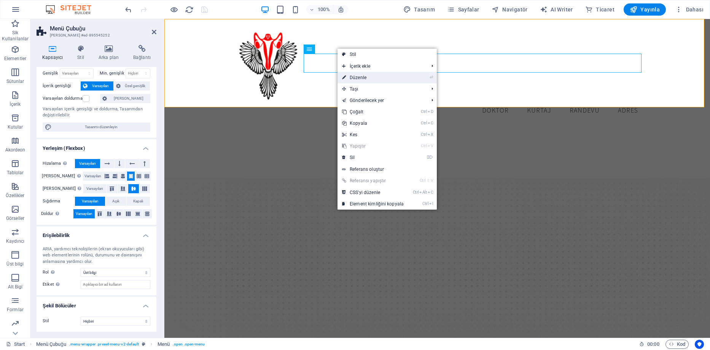
click at [370, 76] on link "⏎ Düzenle" at bounding box center [372, 77] width 71 height 11
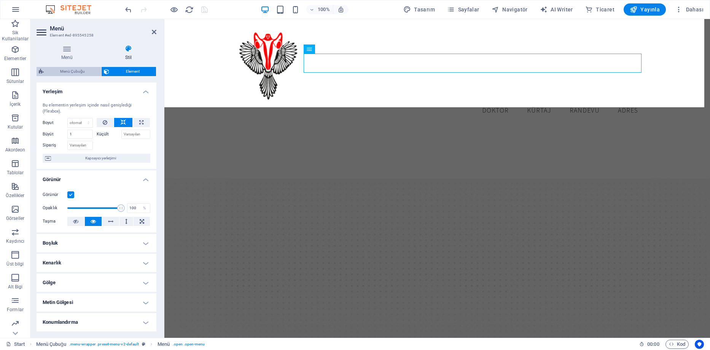
click at [69, 70] on span "Menü Çubuğu" at bounding box center [72, 71] width 53 height 9
select select "rem"
select select "hover_border"
select select "px"
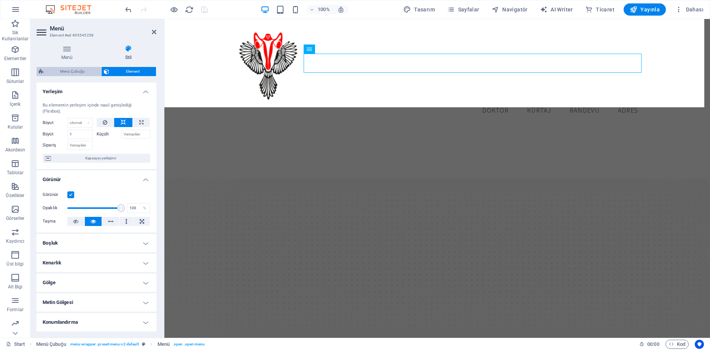
select select "rem"
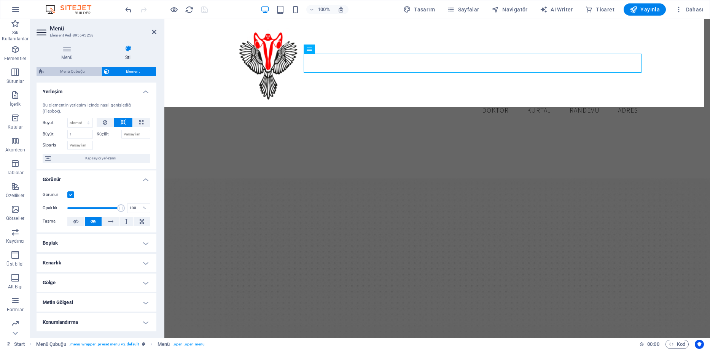
select select "rem"
select select "link-special-font"
select select "rem"
select select "300"
select select "px"
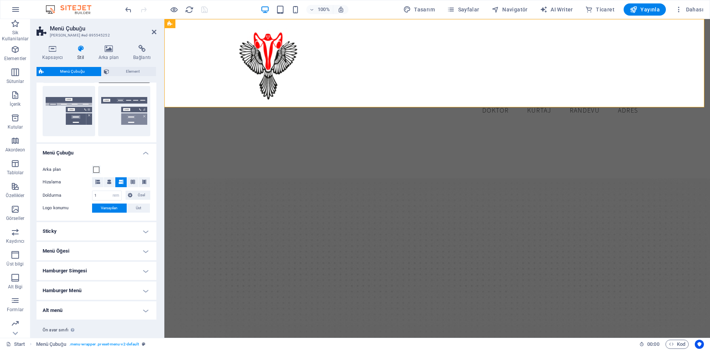
scroll to position [194, 0]
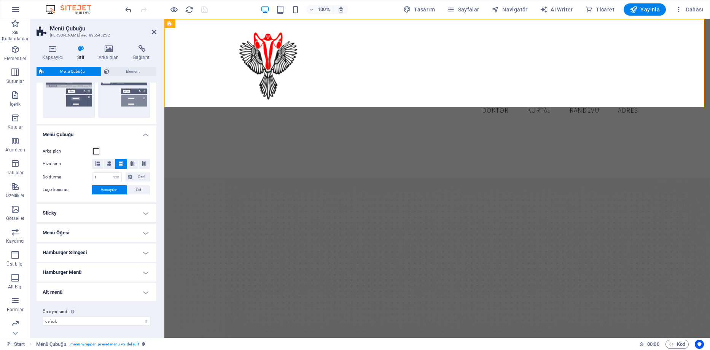
click at [133, 237] on h4 "Menü Öğesi" at bounding box center [97, 233] width 120 height 18
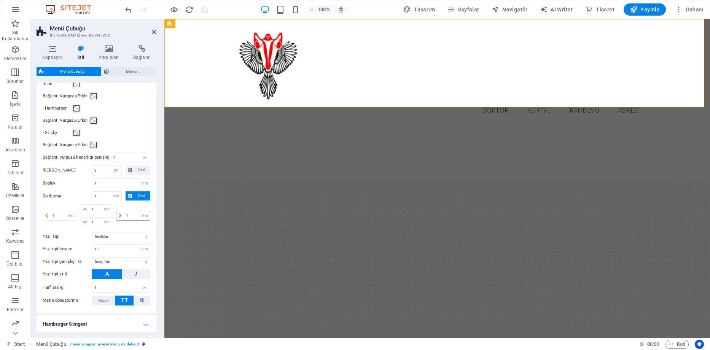
scroll to position [456, 0]
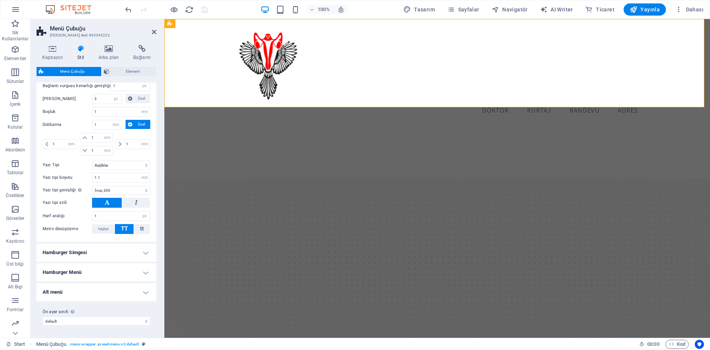
click at [138, 248] on h4 "Hamburger Simgesi" at bounding box center [97, 252] width 120 height 18
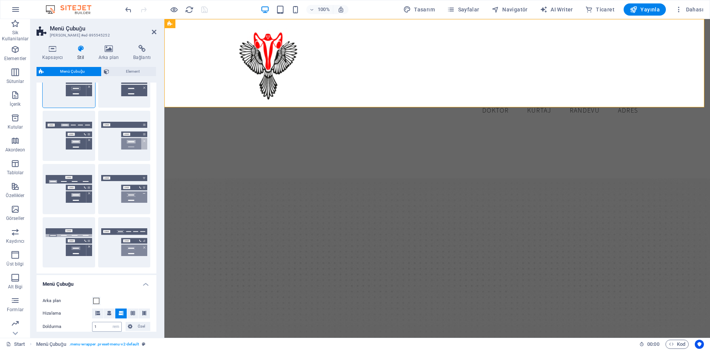
scroll to position [0, 0]
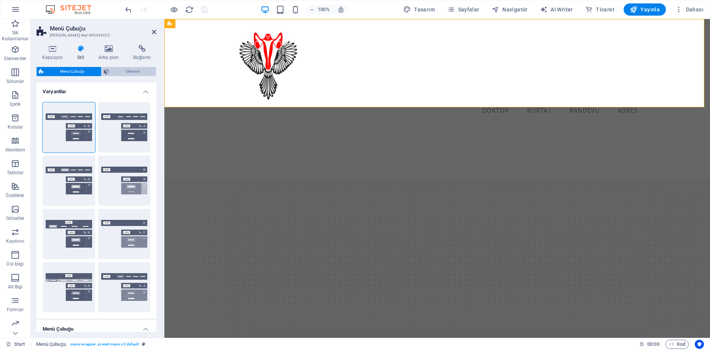
click at [126, 67] on span "Element" at bounding box center [132, 71] width 42 height 9
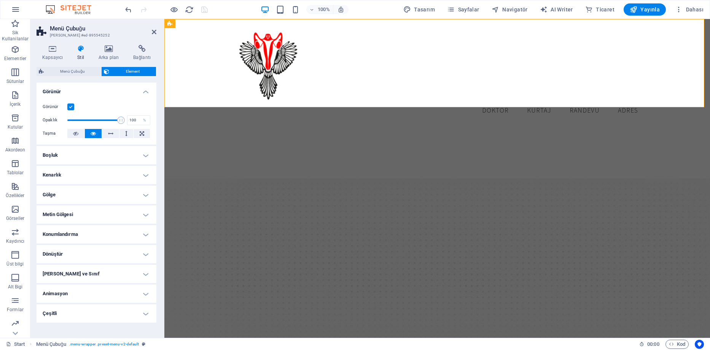
click at [105, 210] on h4 "Metin Gölgesi" at bounding box center [97, 214] width 120 height 18
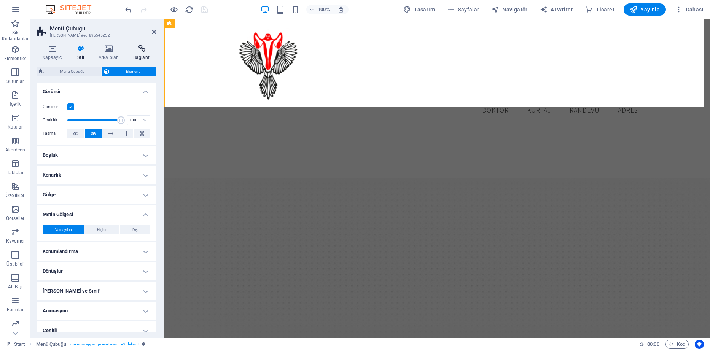
click at [143, 52] on icon at bounding box center [141, 49] width 29 height 8
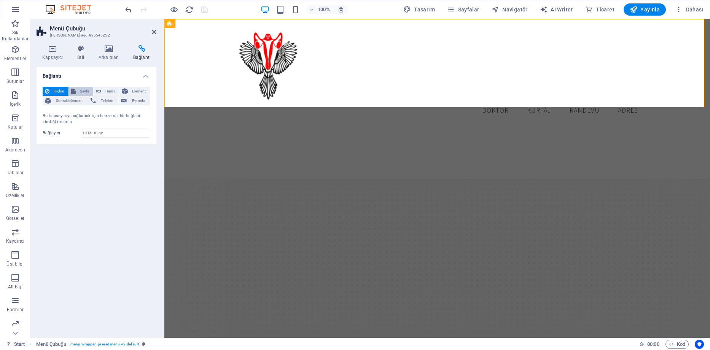
click at [79, 91] on span "Sayfa" at bounding box center [84, 91] width 13 height 9
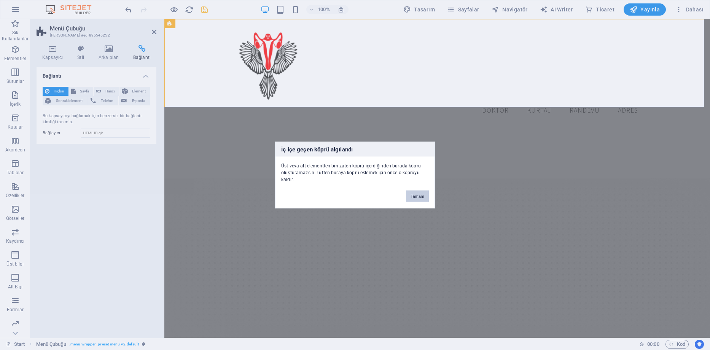
click at [423, 193] on button "Tamam" at bounding box center [417, 196] width 23 height 11
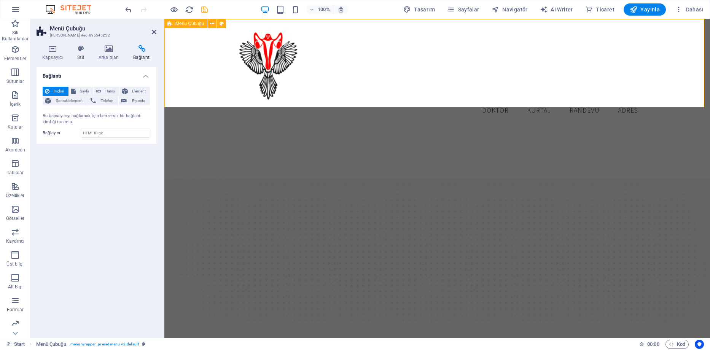
click at [345, 90] on div "Doktor Kürtaj Randevu Adres" at bounding box center [436, 72] width 545 height 107
click at [514, 101] on nav "Doktor Kürtaj Randevu Adres" at bounding box center [437, 110] width 414 height 19
click at [497, 101] on nav "Doktor Kürtaj Randevu Adres" at bounding box center [437, 110] width 414 height 19
click at [496, 101] on nav "Doktor Kürtaj Randevu Adres" at bounding box center [437, 110] width 414 height 19
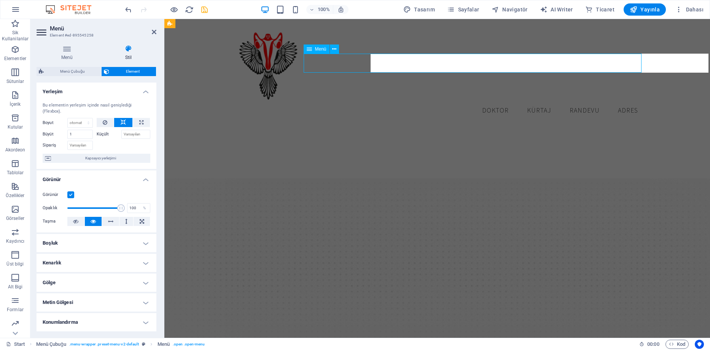
click at [496, 101] on nav "Doktor Kürtaj Randevu Adres" at bounding box center [437, 110] width 414 height 19
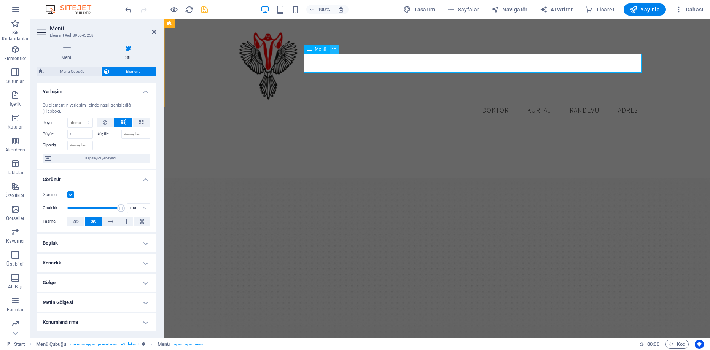
click at [334, 51] on icon at bounding box center [334, 49] width 4 height 8
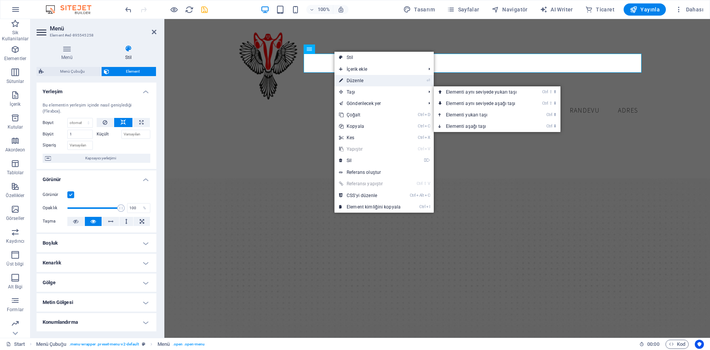
click at [353, 81] on link "⏎ Düzenle" at bounding box center [369, 80] width 71 height 11
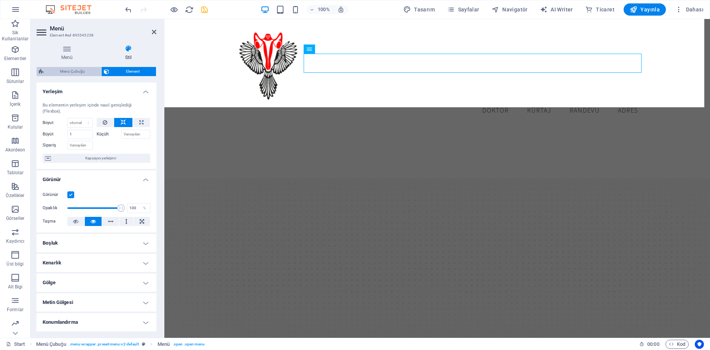
click at [79, 71] on span "Menü Çubuğu" at bounding box center [72, 71] width 53 height 9
select select "rem"
select select "hover_border"
select select "px"
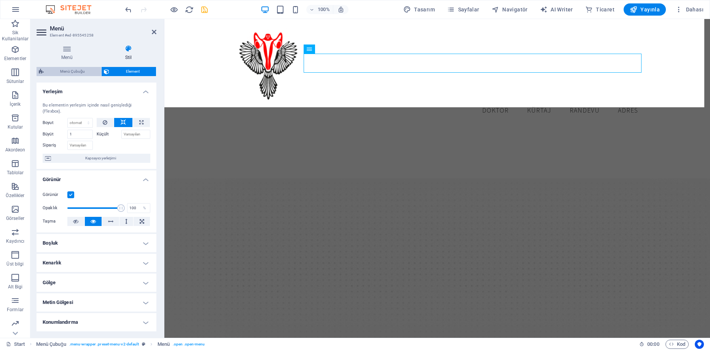
select select "rem"
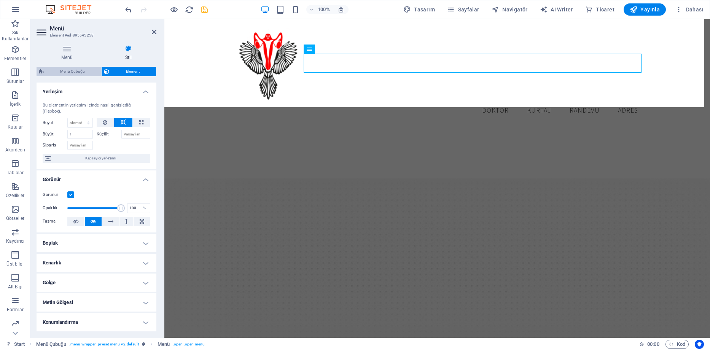
select select "rem"
select select "link-special-font"
select select "rem"
select select "300"
select select "px"
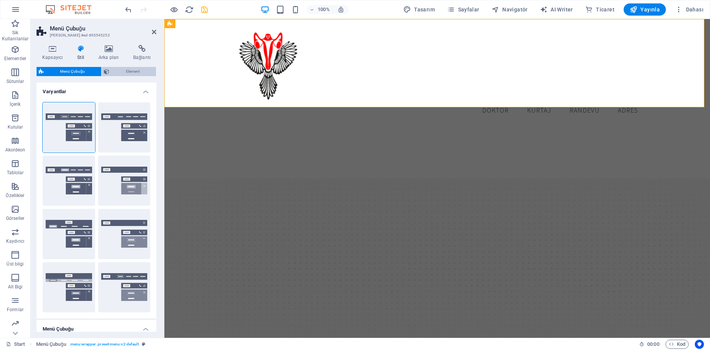
click at [124, 74] on span "Element" at bounding box center [132, 71] width 42 height 9
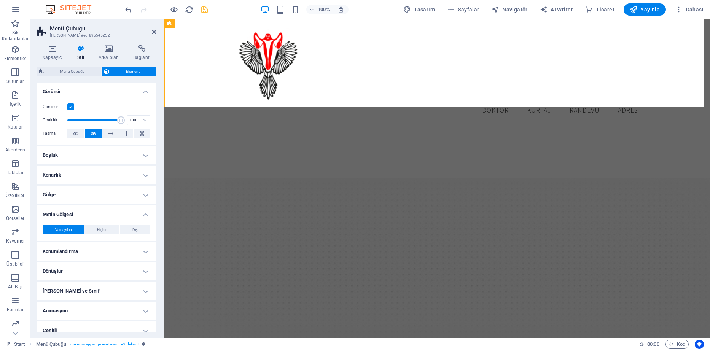
click at [61, 77] on div "Menü Çubuğu Element Yerleşim Bu elementin yerleşim içinde nasıl genişlediği (Fl…" at bounding box center [97, 199] width 120 height 265
click at [70, 68] on span "Menü Çubuğu" at bounding box center [72, 71] width 53 height 9
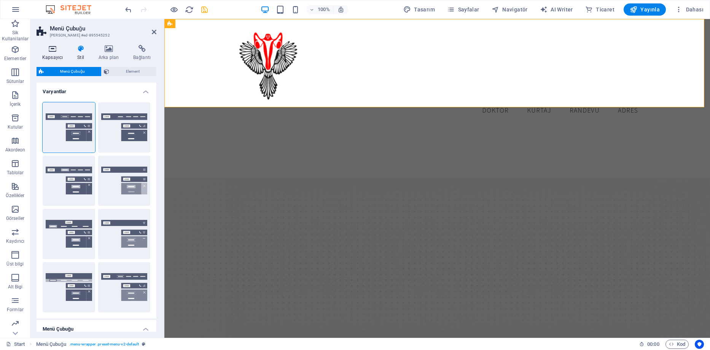
click at [54, 55] on h4 "Kapsayıcı" at bounding box center [54, 53] width 35 height 16
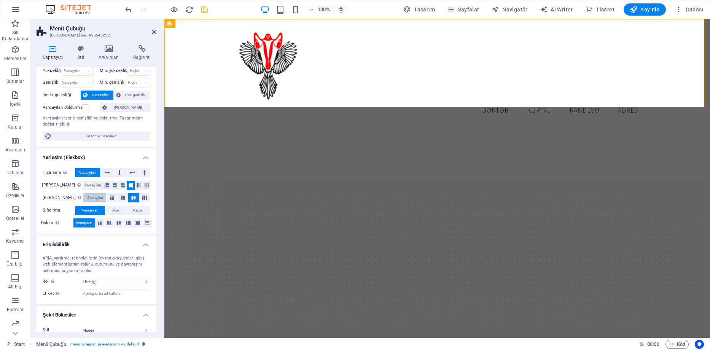
scroll to position [30, 0]
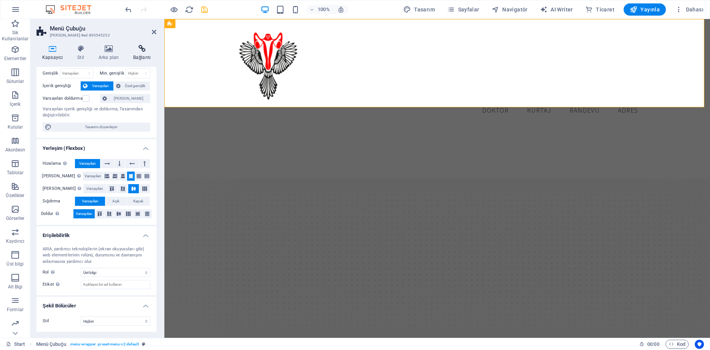
click at [145, 52] on icon at bounding box center [141, 49] width 29 height 8
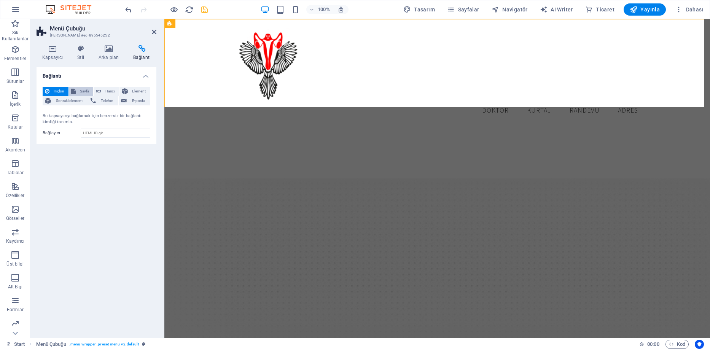
click at [85, 92] on span "Sayfa" at bounding box center [84, 91] width 13 height 9
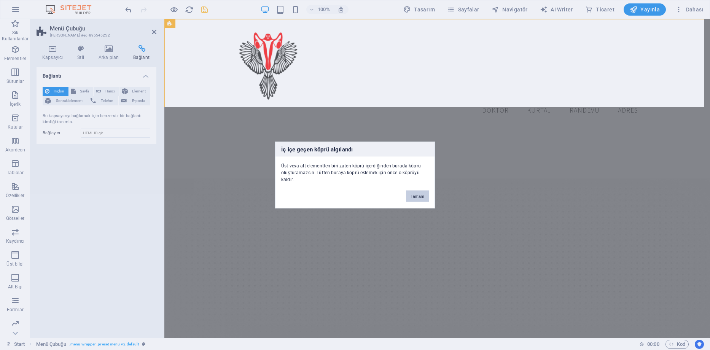
click at [417, 194] on button "Tamam" at bounding box center [417, 196] width 23 height 11
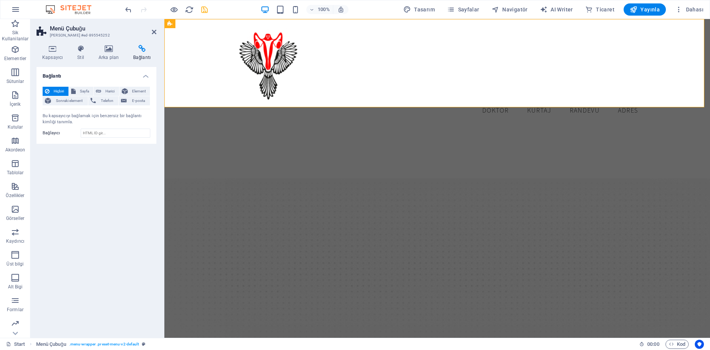
click at [69, 28] on h2 "Menü Çubuğu" at bounding box center [103, 28] width 107 height 7
click at [99, 101] on span "Telefon" at bounding box center [107, 100] width 18 height 9
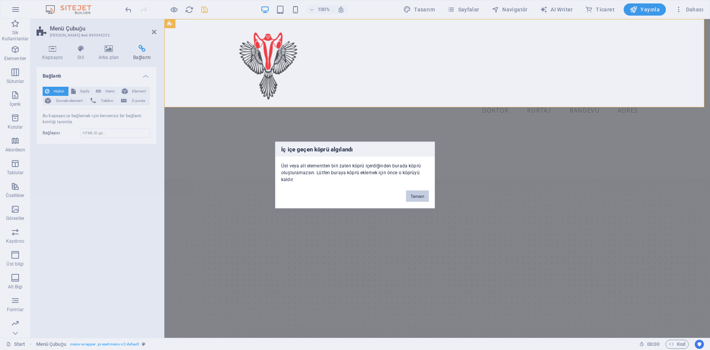
click at [422, 200] on button "Tamam" at bounding box center [417, 196] width 23 height 11
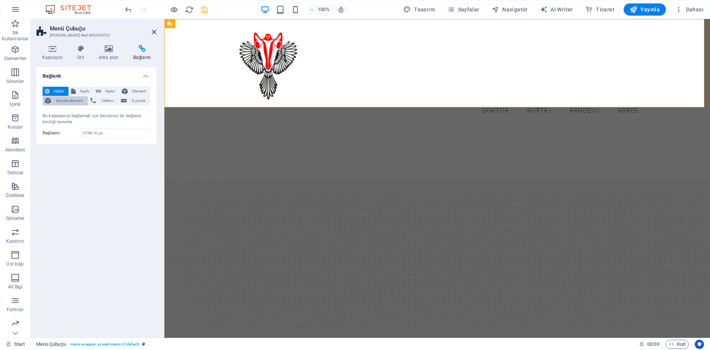
click at [55, 100] on span "Sonraki element" at bounding box center [69, 100] width 32 height 9
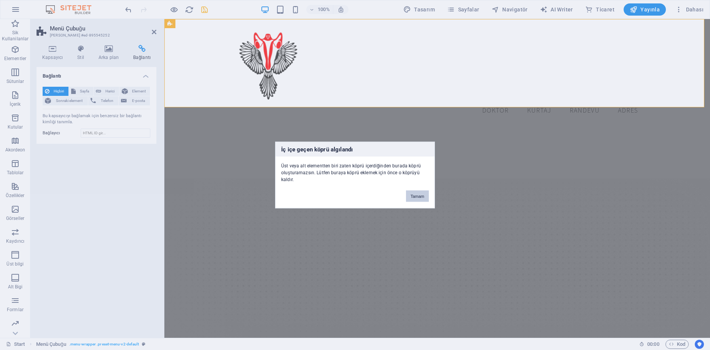
click at [419, 194] on button "Tamam" at bounding box center [417, 196] width 23 height 11
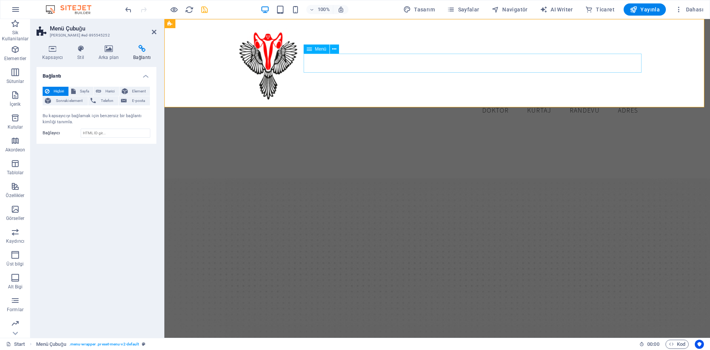
click at [542, 101] on nav "Doktor Kürtaj Randevu Adres" at bounding box center [437, 110] width 414 height 19
click at [55, 172] on div "Bağlantı Hiçbiri Sayfa Harici Element Sonraki element Telefon E-posta Sayfa Sta…" at bounding box center [97, 199] width 120 height 265
click at [243, 83] on div at bounding box center [437, 63] width 414 height 76
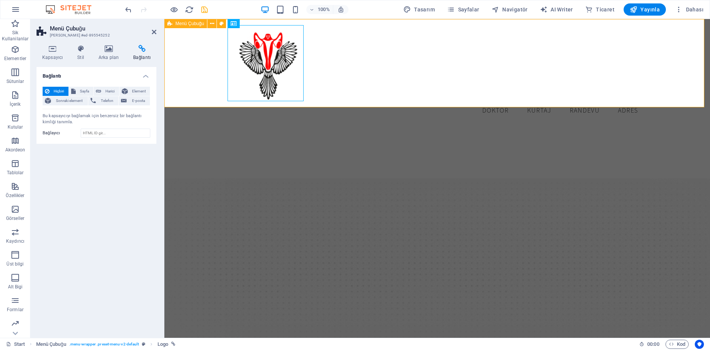
click at [200, 68] on div "Doktor Kürtaj Randevu Adres" at bounding box center [436, 72] width 545 height 107
click at [211, 22] on icon at bounding box center [212, 24] width 4 height 8
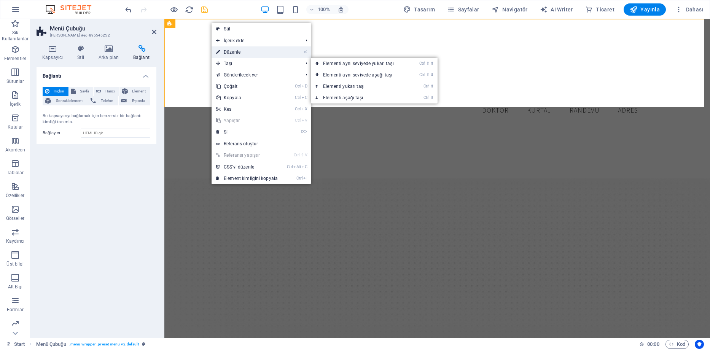
click at [233, 50] on link "⏎ Düzenle" at bounding box center [247, 51] width 71 height 11
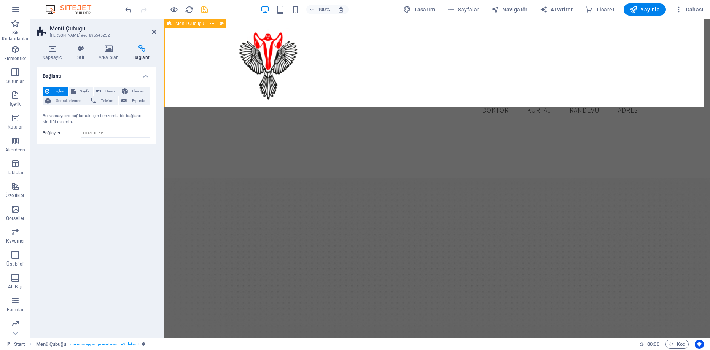
click at [608, 74] on div "Doktor Kürtaj Randevu Adres" at bounding box center [436, 72] width 545 height 107
click at [608, 101] on nav "Doktor Kürtaj Randevu Adres" at bounding box center [437, 110] width 414 height 19
click at [338, 48] on button at bounding box center [334, 49] width 9 height 9
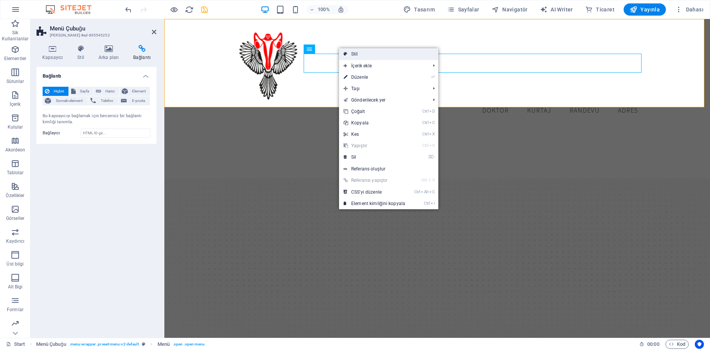
click at [390, 57] on link "Stil" at bounding box center [388, 53] width 99 height 11
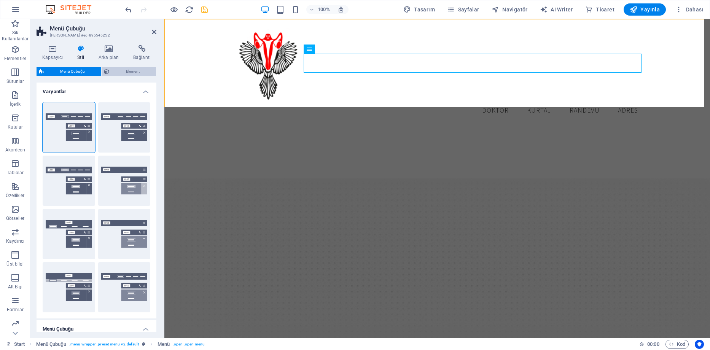
click at [126, 67] on span "Element" at bounding box center [132, 71] width 42 height 9
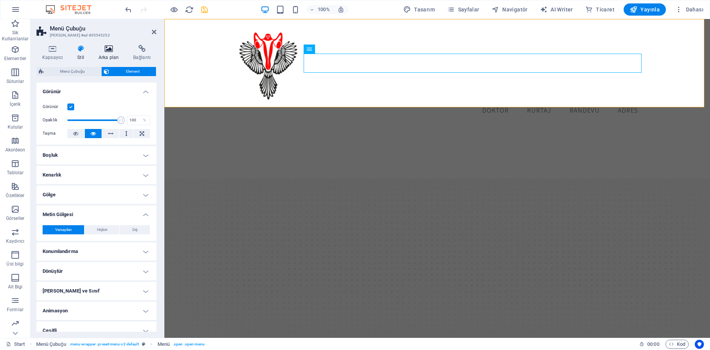
click at [107, 52] on icon at bounding box center [109, 49] width 32 height 8
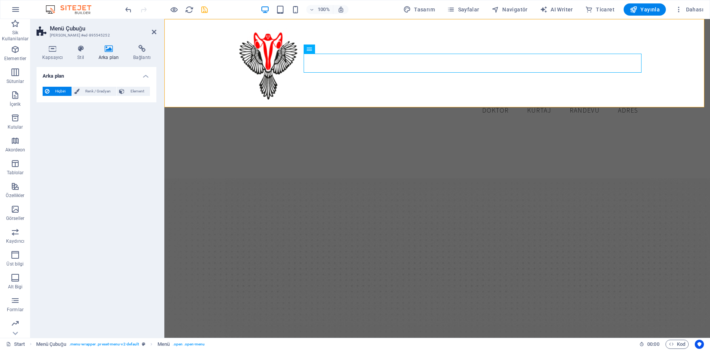
click at [113, 45] on icon at bounding box center [109, 49] width 32 height 8
click at [82, 57] on h4 "Stil" at bounding box center [82, 53] width 21 height 16
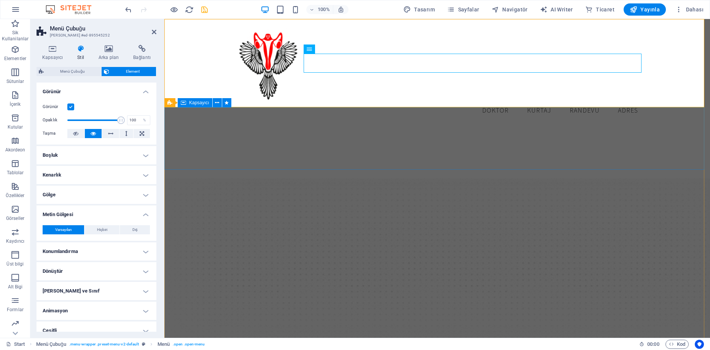
drag, startPoint x: 282, startPoint y: 140, endPoint x: 167, endPoint y: 126, distance: 116.2
type input "100"
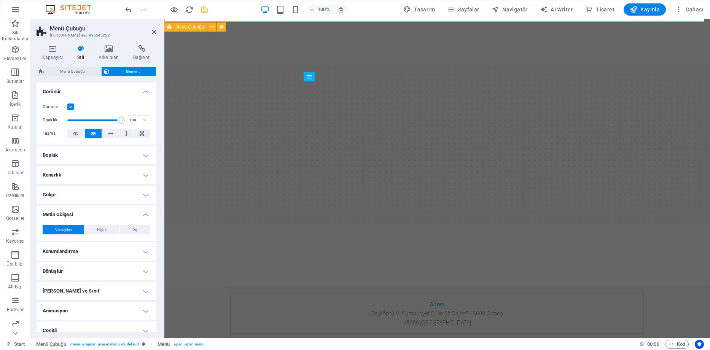
scroll to position [0, 0]
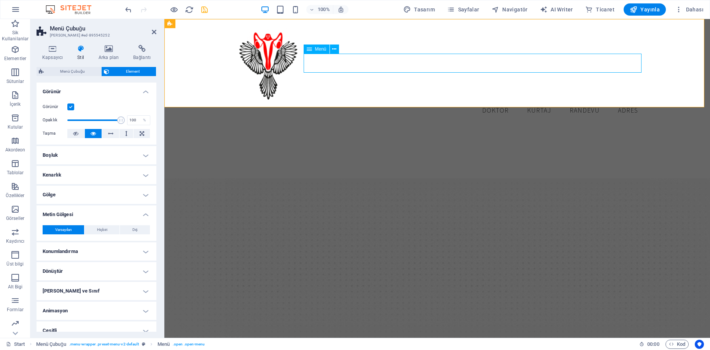
click at [495, 101] on nav "Doktor Kürtaj Randevu Adres" at bounding box center [437, 110] width 414 height 19
click at [496, 101] on nav "Doktor Kürtaj Randevu Adres" at bounding box center [437, 110] width 414 height 19
click at [335, 48] on icon at bounding box center [334, 49] width 4 height 8
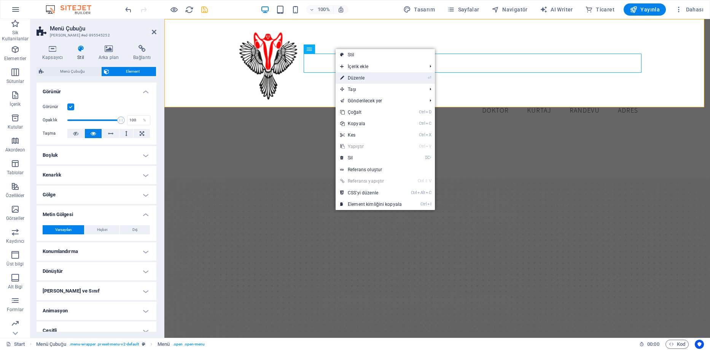
click at [360, 79] on link "⏎ Düzenle" at bounding box center [371, 77] width 71 height 11
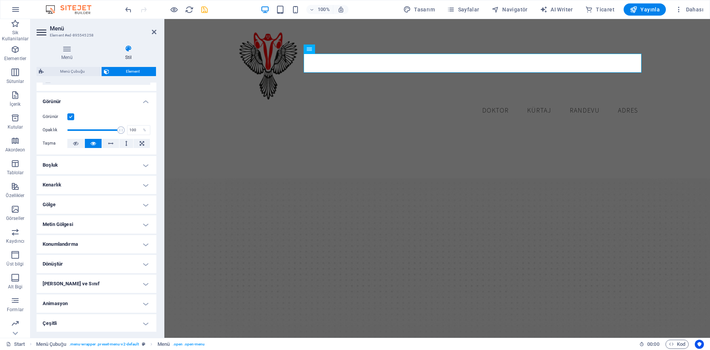
scroll to position [79, 0]
click at [147, 321] on h4 "Çeşitli" at bounding box center [97, 322] width 120 height 18
click at [147, 304] on h4 "Animasyon" at bounding box center [97, 303] width 120 height 18
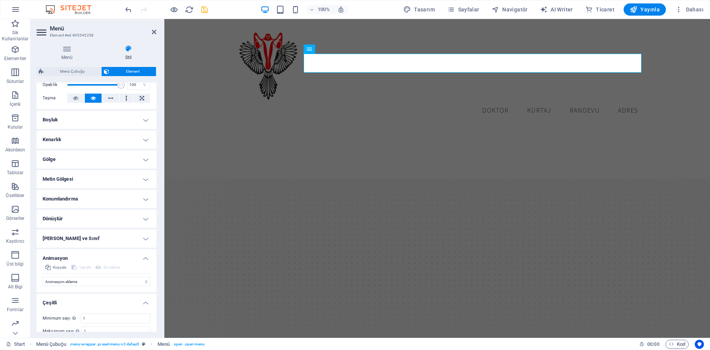
scroll to position [151, 0]
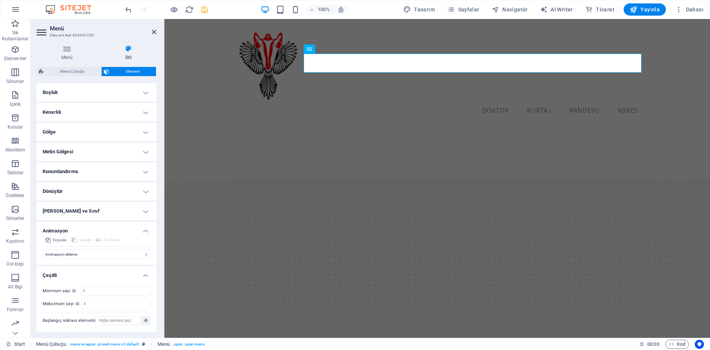
click at [140, 209] on h4 "Kimlik ve Sınıf" at bounding box center [97, 211] width 120 height 18
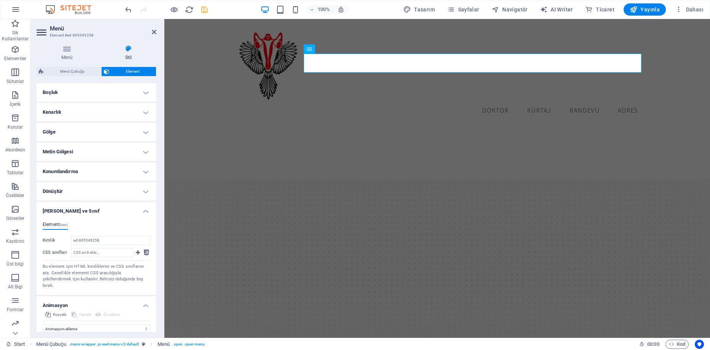
click at [142, 191] on h4 "Dönüştür" at bounding box center [97, 191] width 120 height 18
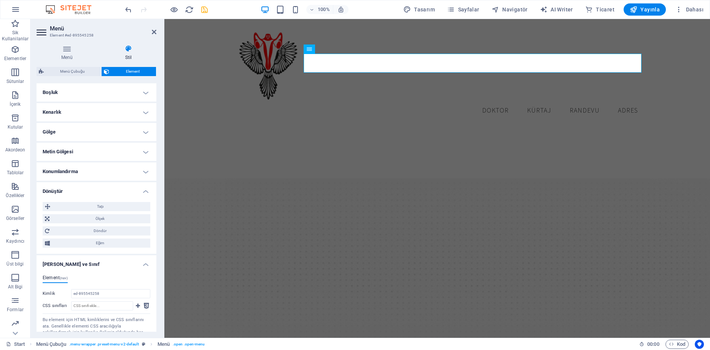
click at [140, 170] on h4 "Konumlandırma" at bounding box center [97, 171] width 120 height 18
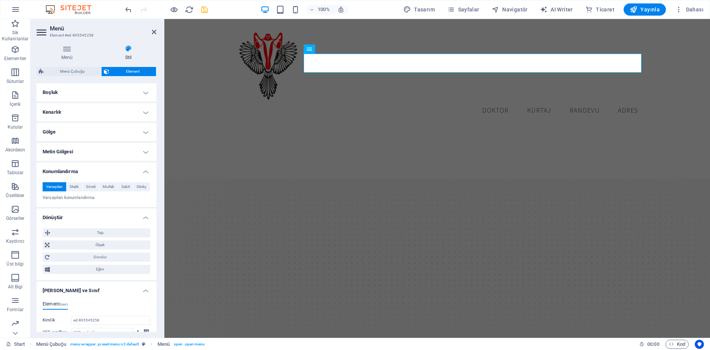
click at [124, 153] on h4 "Metin Gölgesi" at bounding box center [97, 152] width 120 height 18
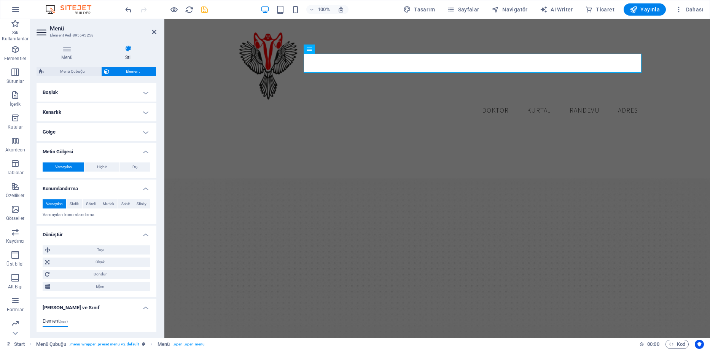
click at [124, 135] on h4 "Gölge" at bounding box center [97, 132] width 120 height 18
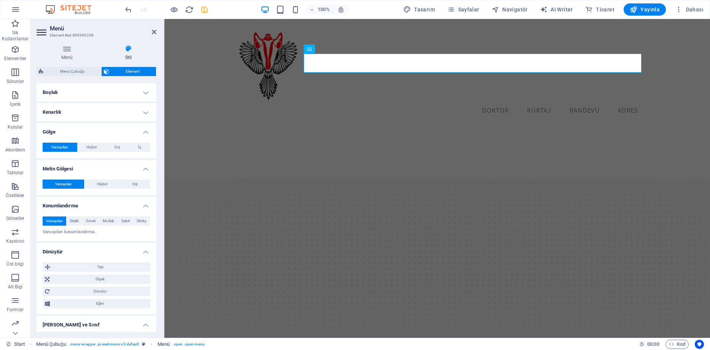
click at [122, 117] on h4 "Kenarlık" at bounding box center [97, 112] width 120 height 18
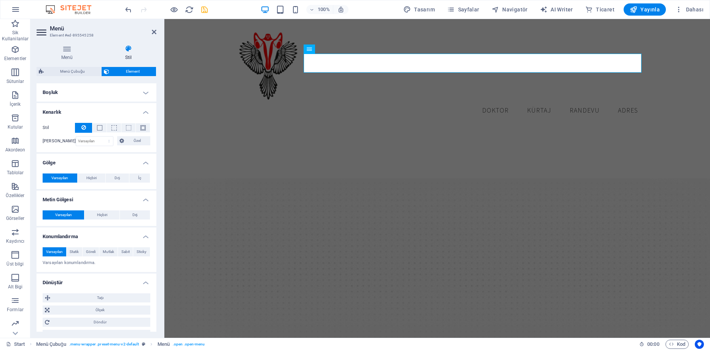
click at [127, 99] on h4 "Boşluk" at bounding box center [97, 92] width 120 height 18
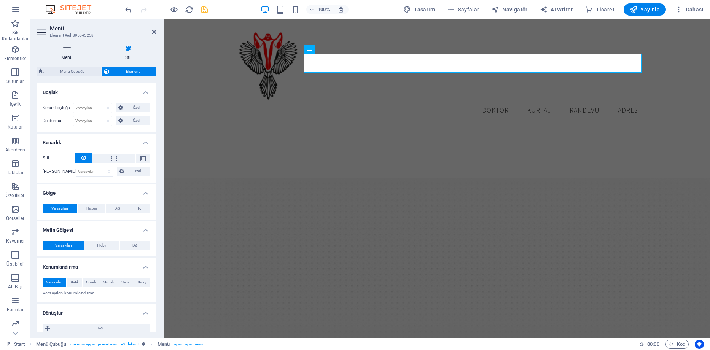
click at [70, 52] on icon at bounding box center [67, 49] width 61 height 8
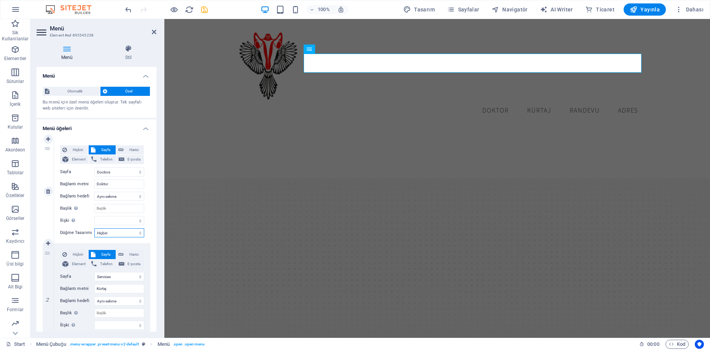
click at [127, 232] on select "Hiçbiri Varsayılan Birincil İkincil" at bounding box center [119, 232] width 50 height 9
click at [129, 221] on select "alternate oluşturan bookmark harici yardım lisans ileri nofollow noreferrer noo…" at bounding box center [119, 220] width 50 height 9
click at [108, 198] on select "Yeni sekme Aynı sekme Kaplama" at bounding box center [119, 196] width 50 height 9
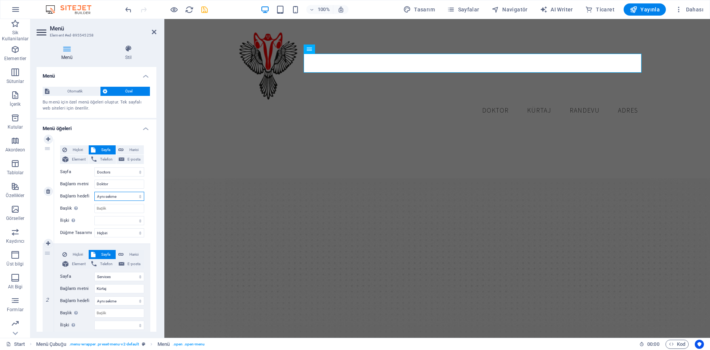
click at [108, 198] on select "Yeni sekme Aynı sekme Kaplama" at bounding box center [119, 196] width 50 height 9
select select "blank"
click at [94, 192] on select "Yeni sekme Aynı sekme Kaplama" at bounding box center [119, 196] width 50 height 9
select select
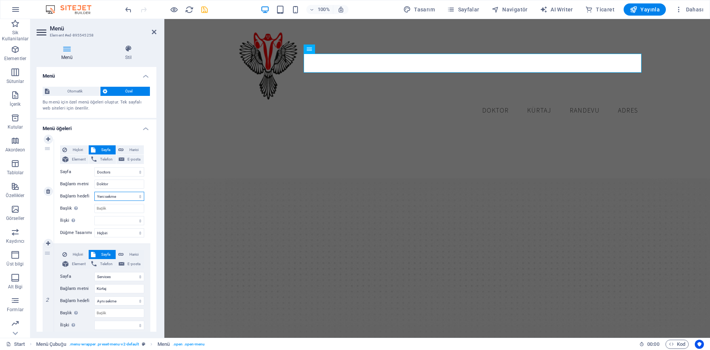
select select
click at [108, 302] on select "Yeni sekme Aynı sekme Kaplama" at bounding box center [119, 300] width 50 height 9
select select "blank"
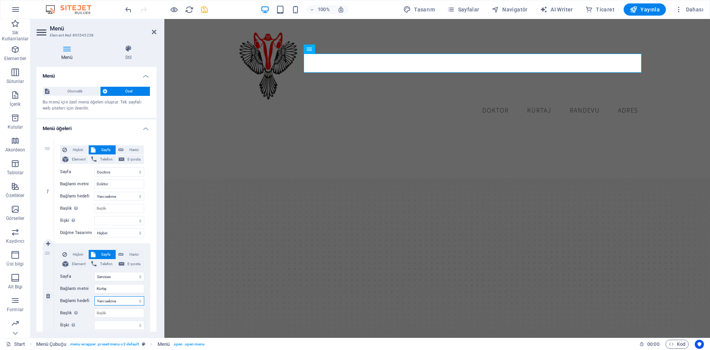
click at [94, 296] on select "Yeni sekme Aynı sekme Kaplama" at bounding box center [119, 300] width 50 height 9
select select
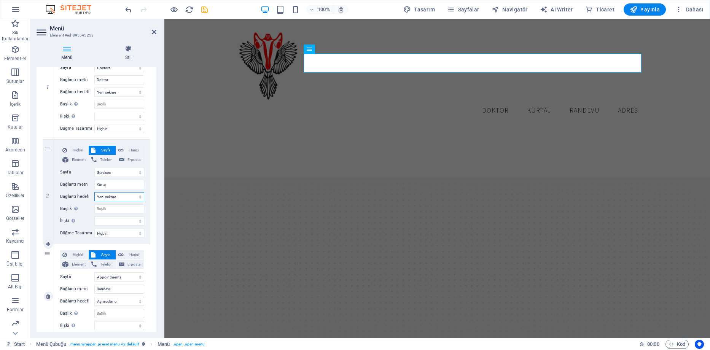
scroll to position [114, 0]
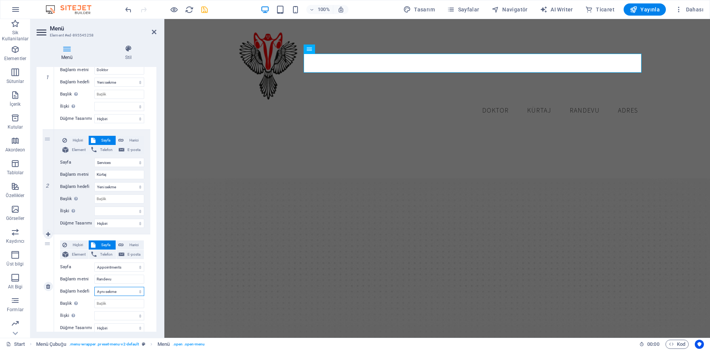
click at [112, 291] on select "Yeni sekme Aynı sekme Kaplama" at bounding box center [119, 291] width 50 height 9
select select "blank"
click at [94, 287] on select "Yeni sekme Aynı sekme Kaplama" at bounding box center [119, 291] width 50 height 9
select select
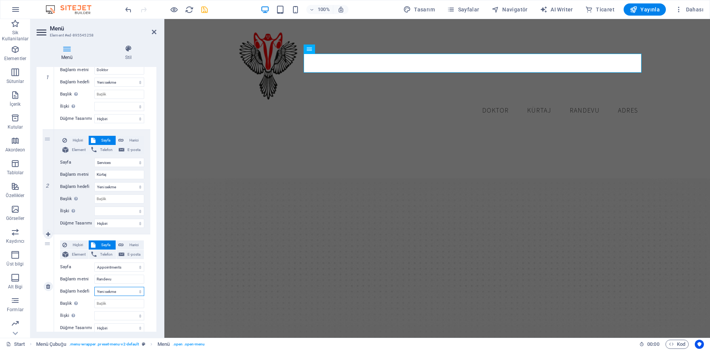
select select
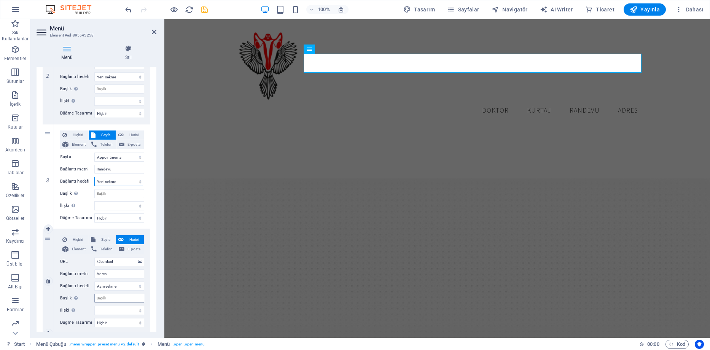
scroll to position [228, 0]
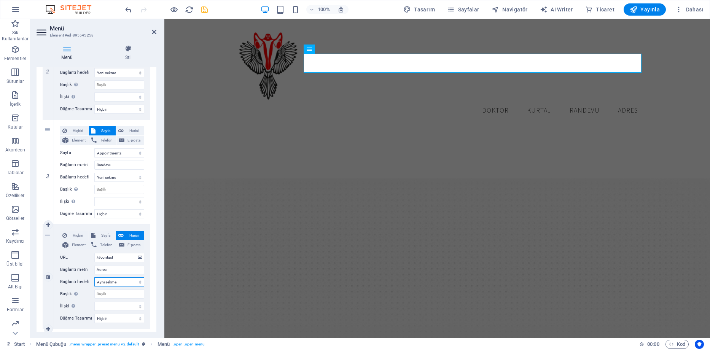
click at [115, 283] on select "Yeni sekme Aynı sekme Kaplama" at bounding box center [119, 281] width 50 height 9
select select "blank"
click at [94, 277] on select "Yeni sekme Aynı sekme Kaplama" at bounding box center [119, 281] width 50 height 9
select select
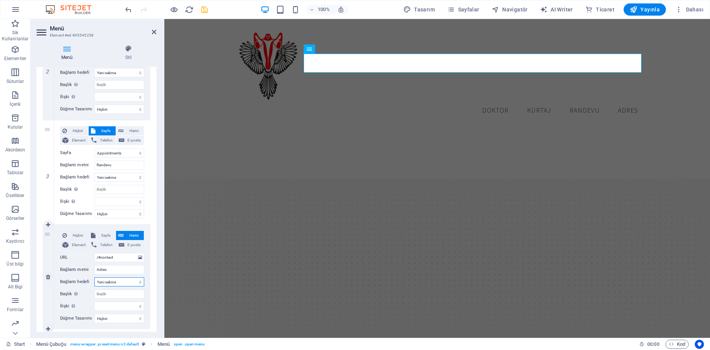
select select
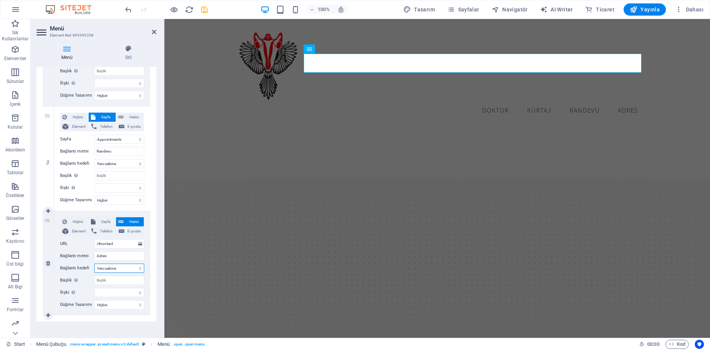
scroll to position [247, 0]
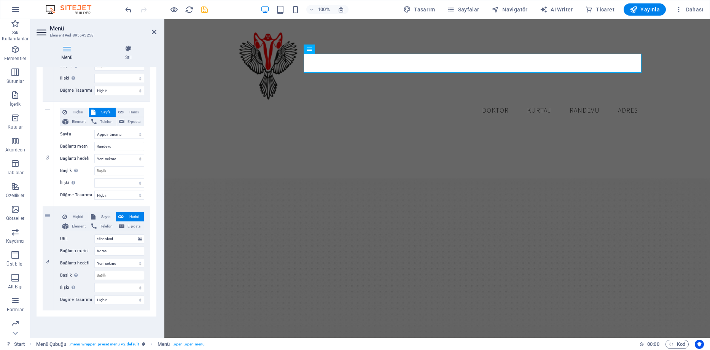
click at [83, 318] on div "Menü Otomatik Özel Bu menü için özel menü öğeleri oluştur. Tek sayfalı web site…" at bounding box center [97, 199] width 120 height 265
click at [109, 237] on input "/#contact" at bounding box center [119, 238] width 50 height 9
click at [117, 239] on input "/#contact" at bounding box center [119, 238] width 50 height 9
click at [113, 242] on input "/#contact" at bounding box center [119, 238] width 50 height 9
click at [116, 239] on input "/#contact" at bounding box center [119, 238] width 50 height 9
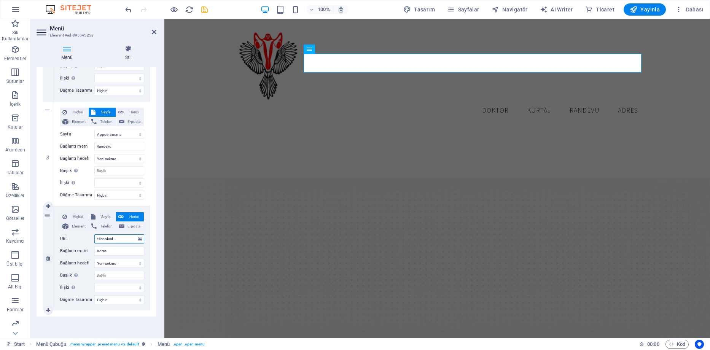
click at [107, 239] on input "/#contact" at bounding box center [119, 238] width 50 height 9
click at [92, 240] on label "URL" at bounding box center [77, 238] width 34 height 9
click at [94, 240] on input "/#contact" at bounding box center [119, 238] width 50 height 9
click at [103, 241] on input "/#contact" at bounding box center [119, 238] width 50 height 9
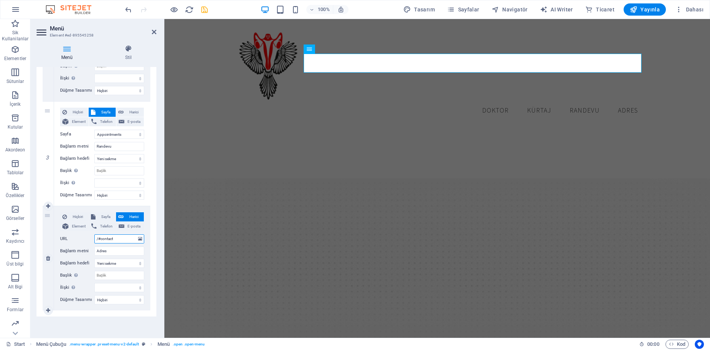
click at [103, 241] on input "/#contact" at bounding box center [119, 238] width 50 height 9
click at [116, 238] on input "/#contact" at bounding box center [119, 238] width 50 height 9
click at [102, 239] on input "/#contact" at bounding box center [119, 238] width 50 height 9
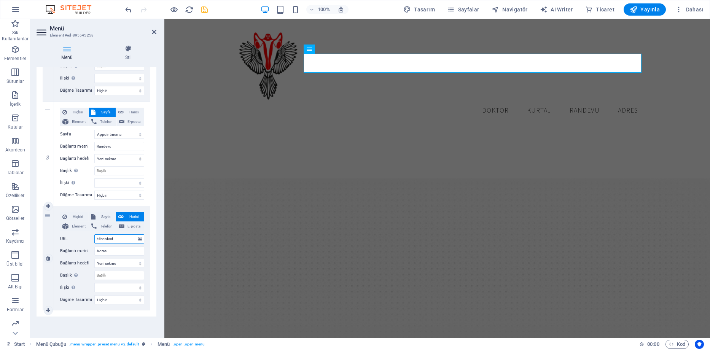
click at [102, 239] on input "/#contact" at bounding box center [119, 238] width 50 height 9
select select
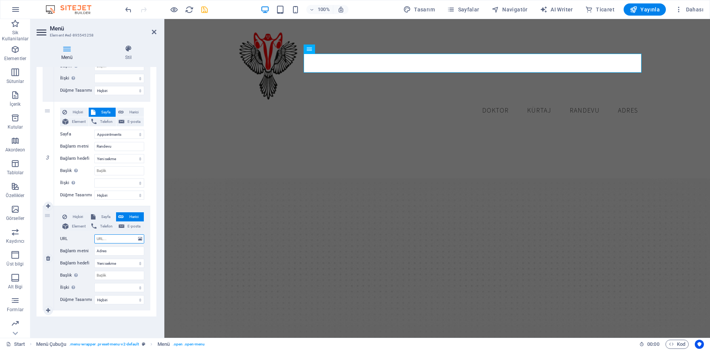
select select
paste input "https://muglakadindogum.net/konum-adres/"
type input "https://muglakadindogum.net/konum-adres/"
select select
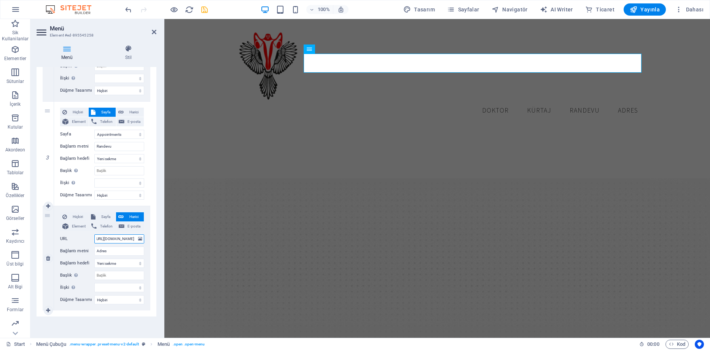
select select
type input "https://muglakadindogum.net/konum-adres/"
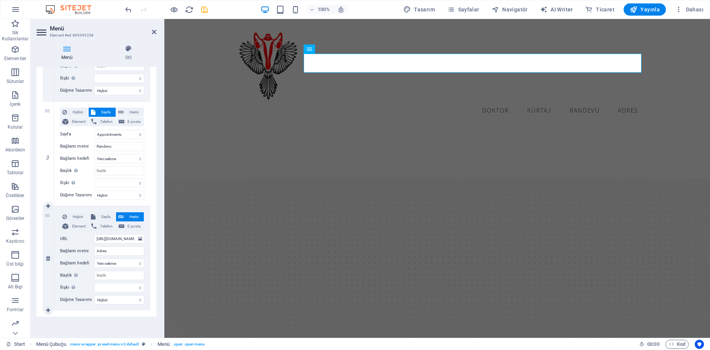
click at [83, 242] on label "URL" at bounding box center [77, 238] width 34 height 9
click at [94, 242] on input "https://muglakadindogum.net/konum-adres/" at bounding box center [119, 238] width 50 height 9
click at [119, 241] on input "https://muglakadindogum.net/konum-adres/" at bounding box center [119, 238] width 50 height 9
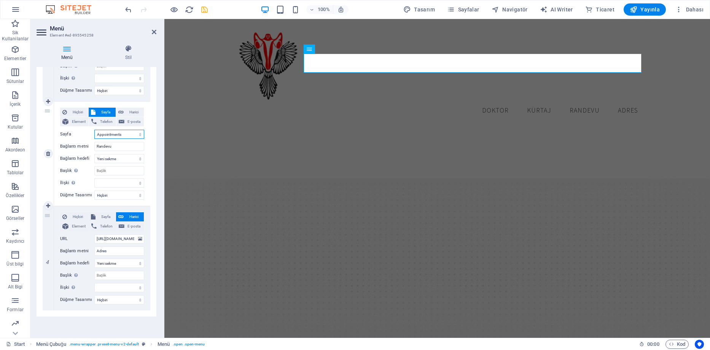
click at [113, 134] on select "Start Our Practice Doctors Services Appointments Legal Notice Privacy" at bounding box center [119, 134] width 50 height 9
click at [105, 275] on input "Başlık Ek bağlantı tanımının bağlantı metniyle aynı olmaması gerekir. Başlık, g…" at bounding box center [119, 275] width 50 height 9
type input "Adres"
select select
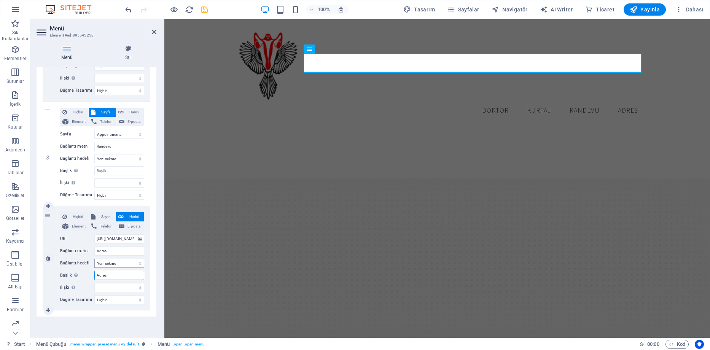
select select
type input "Adres"
click at [110, 290] on select "alternate oluşturan bookmark harici yardım lisans ileri nofollow noreferrer noo…" at bounding box center [119, 287] width 50 height 9
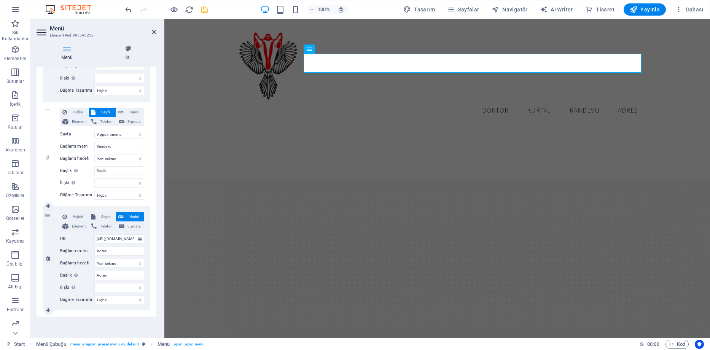
click at [43, 283] on div "4" at bounding box center [48, 258] width 11 height 104
select select
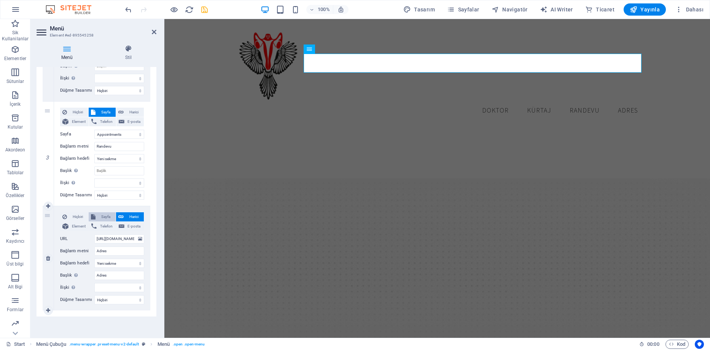
click at [108, 216] on span "Sayfa" at bounding box center [106, 216] width 16 height 9
select select
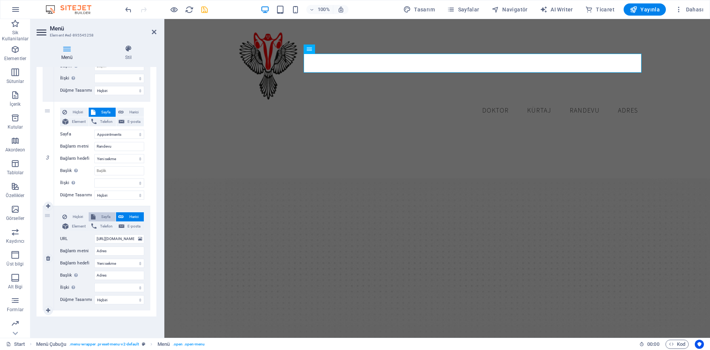
select select
click at [127, 215] on span "Harici" at bounding box center [134, 216] width 16 height 9
select select
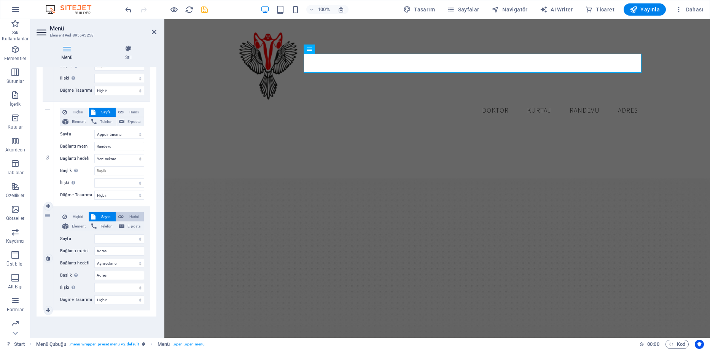
select select
select select "blank"
select select
click at [121, 237] on input "https://muglakadindogum.net/konum-adres/" at bounding box center [119, 238] width 50 height 9
click at [126, 114] on span "Harici" at bounding box center [134, 112] width 16 height 9
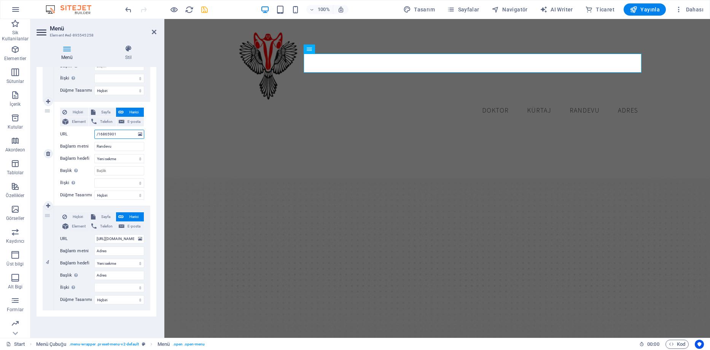
click at [105, 135] on input "/16865901" at bounding box center [119, 134] width 50 height 9
paste input "https://wa.me/905467740159"
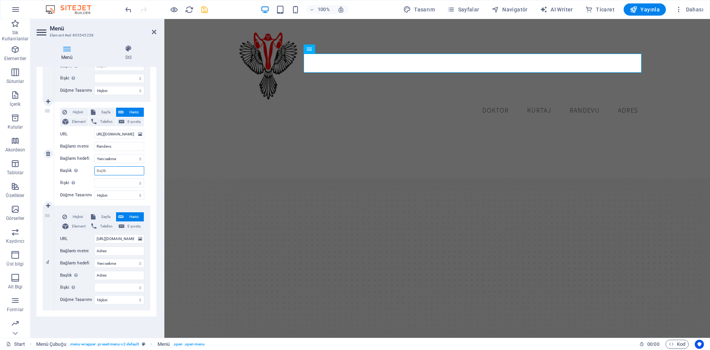
click at [111, 173] on input "Başlık Ek bağlantı tanımının bağlantı metniyle aynı olmaması gerekir. Başlık, g…" at bounding box center [119, 170] width 50 height 9
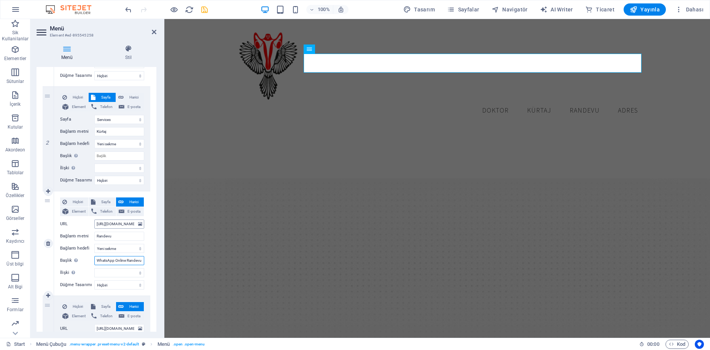
scroll to position [133, 0]
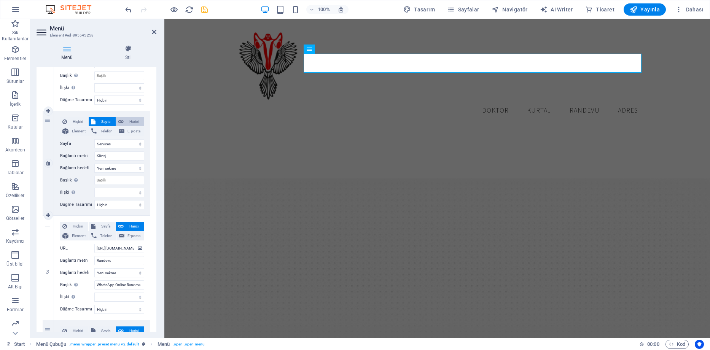
click at [127, 122] on span "Harici" at bounding box center [134, 121] width 16 height 9
click at [113, 155] on input "Kürtaj" at bounding box center [119, 155] width 50 height 9
click at [106, 143] on input "/16865898" at bounding box center [119, 143] width 50 height 9
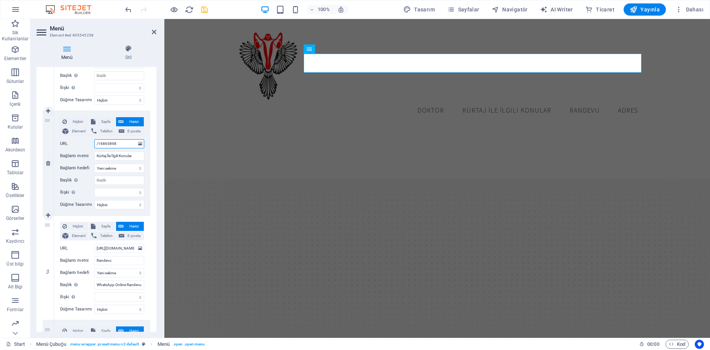
click at [106, 143] on input "/16865898" at bounding box center [119, 143] width 50 height 9
paste input "https://muglakadindogum.net/category/kurtaj-ile-ilgili-konular/"
click at [118, 179] on input "Başlık Ek bağlantı tanımının bağlantı metniyle aynı olmaması gerekir. Başlık, g…" at bounding box center [119, 180] width 50 height 9
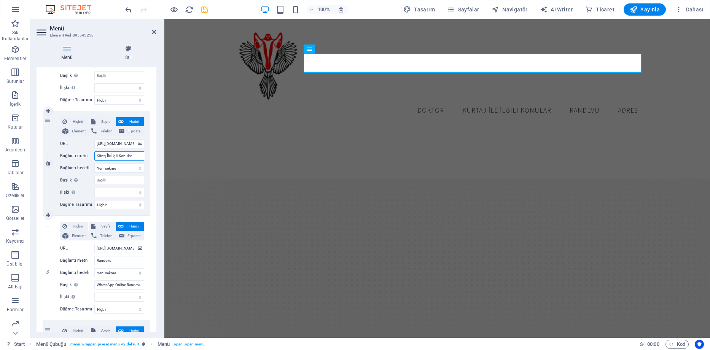
click at [114, 160] on input "Kürtaj İle İlgili Konular" at bounding box center [119, 155] width 50 height 9
click at [112, 177] on input "Başlık Ek bağlantı tanımının bağlantı metniyle aynı olmaması gerekir. Başlık, g…" at bounding box center [119, 180] width 50 height 9
paste input "Kürtaj İle İlgili Konular"
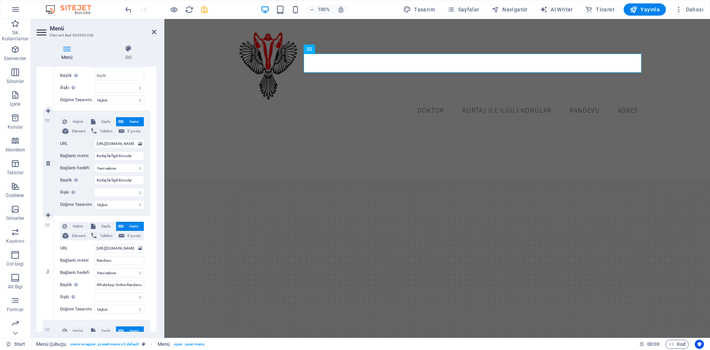
click at [59, 146] on div "Hiçbiri Sayfa Harici Element Telefon E-posta Sayfa Start Our Practice Doctors S…" at bounding box center [102, 163] width 96 height 104
drag, startPoint x: 107, startPoint y: 155, endPoint x: 120, endPoint y: 155, distance: 13.7
click at [120, 155] on input "Kürtaj İle İlgili Konular" at bounding box center [119, 155] width 50 height 9
click at [60, 177] on div "Hiçbiri Sayfa Harici Element Telefon E-posta Sayfa Start Our Practice Doctors S…" at bounding box center [102, 163] width 96 height 104
click at [49, 120] on div "2" at bounding box center [48, 163] width 11 height 104
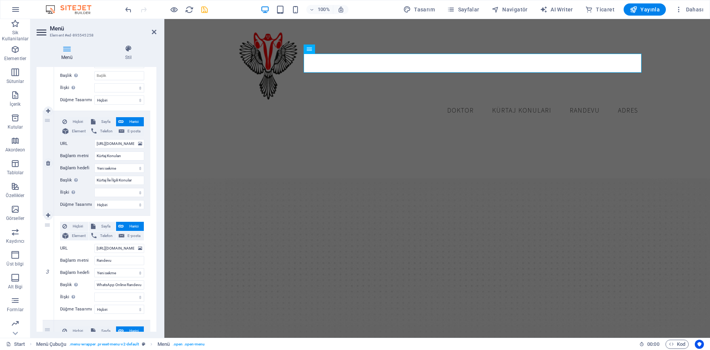
drag, startPoint x: 62, startPoint y: 138, endPoint x: 54, endPoint y: 135, distance: 8.8
click at [54, 135] on div "Hiçbiri Sayfa Harici Element Telefon E-posta Sayfa Start Our Practice Doctors S…" at bounding box center [102, 163] width 96 height 104
click at [63, 149] on div "Hiçbiri Sayfa Harici Element Telefon E-posta Sayfa Start Our Practice Doctors S…" at bounding box center [102, 157] width 84 height 80
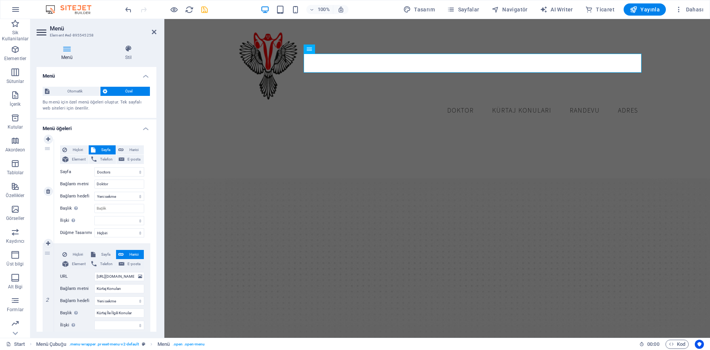
click at [47, 169] on div "1" at bounding box center [48, 191] width 11 height 104
click at [47, 140] on icon at bounding box center [48, 139] width 4 height 5
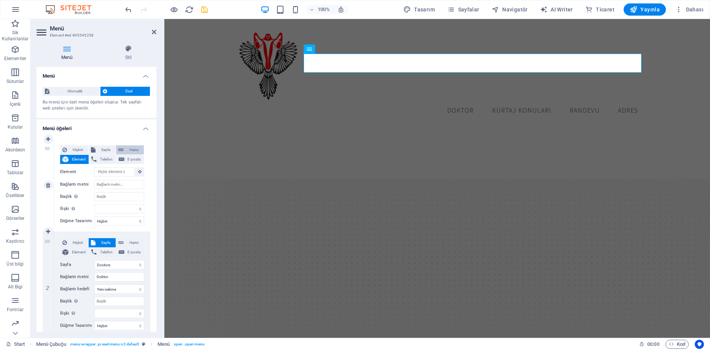
click at [127, 149] on span "Harici" at bounding box center [134, 149] width 16 height 9
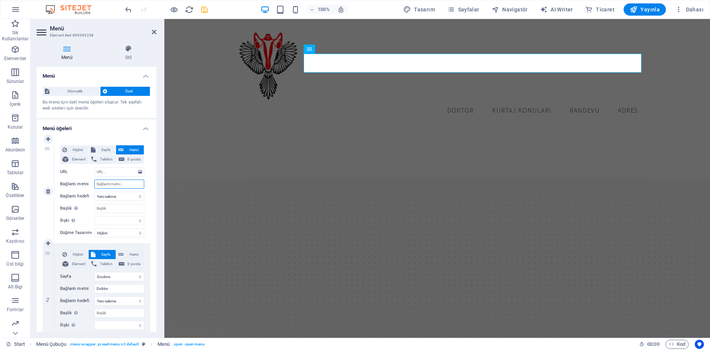
click at [110, 183] on input "Bağlantı metni" at bounding box center [119, 184] width 50 height 9
click at [111, 167] on input "URL" at bounding box center [119, 171] width 50 height 9
paste input "https://muglakadindogum.net/category/hafta-hafta-kurtaj/"
click at [112, 184] on input "Hafta hafta Kürtaj" at bounding box center [119, 184] width 50 height 9
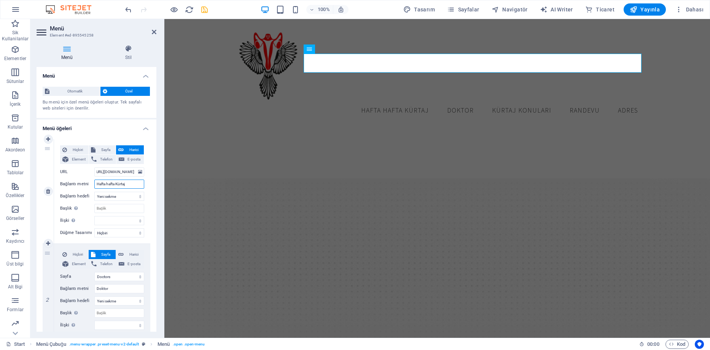
scroll to position [0, 0]
click at [112, 184] on input "Hafta hafta Kürtaj" at bounding box center [119, 184] width 50 height 9
click at [110, 207] on input "Başlık Ek bağlantı tanımının bağlantı metniyle aynı olmaması gerekir. Başlık, g…" at bounding box center [119, 208] width 50 height 9
paste input "Hafta hafta Kürtaj"
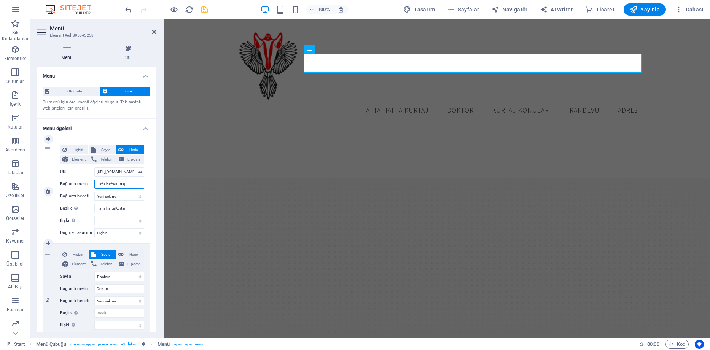
click at [108, 185] on input "Hafta hafta Kürtaj" at bounding box center [119, 184] width 50 height 9
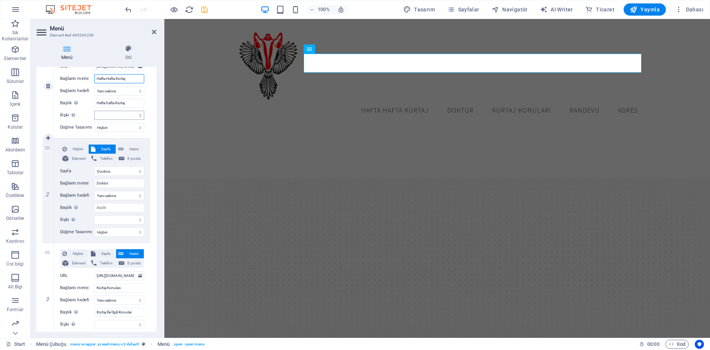
scroll to position [114, 0]
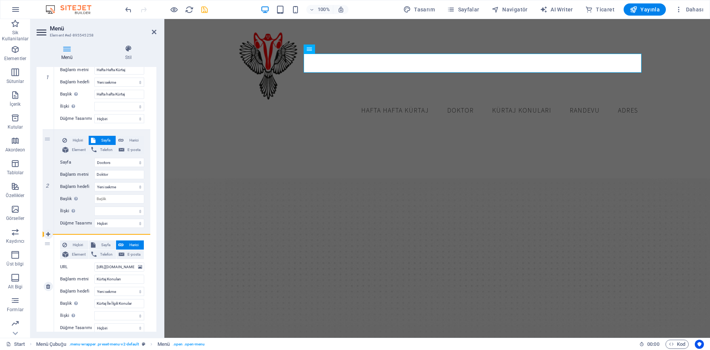
drag, startPoint x: 51, startPoint y: 163, endPoint x: 56, endPoint y: 272, distance: 108.5
click at [56, 272] on div "1 Hiçbiri Sayfa Harici Element Telefon E-posta Sayfa Start Our Practice Doctors…" at bounding box center [97, 286] width 108 height 523
drag, startPoint x: 48, startPoint y: 261, endPoint x: 51, endPoint y: 224, distance: 37.4
click at [51, 224] on div "1 Hiçbiri Sayfa Harici Element Telefon E-posta Sayfa Start Our Practice Doctors…" at bounding box center [97, 286] width 108 height 523
drag, startPoint x: 47, startPoint y: 162, endPoint x: 54, endPoint y: 86, distance: 76.8
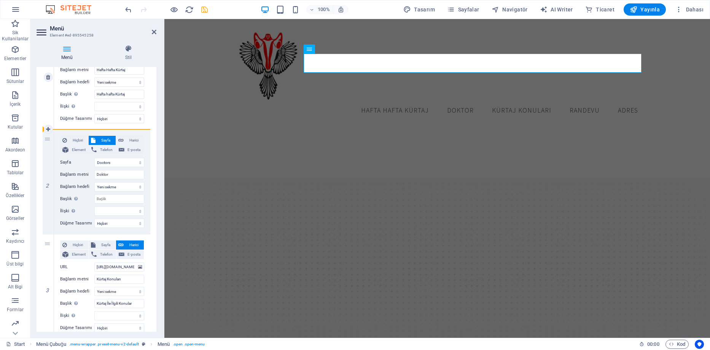
click at [54, 86] on div "1 Hiçbiri Sayfa Harici Element Telefon E-posta Sayfa Start Our Practice Doctors…" at bounding box center [97, 286] width 108 height 523
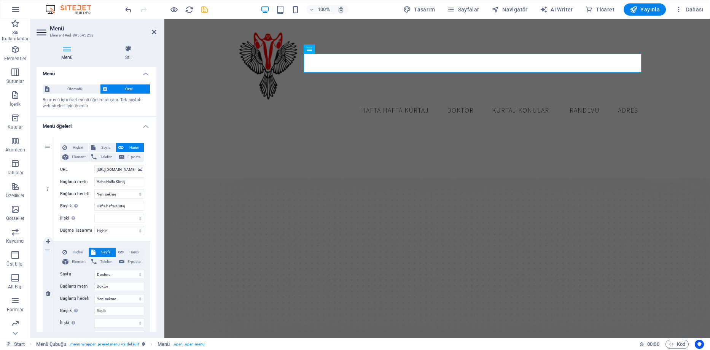
scroll to position [0, 0]
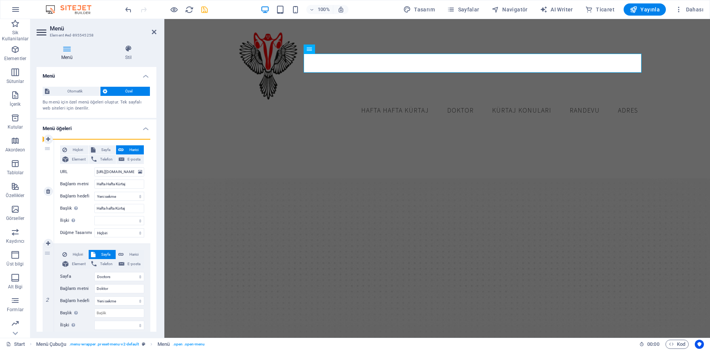
drag, startPoint x: 51, startPoint y: 267, endPoint x: 58, endPoint y: 152, distance: 115.5
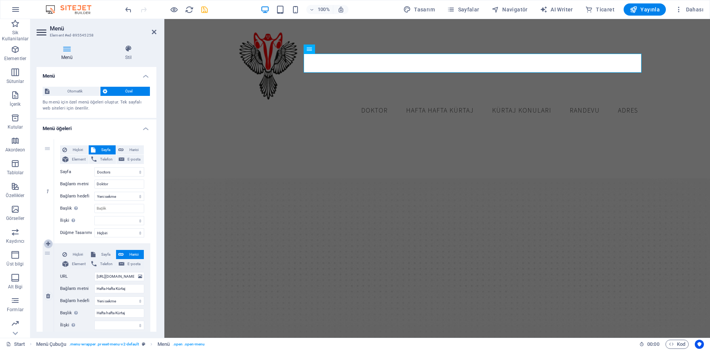
click at [47, 245] on icon at bounding box center [48, 243] width 4 height 5
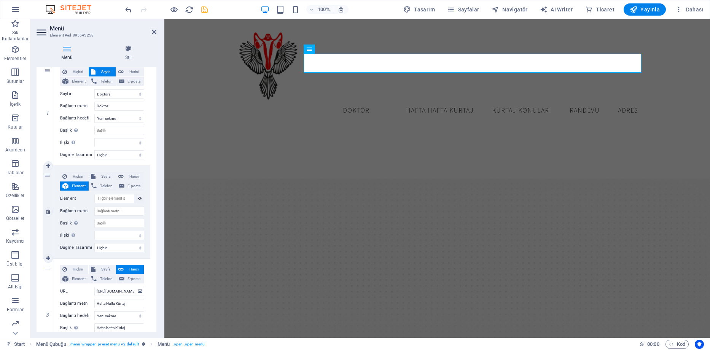
scroll to position [114, 0]
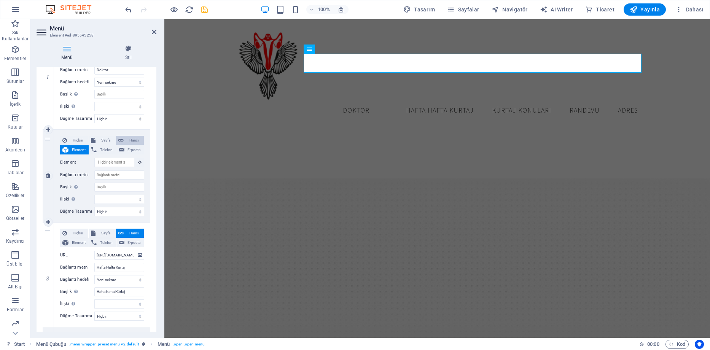
click at [121, 137] on icon at bounding box center [120, 140] width 5 height 9
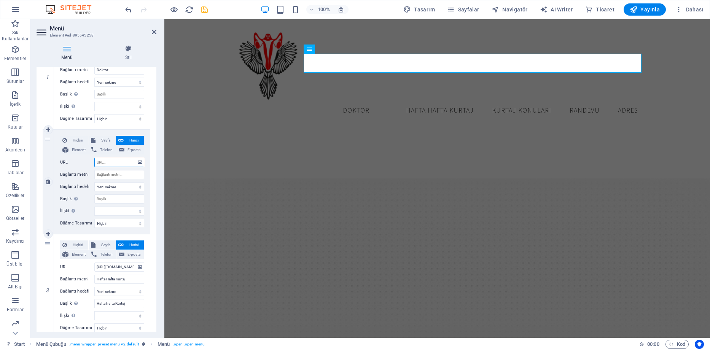
paste input "https://muglakadindogum.net/mugla-kurtaj/"
click at [108, 175] on input "Bağlantı metni" at bounding box center [119, 174] width 50 height 9
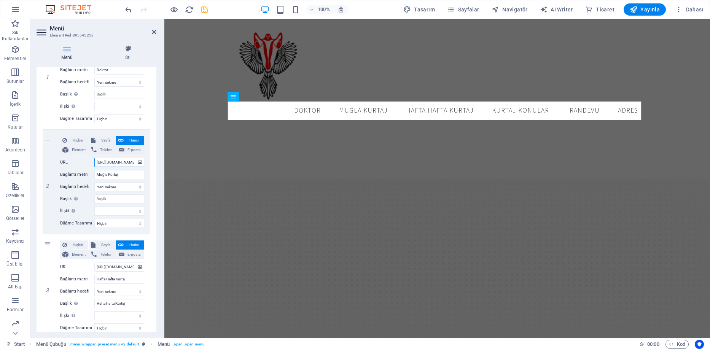
scroll to position [0, 38]
drag, startPoint x: 119, startPoint y: 162, endPoint x: 161, endPoint y: 159, distance: 42.3
click at [161, 159] on div "Menü Stil Menü Otomatik Özel Bu menü için özel menü öğeleri oluştur. Tek sayfal…" at bounding box center [96, 188] width 132 height 299
click at [48, 129] on icon at bounding box center [48, 129] width 4 height 5
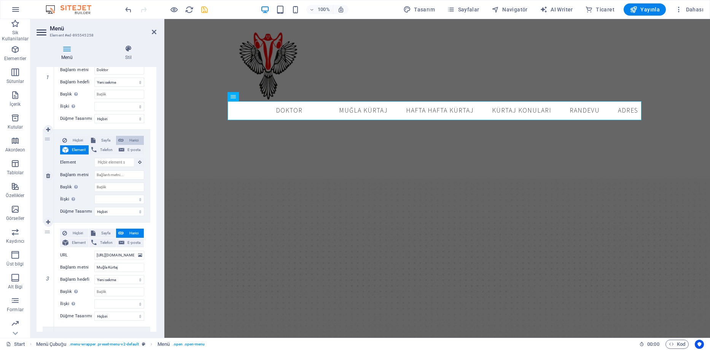
click at [132, 143] on span "Harici" at bounding box center [134, 140] width 16 height 9
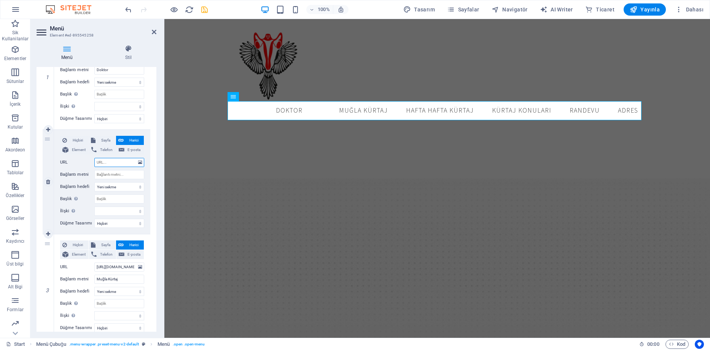
paste input "https://muglakadindogum.net/category/mugla-kurtaj-konumlari/"
click at [113, 174] on input "Bağlantı metni" at bounding box center [119, 174] width 50 height 9
click at [115, 170] on input "Muğla Kürtaj" at bounding box center [119, 174] width 50 height 9
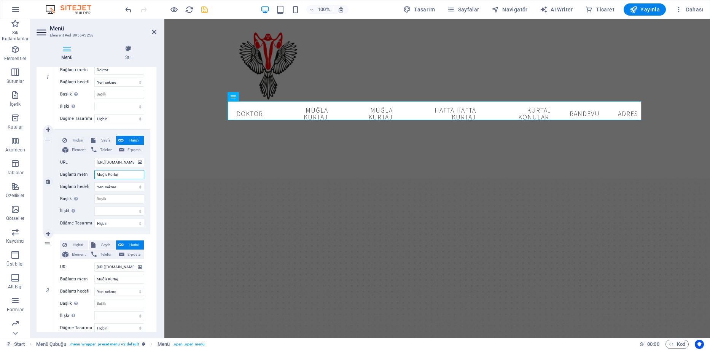
click at [114, 170] on input "Muğla Kürtaj" at bounding box center [119, 174] width 50 height 9
click at [126, 174] on input "Muğla Kürtaj" at bounding box center [119, 174] width 50 height 9
click at [133, 175] on input "Muğla Kürtaj Konumları" at bounding box center [119, 174] width 50 height 9
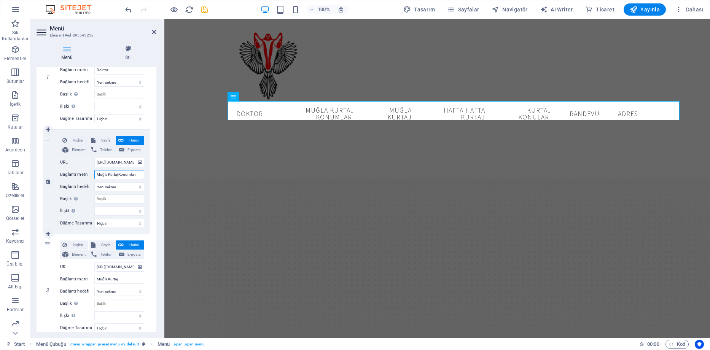
click at [133, 175] on input "Muğla Kürtaj Konumları" at bounding box center [119, 174] width 50 height 9
click at [113, 199] on input "Başlık Ek bağlantı tanımının bağlantı metniyle aynı olmaması gerekir. Başlık, g…" at bounding box center [119, 198] width 50 height 9
paste input "Muğla Kürtaj Konumları"
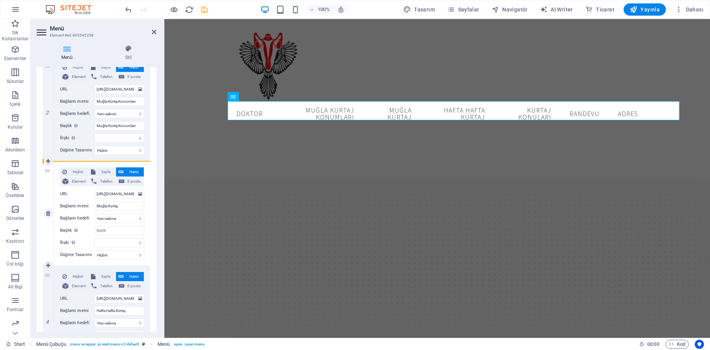
scroll to position [190, 0]
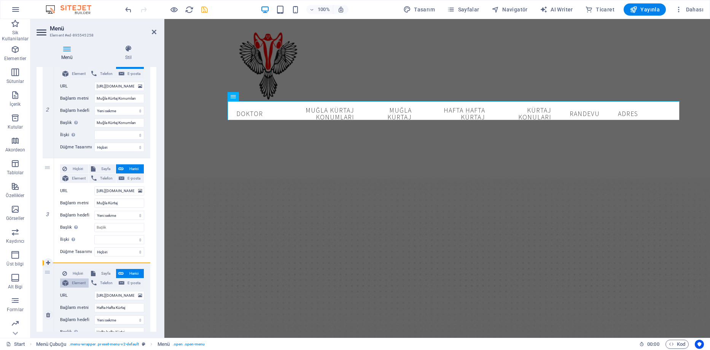
drag, startPoint x: 50, startPoint y: 145, endPoint x: 63, endPoint y: 278, distance: 134.1
click at [63, 278] on div "1 Hiçbiri Sayfa Harici Element Telefon E-posta Sayfa Start Our Practice Doctors…" at bounding box center [97, 315] width 108 height 732
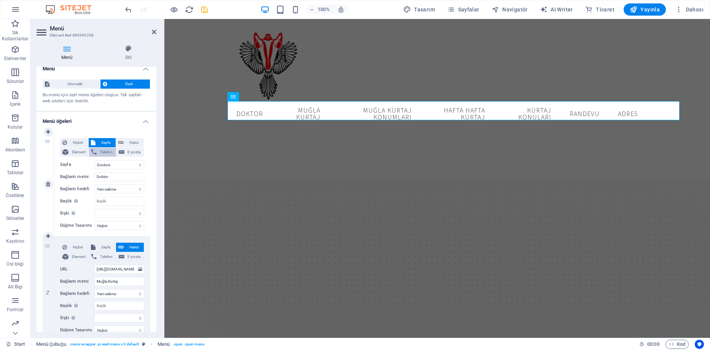
scroll to position [0, 0]
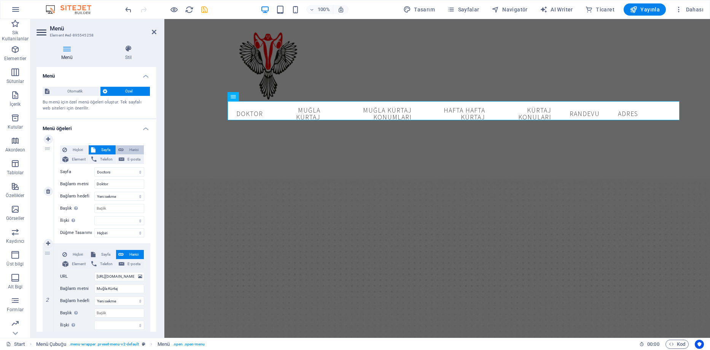
click at [122, 150] on icon at bounding box center [120, 149] width 5 height 9
click at [117, 170] on input "/16865889" at bounding box center [119, 171] width 50 height 9
paste input "https://muglakadindogum.net/hakkinda/"
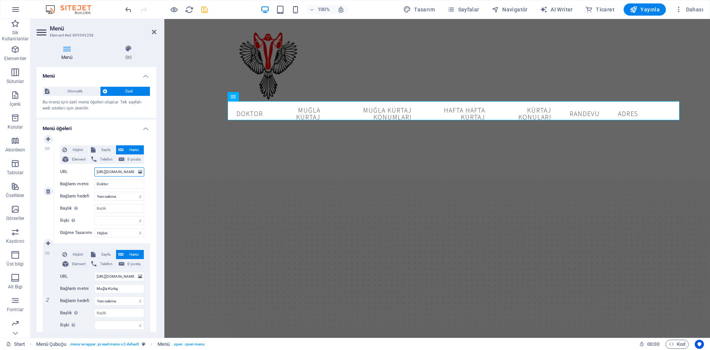
scroll to position [0, 32]
click at [110, 206] on input "Başlık Ek bağlantı tanımının bağlantı metniyle aynı olmaması gerekir. Başlık, g…" at bounding box center [119, 208] width 50 height 9
click at [202, 9] on icon "save" at bounding box center [204, 9] width 9 height 9
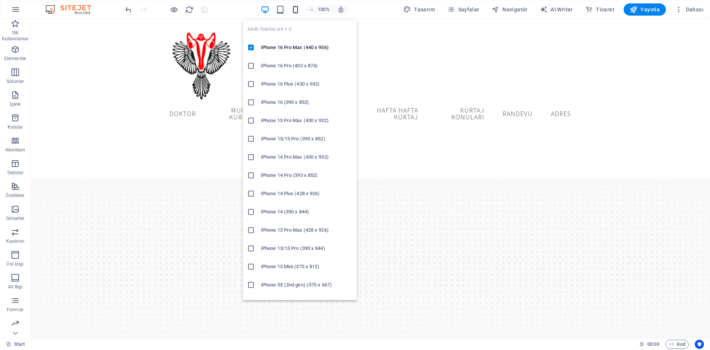
click at [297, 10] on icon "button" at bounding box center [295, 9] width 9 height 9
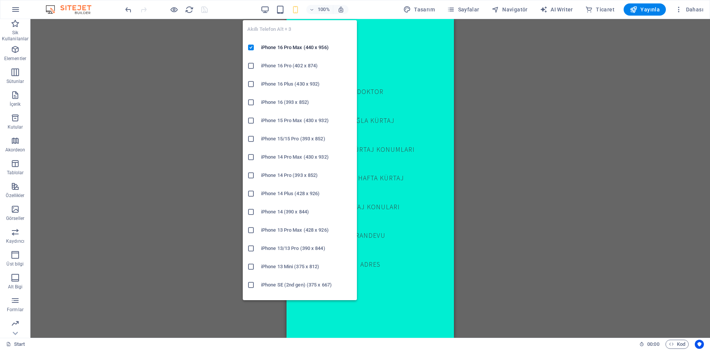
click at [252, 66] on icon at bounding box center [251, 66] width 8 height 8
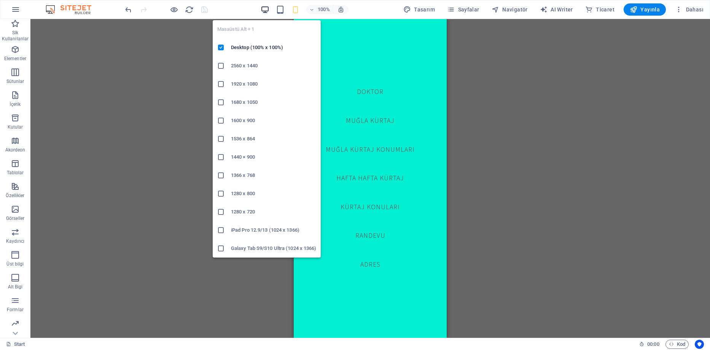
click at [263, 8] on icon "button" at bounding box center [265, 9] width 9 height 9
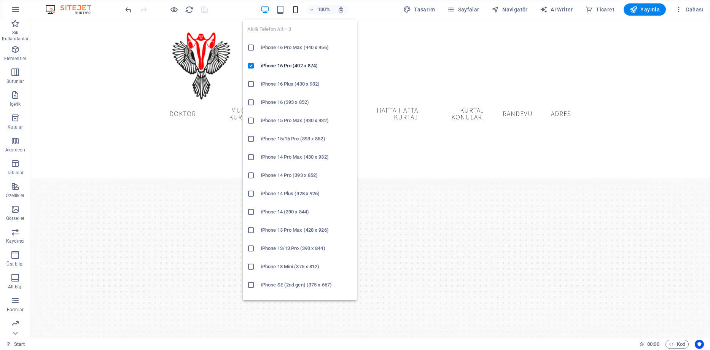
click at [299, 9] on icon "button" at bounding box center [295, 9] width 9 height 9
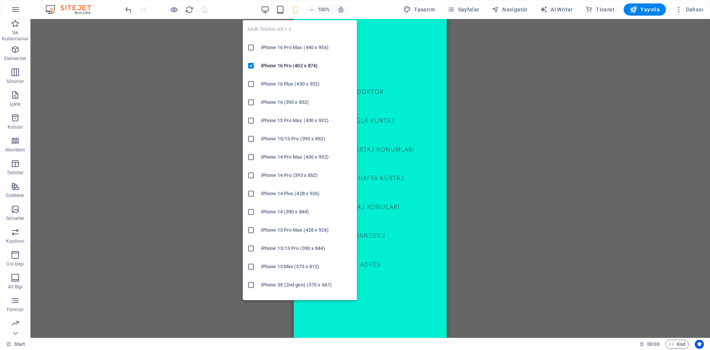
click at [282, 46] on h6 "iPhone 16 Pro Max (440 x 956)" at bounding box center [306, 47] width 91 height 9
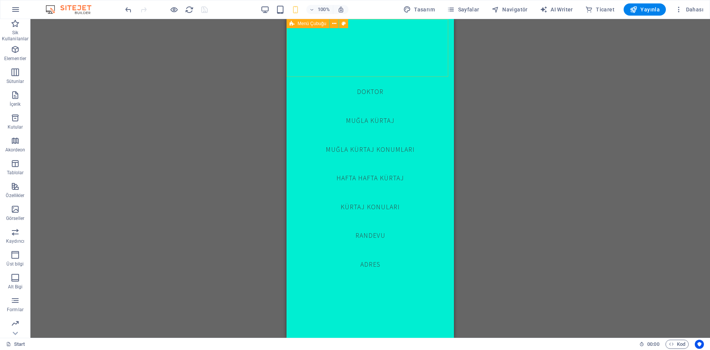
click at [213, 79] on div "H1 Banner Kapsayıcı H2 Banner Kapsayıcı Menü Çubuğu Menü Metin Kapsayıcı Aralık…" at bounding box center [369, 178] width 679 height 319
click at [331, 23] on icon at bounding box center [331, 24] width 4 height 8
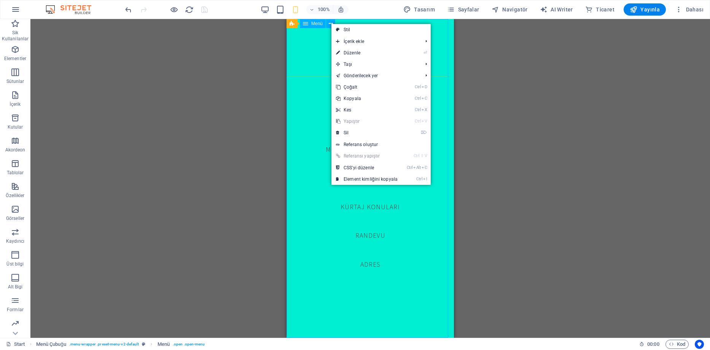
click at [307, 25] on icon at bounding box center [305, 23] width 5 height 9
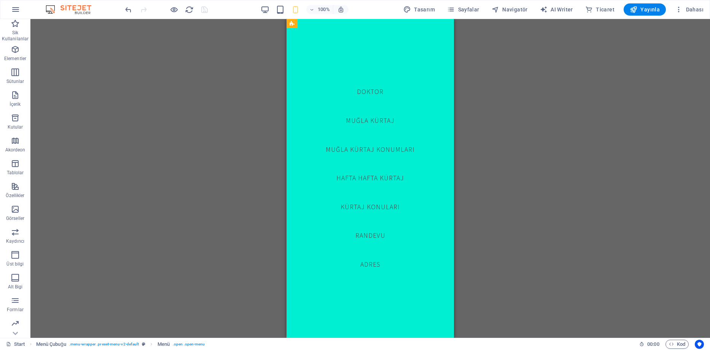
scroll to position [1065, 0]
drag, startPoint x: 450, startPoint y: 137, endPoint x: 731, endPoint y: 362, distance: 359.7
click at [262, 12] on div "100% Tasarım Sayfalar Navigatör AI Writer Ticaret Yayınla Dahası" at bounding box center [415, 9] width 583 height 12
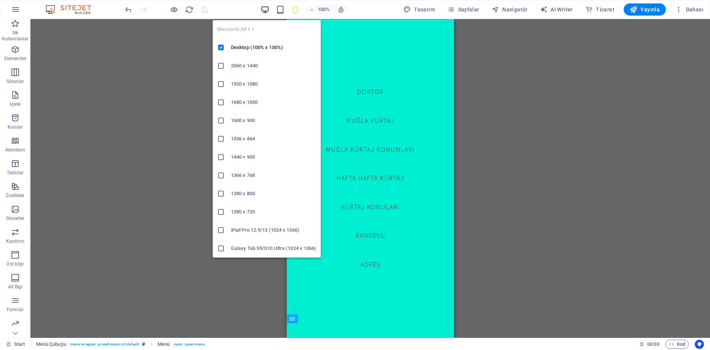
click at [269, 11] on icon "button" at bounding box center [265, 9] width 9 height 9
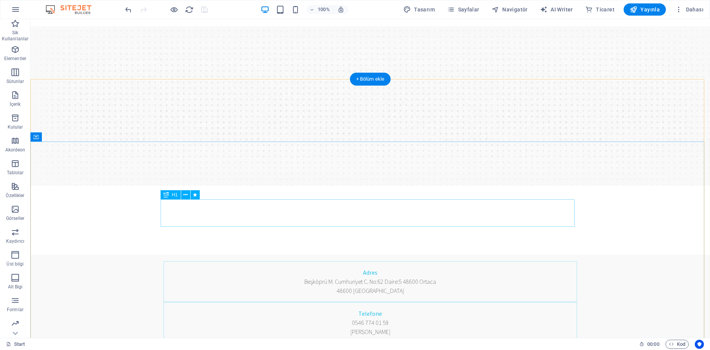
scroll to position [0, 0]
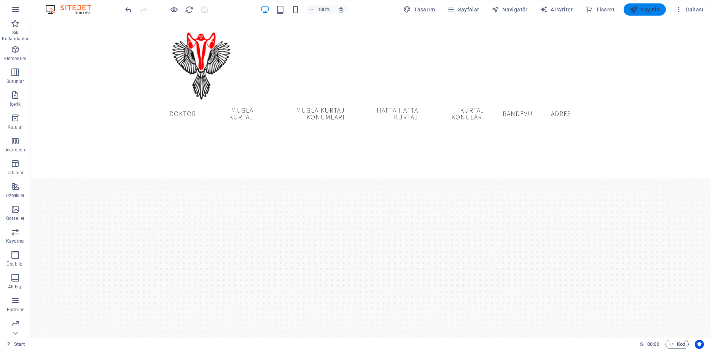
click at [645, 11] on span "Yayınla" at bounding box center [645, 10] width 30 height 8
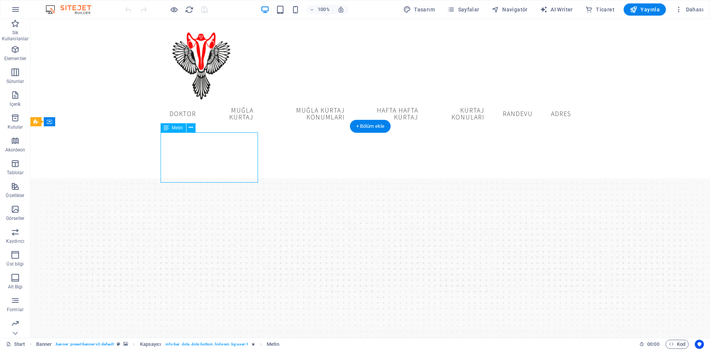
click at [365, 126] on div "+ Bölüm ekle" at bounding box center [370, 126] width 41 height 13
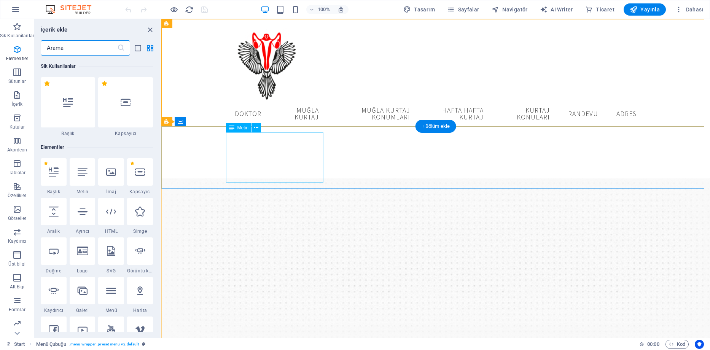
scroll to position [1331, 0]
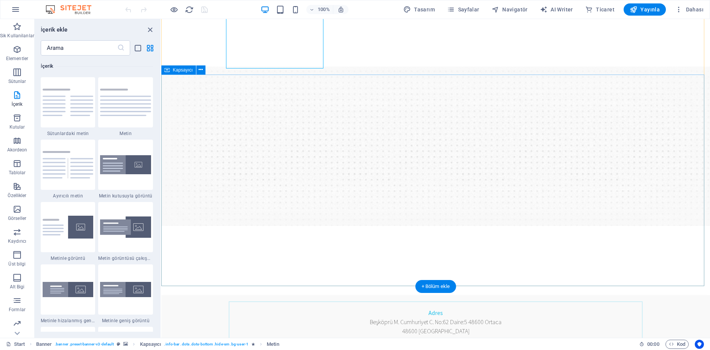
scroll to position [114, 0]
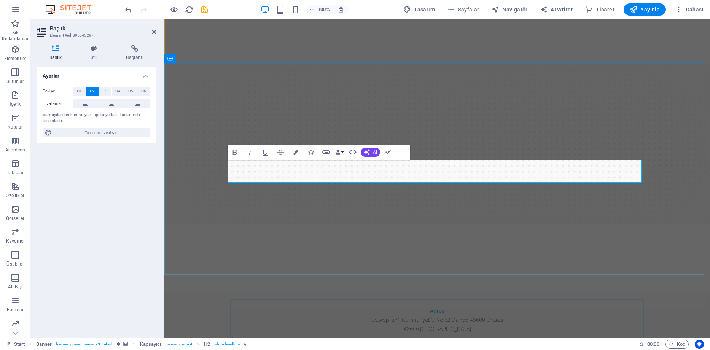
scroll to position [126, 0]
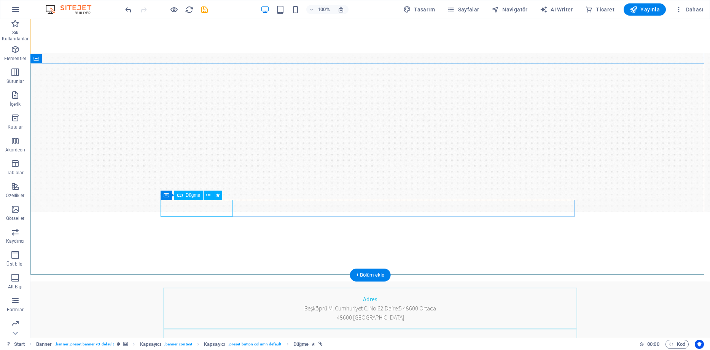
click at [208, 196] on icon at bounding box center [208, 195] width 4 height 8
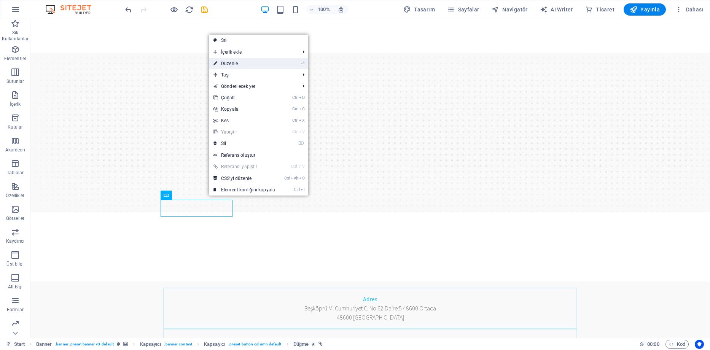
drag, startPoint x: 231, startPoint y: 62, endPoint x: 73, endPoint y: 59, distance: 157.9
click at [231, 62] on link "⏎ Düzenle" at bounding box center [244, 63] width 71 height 11
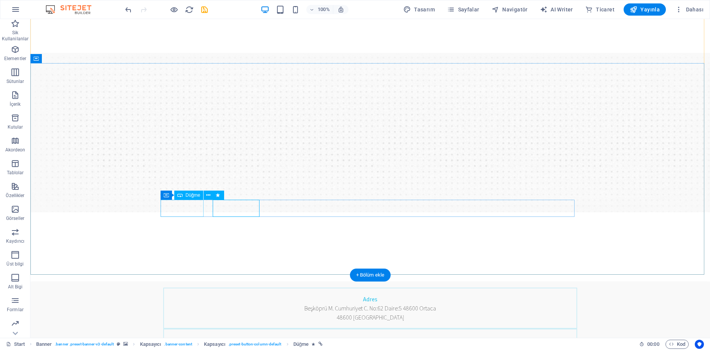
click at [212, 194] on button at bounding box center [208, 195] width 9 height 9
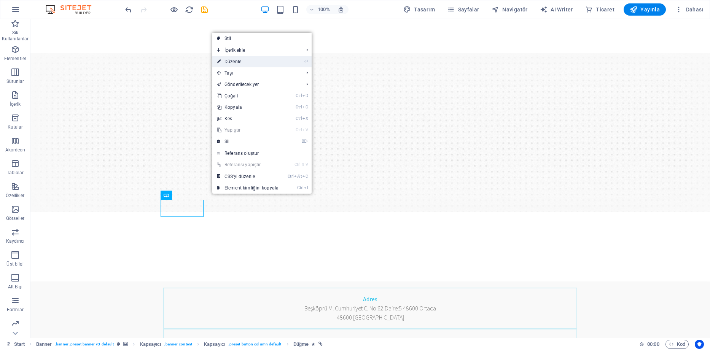
click at [248, 60] on link "⏎ Düzenle" at bounding box center [247, 61] width 71 height 11
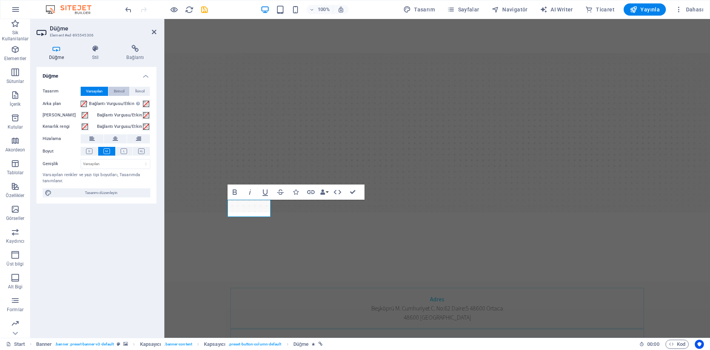
click at [119, 89] on span "Birincil" at bounding box center [119, 91] width 11 height 9
click at [144, 91] on span "İkincil" at bounding box center [140, 91] width 10 height 9
click at [95, 89] on span "Varsayılan" at bounding box center [94, 91] width 17 height 9
click at [95, 50] on icon at bounding box center [96, 49] width 32 height 8
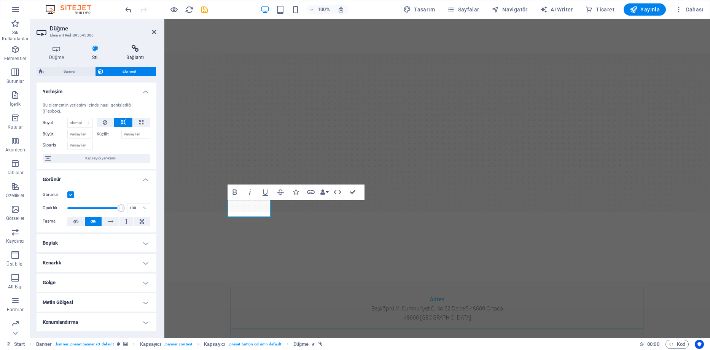
click at [134, 48] on icon at bounding box center [135, 49] width 42 height 8
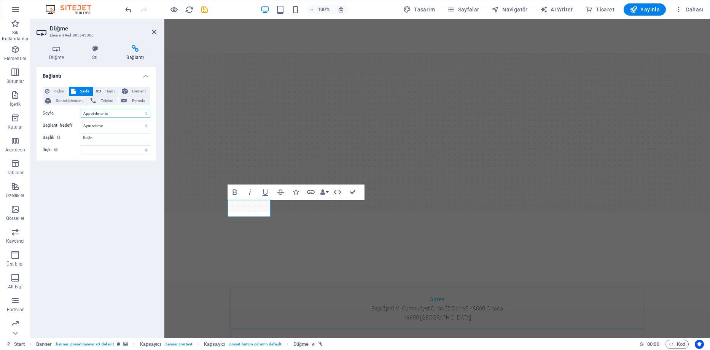
click at [104, 113] on select "Start Our Practice Doctors Services Appointments Legal Notice Privacy" at bounding box center [116, 113] width 70 height 9
click at [108, 90] on span "Harici" at bounding box center [109, 91] width 13 height 9
select select "blank"
click at [103, 114] on input "/16865901" at bounding box center [116, 113] width 70 height 9
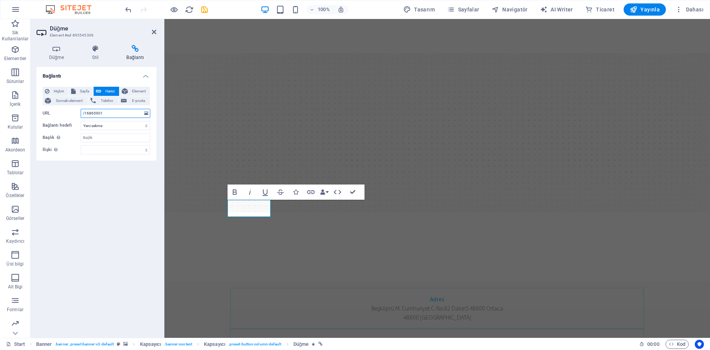
click at [103, 114] on input "/16865901" at bounding box center [116, 113] width 70 height 9
paste input "https://wa.me/905467740159"
type input "https://wa.me/905467740159"
click at [96, 138] on input "Başlık Ek bağlantı tanımının bağlantı metniyle aynı olmaması gerekir. Başlık, g…" at bounding box center [116, 137] width 70 height 9
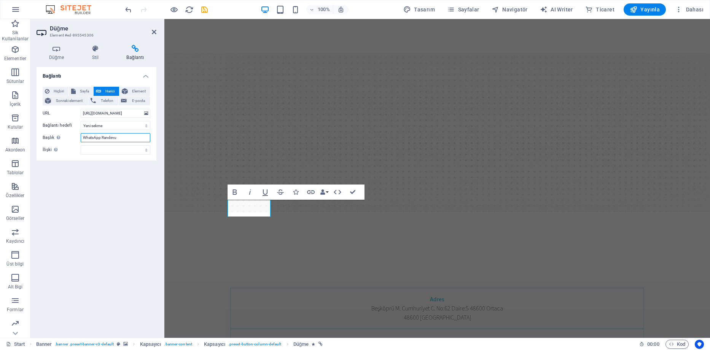
click at [101, 137] on input "WhatsApp Randevu" at bounding box center [116, 137] width 70 height 9
type input "WhatsApp Online Randevu"
click at [122, 173] on div "Bağlantı Hiçbiri Sayfa Harici Element Sonraki element Telefon E-posta Sayfa Sta…" at bounding box center [97, 199] width 120 height 265
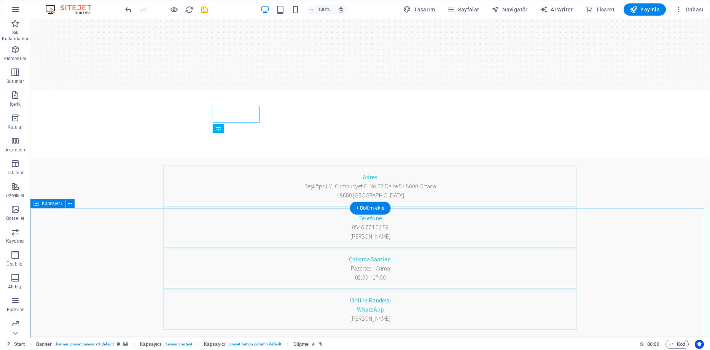
scroll to position [278, 0]
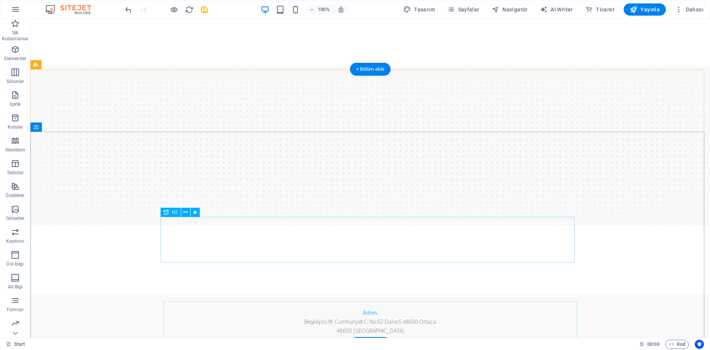
scroll to position [114, 0]
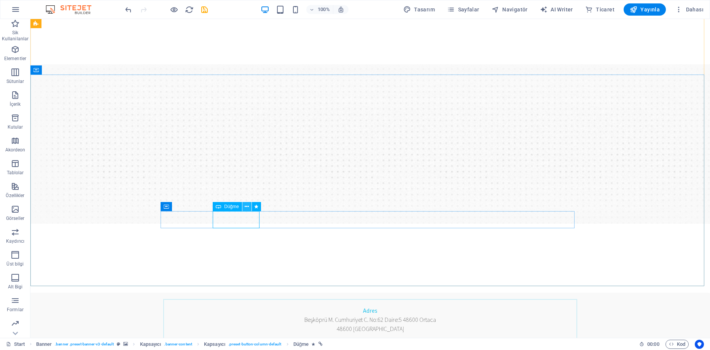
click at [247, 207] on icon at bounding box center [247, 207] width 4 height 8
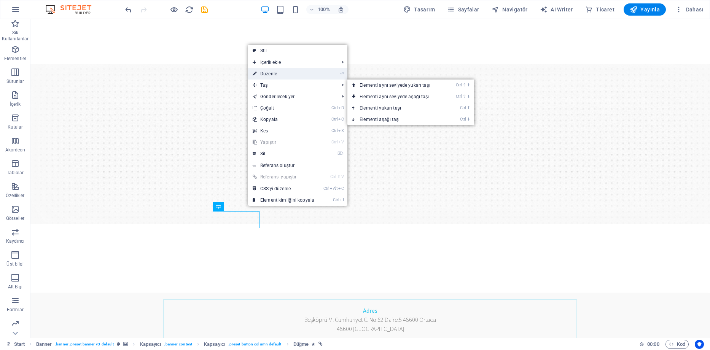
click at [272, 73] on link "⏎ Düzenle" at bounding box center [283, 73] width 71 height 11
select select "3"
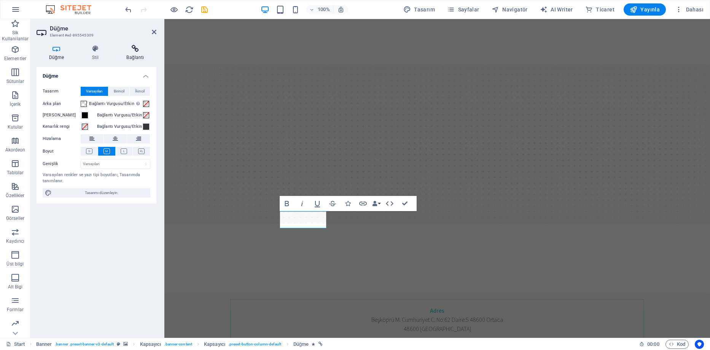
click at [146, 51] on icon at bounding box center [135, 49] width 42 height 8
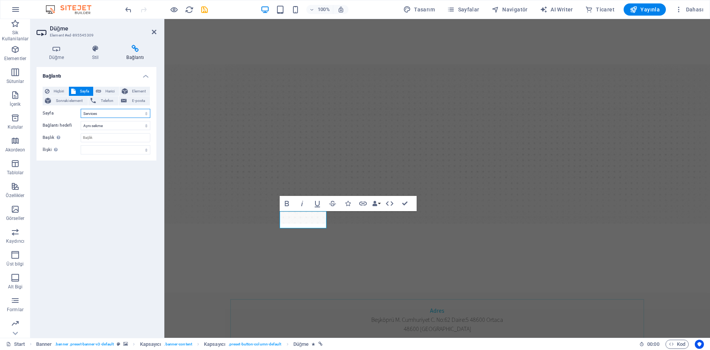
click at [97, 112] on select "Start Our Practice Doctors Services Appointments Legal Notice Privacy" at bounding box center [116, 113] width 70 height 9
click at [95, 139] on input "Başlık Ek bağlantı tanımının bağlantı metniyle aynı olmaması gerekir. Başlık, g…" at bounding box center [116, 137] width 70 height 9
click at [97, 123] on select "Yeni sekme Aynı sekme Kaplama" at bounding box center [116, 125] width 70 height 9
select select "blank"
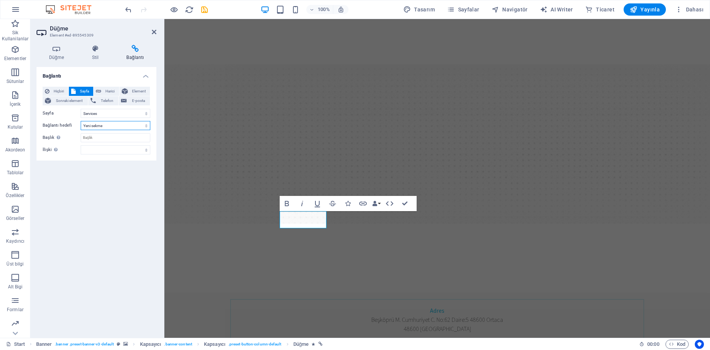
click at [81, 121] on select "Yeni sekme Aynı sekme Kaplama" at bounding box center [116, 125] width 70 height 9
click at [95, 137] on input "Başlık Ek bağlantı tanımının bağlantı metniyle aynı olmaması gerekir. Başlık, g…" at bounding box center [116, 137] width 70 height 9
type input "r"
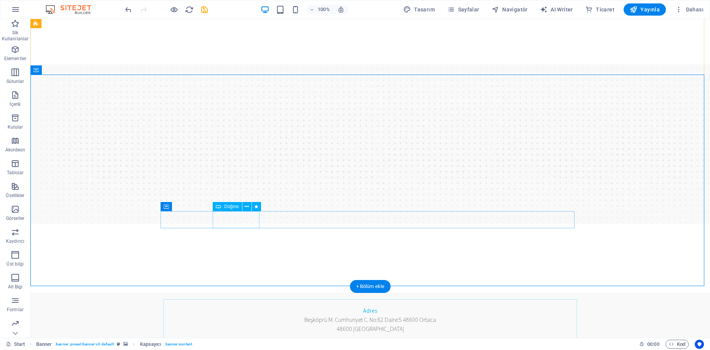
drag, startPoint x: 248, startPoint y: 214, endPoint x: 248, endPoint y: 219, distance: 5.7
click at [248, 207] on icon at bounding box center [247, 207] width 4 height 8
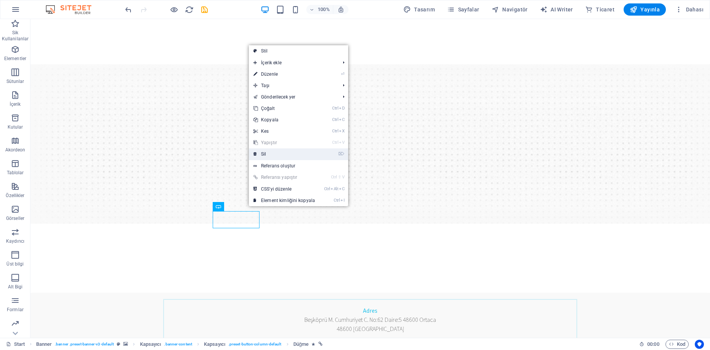
click at [274, 154] on link "⌦ Sil" at bounding box center [284, 153] width 71 height 11
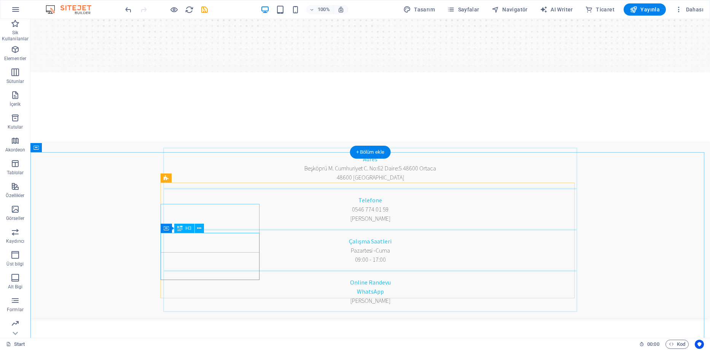
scroll to position [266, 0]
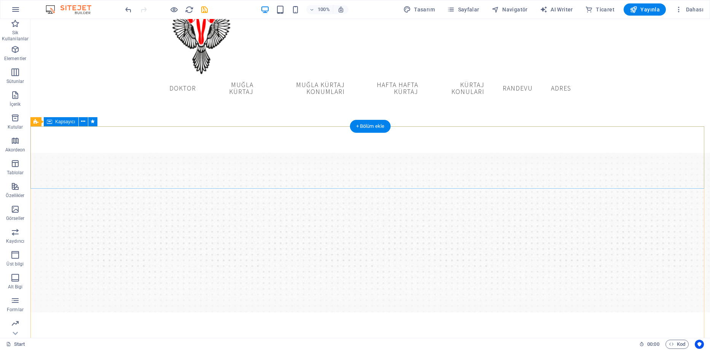
scroll to position [0, 0]
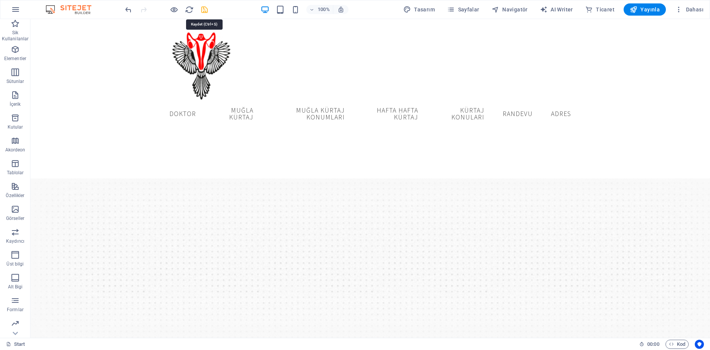
click at [206, 8] on icon "save" at bounding box center [204, 9] width 9 height 9
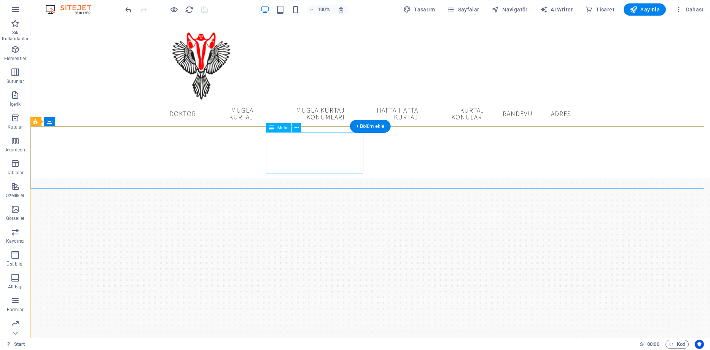
click at [300, 126] on button at bounding box center [296, 127] width 9 height 9
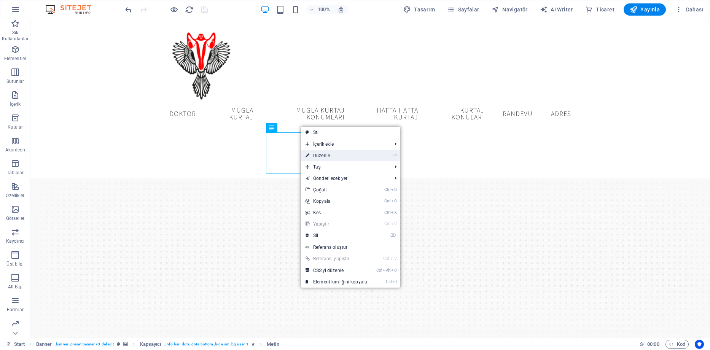
drag, startPoint x: 332, startPoint y: 156, endPoint x: 162, endPoint y: 137, distance: 171.1
click at [332, 156] on link "⏎ Düzenle" at bounding box center [336, 155] width 71 height 11
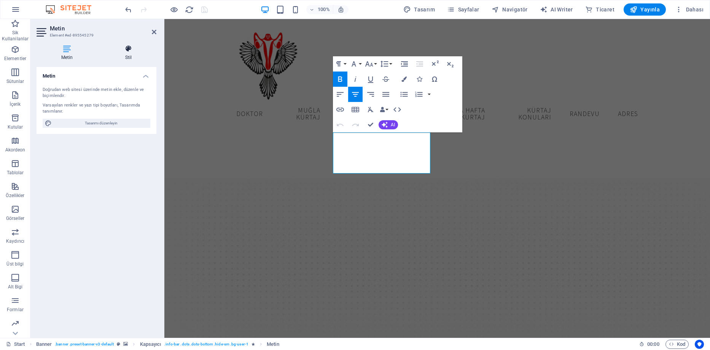
click at [123, 49] on icon at bounding box center [128, 49] width 56 height 8
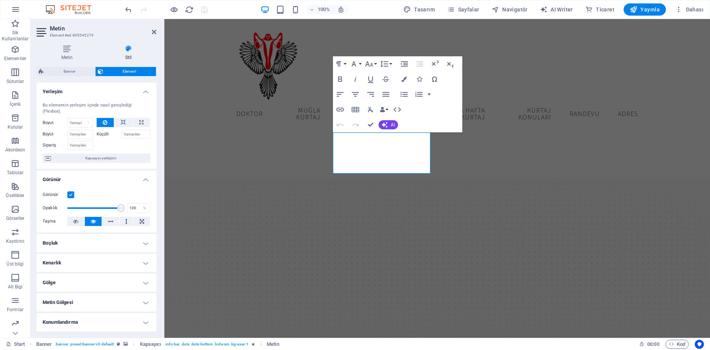
click at [130, 48] on icon at bounding box center [128, 49] width 56 height 8
click at [129, 50] on icon at bounding box center [128, 49] width 56 height 8
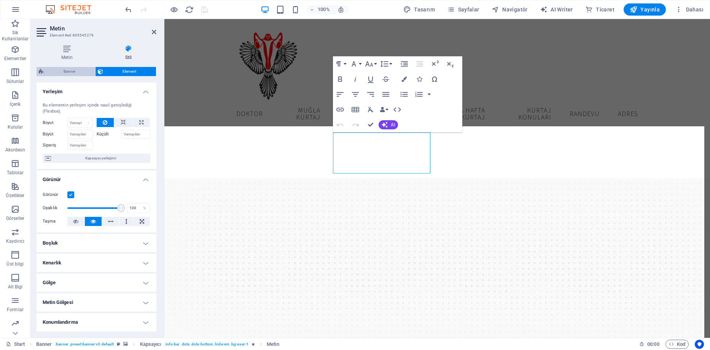
click at [74, 70] on span "Banner" at bounding box center [69, 71] width 47 height 9
select select "ms"
select select "s"
select select "progressive"
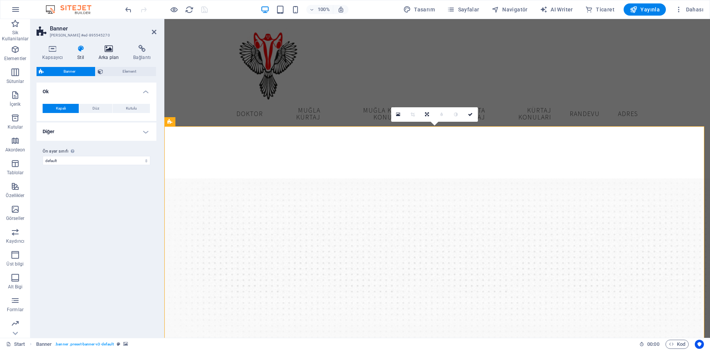
click at [113, 51] on icon at bounding box center [109, 49] width 32 height 8
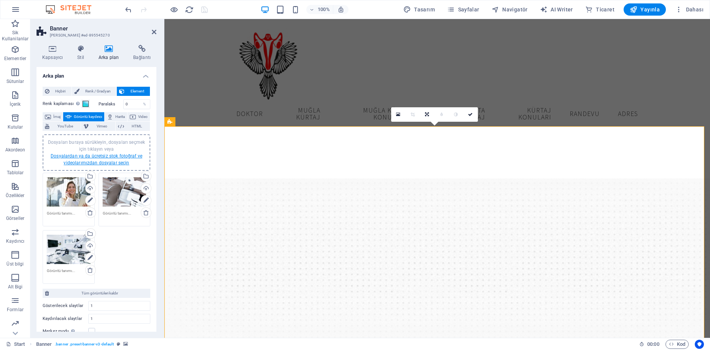
click at [82, 157] on link "Dosyalardan ya da ücretsiz stok fotoğraf ve videolarımızdan dosyalar seçin" at bounding box center [97, 159] width 92 height 12
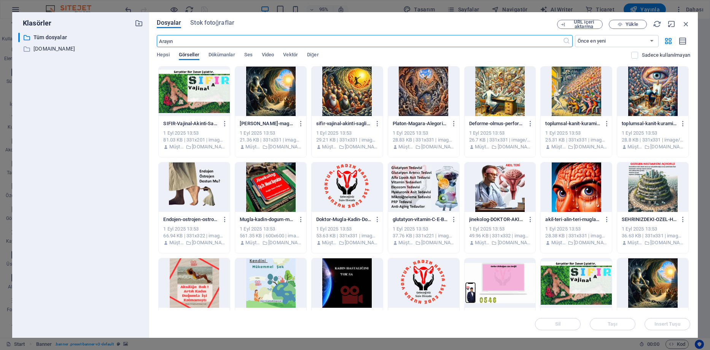
click at [226, 37] on input "text" at bounding box center [360, 41] width 406 height 12
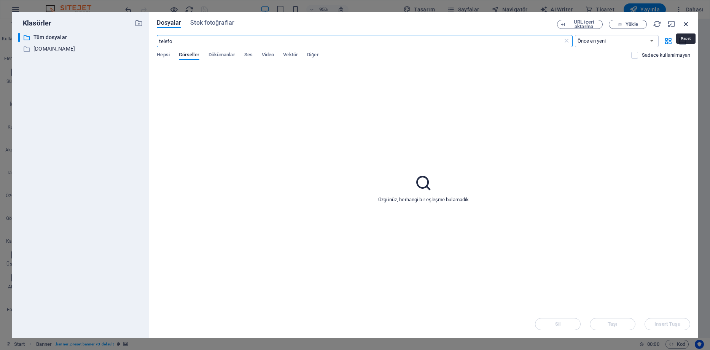
type input "telefo"
click at [684, 26] on icon "button" at bounding box center [686, 24] width 8 height 8
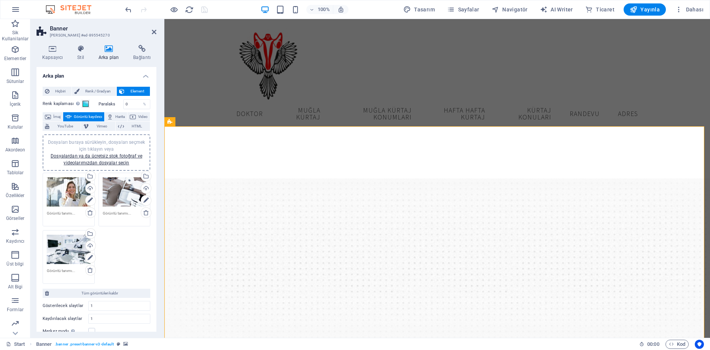
click at [71, 190] on div "Dosyaları buraya sürükleyin, dosyaları seçmek için tıklayın veya Dosyalardan ya…" at bounding box center [69, 192] width 44 height 30
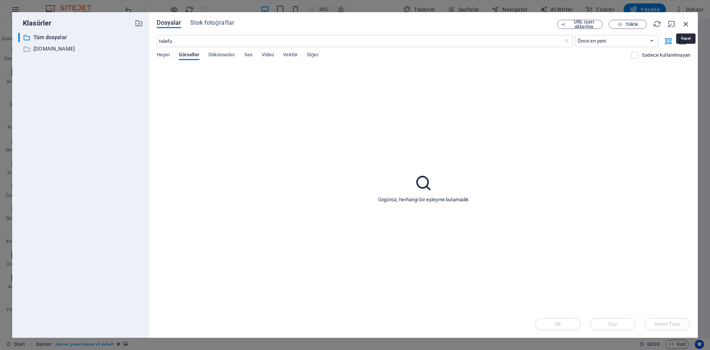
drag, startPoint x: 686, startPoint y: 23, endPoint x: 509, endPoint y: 8, distance: 177.5
click at [686, 23] on icon "button" at bounding box center [686, 24] width 8 height 8
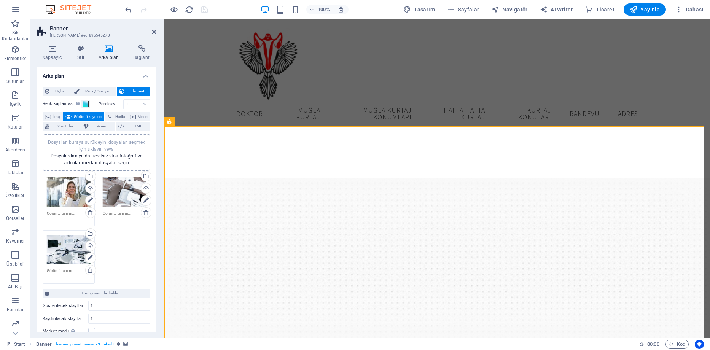
click at [75, 190] on div "Dosyaları buraya sürükleyin, dosyaları seçmek için tıklayın veya Dosyalardan ya…" at bounding box center [69, 192] width 44 height 30
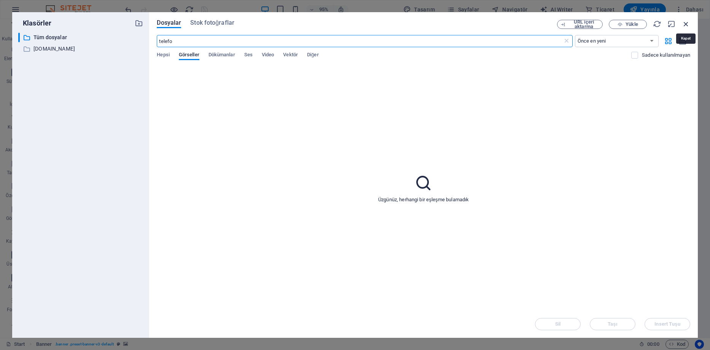
click at [688, 20] on icon "button" at bounding box center [686, 24] width 8 height 8
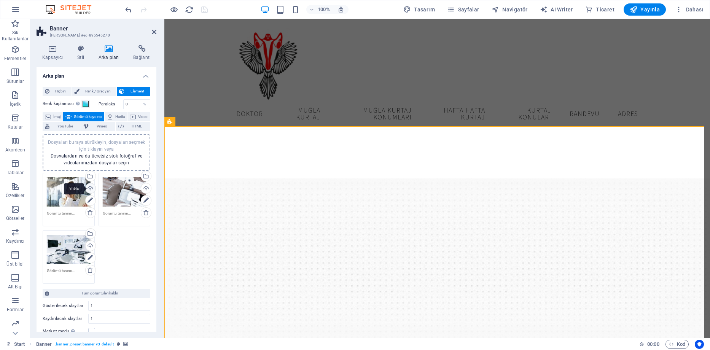
click at [88, 189] on div "Yükle" at bounding box center [89, 188] width 11 height 11
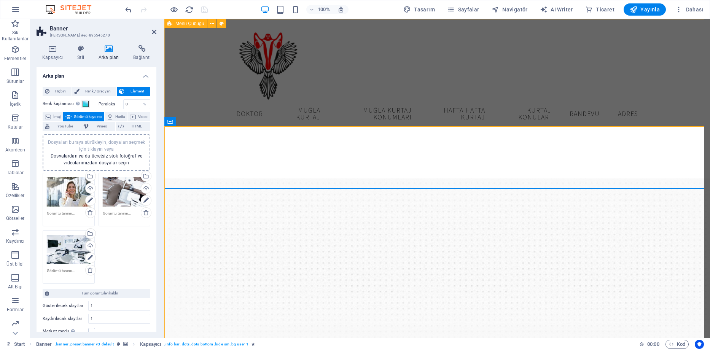
click at [408, 69] on div "Doktor Muğla Kürtaj Muğla Kürtaj Konumları Hafta Hafta Kürtaj Kürtaj Konuları R…" at bounding box center [436, 76] width 545 height 114
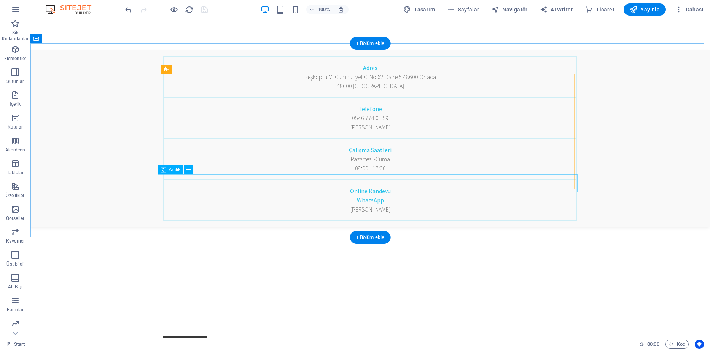
scroll to position [380, 0]
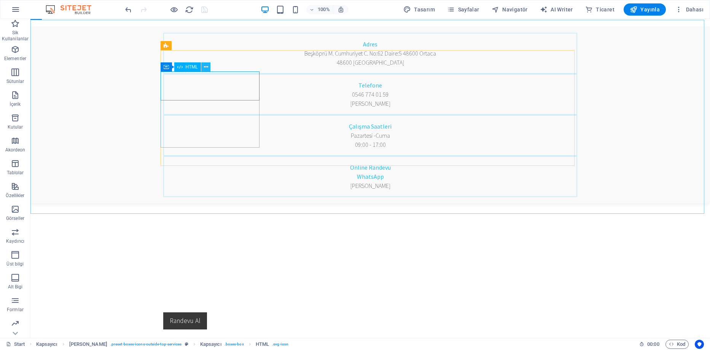
click at [207, 70] on icon at bounding box center [206, 67] width 4 height 8
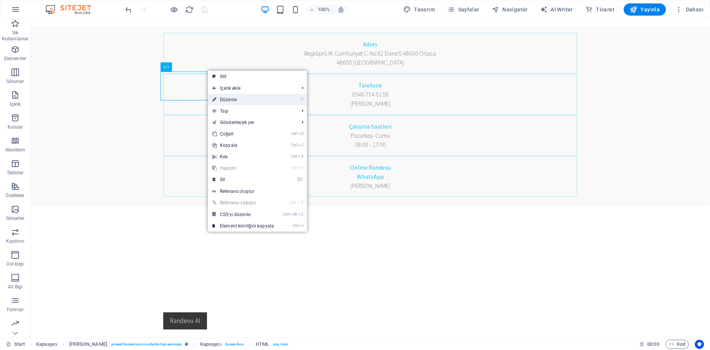
click at [231, 99] on link "⏎ Düzenle" at bounding box center [243, 99] width 71 height 11
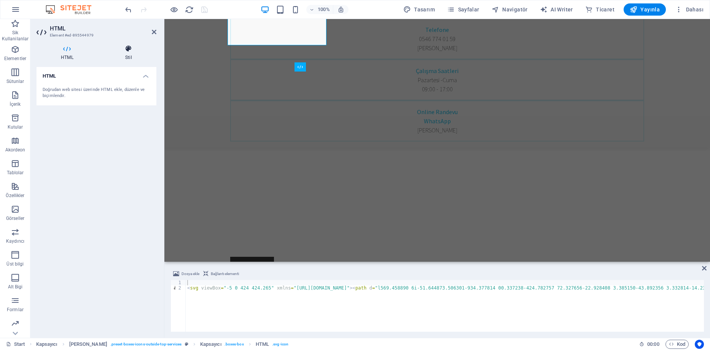
click at [129, 47] on icon at bounding box center [129, 49] width 56 height 8
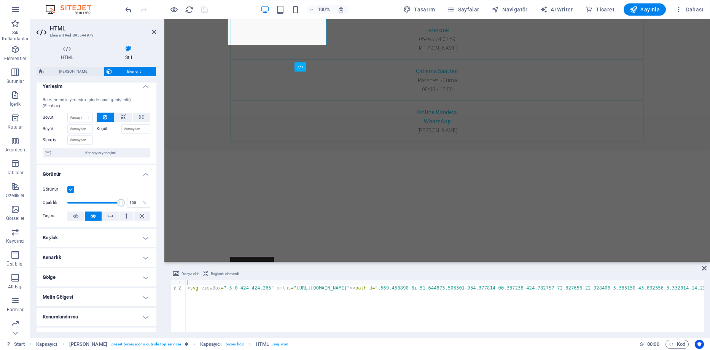
scroll to position [0, 0]
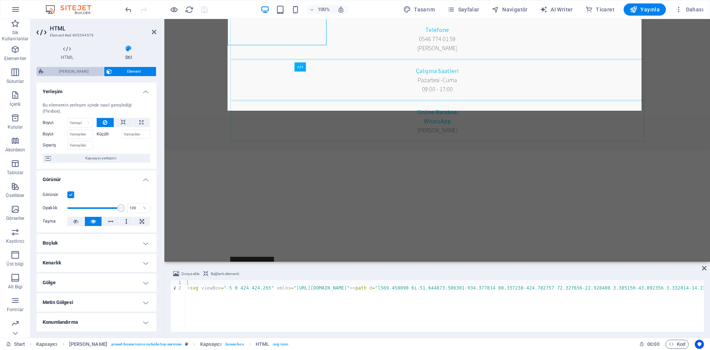
click at [69, 72] on span "[PERSON_NAME]" at bounding box center [74, 71] width 56 height 9
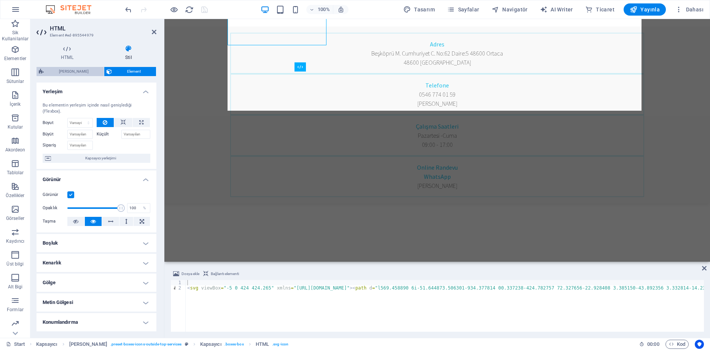
select select "px"
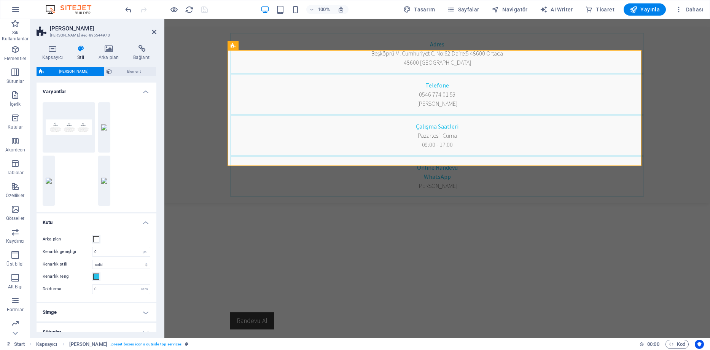
click at [144, 94] on h4 "Varyantlar" at bounding box center [97, 90] width 120 height 14
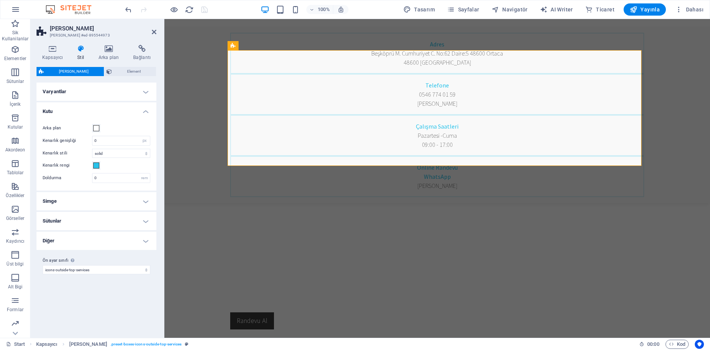
click at [144, 94] on h4 "Varyantlar" at bounding box center [97, 92] width 120 height 18
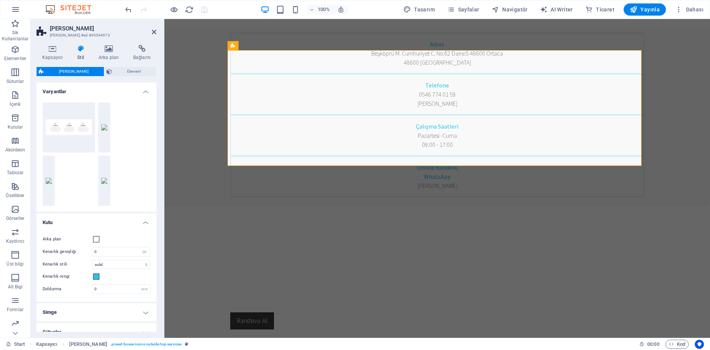
click at [84, 174] on div "Dıştaki simgeler" at bounding box center [69, 181] width 52 height 50
click at [92, 129] on button "Varsayılan" at bounding box center [69, 127] width 52 height 50
click at [64, 190] on div "Dıştaki simgeler" at bounding box center [69, 181] width 52 height 50
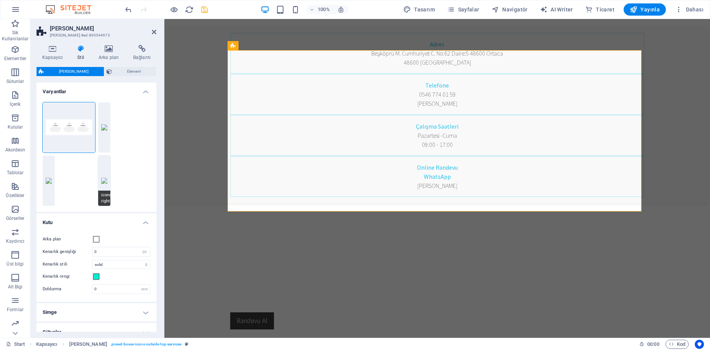
click at [105, 186] on button "icons-right" at bounding box center [104, 181] width 12 height 50
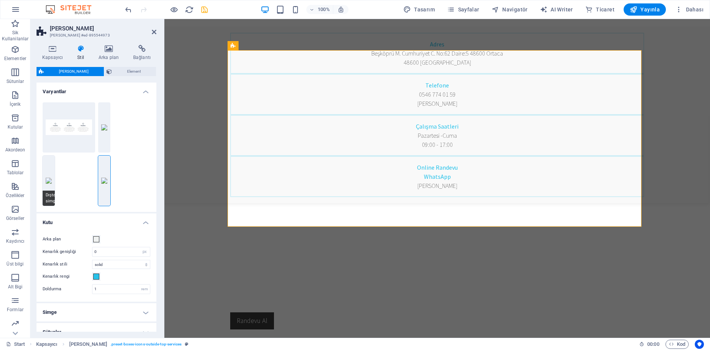
click at [47, 191] on button "Dıştaki simgeler" at bounding box center [49, 181] width 12 height 50
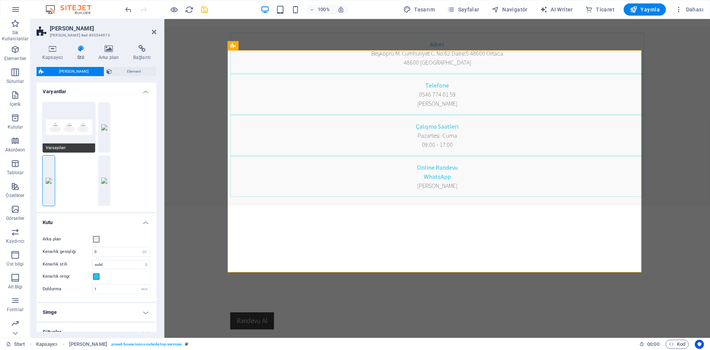
click at [54, 130] on button "Varsayılan" at bounding box center [69, 127] width 52 height 50
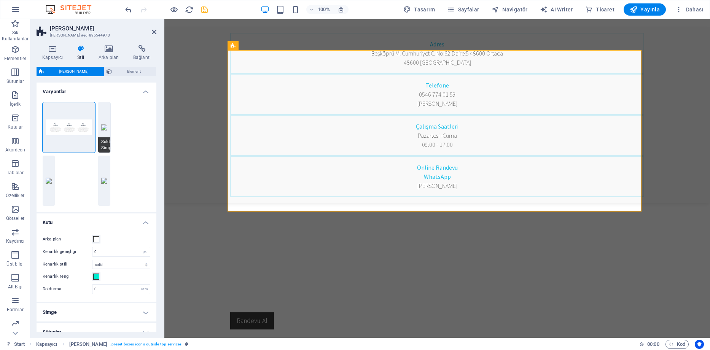
click at [104, 130] on button "Soldaki Simgeler" at bounding box center [104, 127] width 12 height 50
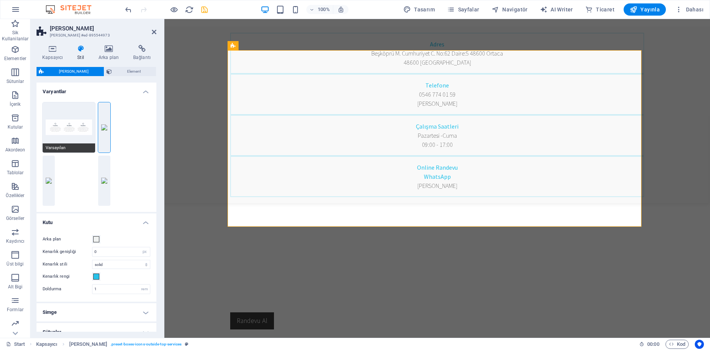
click at [77, 134] on button "Varsayılan" at bounding box center [69, 127] width 52 height 50
type input "0"
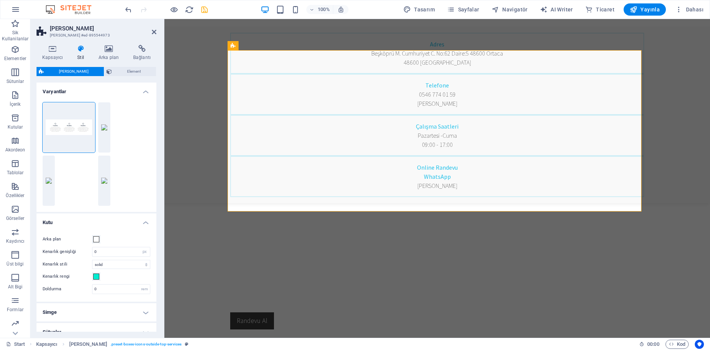
click at [83, 49] on icon at bounding box center [81, 49] width 18 height 8
click at [79, 52] on h4 "Stil" at bounding box center [82, 53] width 21 height 16
click at [78, 54] on h4 "Stil" at bounding box center [82, 53] width 21 height 16
click at [81, 52] on h4 "Stil" at bounding box center [82, 53] width 21 height 16
click at [119, 76] on div "Ön ayar Element Yerleşim Bu elementin yerleşim içinde nasıl genişlediği (Flexbo…" at bounding box center [97, 199] width 120 height 265
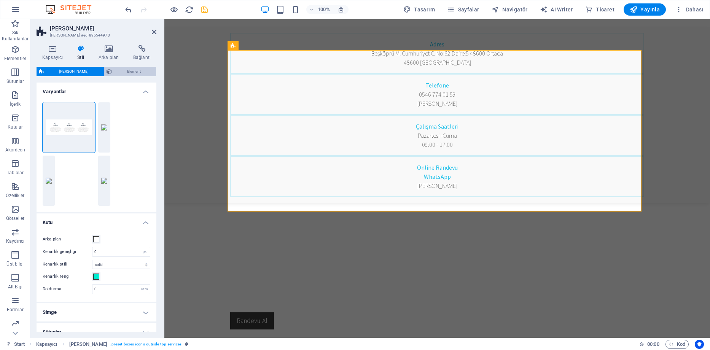
click at [119, 68] on span "Element" at bounding box center [134, 71] width 40 height 9
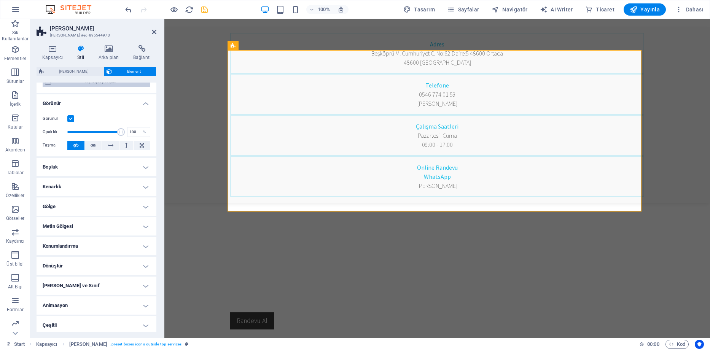
scroll to position [79, 0]
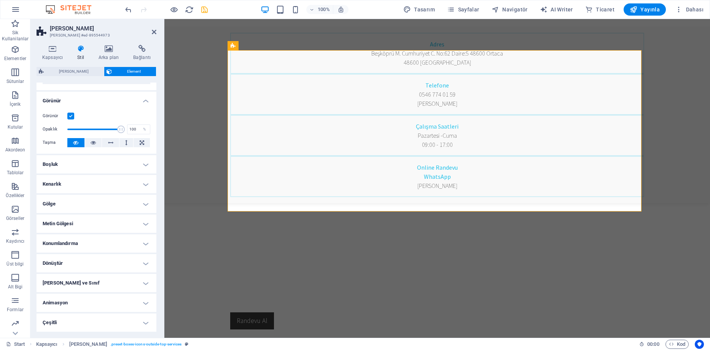
click at [92, 324] on h4 "Çeşitli" at bounding box center [97, 322] width 120 height 18
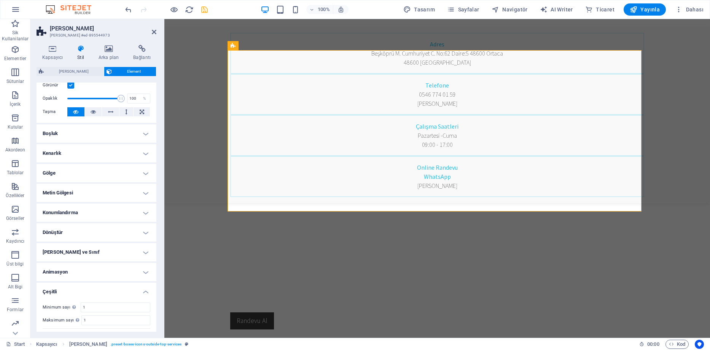
scroll to position [126, 0]
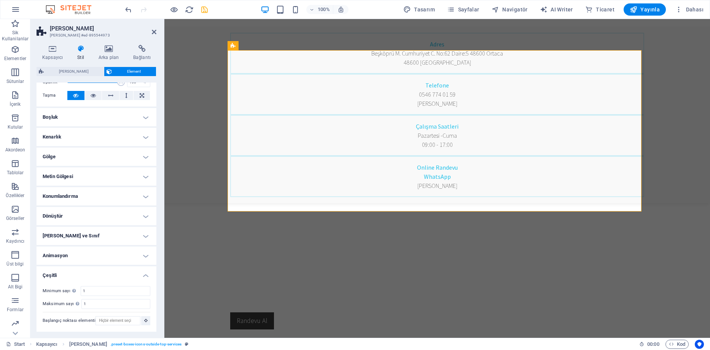
click at [88, 255] on h4 "Animasyon" at bounding box center [97, 256] width 120 height 18
click at [79, 238] on h4 "Kimlik ve Sınıf" at bounding box center [97, 236] width 120 height 18
click at [76, 218] on h4 "Dönüştür" at bounding box center [97, 216] width 120 height 18
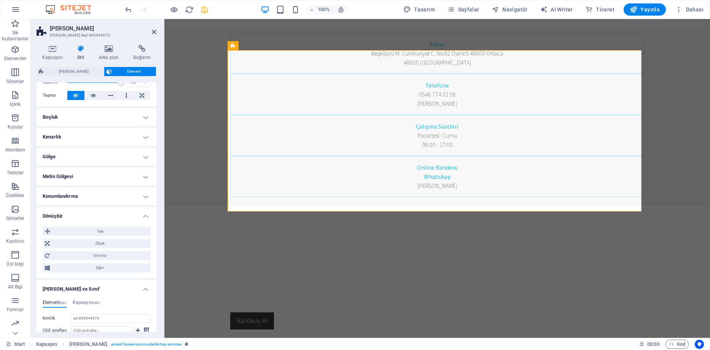
click at [78, 191] on h4 "Konumlandırma" at bounding box center [97, 196] width 120 height 18
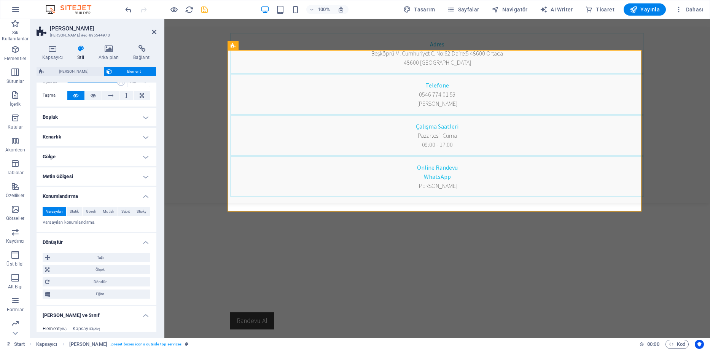
click at [78, 181] on h4 "Metin Gölgesi" at bounding box center [97, 176] width 120 height 18
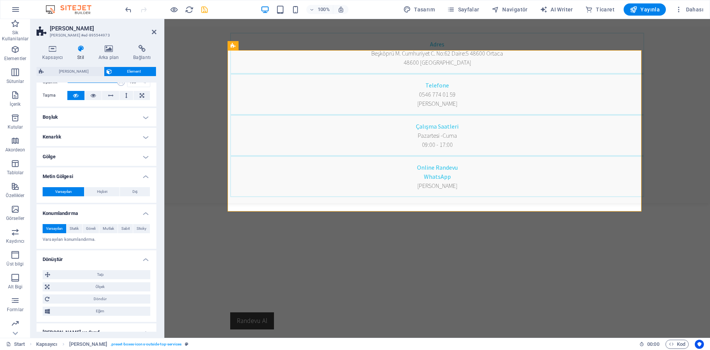
click at [76, 162] on h4 "Gölge" at bounding box center [97, 157] width 120 height 18
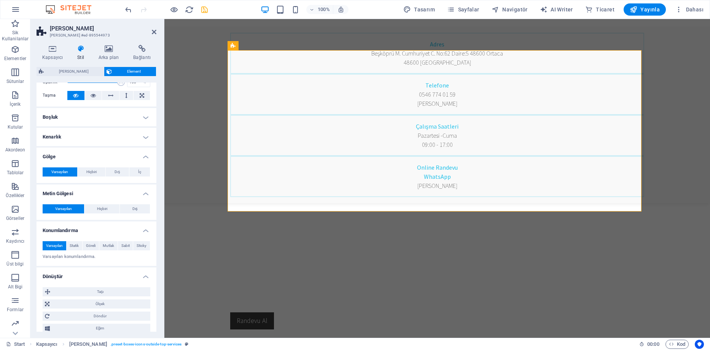
click at [82, 138] on h4 "Kenarlık" at bounding box center [97, 137] width 120 height 18
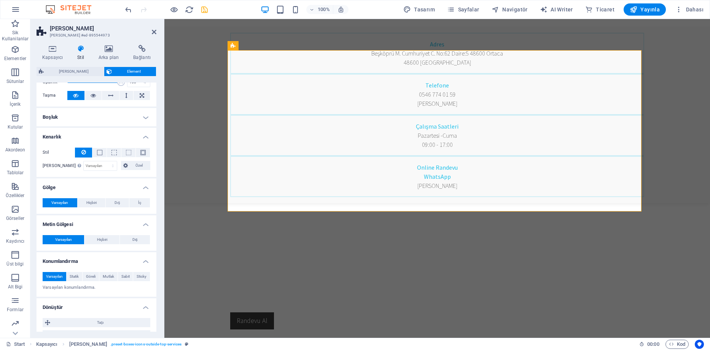
click at [89, 119] on h4 "Boşluk" at bounding box center [97, 117] width 120 height 18
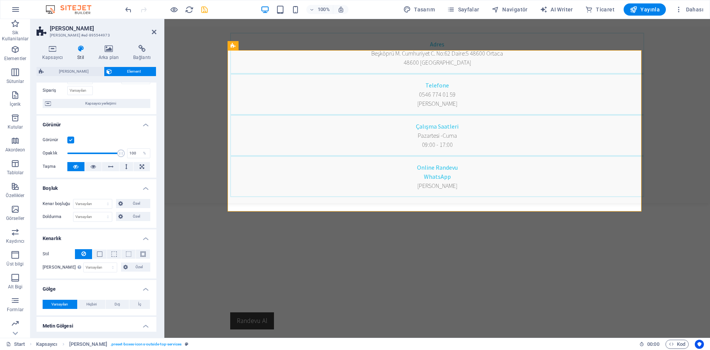
scroll to position [50, 0]
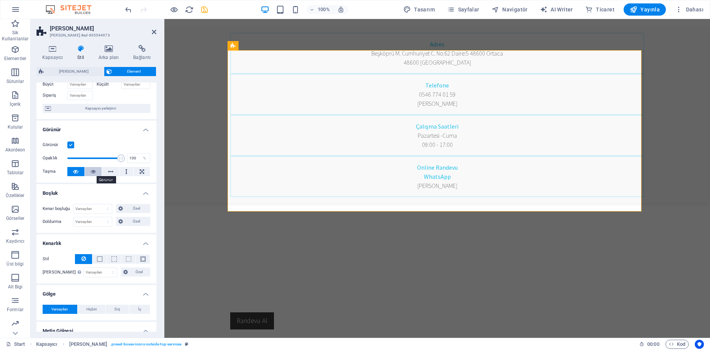
click at [95, 170] on icon at bounding box center [93, 171] width 5 height 9
click at [75, 171] on icon at bounding box center [75, 171] width 5 height 9
click at [92, 105] on span "Kapsayıcı yerleşimi" at bounding box center [100, 108] width 95 height 9
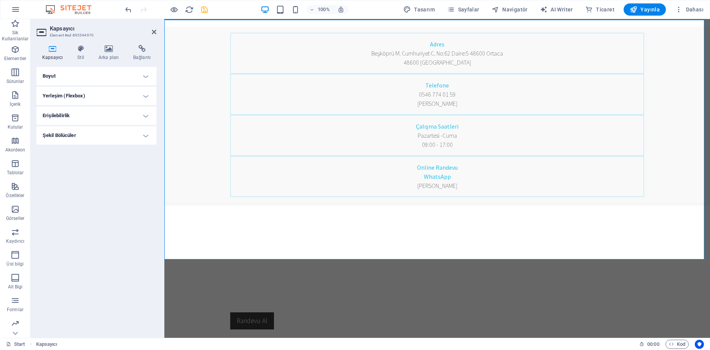
click at [92, 99] on h4 "Yerleşim (Flexbox)" at bounding box center [97, 96] width 120 height 18
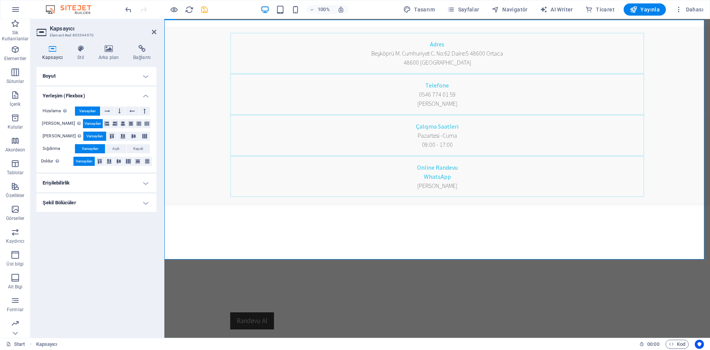
click at [96, 79] on h4 "Boyut" at bounding box center [97, 76] width 120 height 18
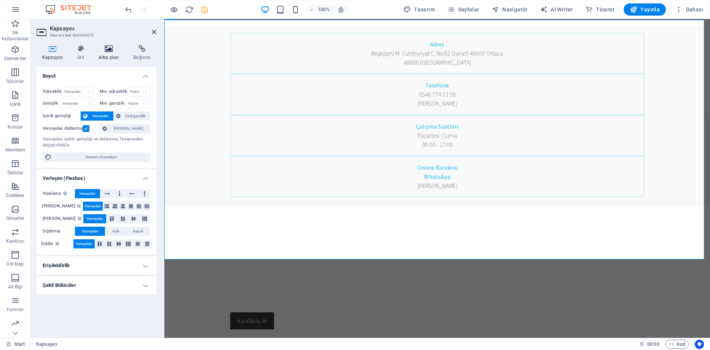
click at [107, 54] on h4 "Arka plan" at bounding box center [110, 53] width 35 height 16
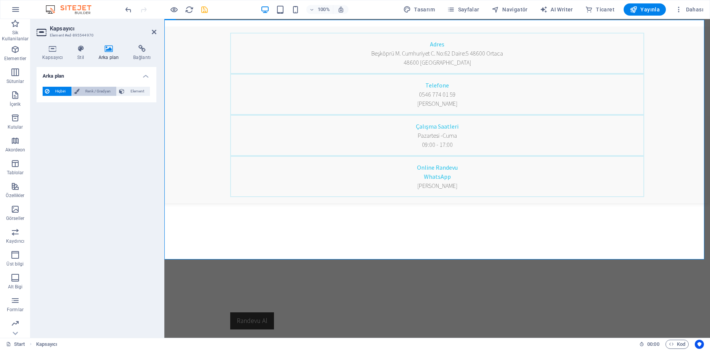
click at [97, 91] on span "Renk / Gradyan" at bounding box center [98, 91] width 33 height 9
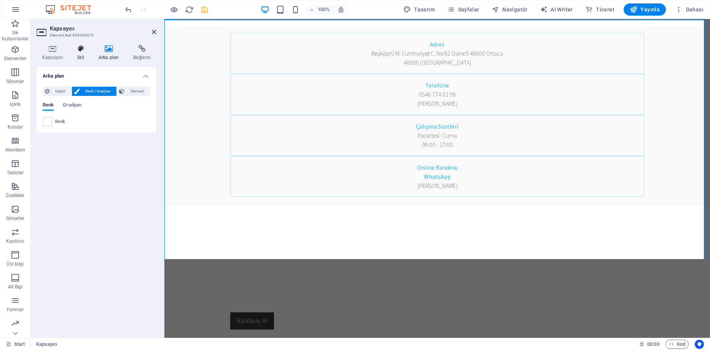
click at [81, 47] on icon at bounding box center [81, 49] width 18 height 8
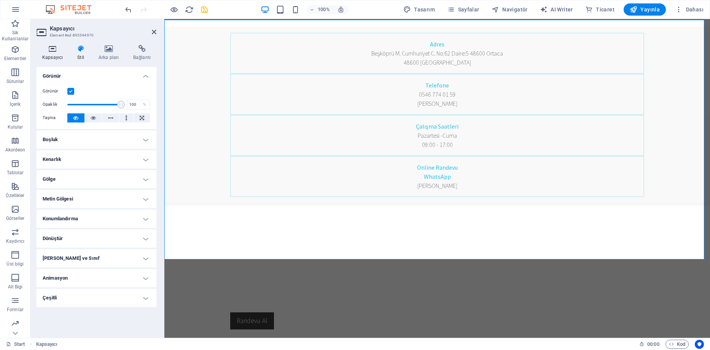
click at [51, 57] on h4 "Kapsayıcı" at bounding box center [54, 53] width 35 height 16
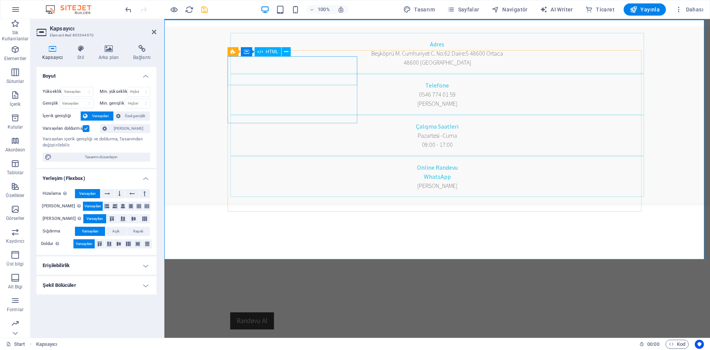
click at [288, 52] on button at bounding box center [285, 51] width 9 height 9
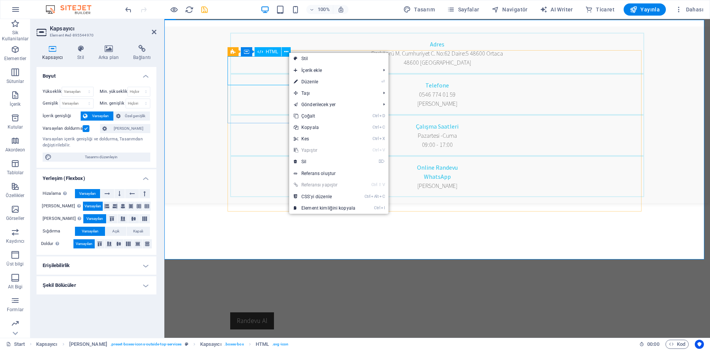
click at [272, 52] on span "HTML" at bounding box center [272, 51] width 13 height 5
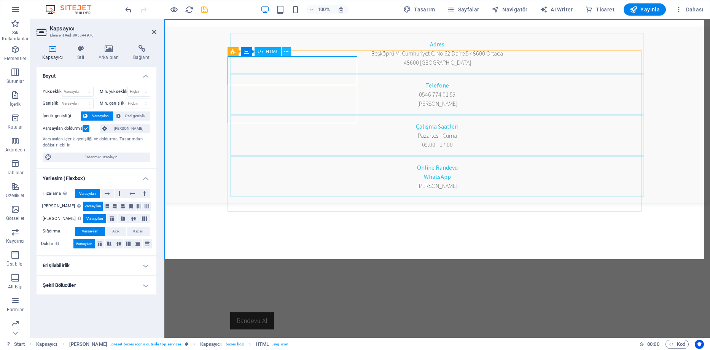
click at [288, 52] on icon at bounding box center [286, 52] width 4 height 8
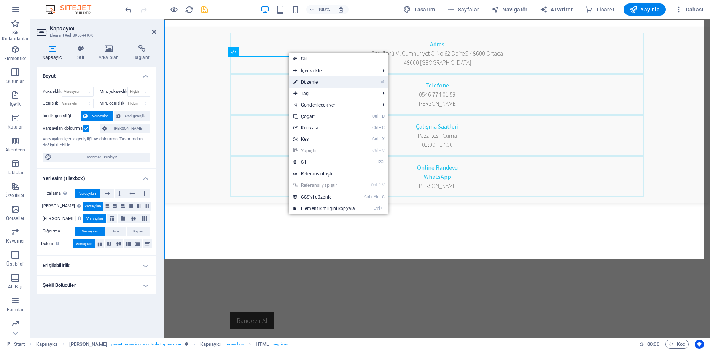
click at [312, 82] on link "⏎ Düzenle" at bounding box center [324, 81] width 71 height 11
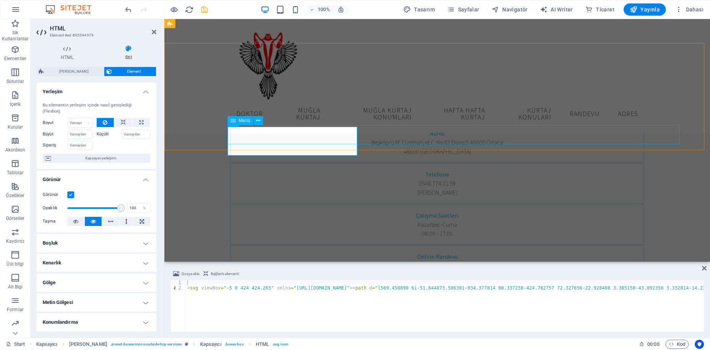
scroll to position [228, 0]
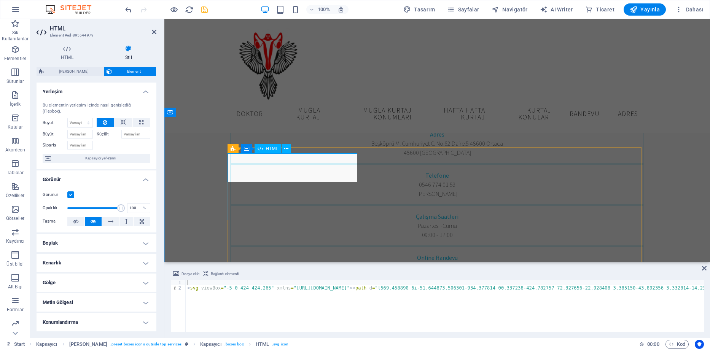
type textarea "<svg viewBox="-5 0 424 424.265" xmlns="http://www.w3.org/2000/svg"><path d="m29…"
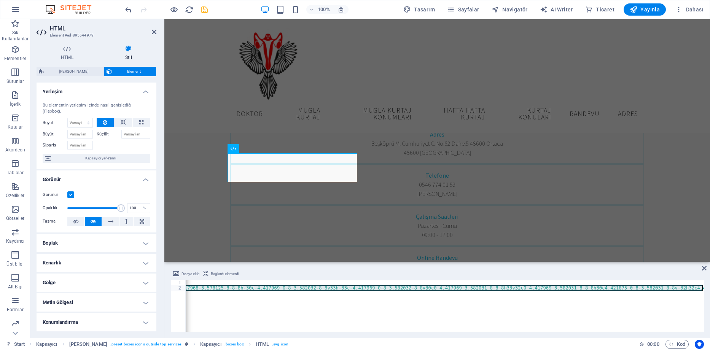
click at [269, 300] on div "< svg viewBox = "-5 0 424 424.265" xmlns = "http://www.w3.org/2000/svg" > < pat…" at bounding box center [445, 306] width 518 height 52
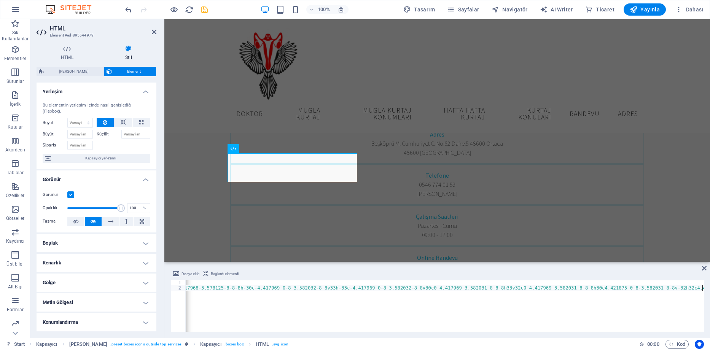
click at [226, 275] on span "Bağlantı elementi" at bounding box center [225, 273] width 28 height 9
click at [191, 275] on span "Dosya ekle" at bounding box center [190, 273] width 18 height 9
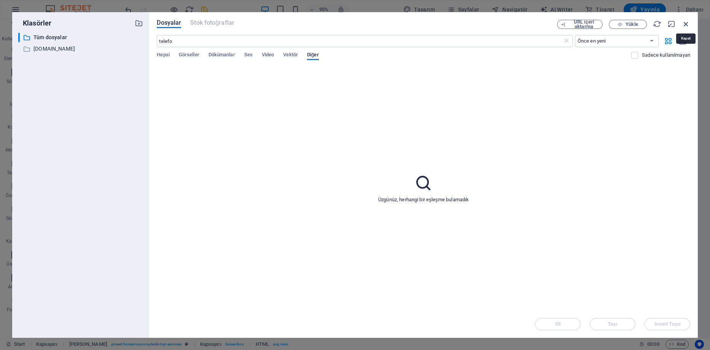
click at [684, 22] on icon "button" at bounding box center [686, 24] width 8 height 8
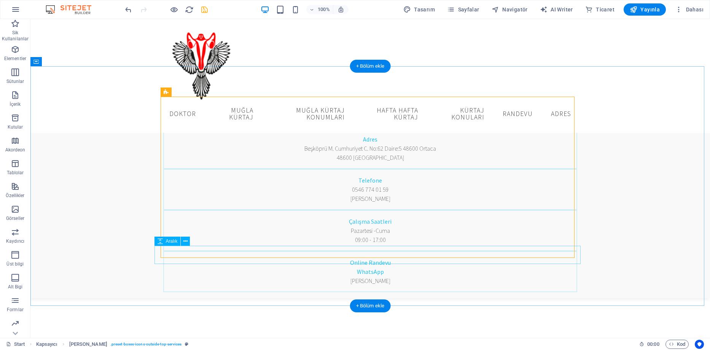
scroll to position [203, 0]
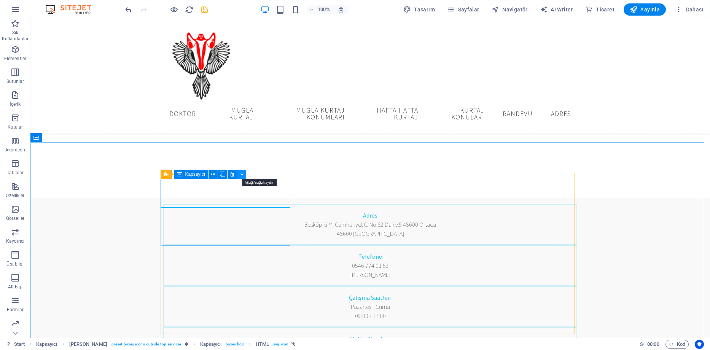
click at [243, 174] on button at bounding box center [241, 174] width 9 height 9
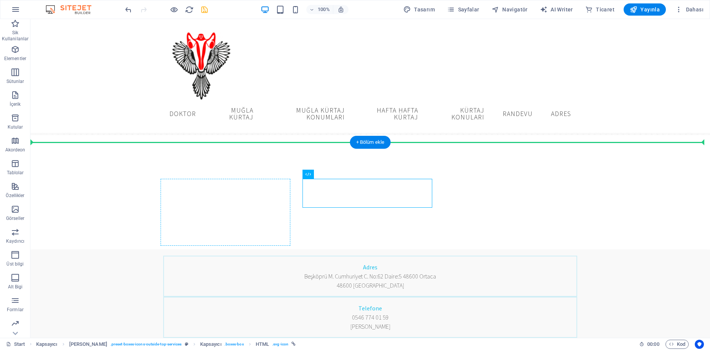
drag, startPoint x: 337, startPoint y: 188, endPoint x: 232, endPoint y: 188, distance: 104.2
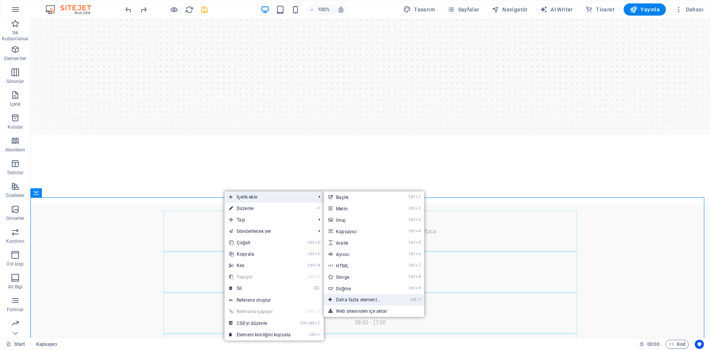
drag, startPoint x: 361, startPoint y: 298, endPoint x: 199, endPoint y: 278, distance: 162.9
click at [361, 298] on link "Ctrl ⏎ Daha fazla element..." at bounding box center [360, 299] width 72 height 11
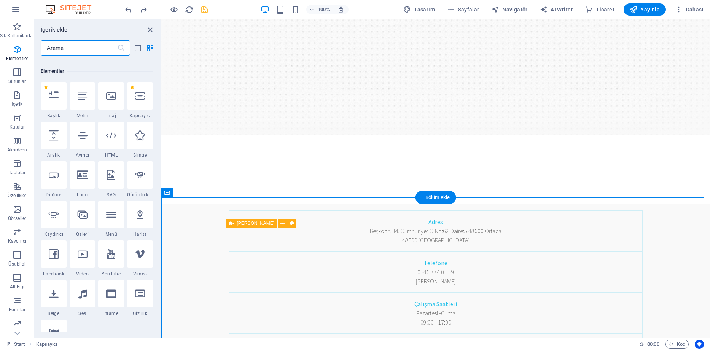
scroll to position [81, 0]
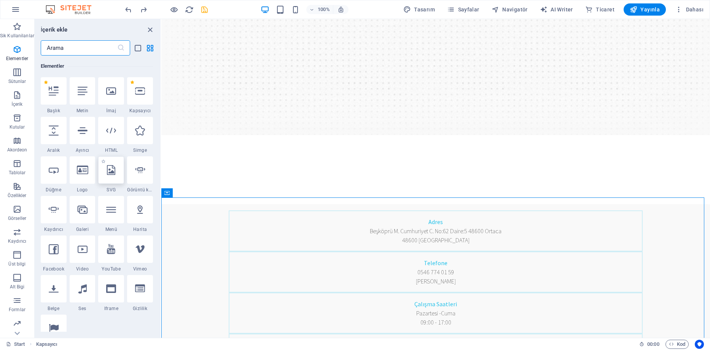
click at [112, 177] on div at bounding box center [111, 169] width 26 height 27
select select "xMidYMid"
select select "px"
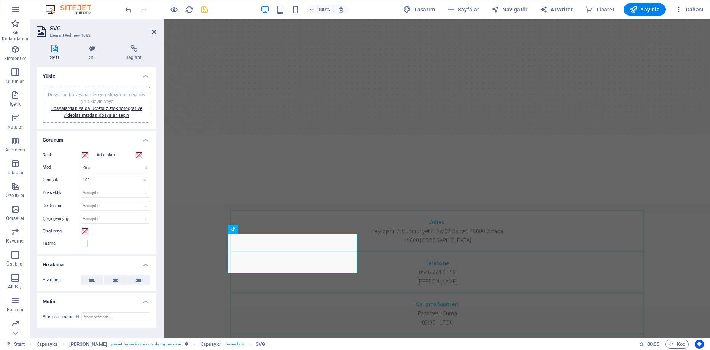
click at [56, 49] on icon at bounding box center [55, 49] width 36 height 8
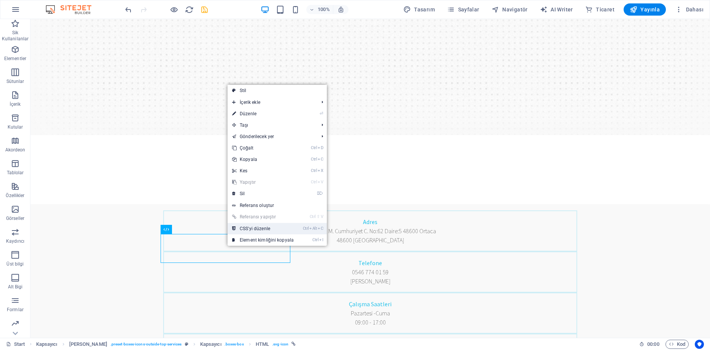
click at [265, 228] on link "Ctrl Alt C CSS'yi düzenle" at bounding box center [262, 228] width 71 height 11
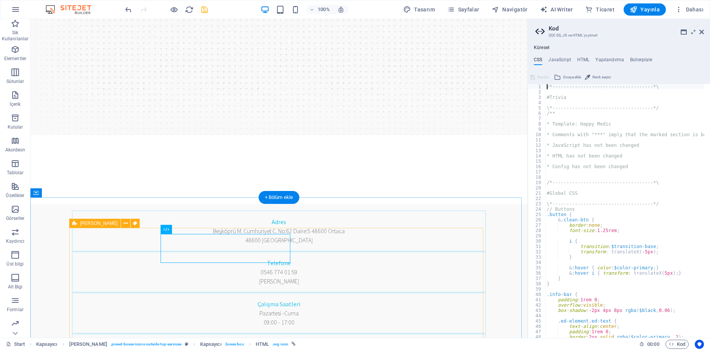
type textarea "transition: $transition-base;"
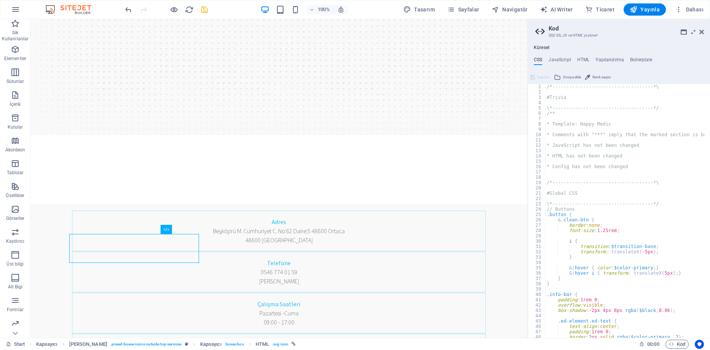
scroll to position [0, 0]
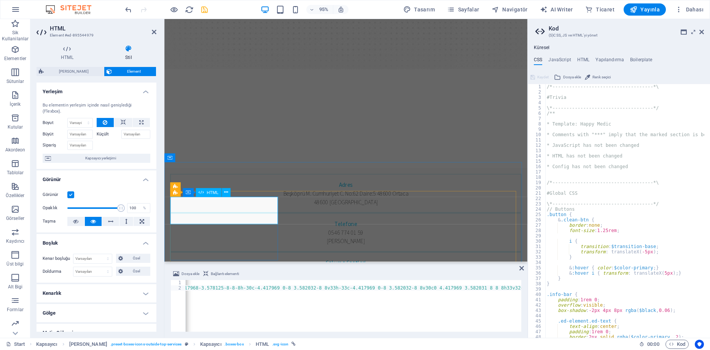
click at [225, 191] on icon at bounding box center [226, 193] width 4 height 8
click at [641, 60] on h4 "Boilerplate" at bounding box center [641, 61] width 22 height 8
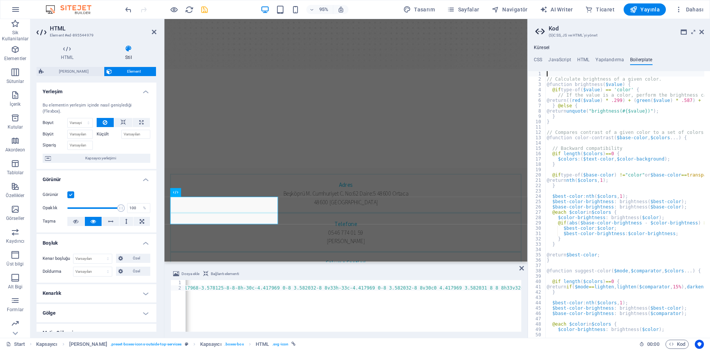
click at [612, 55] on div "Küresel CSS JavaScript HTML Yapılandırma Boilerplate transition: $transition-ba…" at bounding box center [619, 191] width 182 height 293
click at [609, 61] on h4 "Yapılandırma" at bounding box center [609, 61] width 29 height 8
type textarea "$color-background: #fff;"
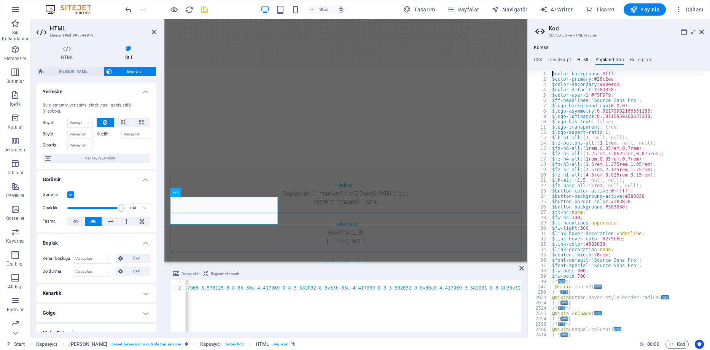
click at [583, 61] on h4 "HTML" at bounding box center [583, 61] width 13 height 8
type textarea "<a href="#main-content" class="wv-link-content button">Skip to main content</a>"
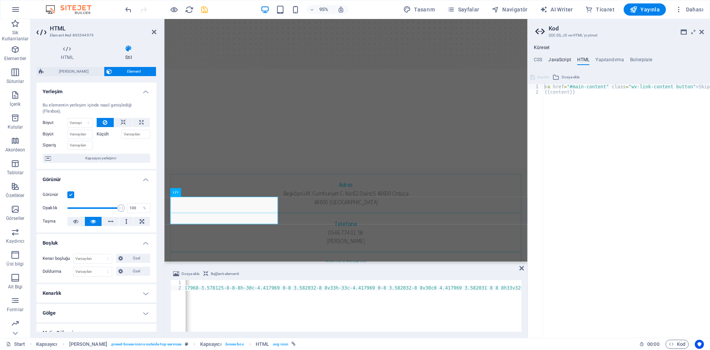
click at [564, 59] on h4 "JavaScript" at bounding box center [559, 61] width 22 height 8
type textarea "/* JS for preset "Menu V2" */"
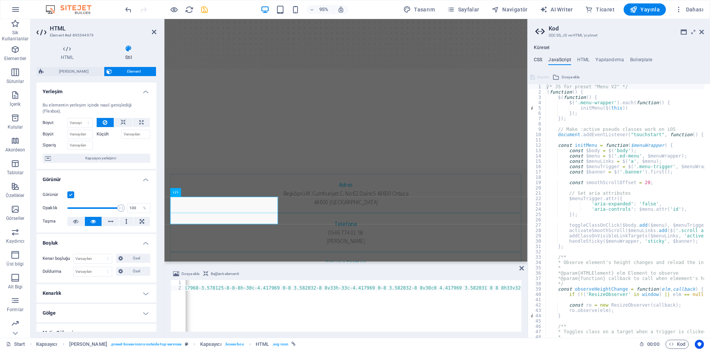
click at [541, 60] on h4 "CSS" at bounding box center [538, 61] width 8 height 8
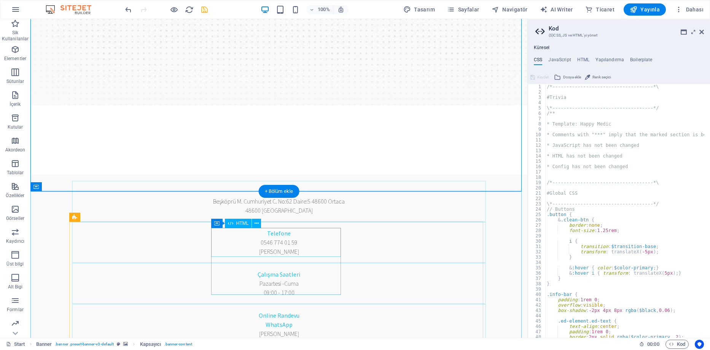
scroll to position [393, 0]
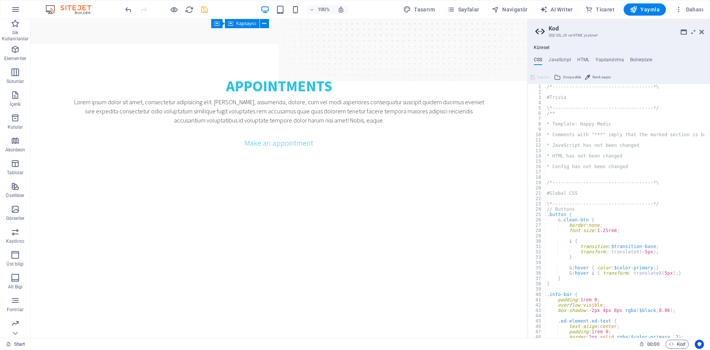
scroll to position [1420, 0]
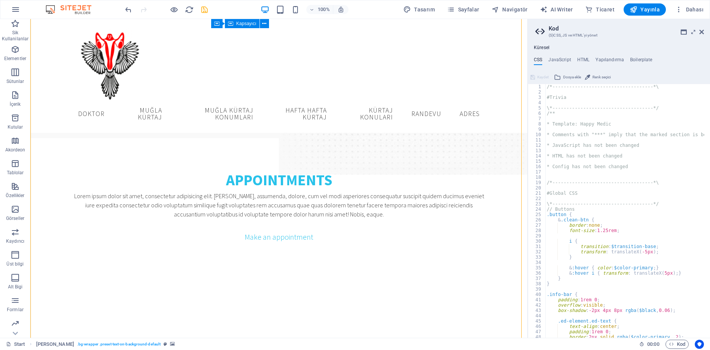
scroll to position [1040, 0]
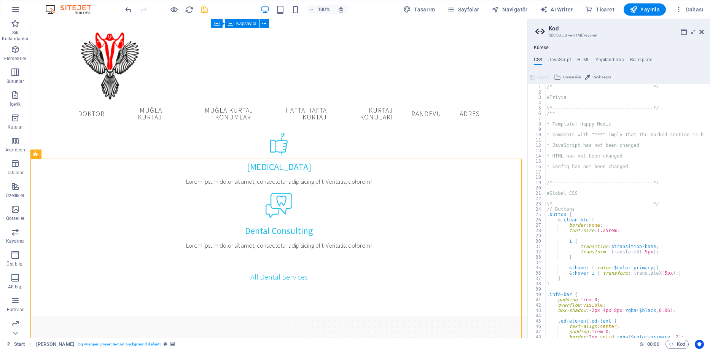
scroll to position [811, 0]
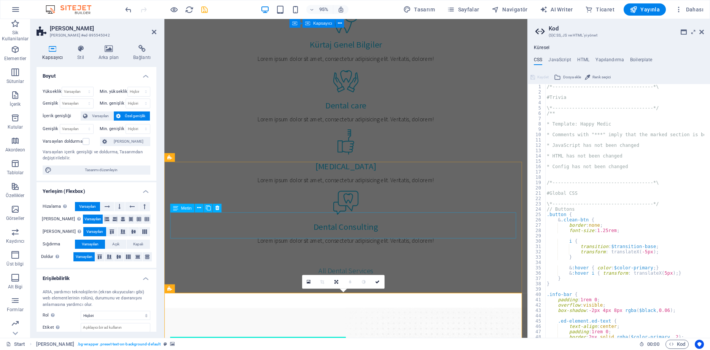
scroll to position [839, 0]
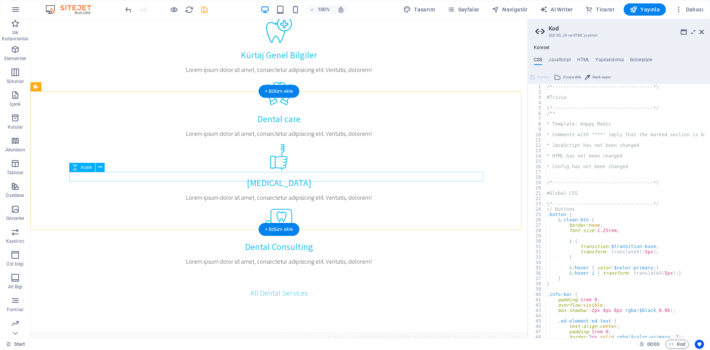
scroll to position [875, 0]
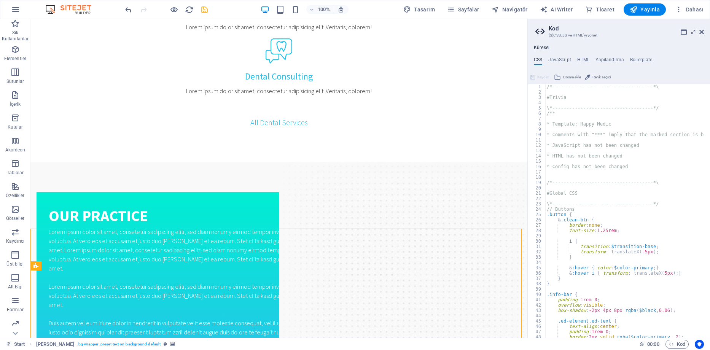
scroll to position [989, 0]
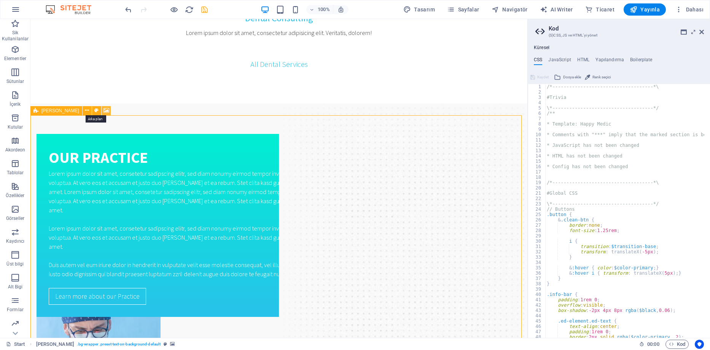
click at [103, 109] on icon at bounding box center [106, 111] width 6 height 8
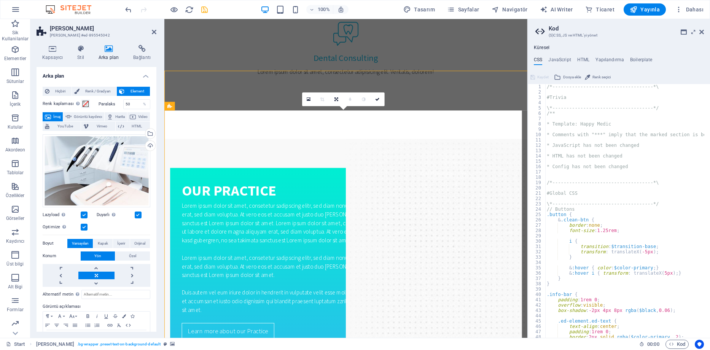
scroll to position [1031, 0]
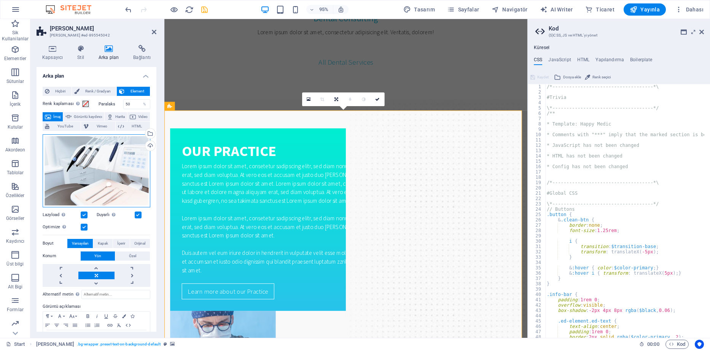
click at [113, 158] on div "Dosyaları buraya sürükleyin, dosyaları seçmek için tıklayın veya Dosyalardan ya…" at bounding box center [97, 170] width 108 height 73
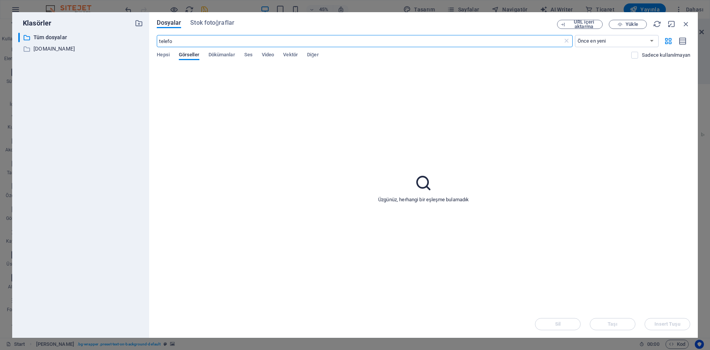
click at [165, 43] on input "telefo" at bounding box center [360, 41] width 406 height 12
type input "kürtaj"
click at [165, 53] on span "Hepsi" at bounding box center [163, 55] width 13 height 11
click at [181, 41] on input "kürtaj" at bounding box center [360, 41] width 406 height 12
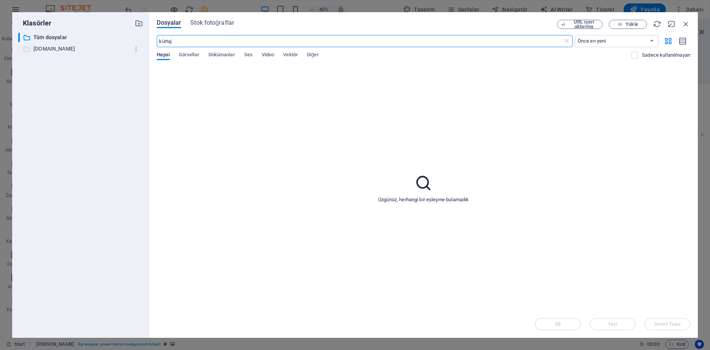
click at [75, 50] on p "muglakadindogum.net" at bounding box center [81, 49] width 96 height 9
click at [199, 41] on input "kürtaj" at bounding box center [360, 41] width 406 height 12
click at [622, 42] on select "Önce en yeni Önce en eski Ad (A-Z) Ad (Z-A) Boyut (0-9) Boyut (9-0) Çözünürlük …" at bounding box center [617, 41] width 84 height 12
select select "resolution_desc"
click at [575, 35] on select "Önce en yeni Önce en eski Ad (A-Z) Ad (Z-A) Boyut (0-9) Boyut (9-0) Çözünürlük …" at bounding box center [617, 41] width 84 height 12
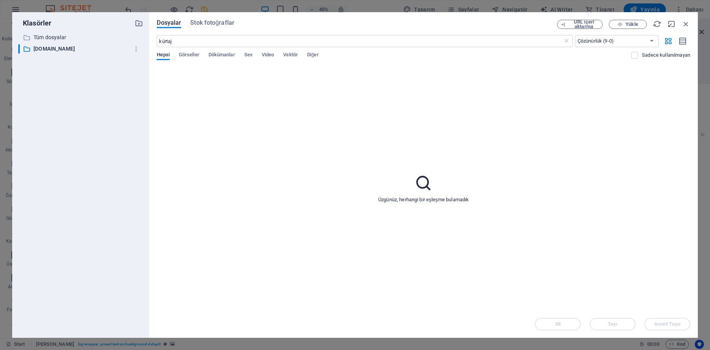
click at [597, 89] on div "Üzgünüz, herhangi bir eşleşme bulamadık" at bounding box center [423, 188] width 533 height 244
click at [221, 19] on div "Dosyalar Stok fotoğraflar URL içeri aktarma Yükle kürtaj ​ Önce en yeni Önce en…" at bounding box center [423, 175] width 549 height 326
click at [220, 24] on span "Stok fotoğraflar" at bounding box center [212, 22] width 44 height 9
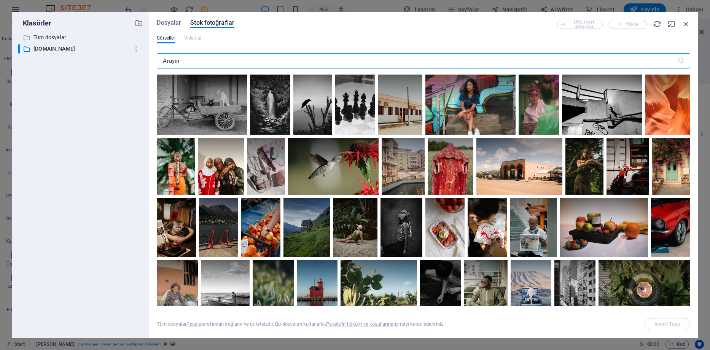
click at [291, 64] on input "text" at bounding box center [417, 60] width 520 height 15
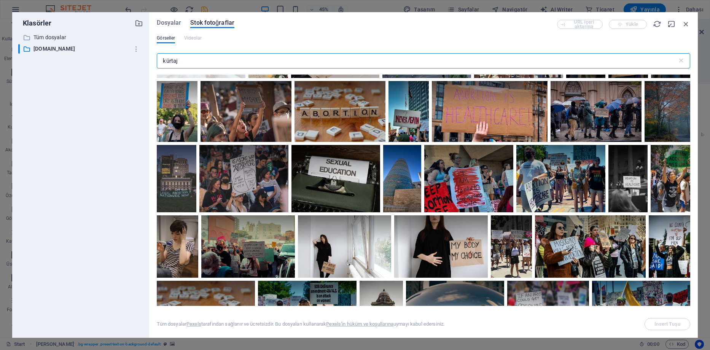
scroll to position [0, 0]
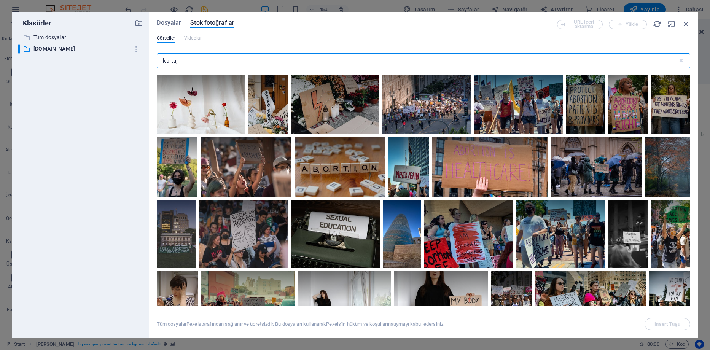
click at [360, 62] on input "kürtaj" at bounding box center [417, 60] width 520 height 15
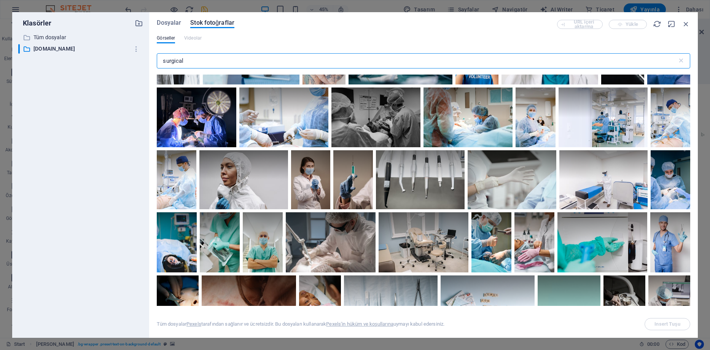
scroll to position [1027, 0]
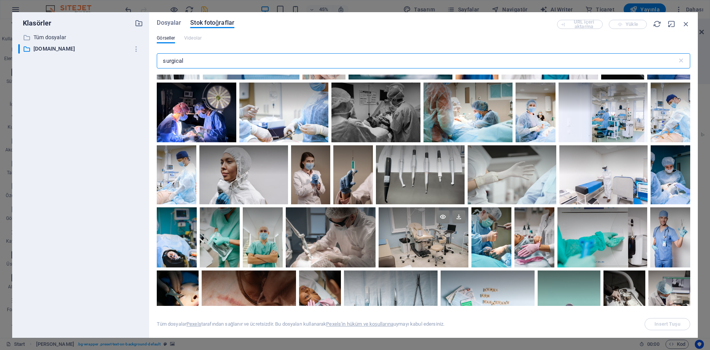
type input "surgical"
click at [445, 237] on div at bounding box center [423, 237] width 90 height 60
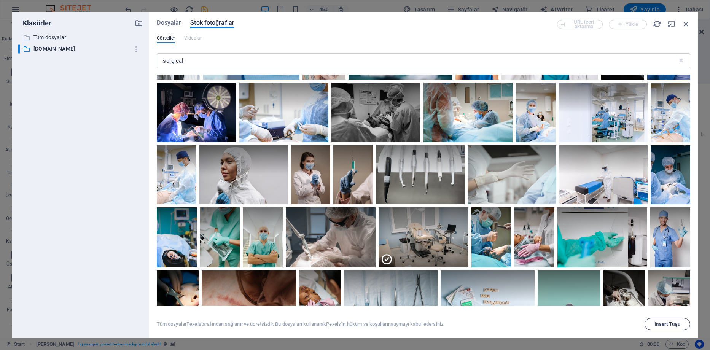
click at [672, 323] on span "Insert Tuşu" at bounding box center [666, 324] width 25 height 5
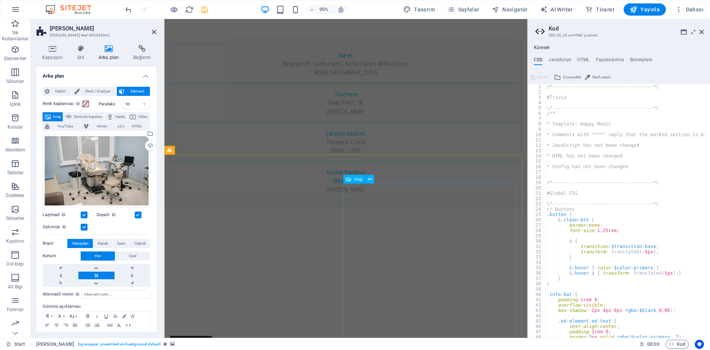
scroll to position [496, 0]
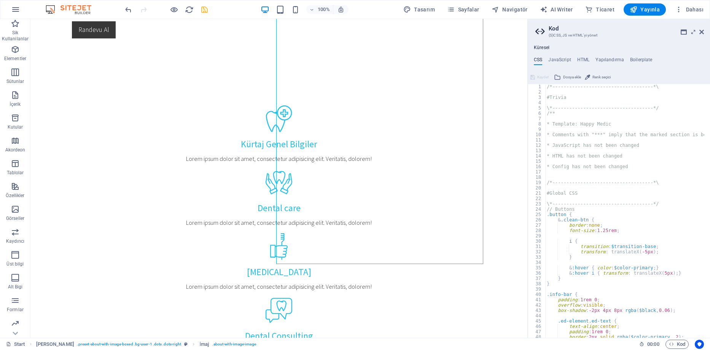
scroll to position [672, 0]
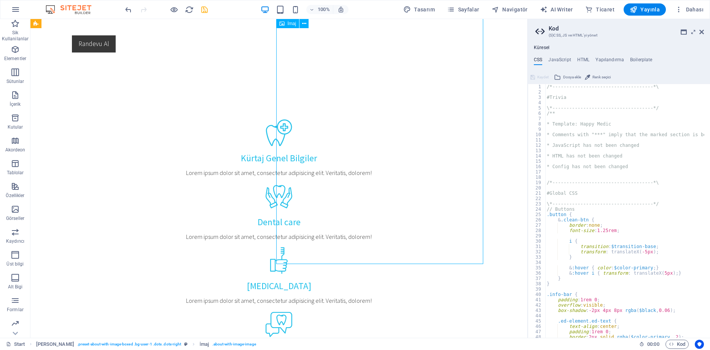
select select "%"
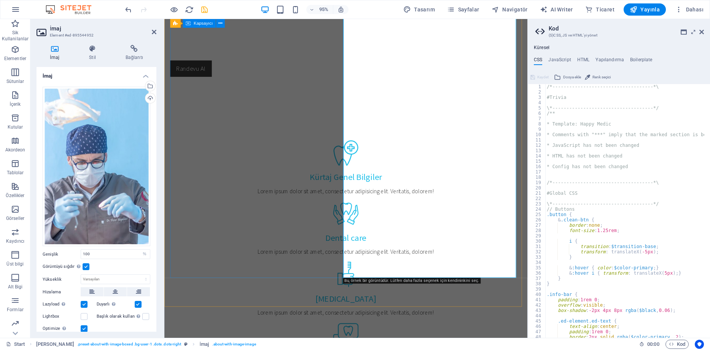
scroll to position [686, 0]
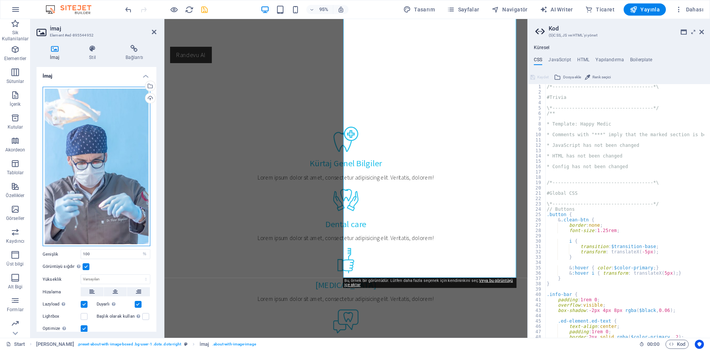
click at [94, 160] on div "Dosyaları buraya sürükleyin, dosyaları seçmek için tıklayın veya Dosyalardan ya…" at bounding box center [97, 167] width 108 height 160
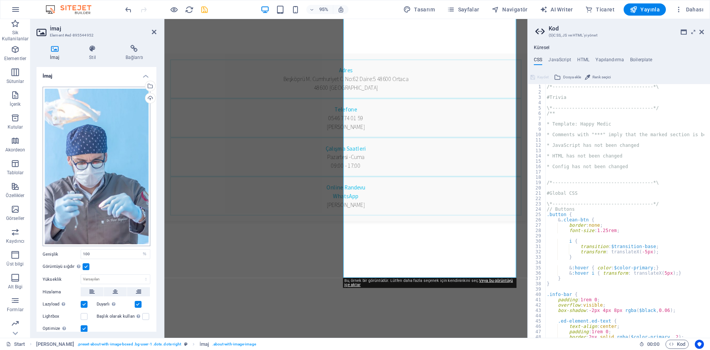
scroll to position [1007, 0]
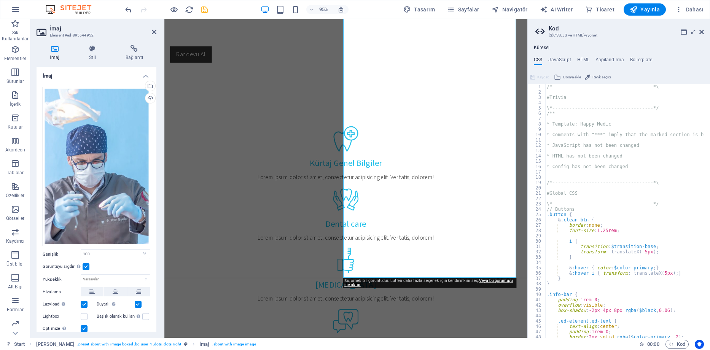
select select "resolution_desc"
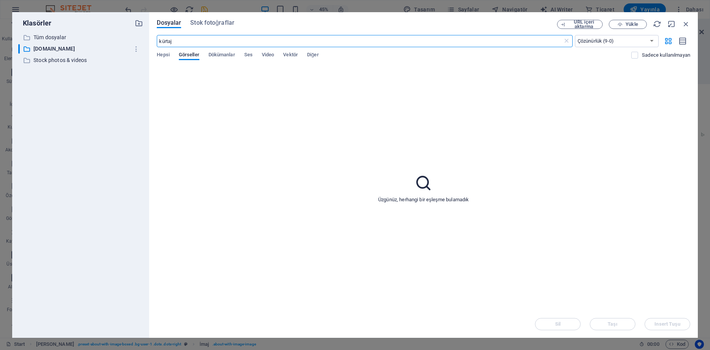
click at [262, 40] on input "kürtaj" at bounding box center [360, 41] width 406 height 12
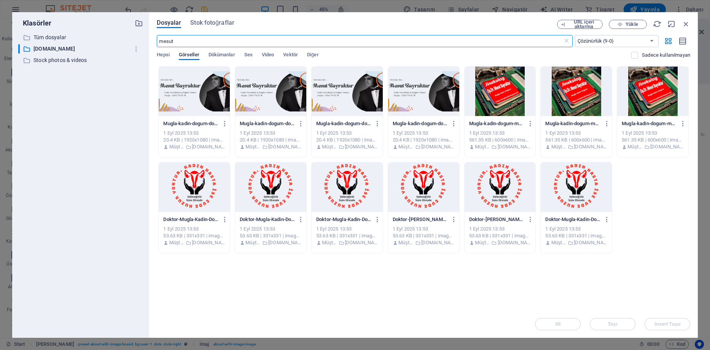
type input "mesut"
click at [259, 305] on div "Anında yüklemek için dosyaları buraya bırakın Mugla-kadin-dogum-doktor-Mesut-Ba…" at bounding box center [423, 188] width 533 height 244
click at [64, 49] on p "muglakadindogum.net" at bounding box center [81, 49] width 96 height 9
click at [605, 38] on select "Önce en yeni Önce en eski Ad (A-Z) Ad (Z-A) Boyut (0-9) Boyut (9-0) Çözünürlük …" at bounding box center [617, 41] width 84 height 12
select select "newest_first"
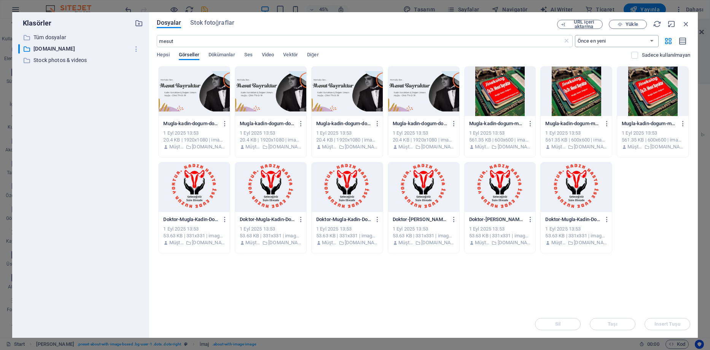
click at [575, 35] on select "Önce en yeni Önce en eski Ad (A-Z) Ad (Z-A) Boyut (0-9) Boyut (9-0) Çözünürlük …" at bounding box center [617, 41] width 84 height 12
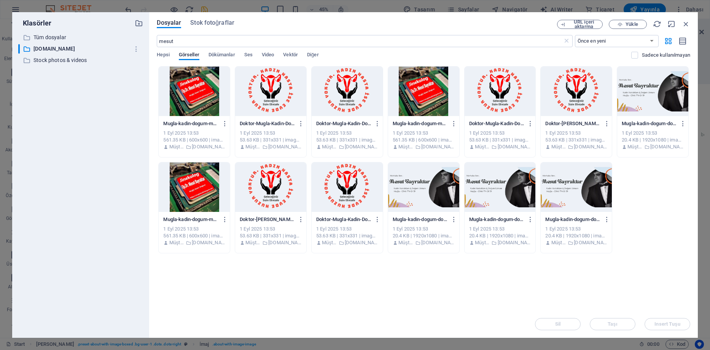
click at [673, 96] on div at bounding box center [652, 91] width 71 height 49
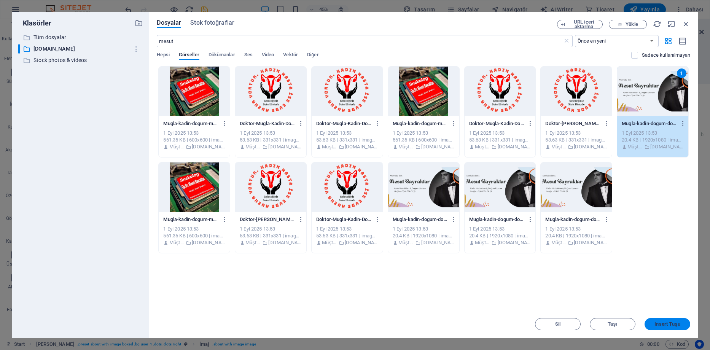
click at [662, 325] on span "Insert Tuşu" at bounding box center [666, 324] width 25 height 5
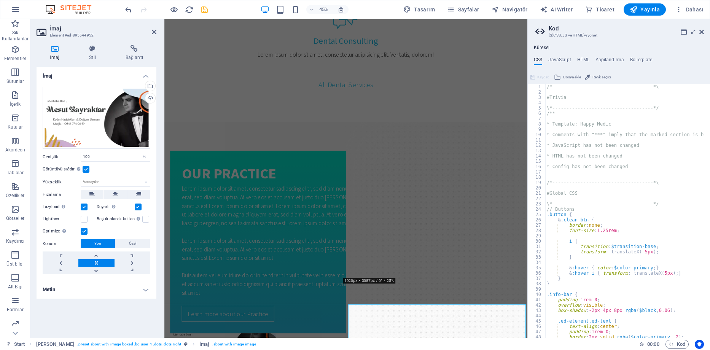
scroll to position [686, 0]
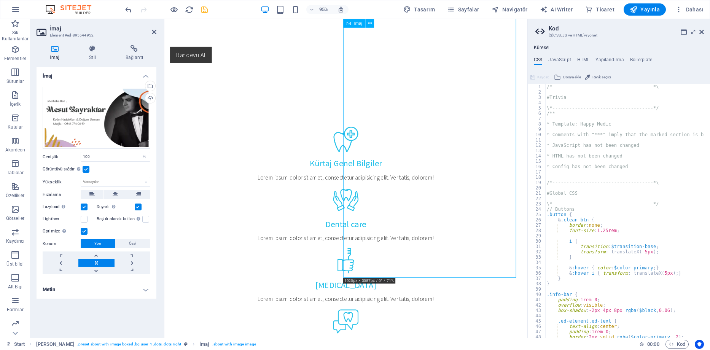
drag, startPoint x: 434, startPoint y: 227, endPoint x: 494, endPoint y: 217, distance: 60.5
drag, startPoint x: 492, startPoint y: 209, endPoint x: 419, endPoint y: 222, distance: 73.8
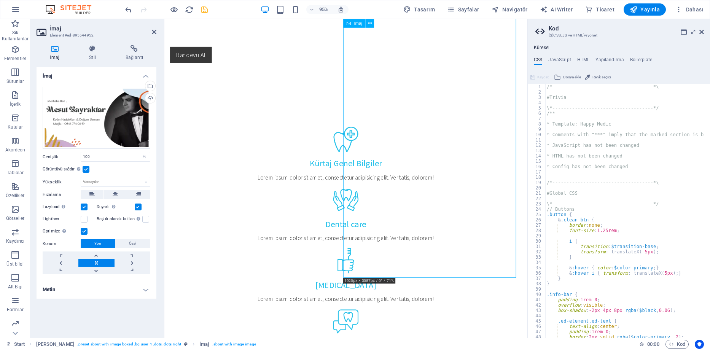
click at [84, 126] on div "Dosyaları buraya sürükleyin, dosyaları seçmek için tıklayın veya Dosyalardan ya…" at bounding box center [97, 118] width 108 height 62
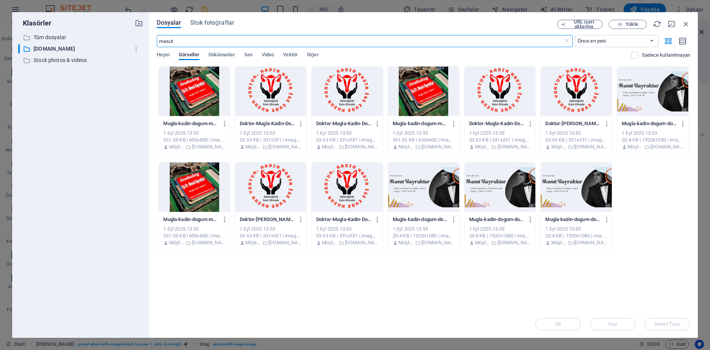
click at [211, 42] on input "mesut" at bounding box center [360, 41] width 406 height 12
type input "m"
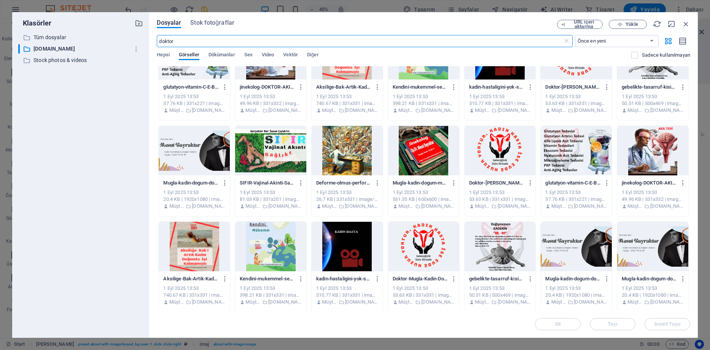
scroll to position [326, 0]
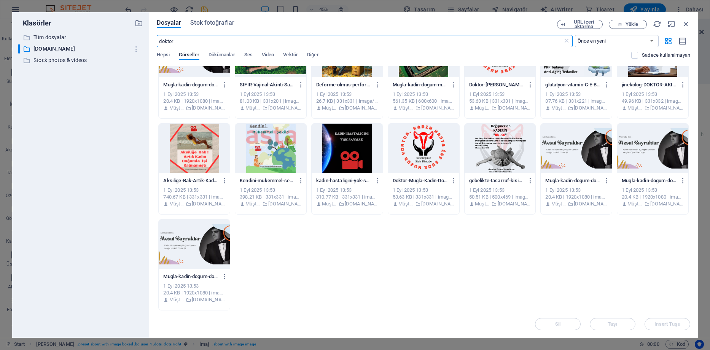
type input "doktor"
click at [181, 236] on div at bounding box center [194, 243] width 71 height 49
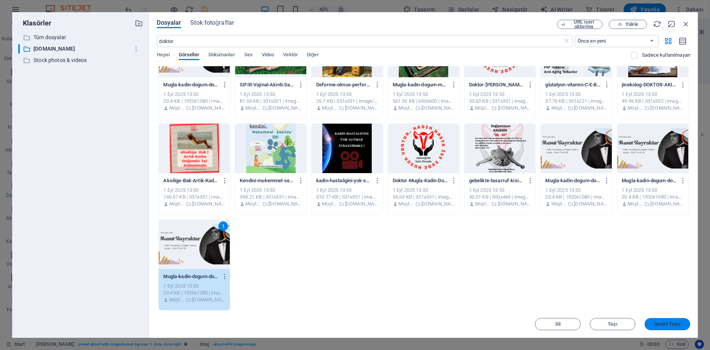
click at [667, 322] on span "Insert Tuşu" at bounding box center [666, 324] width 25 height 5
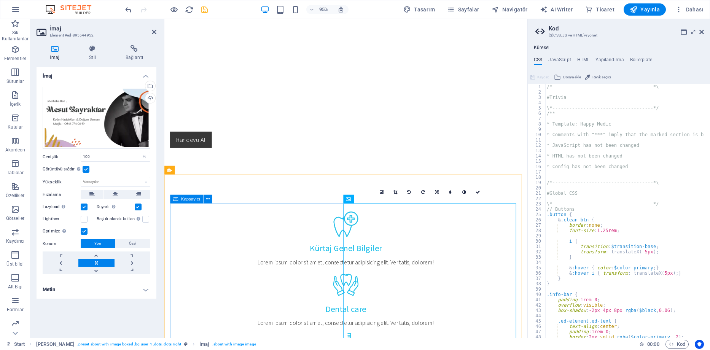
scroll to position [609, 0]
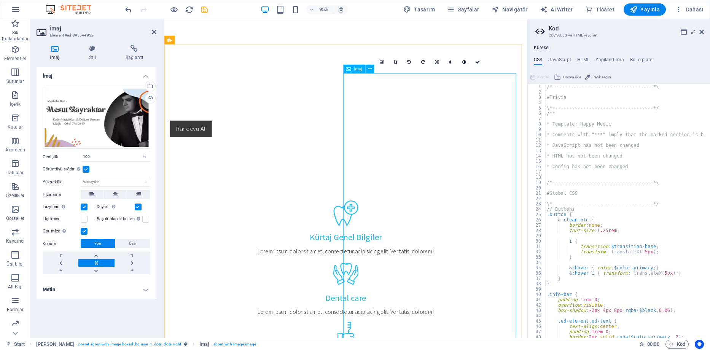
click at [78, 112] on div "Dosyaları buraya sürükleyin, dosyaları seçmek için tıklayın veya Dosyalardan ya…" at bounding box center [97, 118] width 108 height 62
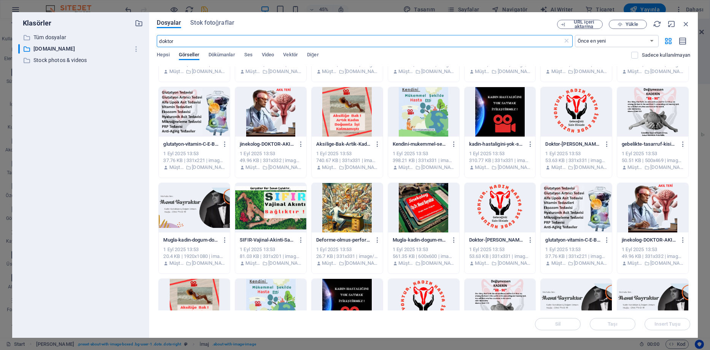
scroll to position [228, 0]
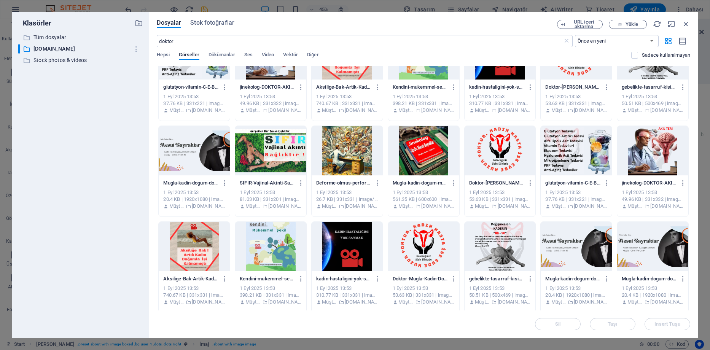
click at [426, 145] on div at bounding box center [423, 150] width 71 height 49
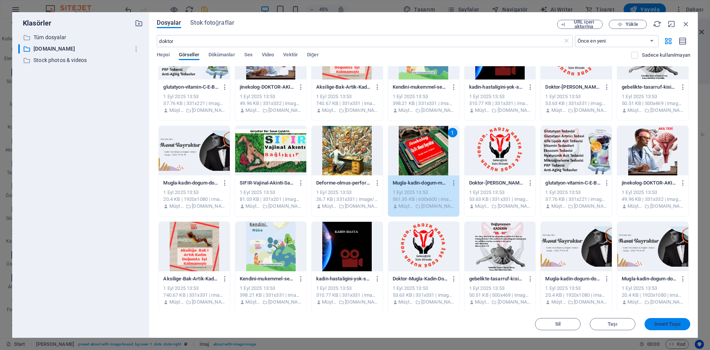
click at [683, 327] on button "Insert Tuşu" at bounding box center [667, 324] width 46 height 12
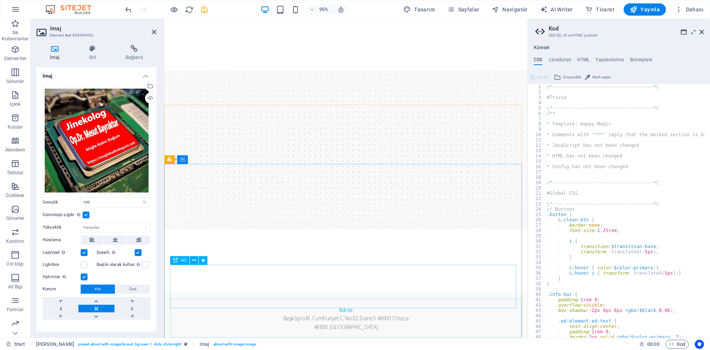
scroll to position [0, 0]
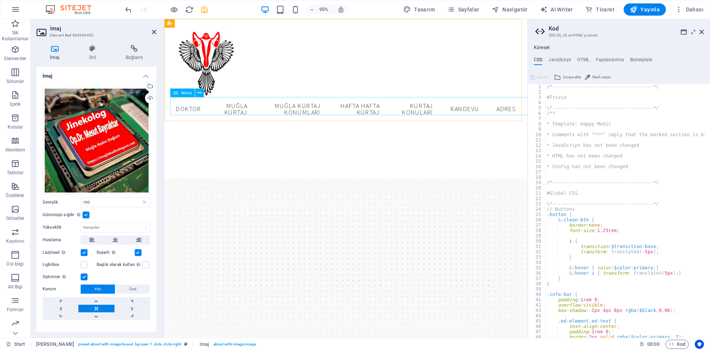
click at [230, 118] on nav "Doktor Muğla Kürtaj Muğla Kürtaj Konumları Hafta Hafta Kürtaj Kürtaj Konuları R…" at bounding box center [355, 113] width 370 height 25
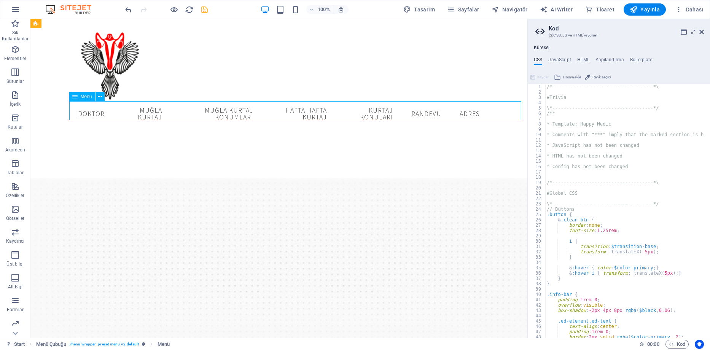
click at [232, 105] on nav "Doktor Muğla Kürtaj Muğla Kürtaj Konumları Hafta Hafta Kürtaj Kürtaj Konuları R…" at bounding box center [279, 113] width 414 height 25
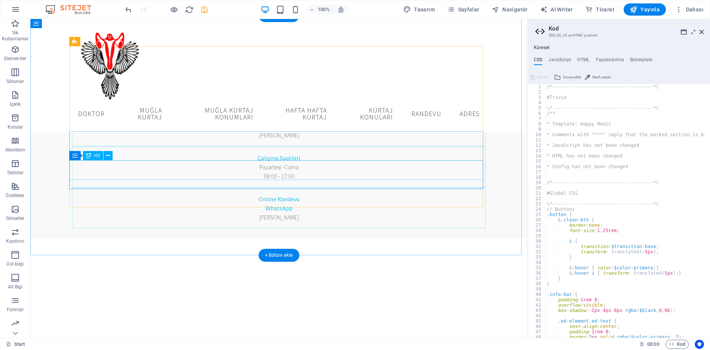
scroll to position [190, 0]
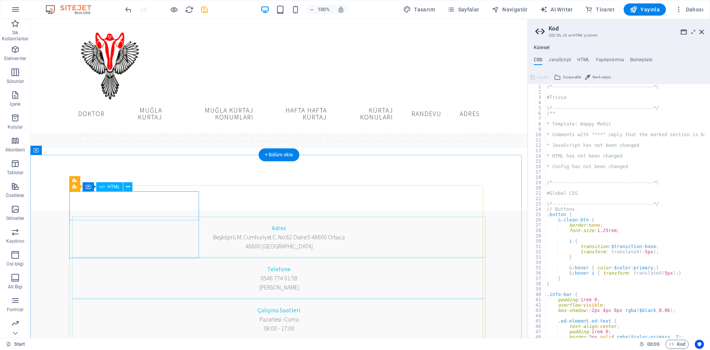
click at [114, 188] on span "HTML" at bounding box center [114, 186] width 13 height 5
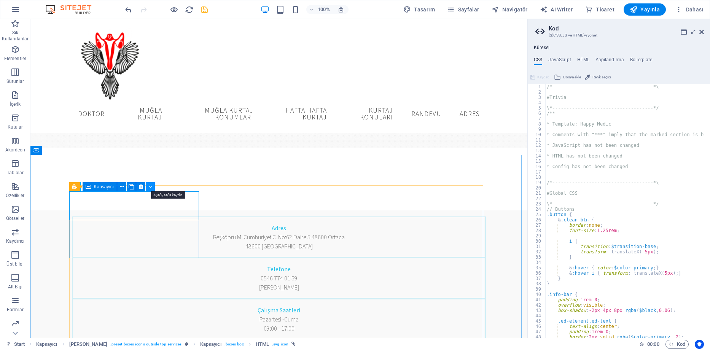
drag, startPoint x: 154, startPoint y: 187, endPoint x: 124, endPoint y: 168, distance: 35.7
click at [154, 187] on button at bounding box center [150, 186] width 9 height 9
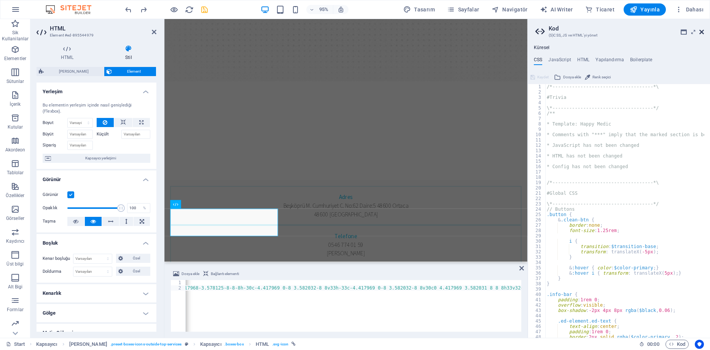
drag, startPoint x: 700, startPoint y: 32, endPoint x: 528, endPoint y: 21, distance: 172.7
click at [700, 32] on icon at bounding box center [701, 32] width 5 height 6
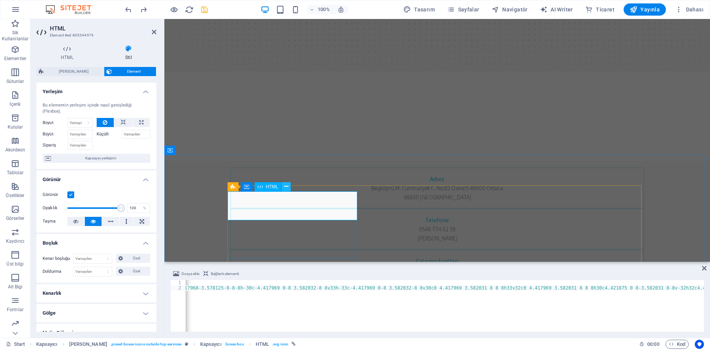
click at [286, 188] on icon at bounding box center [286, 187] width 4 height 8
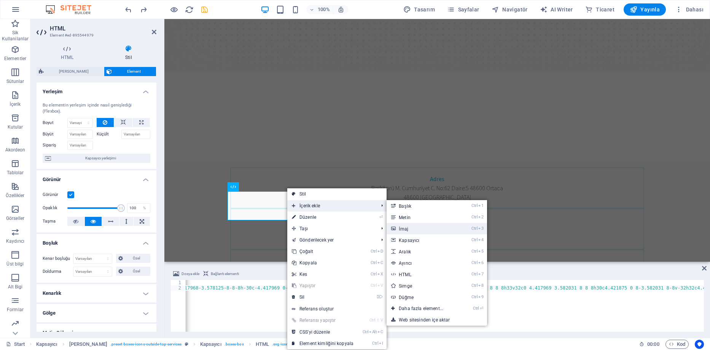
click at [425, 229] on link "Ctrl 3 İmaj" at bounding box center [422, 228] width 72 height 11
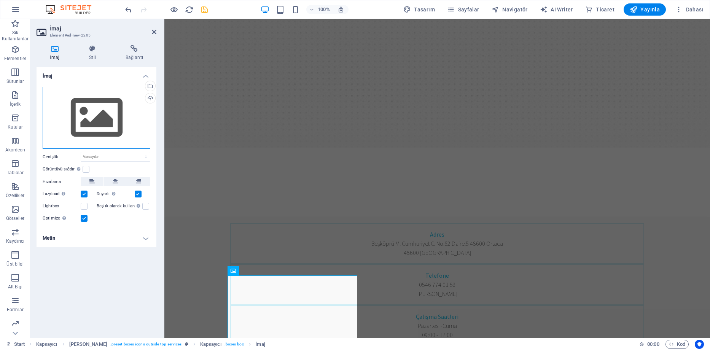
click at [88, 121] on div "Dosyaları buraya sürükleyin, dosyaları seçmek için tıklayın veya Dosyalardan ya…" at bounding box center [97, 118] width 108 height 62
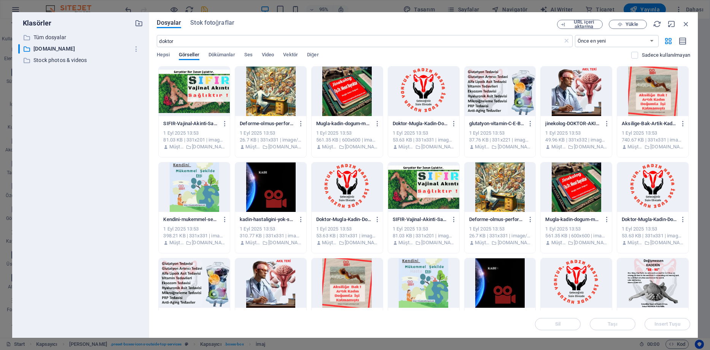
click at [215, 19] on div "Dosyalar Stok fotoğraflar URL içeri aktarma Yükle doktor ​ Önce en yeni Önce en…" at bounding box center [423, 175] width 549 height 326
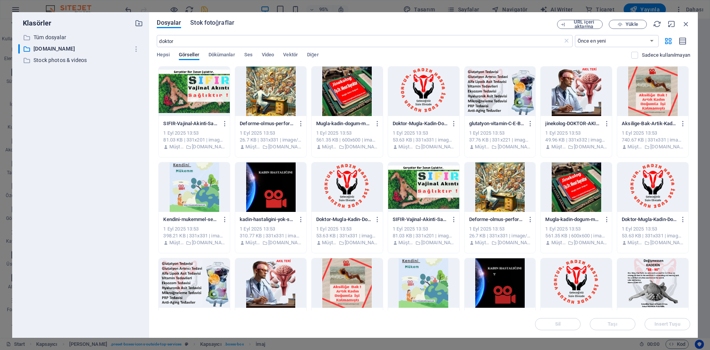
click at [215, 24] on span "Stok fotoğraflar" at bounding box center [212, 22] width 44 height 9
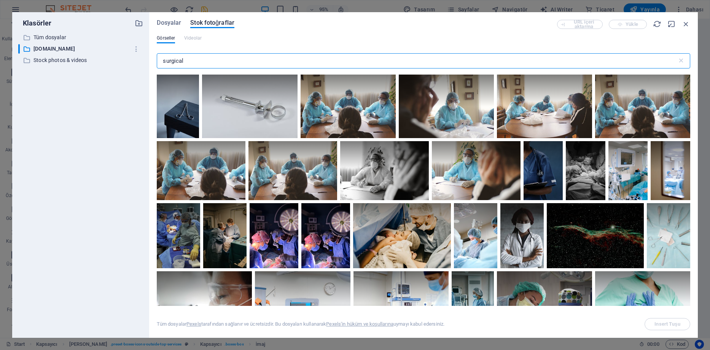
click at [197, 62] on input "surgical" at bounding box center [417, 60] width 520 height 15
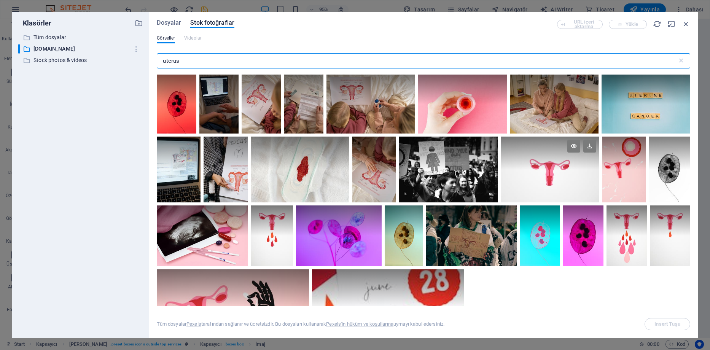
type input "uterus"
click at [547, 172] on div at bounding box center [550, 170] width 99 height 66
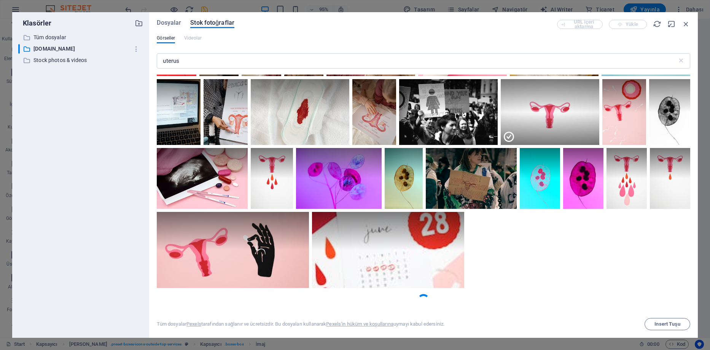
scroll to position [45, 0]
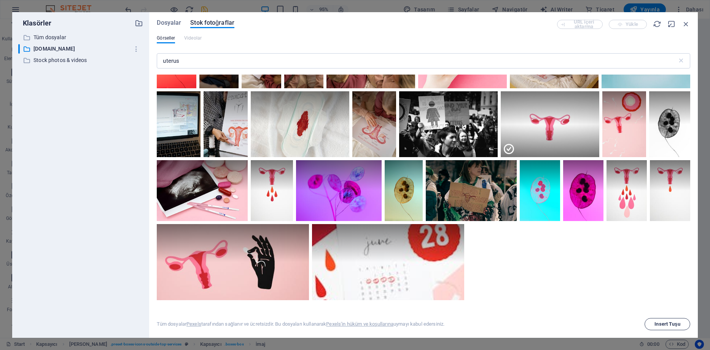
click at [663, 323] on span "Insert Tuşu" at bounding box center [666, 324] width 25 height 5
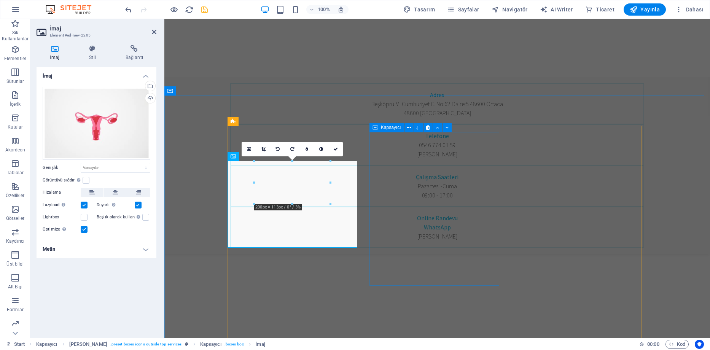
scroll to position [342, 0]
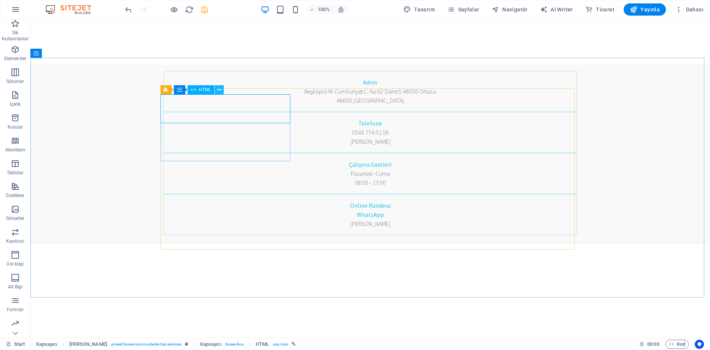
click at [220, 91] on icon at bounding box center [219, 90] width 4 height 8
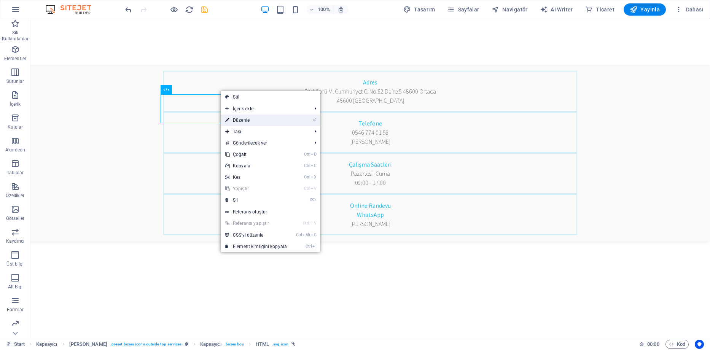
click at [249, 117] on link "⏎ Düzenle" at bounding box center [256, 120] width 71 height 11
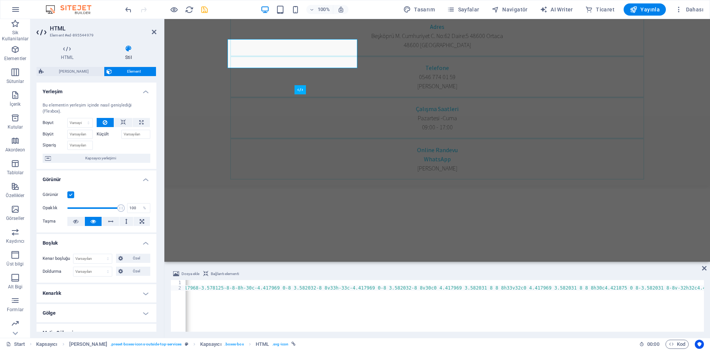
click at [130, 70] on span "Element" at bounding box center [134, 71] width 40 height 9
click at [130, 53] on h4 "Stil" at bounding box center [129, 53] width 56 height 16
click at [132, 49] on icon at bounding box center [129, 49] width 56 height 8
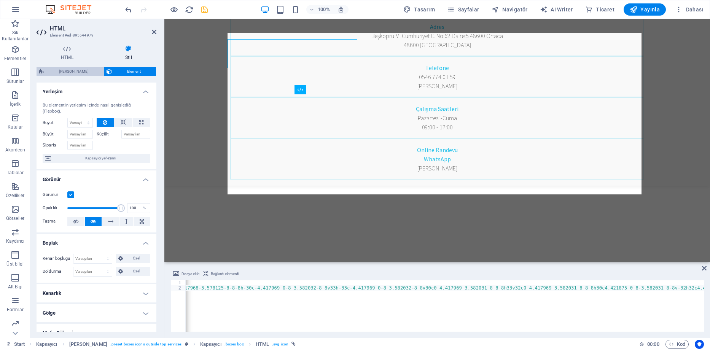
click at [67, 68] on span "[PERSON_NAME]" at bounding box center [74, 71] width 56 height 9
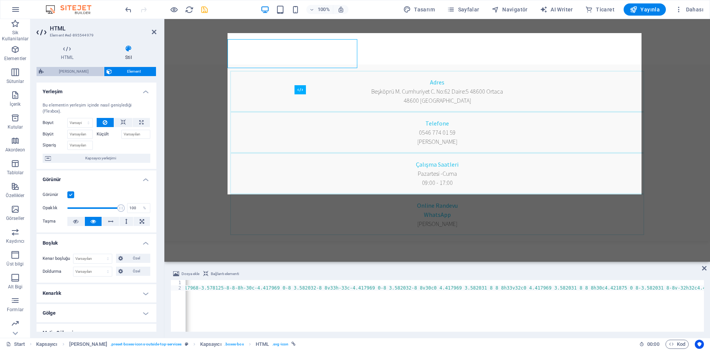
select select "px"
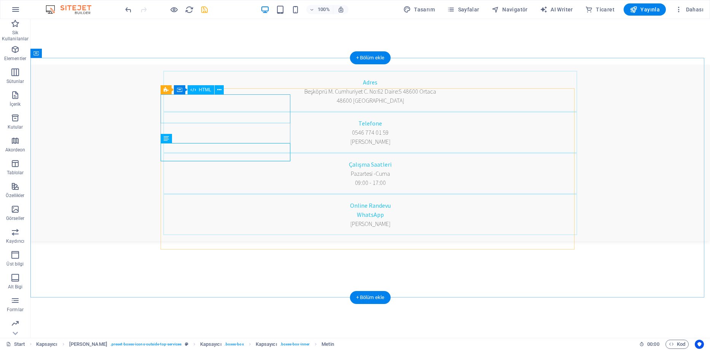
click at [219, 90] on icon at bounding box center [219, 90] width 4 height 8
click at [221, 92] on icon at bounding box center [219, 90] width 4 height 8
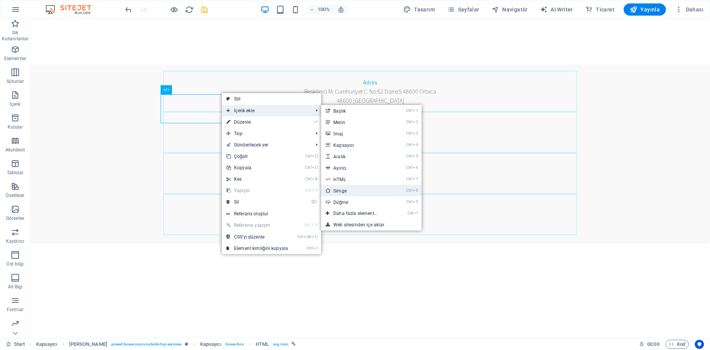
click at [369, 188] on link "Ctrl 8 Simge" at bounding box center [357, 190] width 72 height 11
select select "xMidYMid"
select select "px"
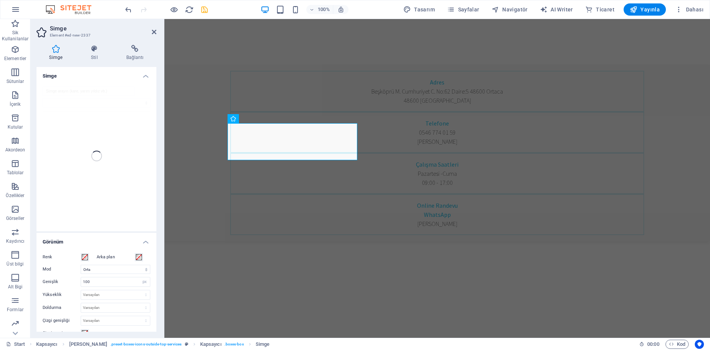
click at [81, 147] on div at bounding box center [97, 156] width 120 height 151
click at [88, 91] on div at bounding box center [97, 156] width 120 height 151
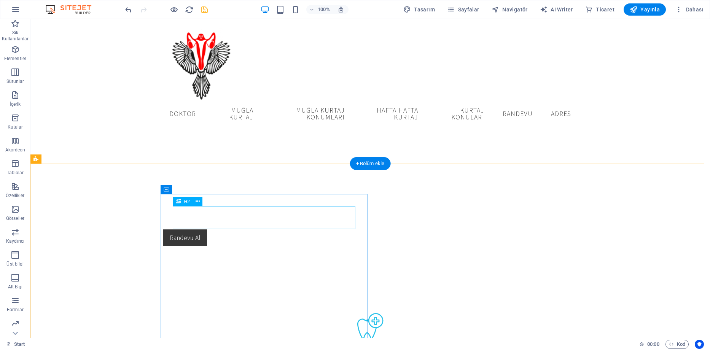
scroll to position [456, 0]
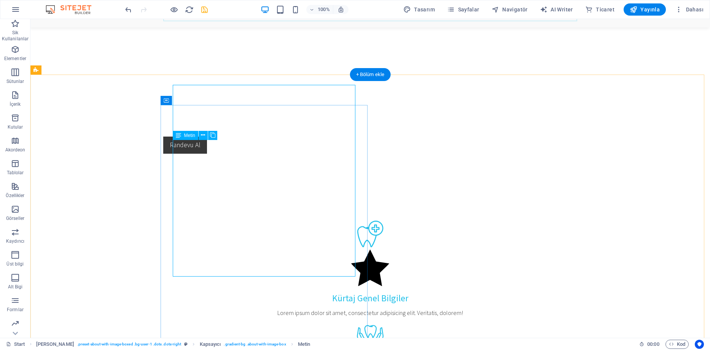
scroll to position [609, 0]
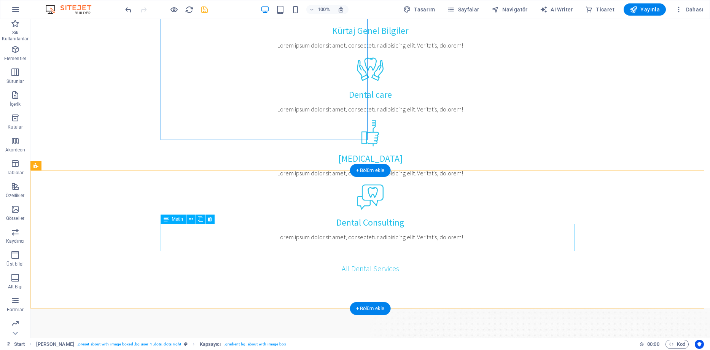
scroll to position [875, 0]
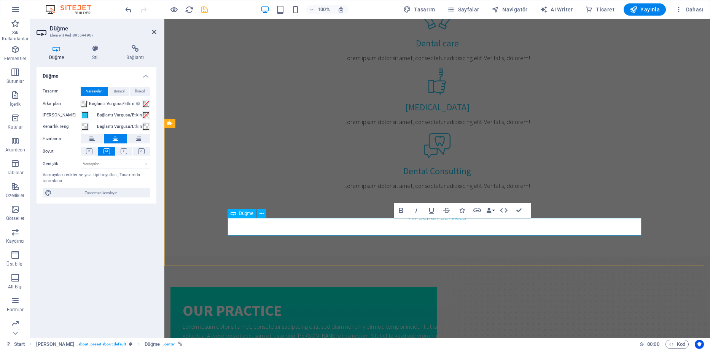
drag, startPoint x: 414, startPoint y: 226, endPoint x: 465, endPoint y: 227, distance: 51.4
drag, startPoint x: 412, startPoint y: 227, endPoint x: 464, endPoint y: 226, distance: 52.1
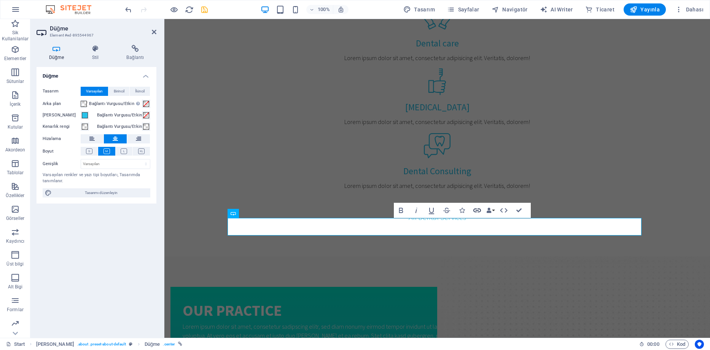
click at [478, 210] on icon "button" at bounding box center [476, 210] width 9 height 9
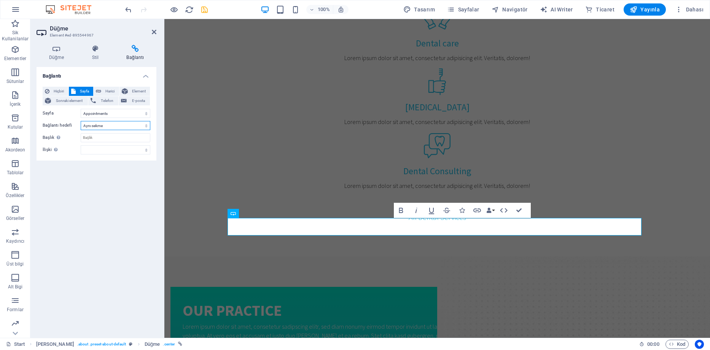
click at [105, 125] on select "Yeni sekme Aynı sekme Kaplama" at bounding box center [116, 125] width 70 height 9
select select "blank"
click at [81, 121] on select "Yeni sekme Aynı sekme Kaplama" at bounding box center [116, 125] width 70 height 9
click at [115, 90] on span "Harici" at bounding box center [109, 91] width 13 height 9
click at [97, 113] on input "/16865901" at bounding box center [116, 113] width 70 height 9
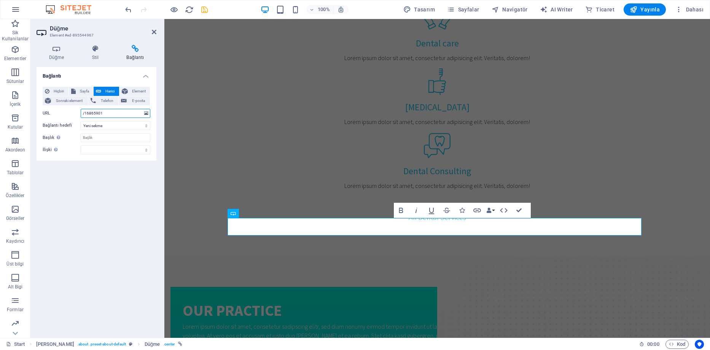
click at [97, 113] on input "/16865901" at bounding box center [116, 113] width 70 height 9
paste input "https://wa.me/905467740159"
type input "https://wa.me/905467740159"
click at [93, 136] on input "Başlık Ek bağlantı tanımının bağlantı metniyle aynı olmaması gerekir. Başlık, g…" at bounding box center [116, 137] width 70 height 9
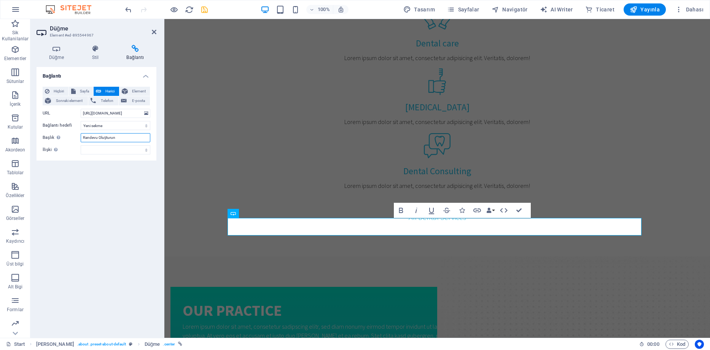
type input "Randevu Oluşturun"
click at [107, 205] on div "Bağlantı Hiçbiri Sayfa Harici Element Sonraki element Telefon E-posta Sayfa Sta…" at bounding box center [97, 199] width 120 height 265
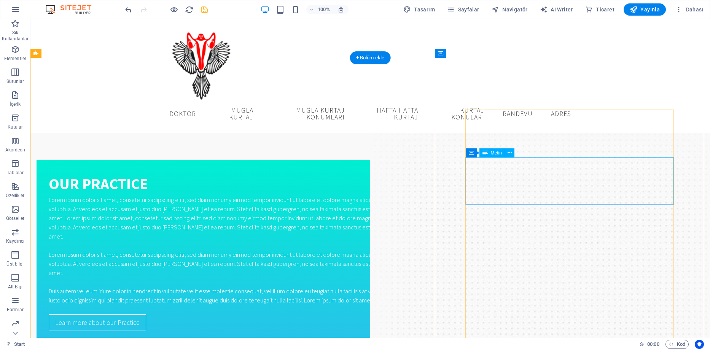
scroll to position [913, 0]
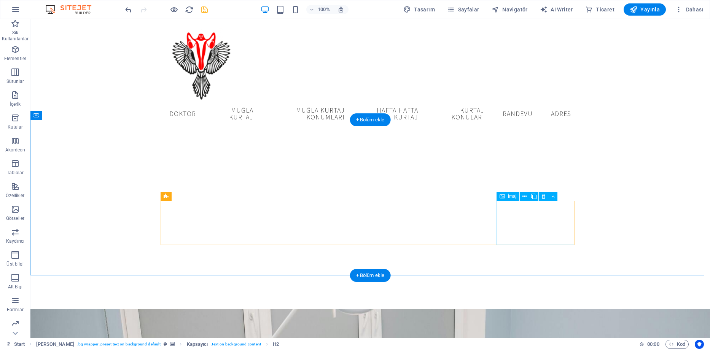
scroll to position [1446, 0]
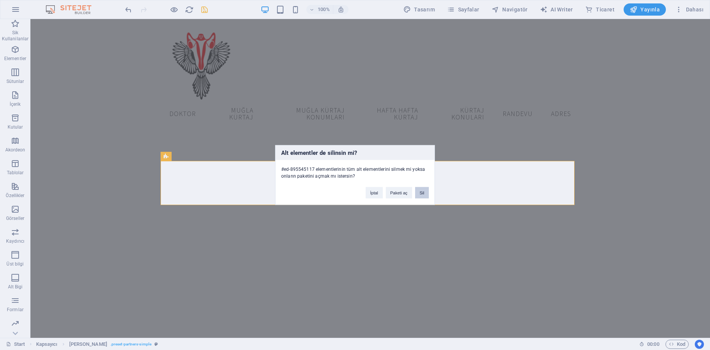
click at [423, 194] on button "Sil" at bounding box center [422, 192] width 14 height 11
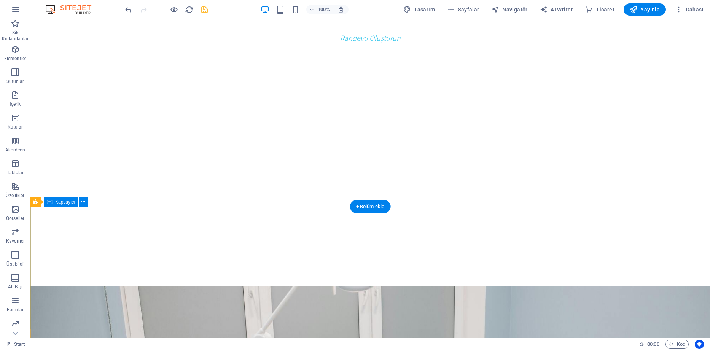
scroll to position [1560, 0]
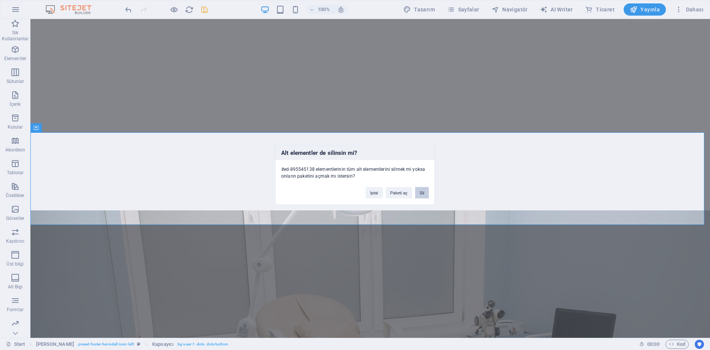
click at [418, 194] on button "Sil" at bounding box center [422, 192] width 14 height 11
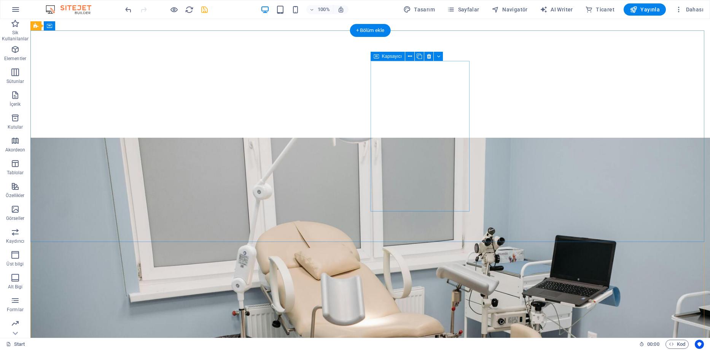
scroll to position [1699, 0]
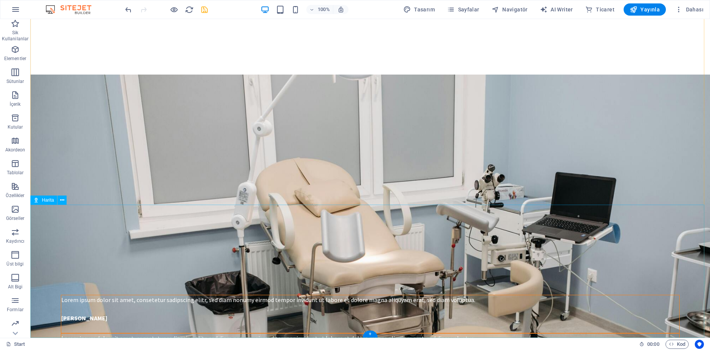
click at [64, 200] on button at bounding box center [61, 200] width 9 height 9
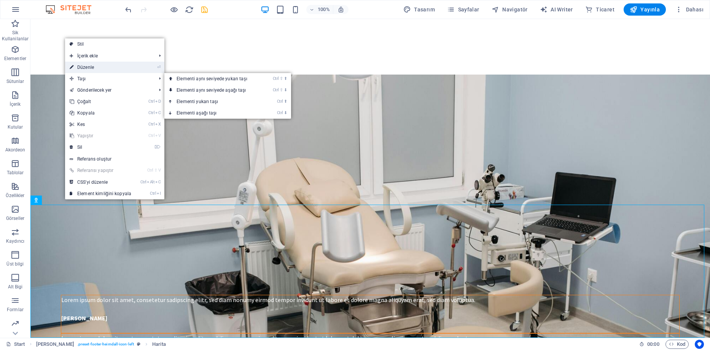
click at [101, 66] on link "⏎ Düzenle" at bounding box center [100, 67] width 71 height 11
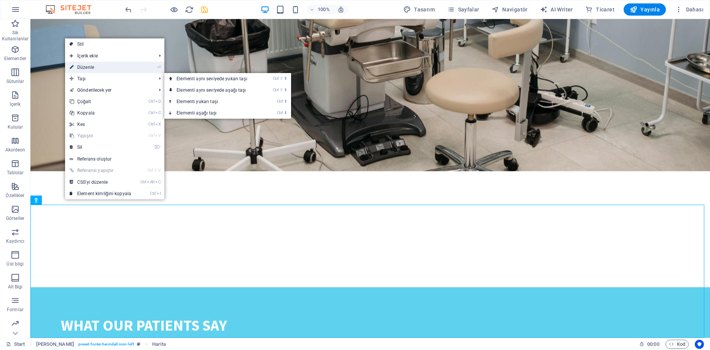
select select "2"
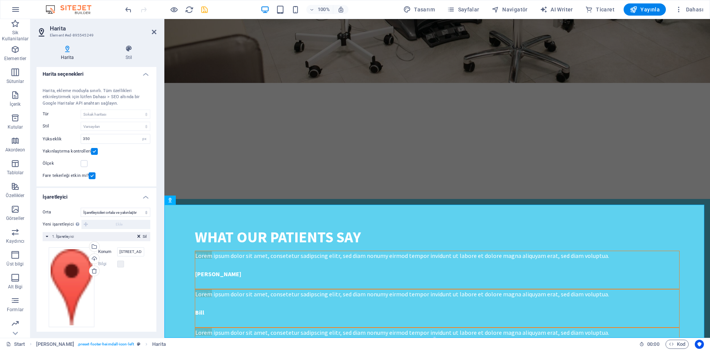
scroll to position [0, 0]
click at [68, 53] on h4 "Harita" at bounding box center [69, 53] width 65 height 16
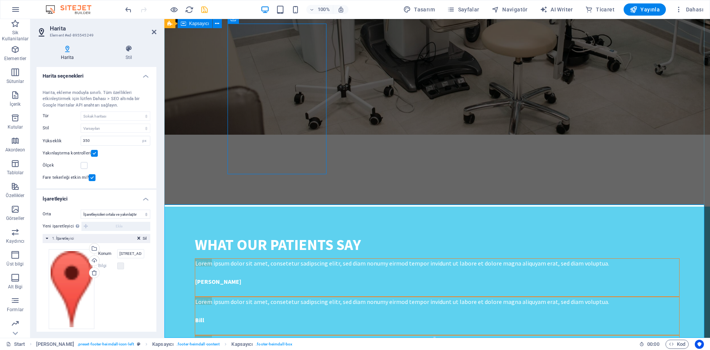
scroll to position [1644, 0]
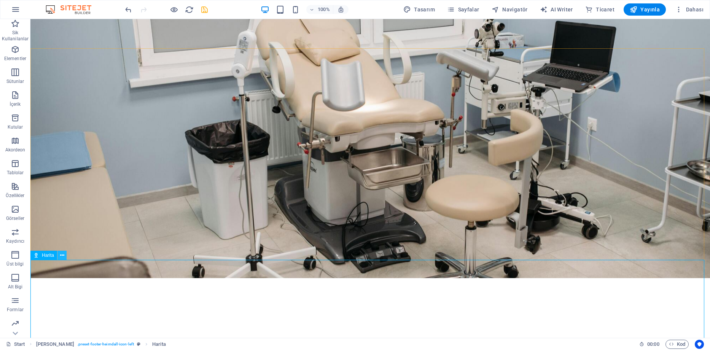
click at [60, 254] on icon at bounding box center [62, 255] width 4 height 8
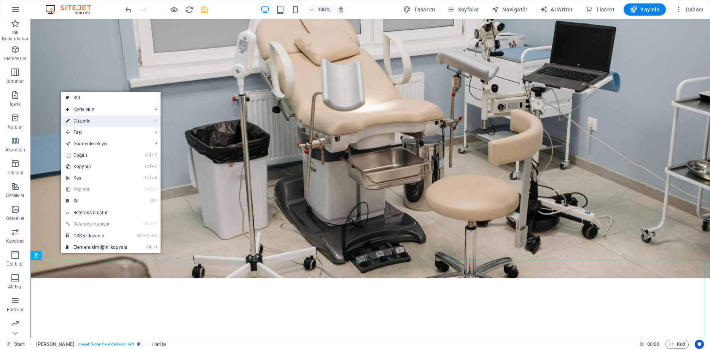
click at [103, 118] on link "⏎ Düzenle" at bounding box center [96, 120] width 71 height 11
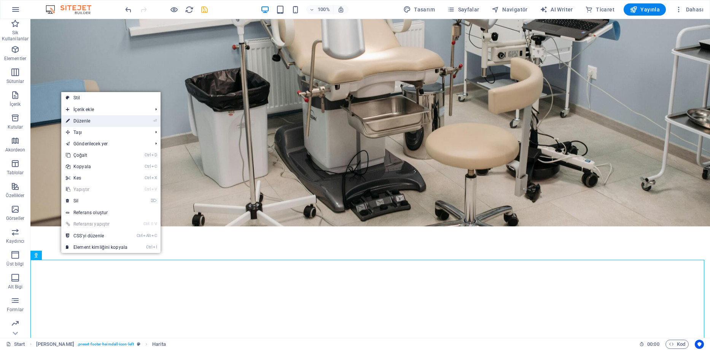
select select "2"
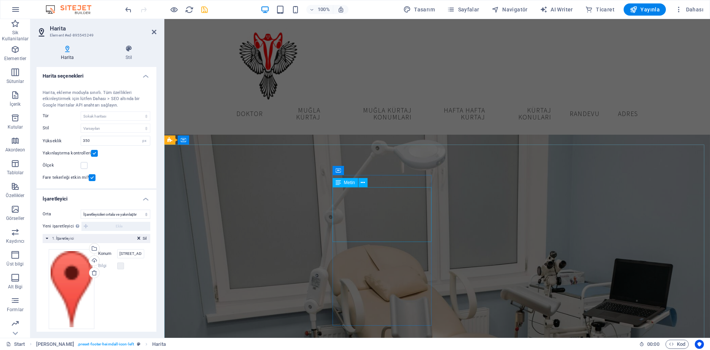
scroll to position [1580, 0]
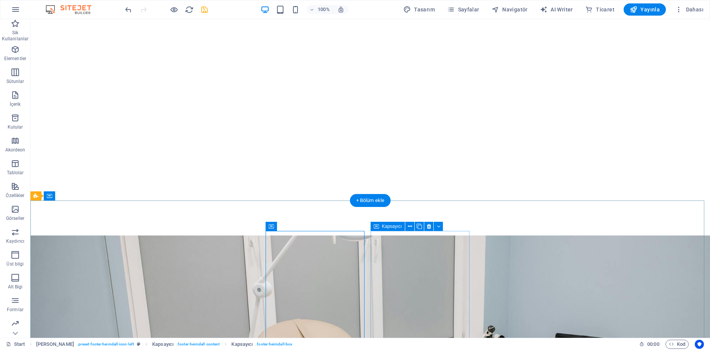
scroll to position [1492, 0]
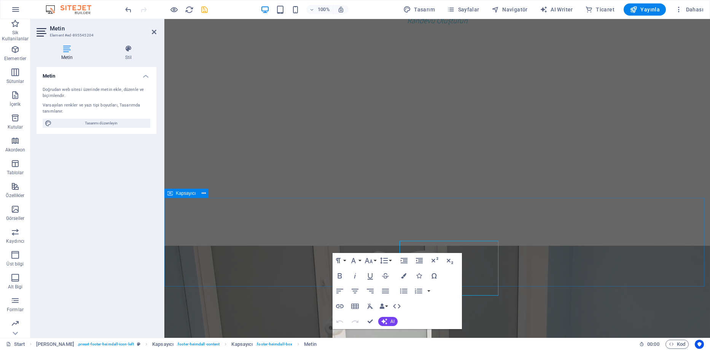
scroll to position [1494, 0]
click span "0546 774 01 59"
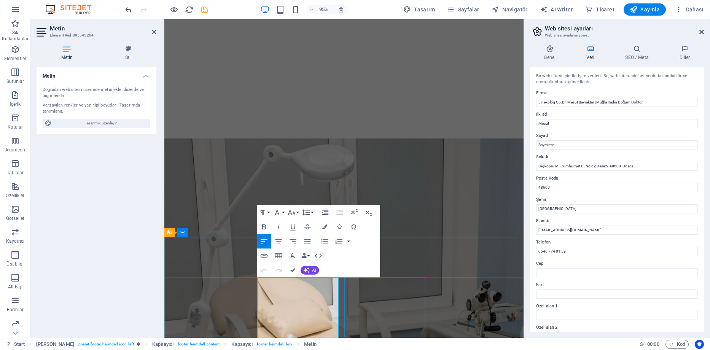
scroll to position [1808, 0]
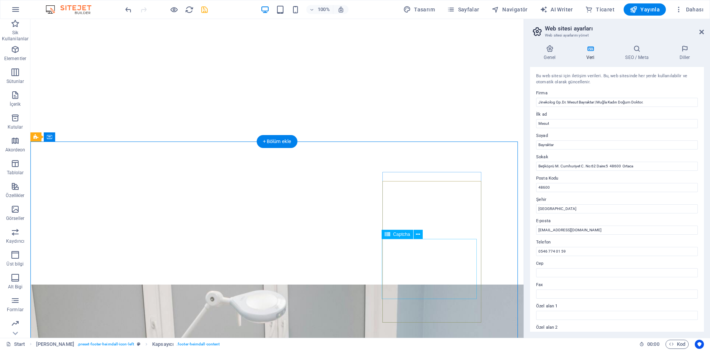
scroll to position [1719, 0]
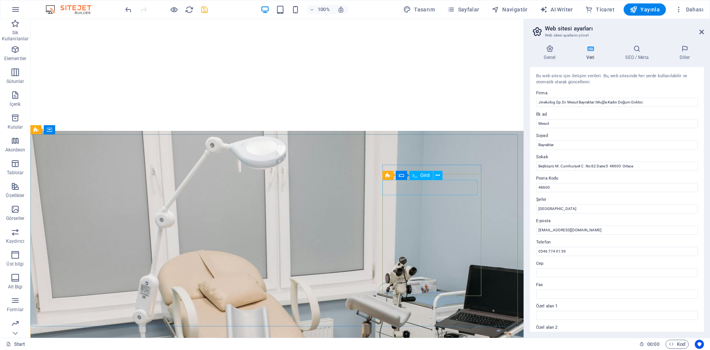
click at [444, 175] on div "Ön ayar Form Girdi" at bounding box center [414, 176] width 65 height 10
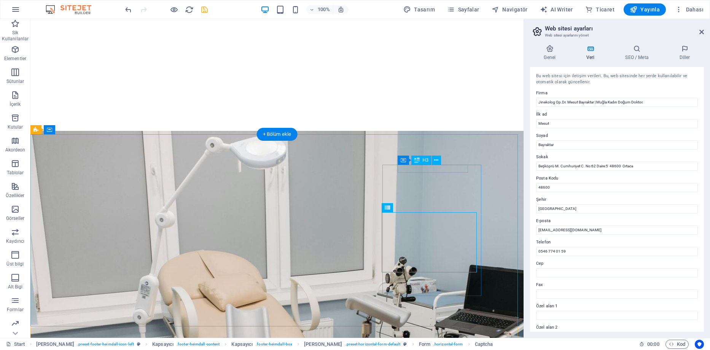
drag, startPoint x: 450, startPoint y: 177, endPoint x: 416, endPoint y: 199, distance: 40.8
click at [442, 164] on div "Kapsayıcı H3" at bounding box center [422, 161] width 48 height 10
click at [437, 159] on icon at bounding box center [436, 160] width 4 height 8
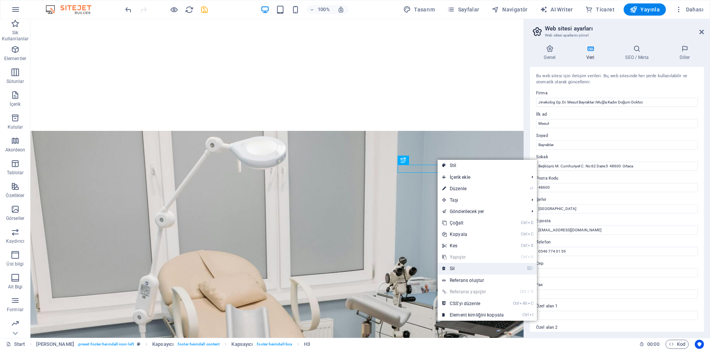
click at [462, 268] on link "⌦ Sil" at bounding box center [472, 268] width 71 height 11
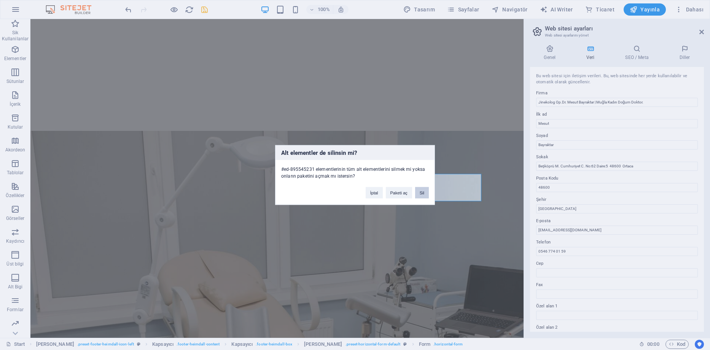
click at [420, 192] on button "Sil" at bounding box center [422, 192] width 14 height 11
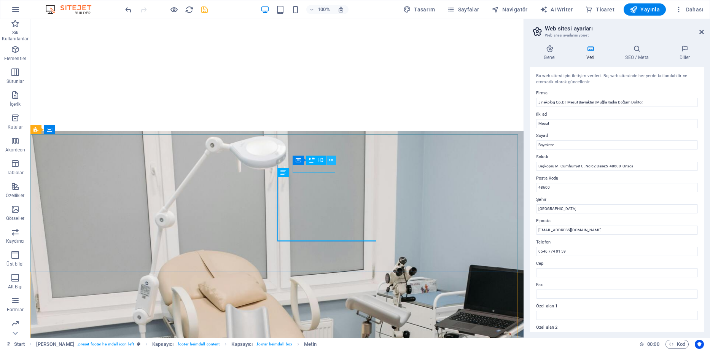
click at [331, 162] on icon at bounding box center [331, 160] width 4 height 8
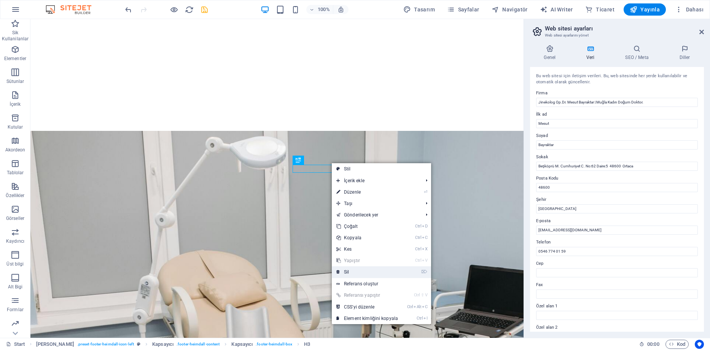
click at [360, 269] on link "⌦ Sil" at bounding box center [367, 271] width 71 height 11
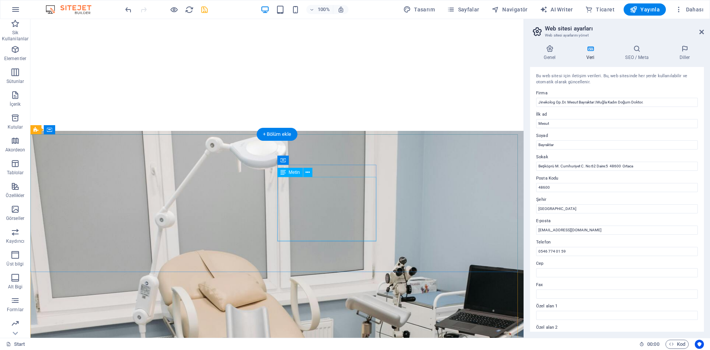
click at [335, 160] on icon at bounding box center [336, 160] width 4 height 8
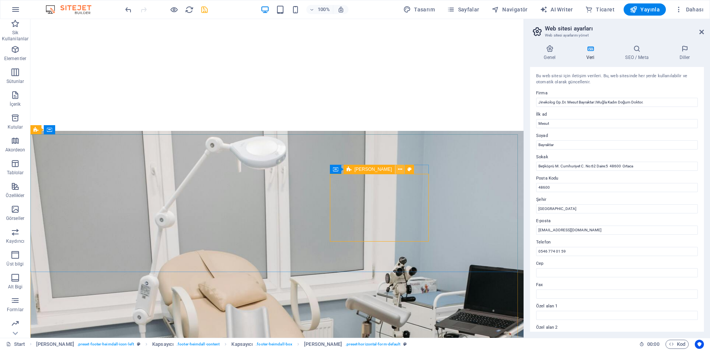
click at [395, 169] on button at bounding box center [399, 169] width 9 height 9
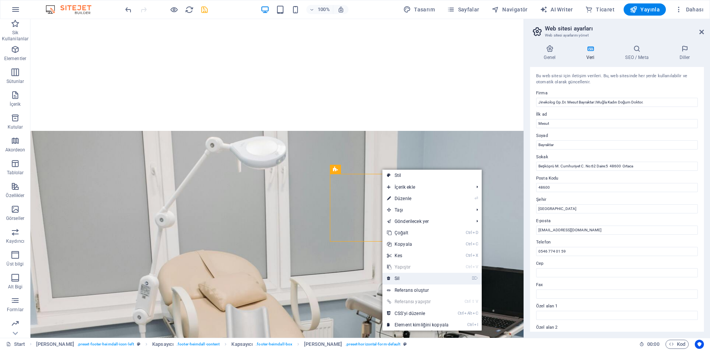
click at [405, 280] on link "⌦ Sil" at bounding box center [417, 278] width 71 height 11
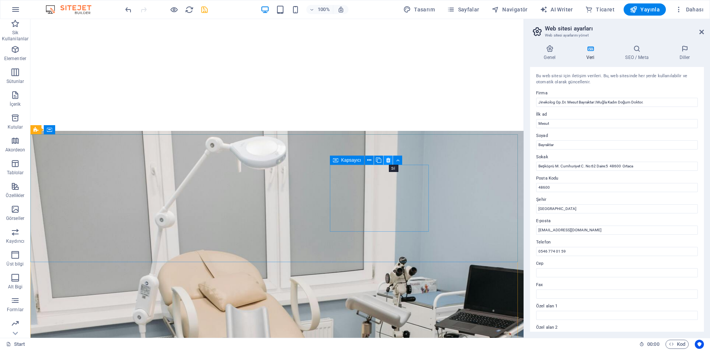
click at [390, 161] on icon at bounding box center [388, 160] width 4 height 8
click at [387, 160] on icon at bounding box center [388, 160] width 4 height 8
click at [390, 158] on icon at bounding box center [388, 160] width 4 height 8
click at [369, 161] on icon at bounding box center [369, 160] width 4 height 8
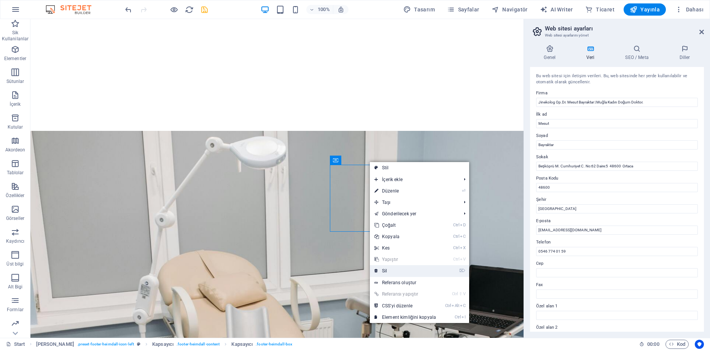
click at [389, 274] on link "⌦ Sil" at bounding box center [405, 270] width 71 height 11
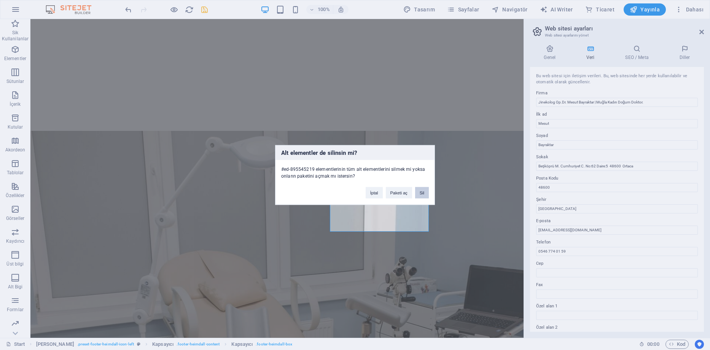
click at [425, 190] on button "Sil" at bounding box center [422, 192] width 14 height 11
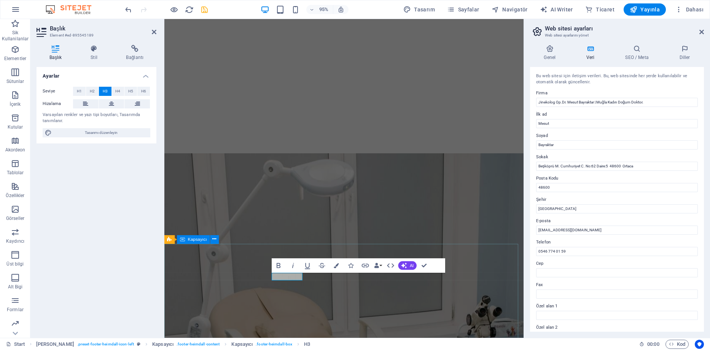
scroll to position [1837, 0]
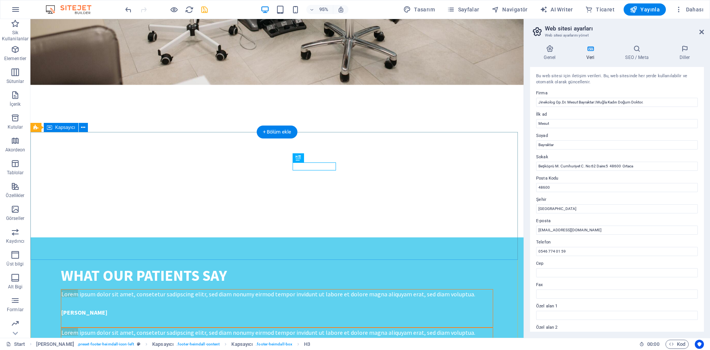
scroll to position [1721, 0]
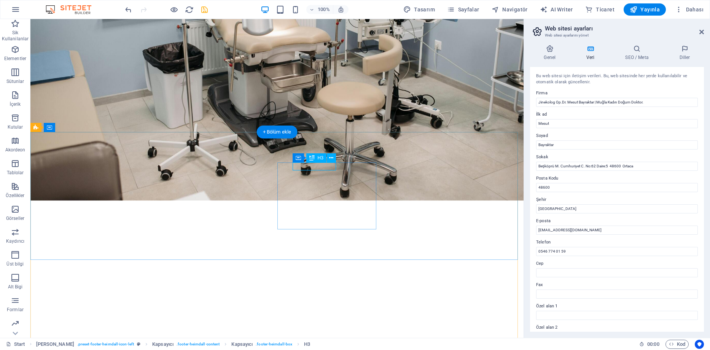
drag, startPoint x: 326, startPoint y: 169, endPoint x: 396, endPoint y: 318, distance: 165.1
click at [200, 176] on figure at bounding box center [276, 41] width 493 height 319
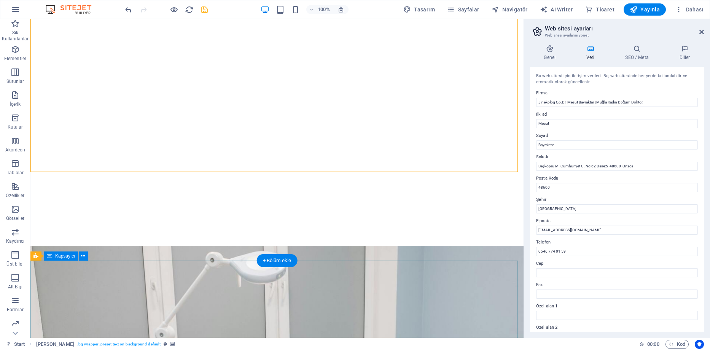
scroll to position [1772, 0]
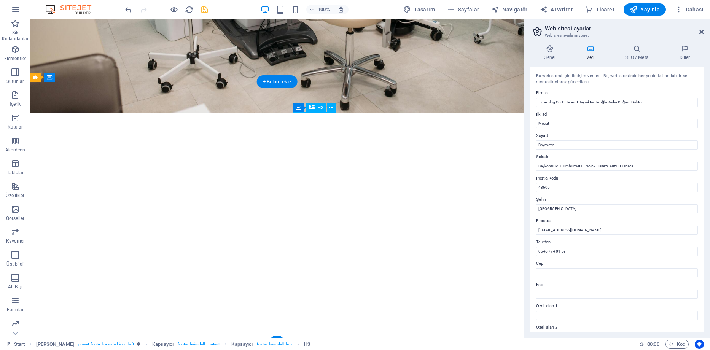
scroll to position [1975, 0]
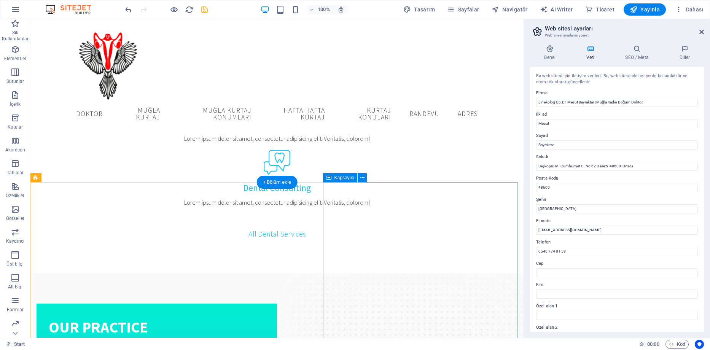
scroll to position [885, 0]
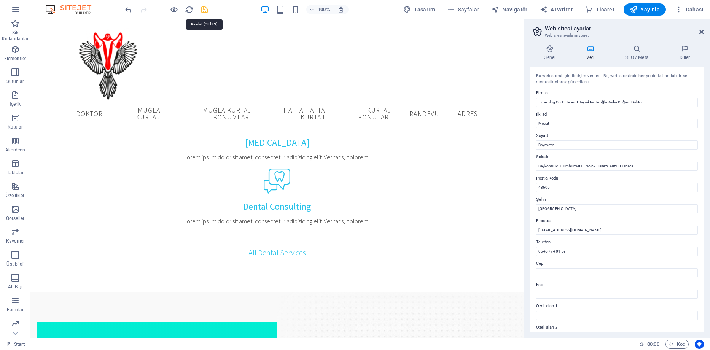
drag, startPoint x: 202, startPoint y: 9, endPoint x: 177, endPoint y: 3, distance: 25.4
click at [202, 9] on icon "save" at bounding box center [204, 9] width 9 height 9
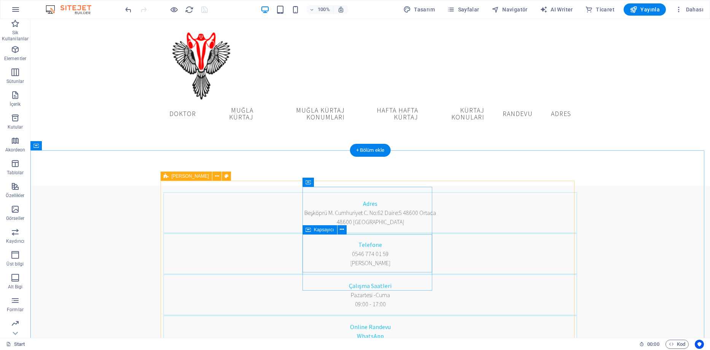
scroll to position [190, 0]
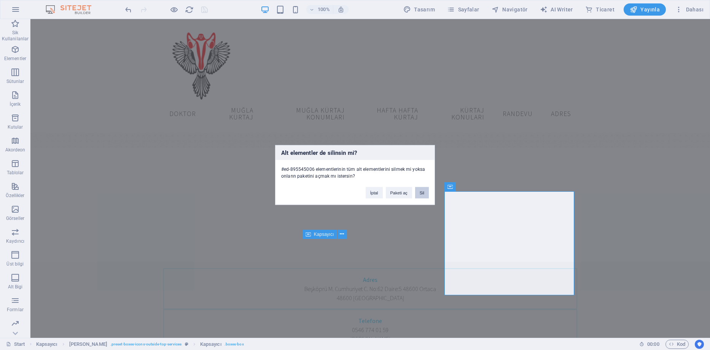
click at [424, 192] on button "Sil" at bounding box center [422, 192] width 14 height 11
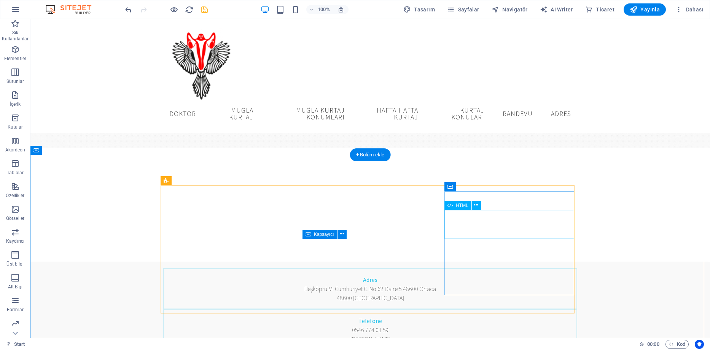
click at [506, 183] on button at bounding box center [502, 186] width 9 height 9
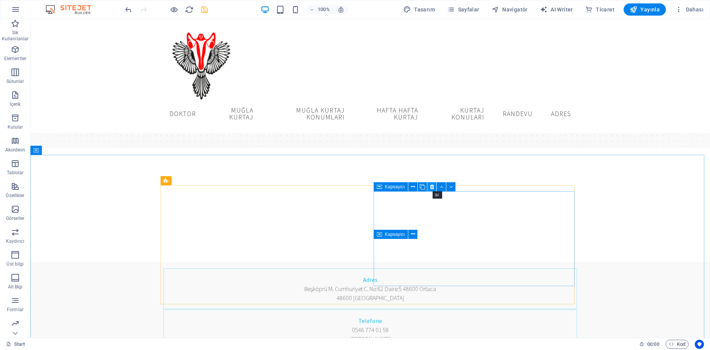
click at [429, 186] on button at bounding box center [431, 186] width 9 height 9
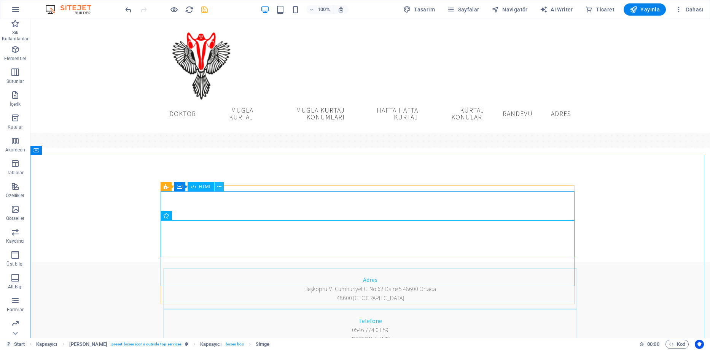
click at [218, 185] on icon at bounding box center [219, 187] width 4 height 8
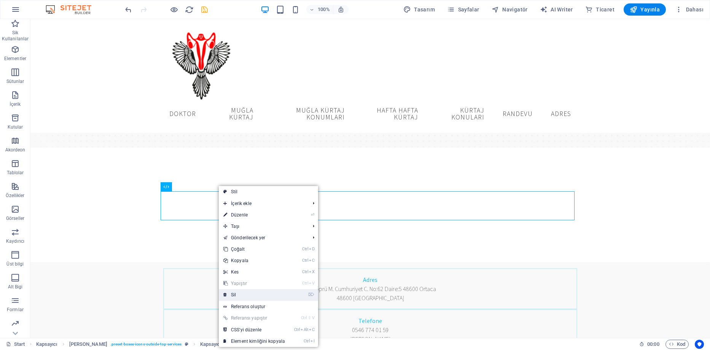
click at [234, 295] on link "⌦ Sil" at bounding box center [254, 294] width 71 height 11
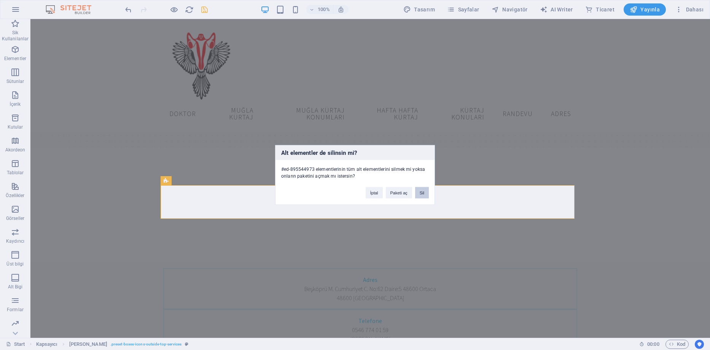
click at [424, 192] on button "Sil" at bounding box center [422, 192] width 14 height 11
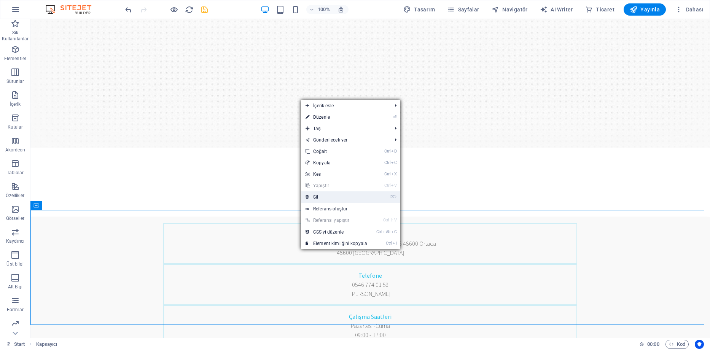
click at [318, 197] on link "⌦ Sil" at bounding box center [336, 196] width 71 height 11
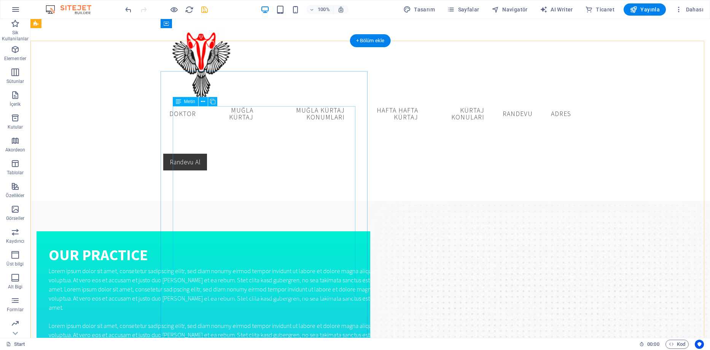
scroll to position [304, 0]
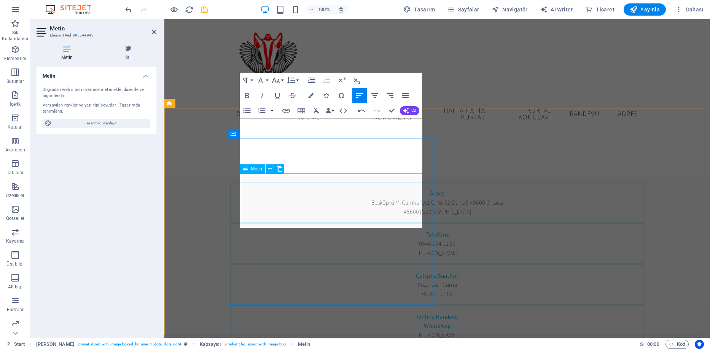
scroll to position [152, 0]
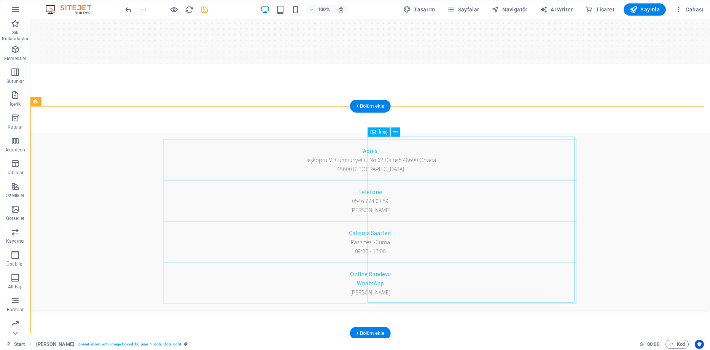
scroll to position [342, 0]
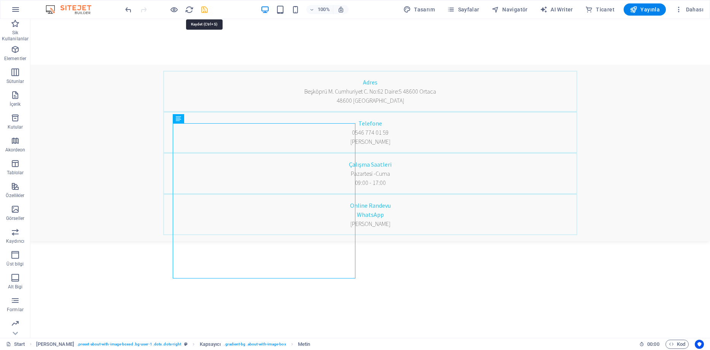
click at [205, 10] on icon "save" at bounding box center [204, 9] width 9 height 9
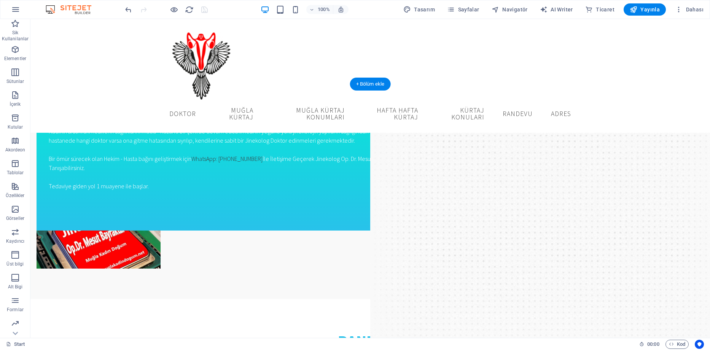
scroll to position [647, 0]
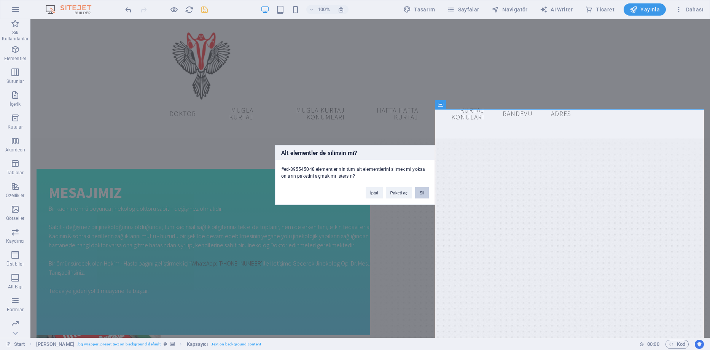
click at [421, 195] on button "Sil" at bounding box center [422, 192] width 14 height 11
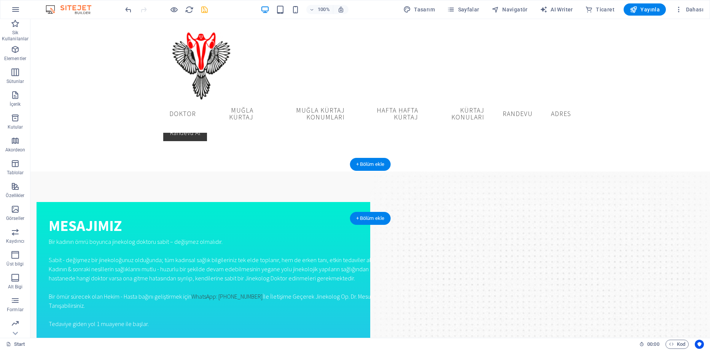
scroll to position [609, 0]
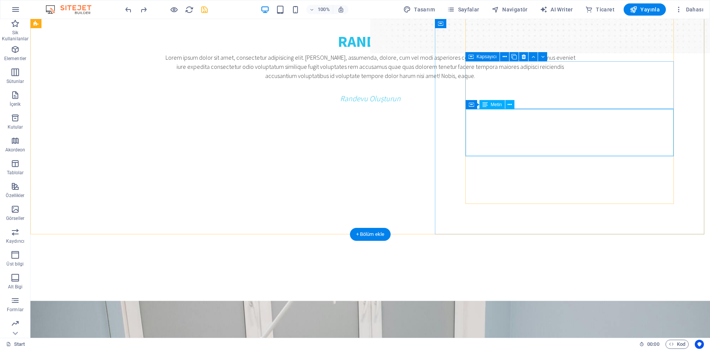
scroll to position [1065, 0]
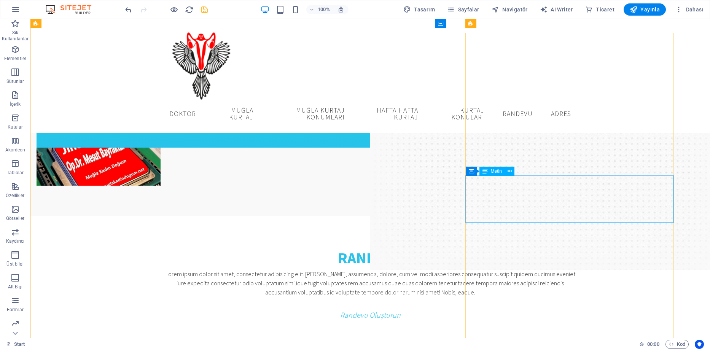
scroll to position [723, 0]
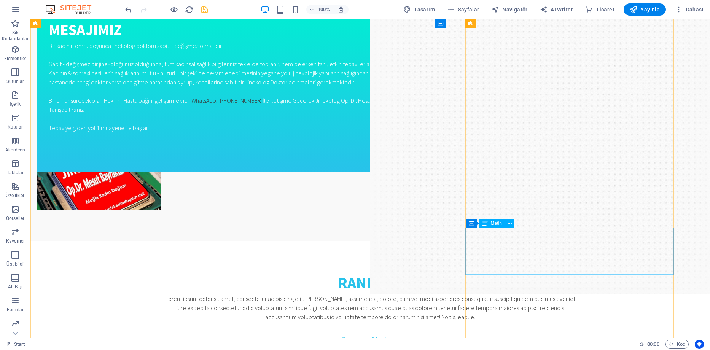
scroll to position [875, 0]
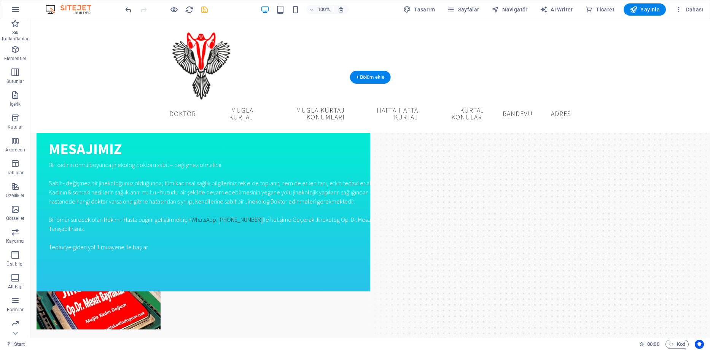
scroll to position [571, 0]
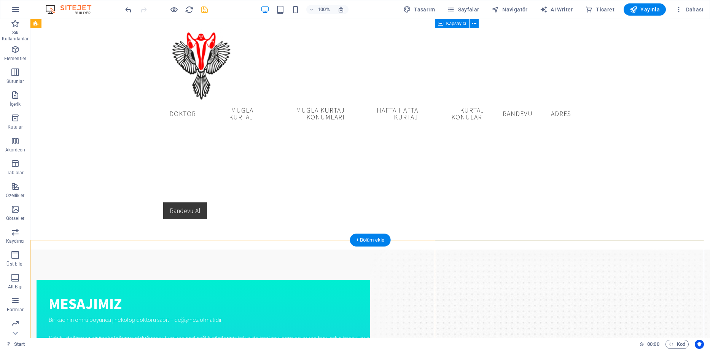
scroll to position [533, 0]
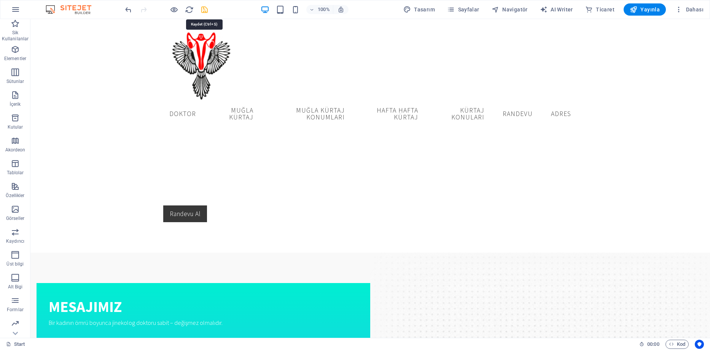
click at [204, 11] on icon "save" at bounding box center [204, 9] width 9 height 9
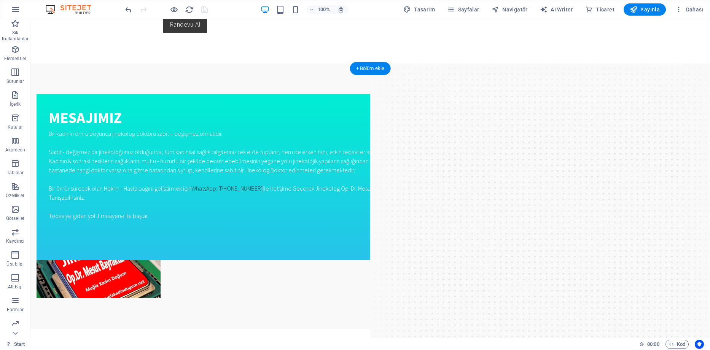
scroll to position [799, 0]
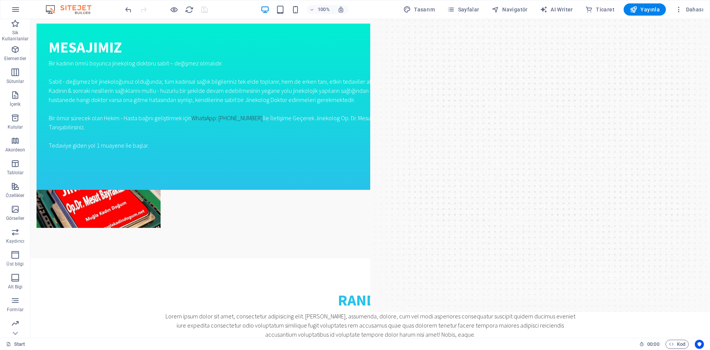
click at [653, 11] on span "Yayınla" at bounding box center [645, 10] width 30 height 8
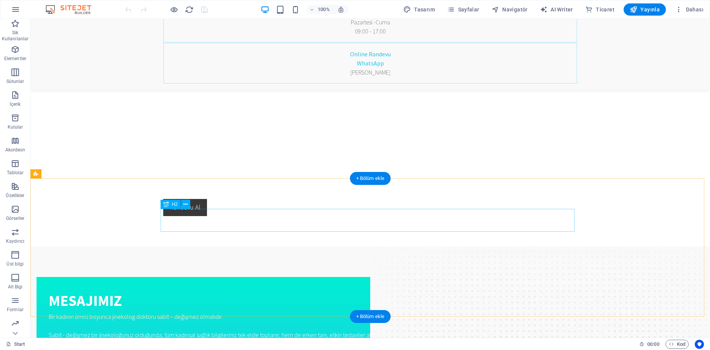
scroll to position [495, 0]
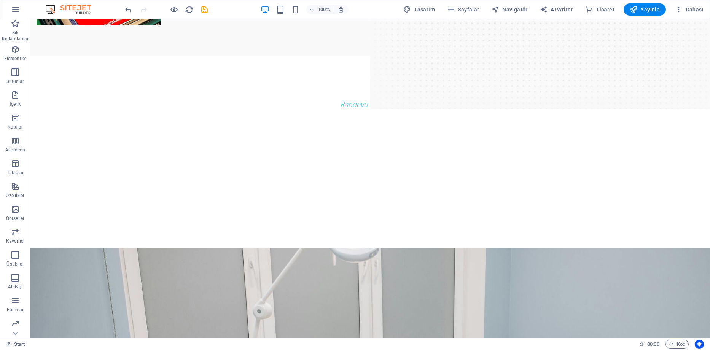
scroll to position [951, 0]
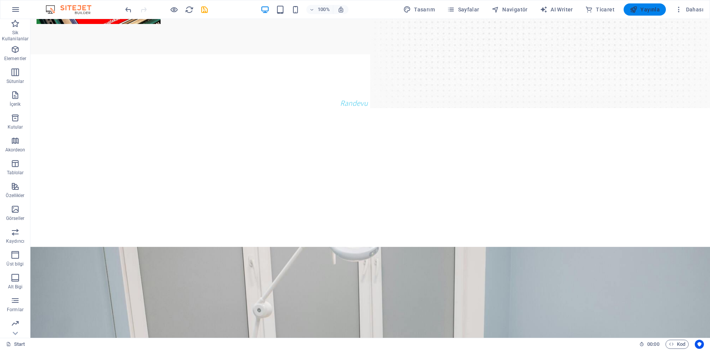
click at [649, 11] on span "Yayınla" at bounding box center [645, 10] width 30 height 8
